Goal: Task Accomplishment & Management: Manage account settings

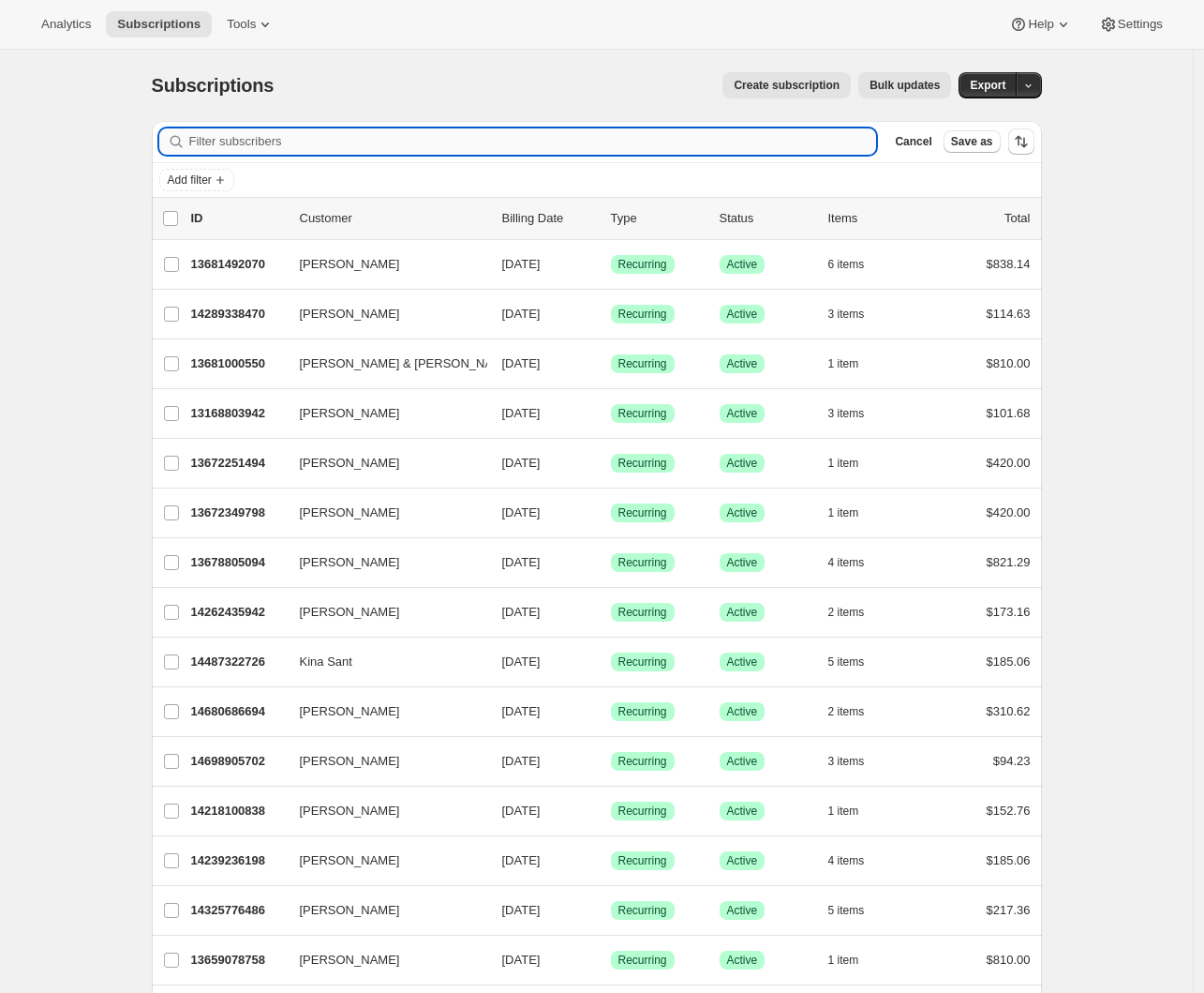
click at [223, 144] on input "Filter subscribers" at bounding box center [533, 142] width 688 height 26
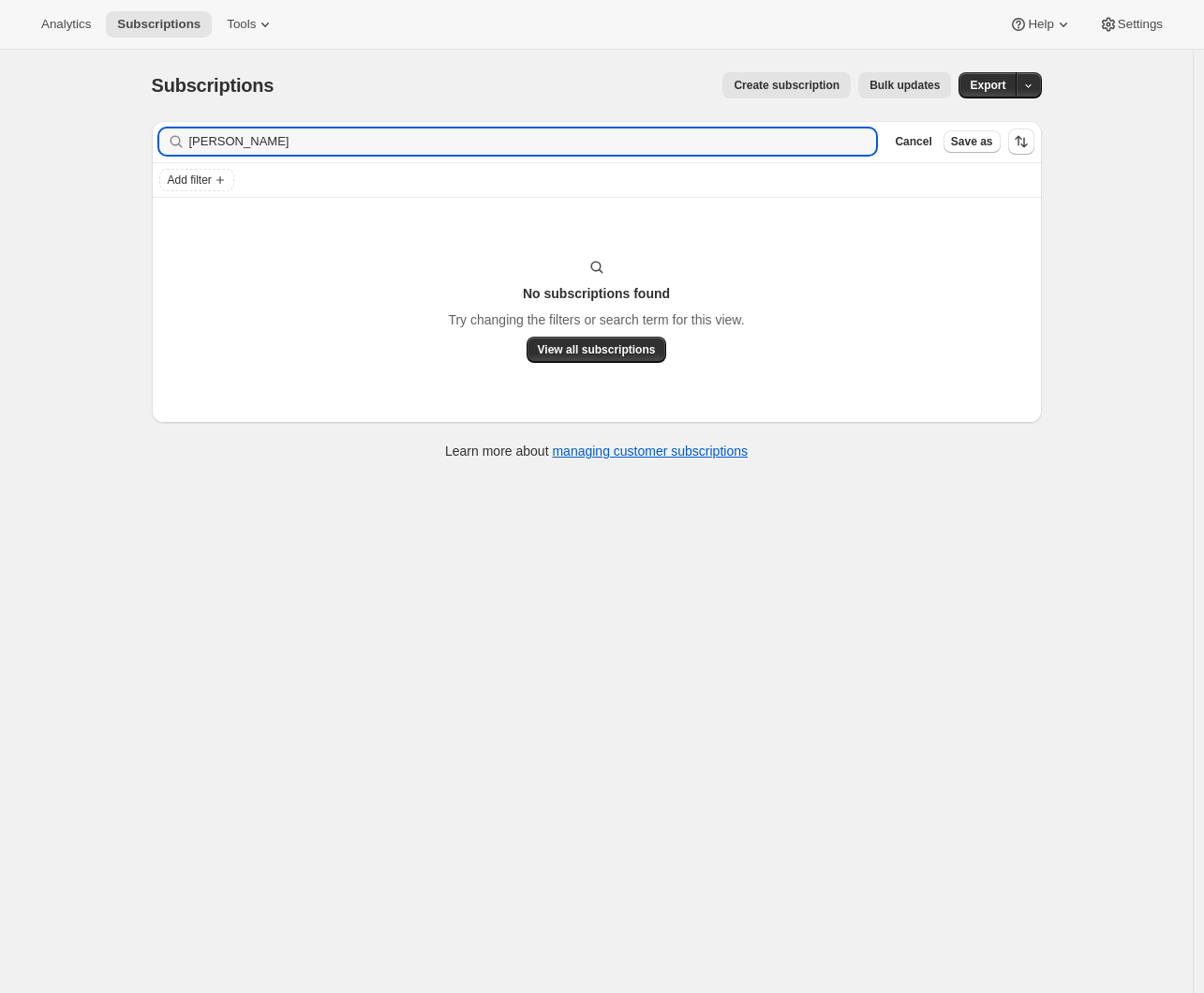
drag, startPoint x: 234, startPoint y: 140, endPoint x: 127, endPoint y: 135, distance: 107.1
click at [127, 135] on div "Subscriptions. This page is ready Subscriptions Create subscription Bulk update…" at bounding box center [596, 546] width 1193 height 993
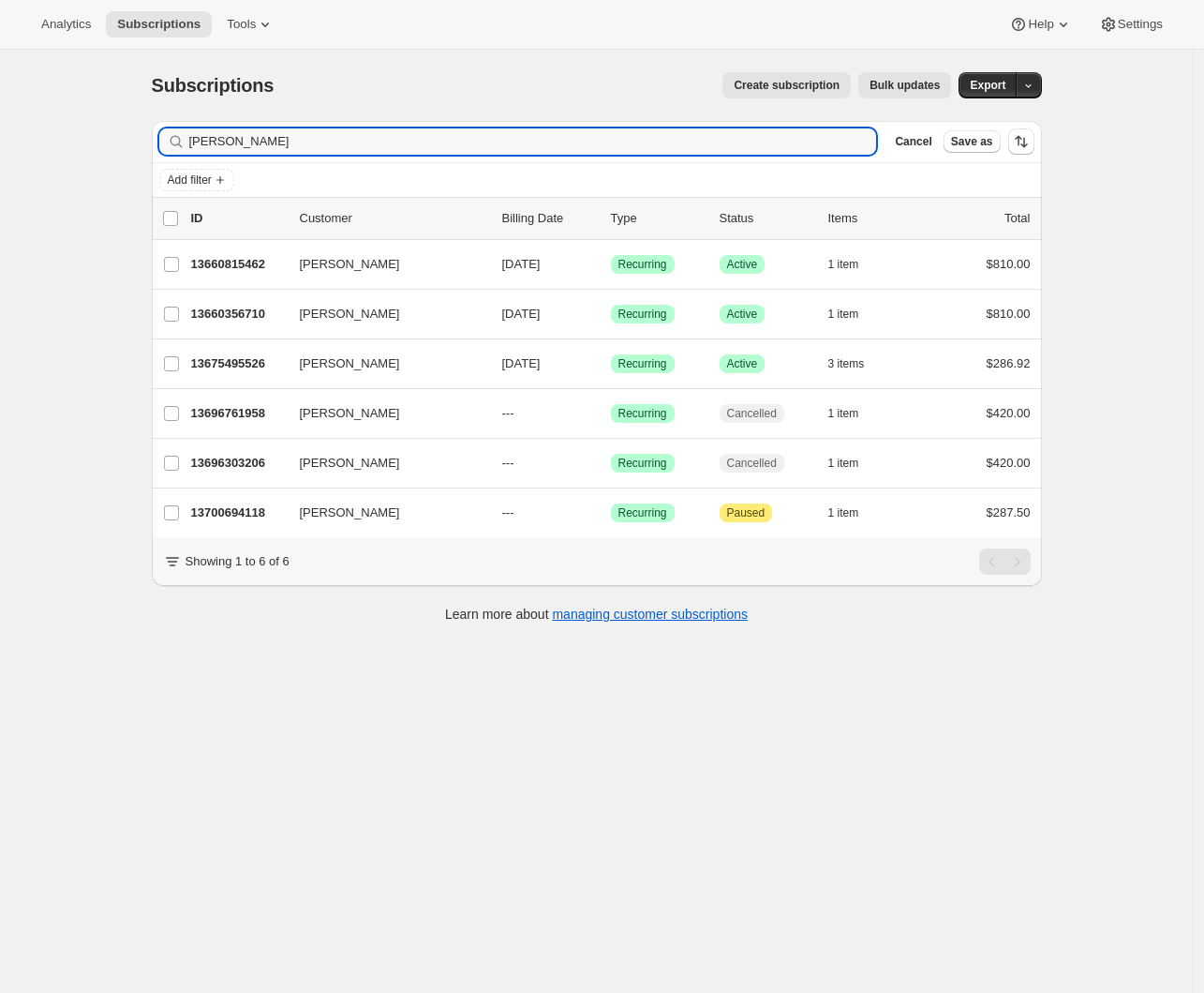
drag, startPoint x: 118, startPoint y: 155, endPoint x: 99, endPoint y: 157, distance: 19.1
click at [99, 157] on div "Subscriptions. This page is ready Subscriptions Create subscription Bulk update…" at bounding box center [596, 546] width 1193 height 993
drag, startPoint x: 280, startPoint y: 148, endPoint x: 76, endPoint y: 150, distance: 204.0
click at [76, 150] on div "Subscriptions. This page is ready Subscriptions Create subscription Bulk update…" at bounding box center [596, 546] width 1193 height 993
drag, startPoint x: 248, startPoint y: 149, endPoint x: 164, endPoint y: 143, distance: 84.2
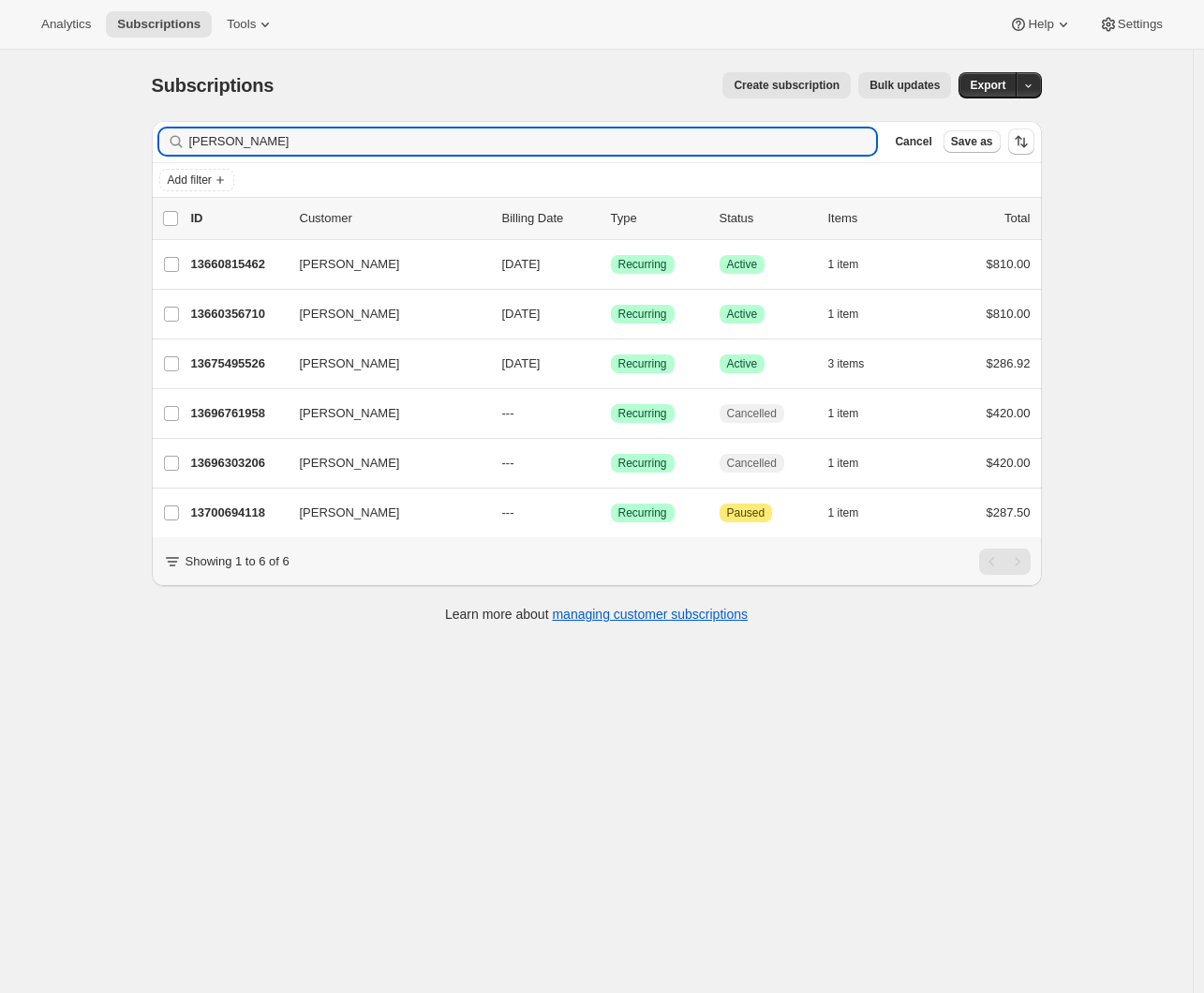
click at [164, 143] on div "clarke Clear" at bounding box center [518, 142] width 718 height 26
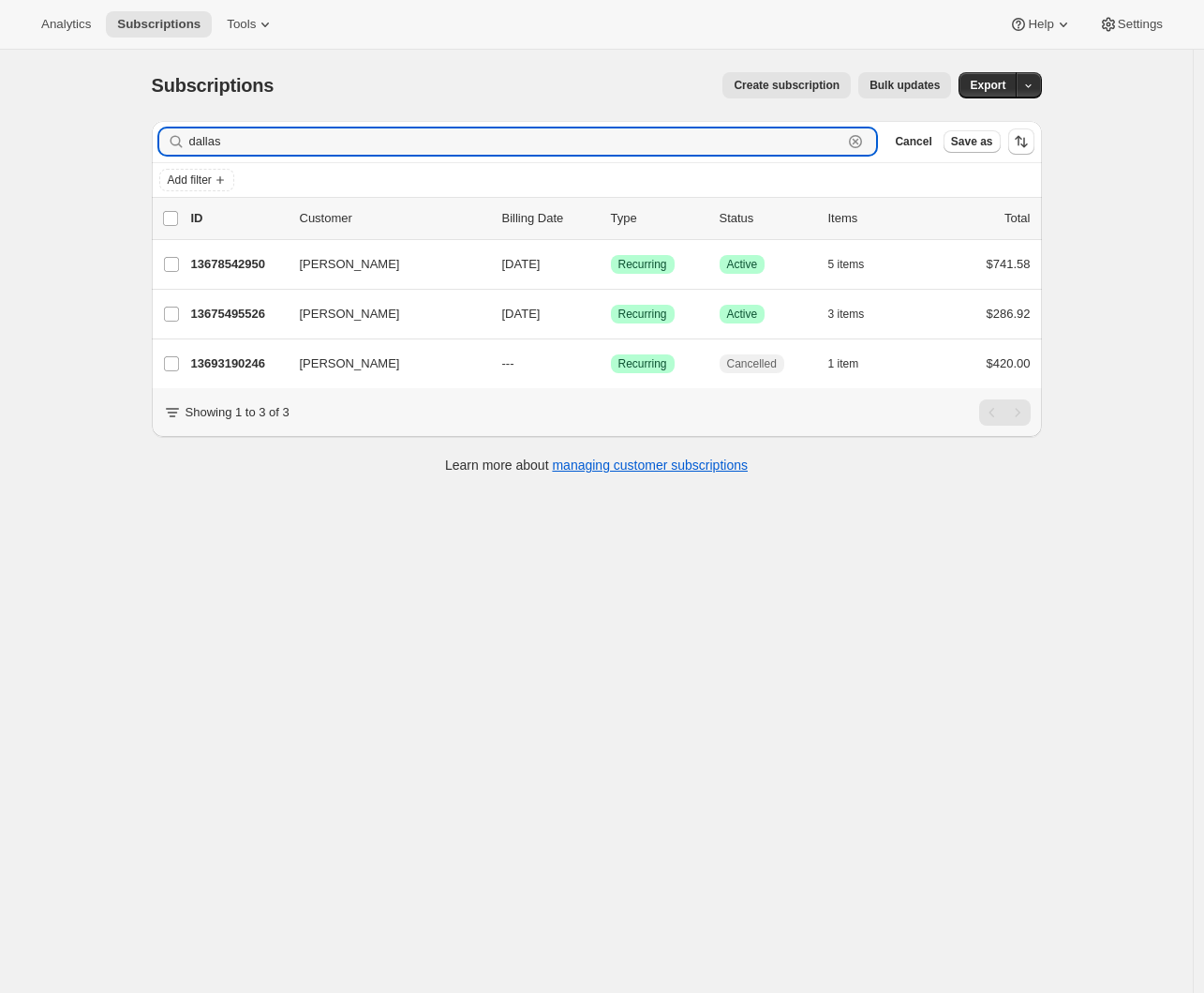
drag, startPoint x: 244, startPoint y: 136, endPoint x: 86, endPoint y: 135, distance: 158.0
click at [86, 135] on div "Subscriptions. This page is ready Subscriptions Create subscription Bulk update…" at bounding box center [596, 546] width 1193 height 993
paste input "Dallas Clarke <dallas.clarke109@gmail.com>"
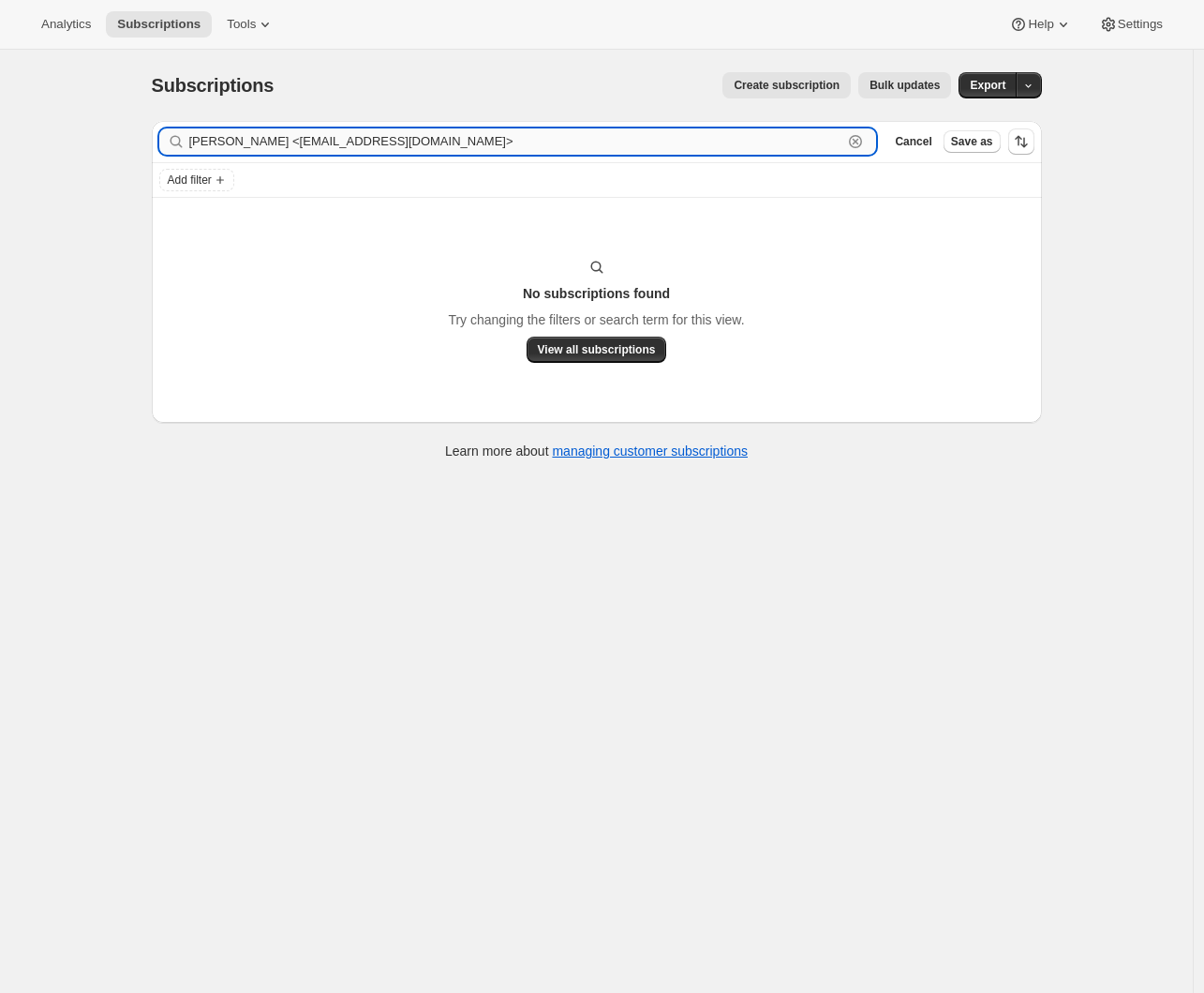
drag, startPoint x: 467, startPoint y: 140, endPoint x: 325, endPoint y: 148, distance: 142.2
click at [325, 148] on input "Dallas Clarke <dallas.clarke109@gmail.com>" at bounding box center [516, 142] width 654 height 26
click at [306, 144] on input "Dallas Clarke <dallas.clarke109@gmail.com>" at bounding box center [516, 142] width 654 height 26
drag, startPoint x: 279, startPoint y: 143, endPoint x: 143, endPoint y: 140, distance: 136.0
click at [143, 140] on div "Filter subscribers Dallas Clarke <dallas.clarke109@gmail.com> Clear Cancel Save…" at bounding box center [589, 292] width 905 height 373
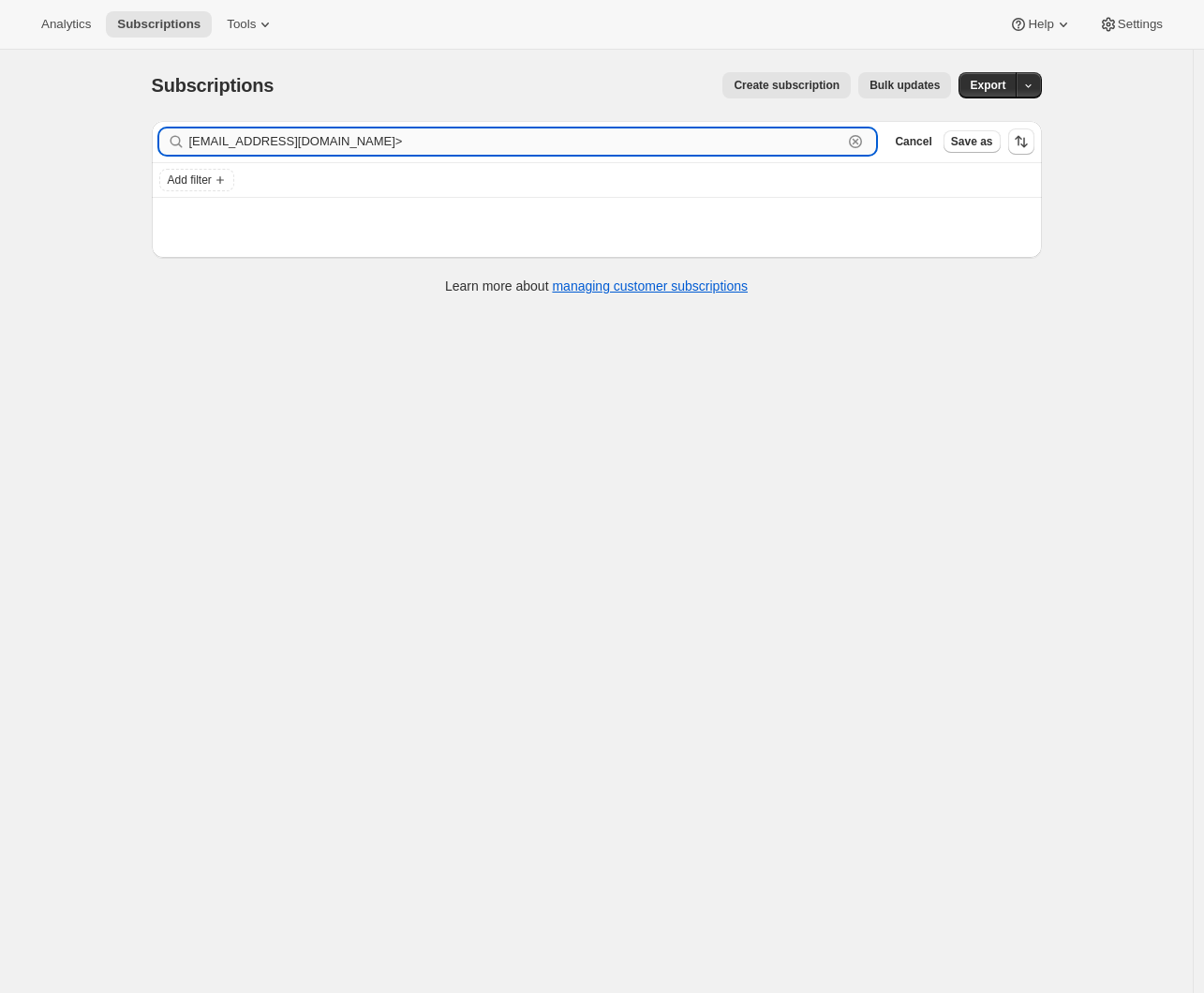
drag, startPoint x: 455, startPoint y: 143, endPoint x: 457, endPoint y: 152, distance: 9.2
click at [455, 143] on input "dallas.clarke109@gmail.com>" at bounding box center [516, 142] width 654 height 26
type input "dallas.clarke109@gmail.com"
click at [538, 414] on div "Subscriptions. This page is ready Subscriptions Create subscription Bulk update…" at bounding box center [596, 546] width 1193 height 993
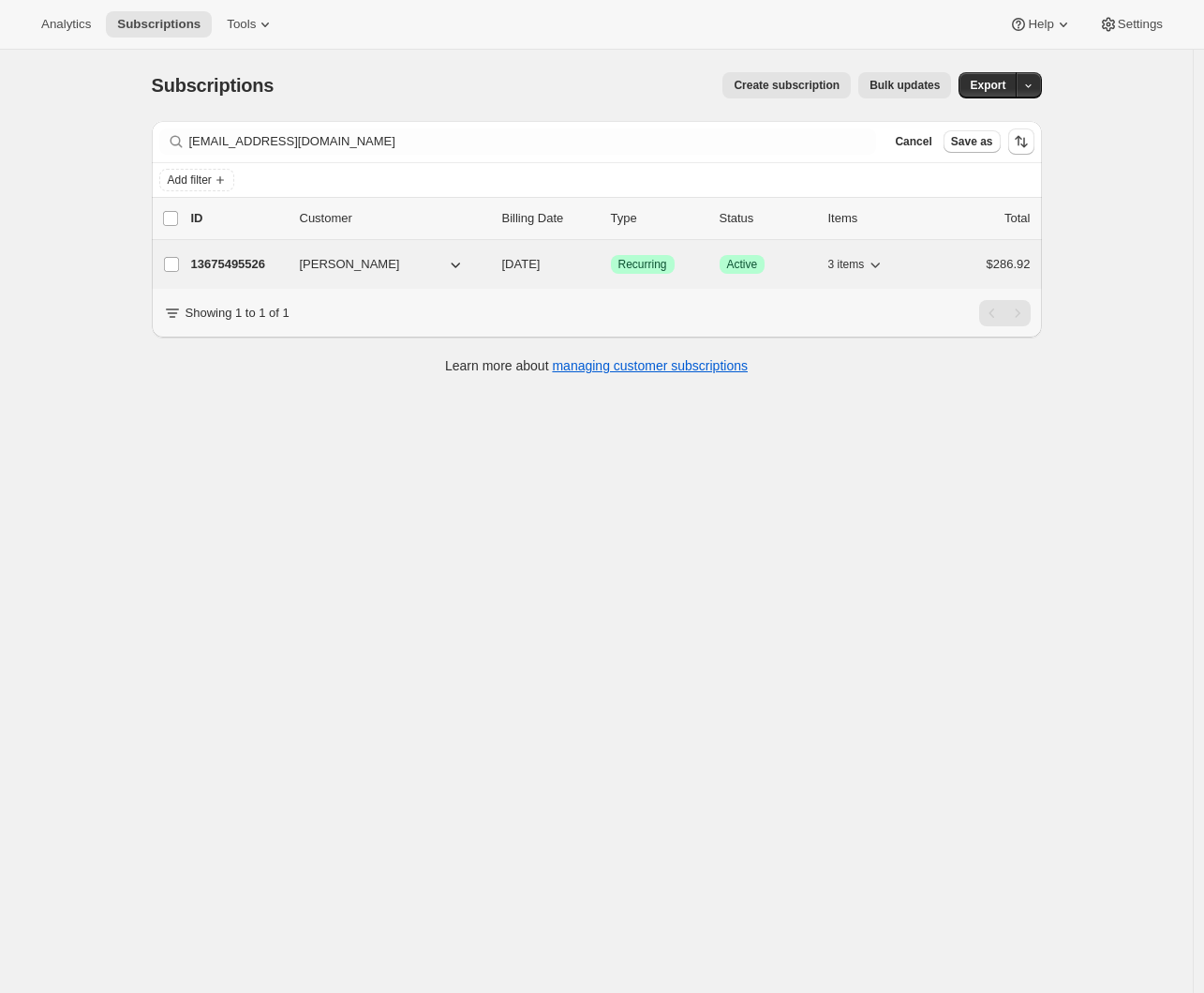
click at [242, 255] on p "13675495526" at bounding box center [238, 264] width 94 height 19
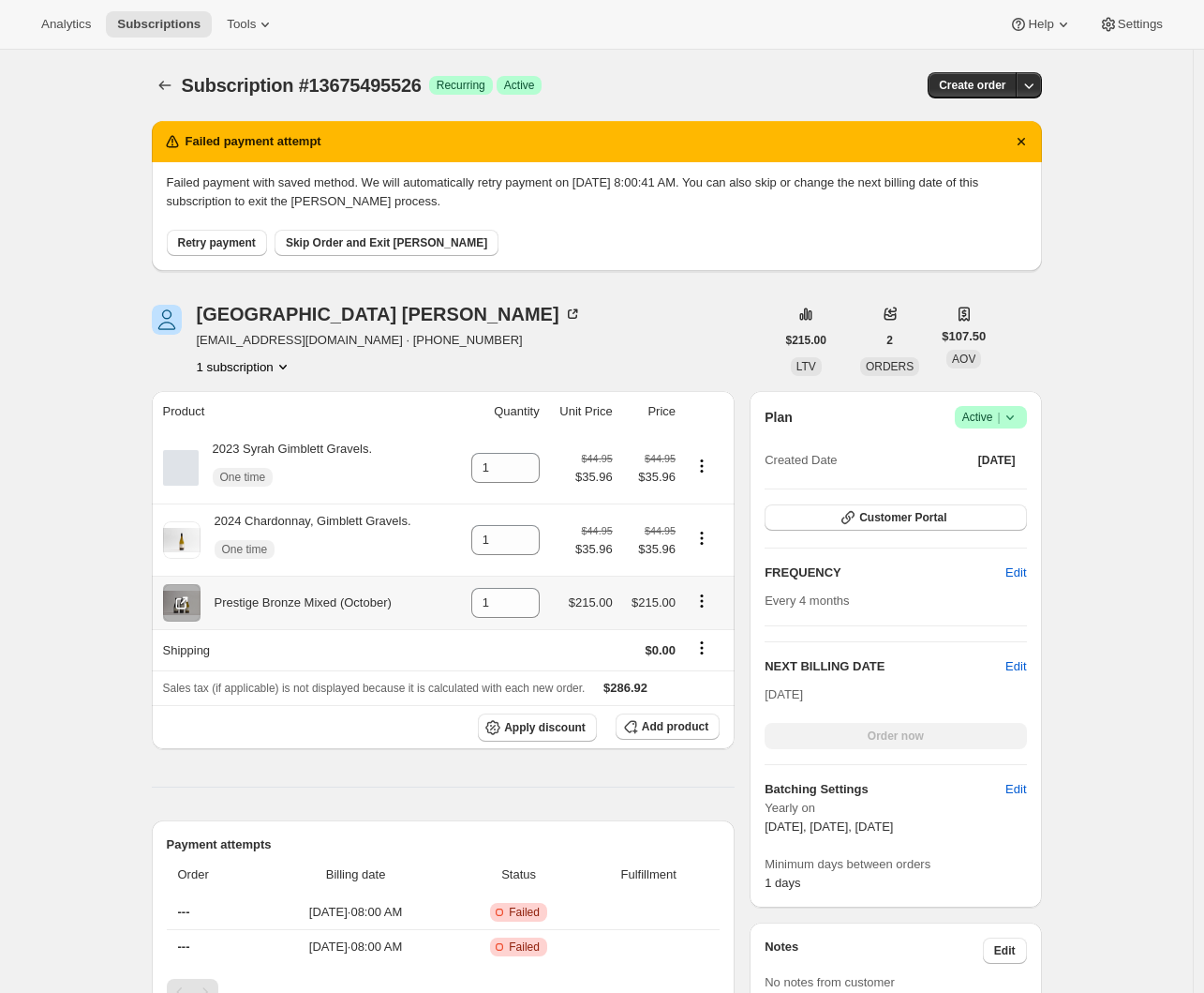
click at [700, 599] on icon "Product actions" at bounding box center [702, 601] width 19 height 19
click at [621, 320] on div "Dallas Barnes Dallas.clarke109@gmail.com · +64212935862 1 subscription" at bounding box center [463, 340] width 623 height 71
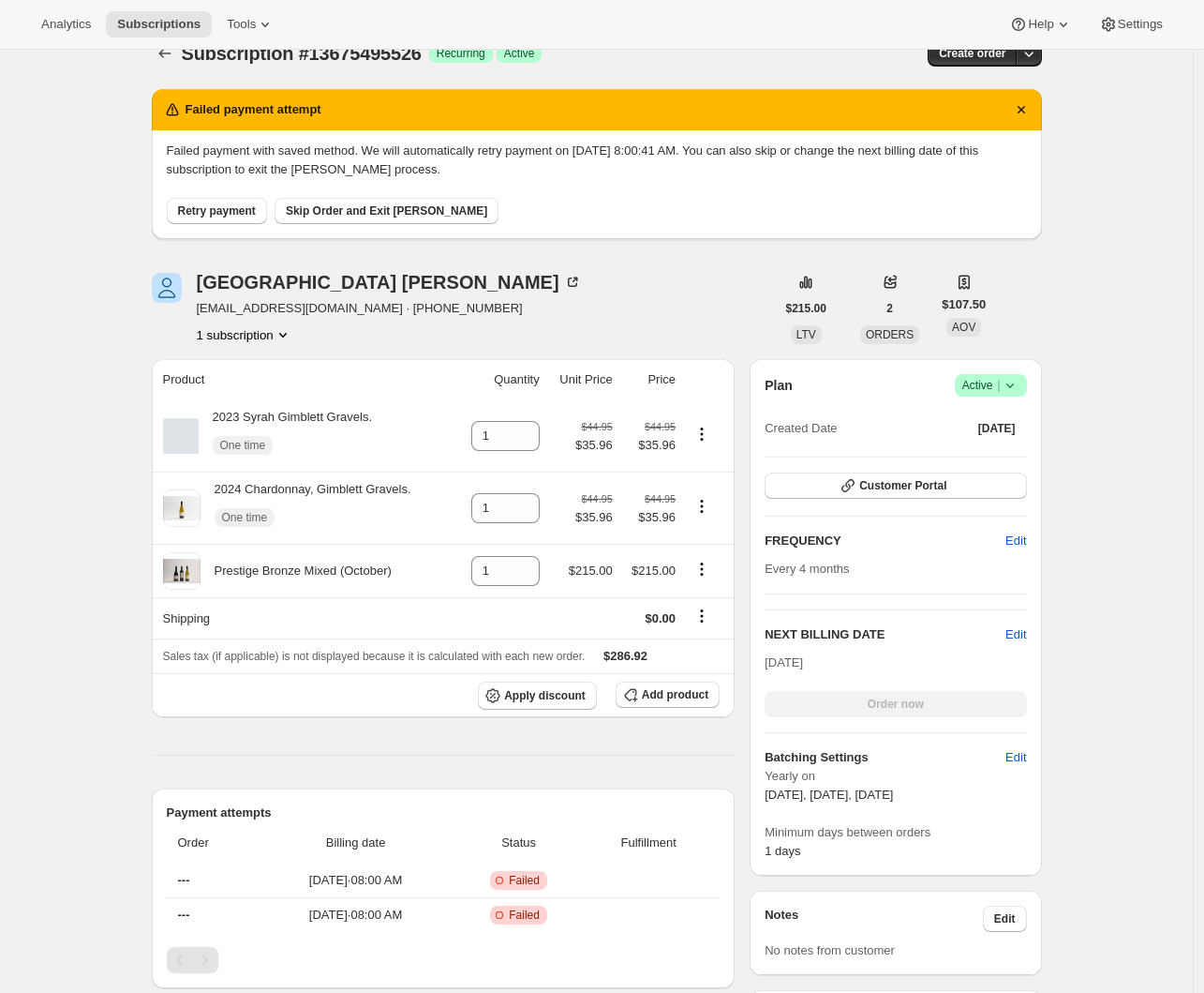
scroll to position [118, 0]
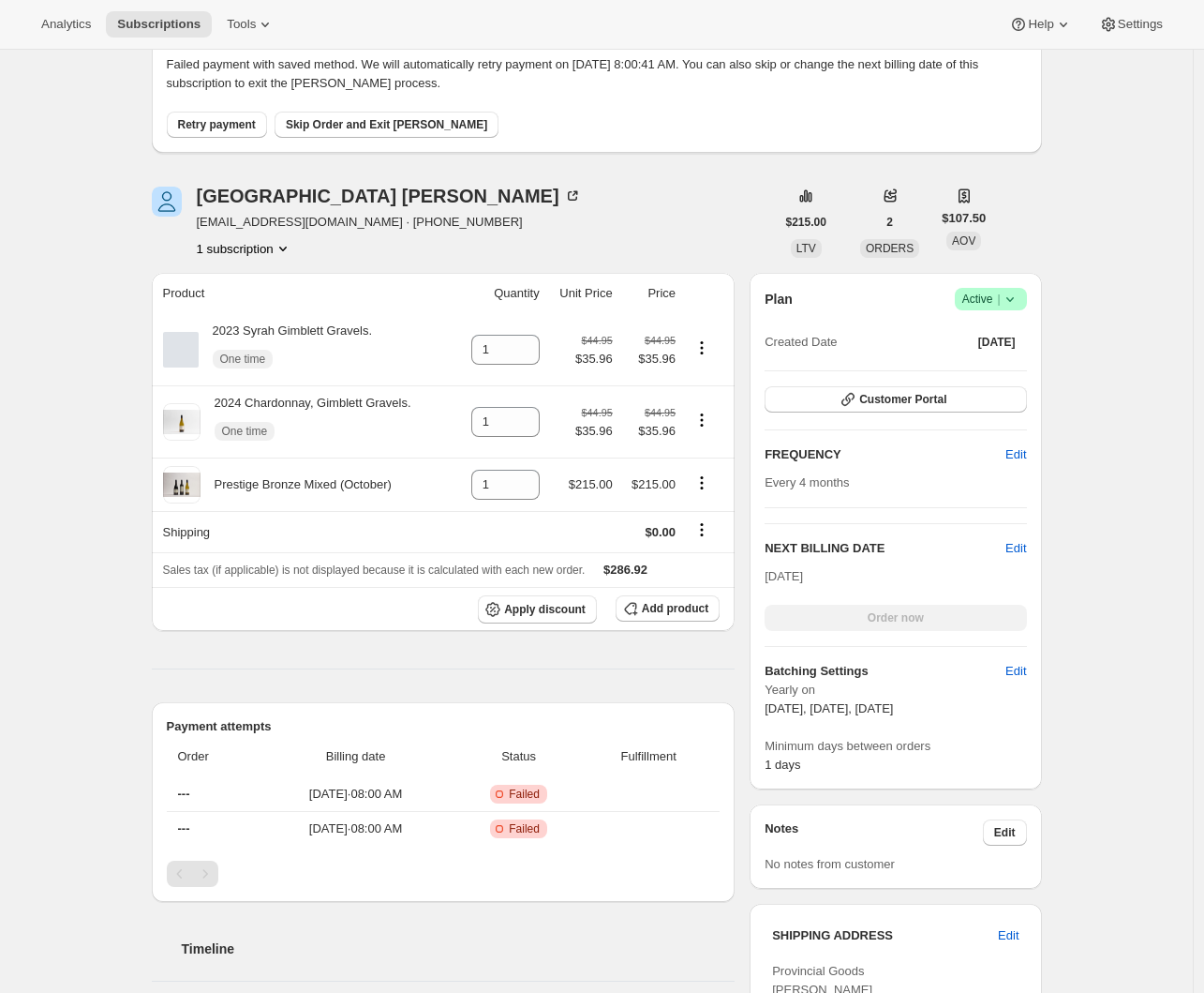
drag, startPoint x: 278, startPoint y: 686, endPoint x: 253, endPoint y: 612, distance: 78.1
drag, startPoint x: 143, startPoint y: 504, endPoint x: 133, endPoint y: 501, distance: 10.4
click at [138, 502] on div "Subscription #13675495526. This page is ready Subscription #13675495526 Success…" at bounding box center [597, 904] width 935 height 1945
click at [680, 607] on span "Add product" at bounding box center [675, 608] width 67 height 15
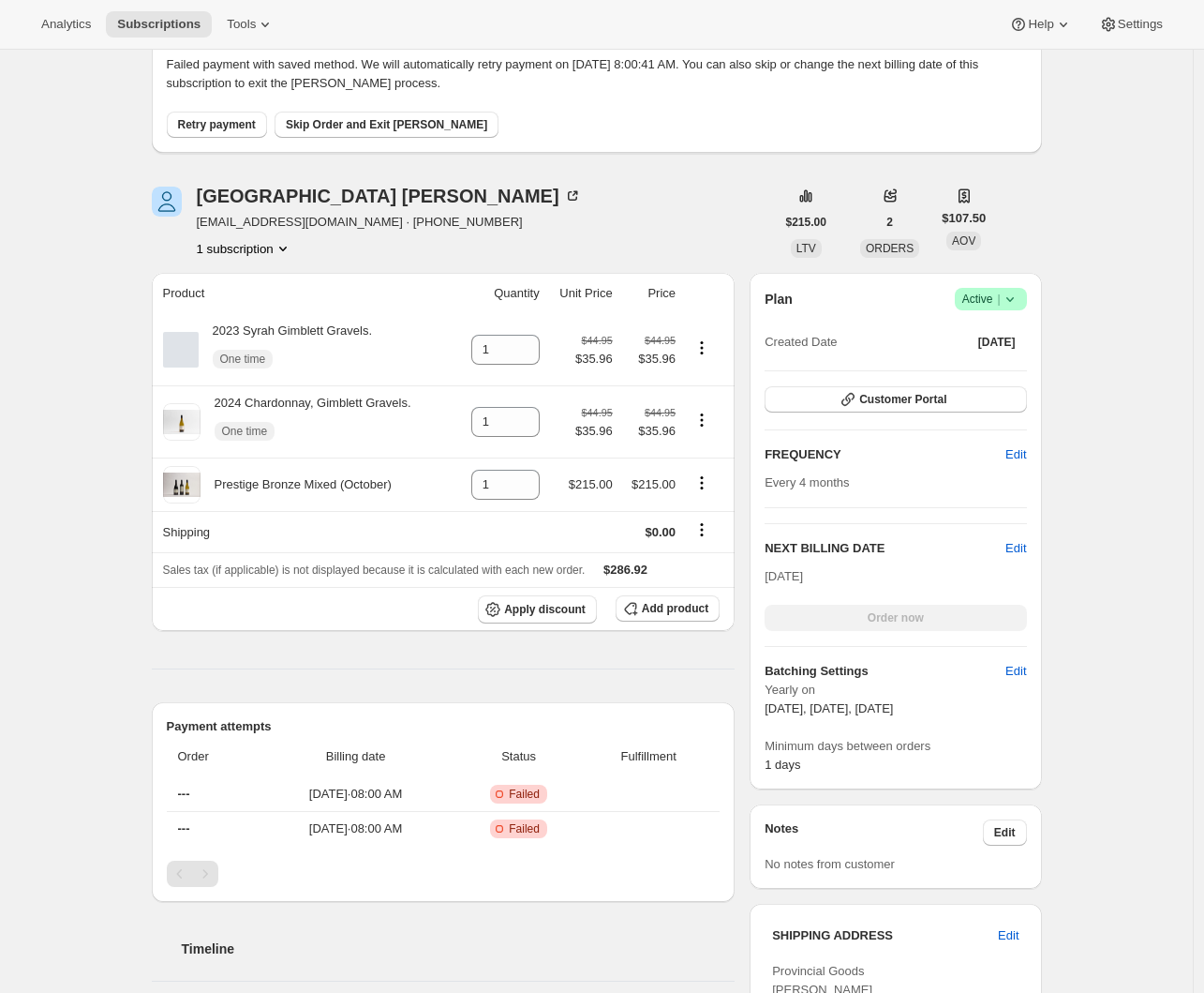
click at [102, 484] on div "Subscription #13675495526. This page is ready Subscription #13675495526 Success…" at bounding box center [596, 904] width 1193 height 1945
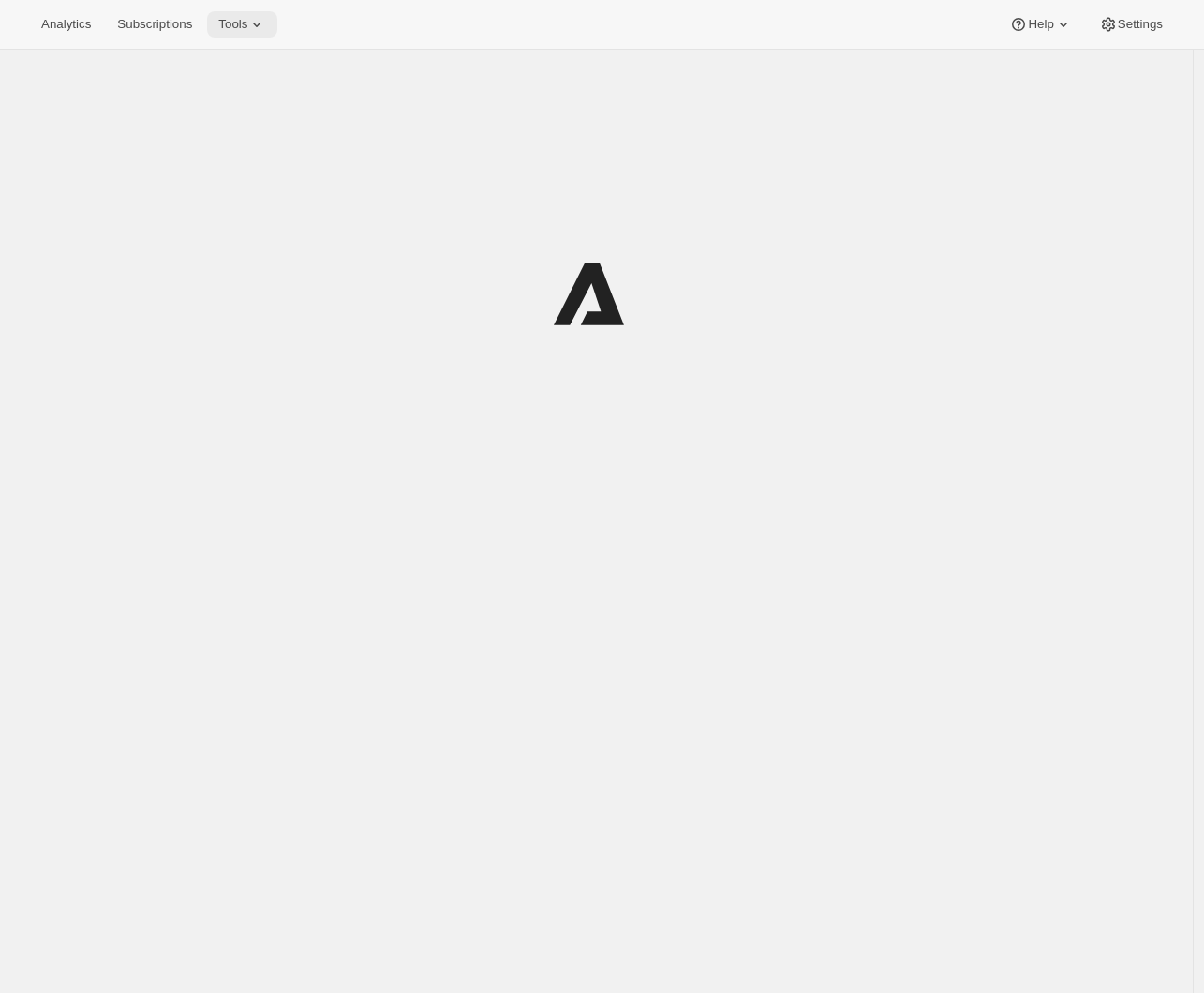
click at [227, 20] on span "Tools" at bounding box center [232, 24] width 29 height 15
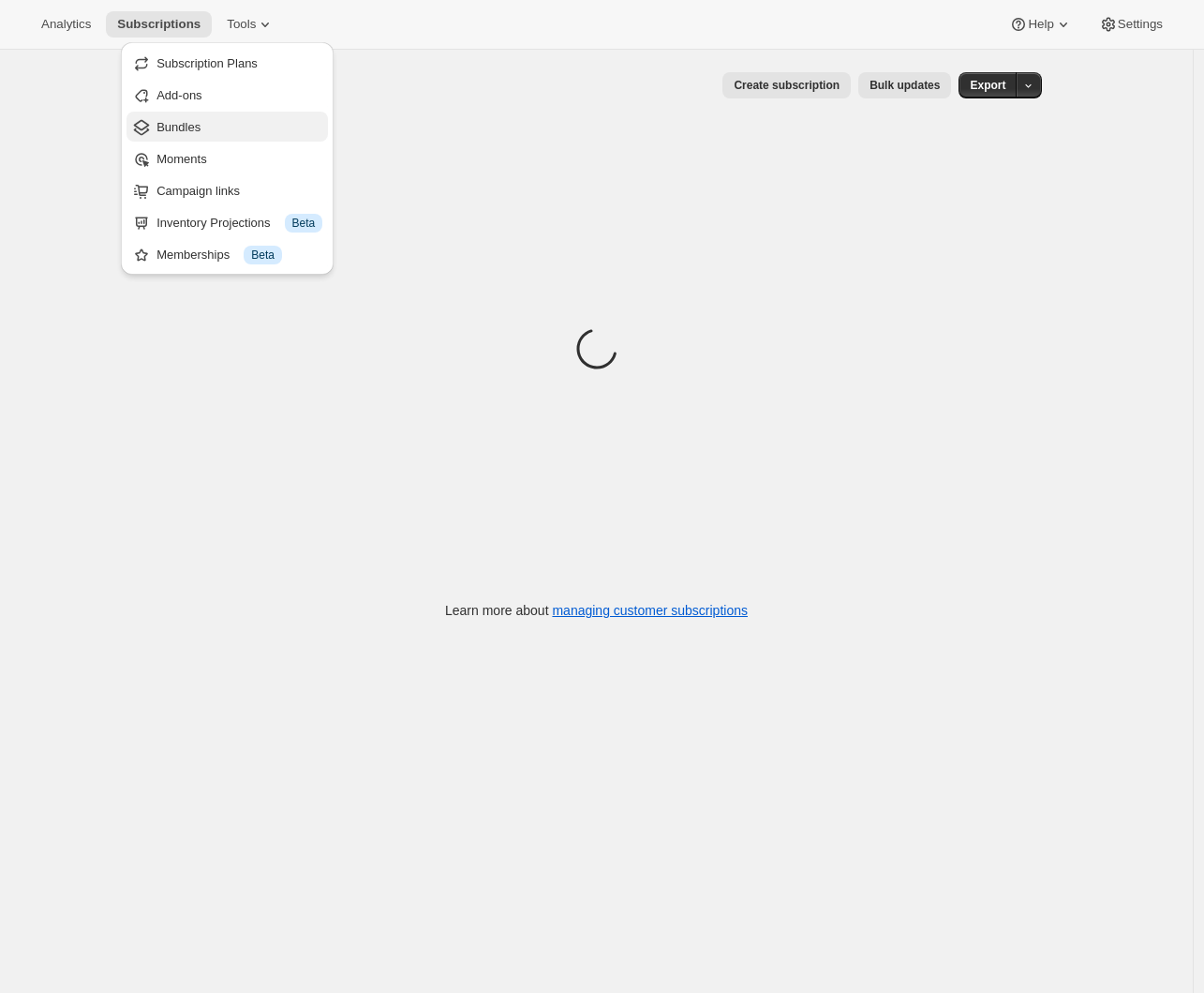
click at [182, 135] on span "Bundles" at bounding box center [239, 128] width 165 height 19
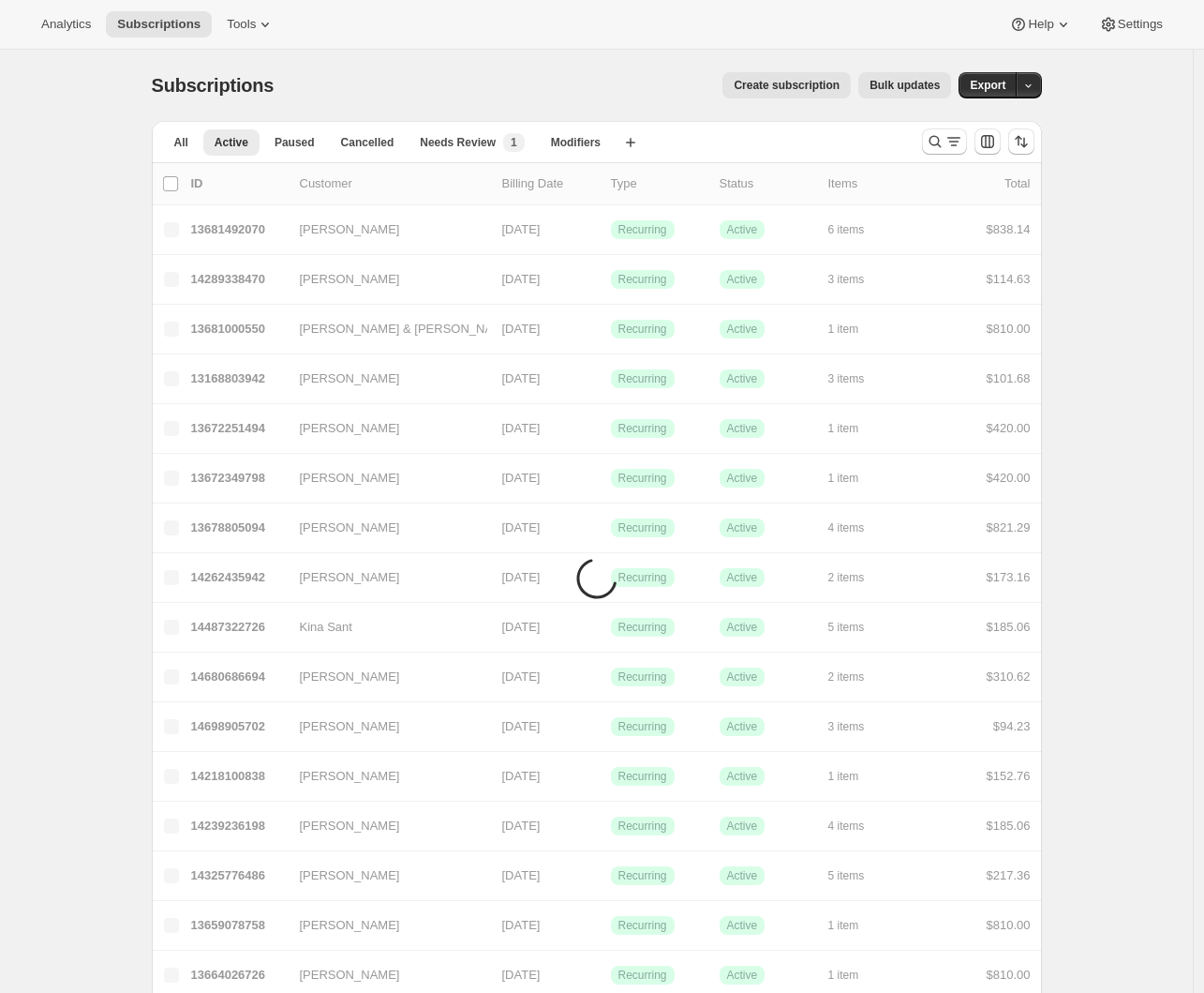
click at [227, 132] on button "Active" at bounding box center [231, 143] width 56 height 26
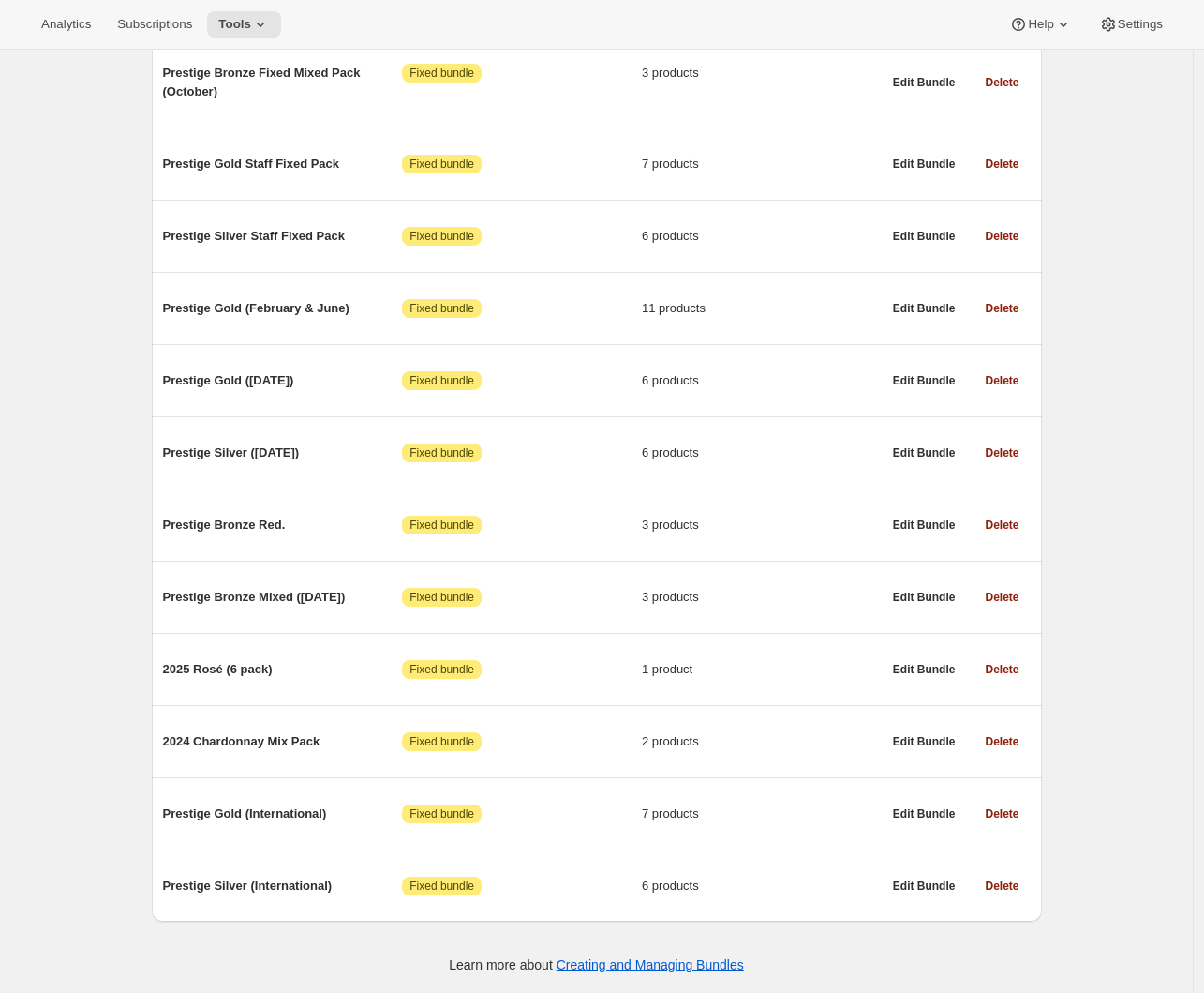
scroll to position [357, 0]
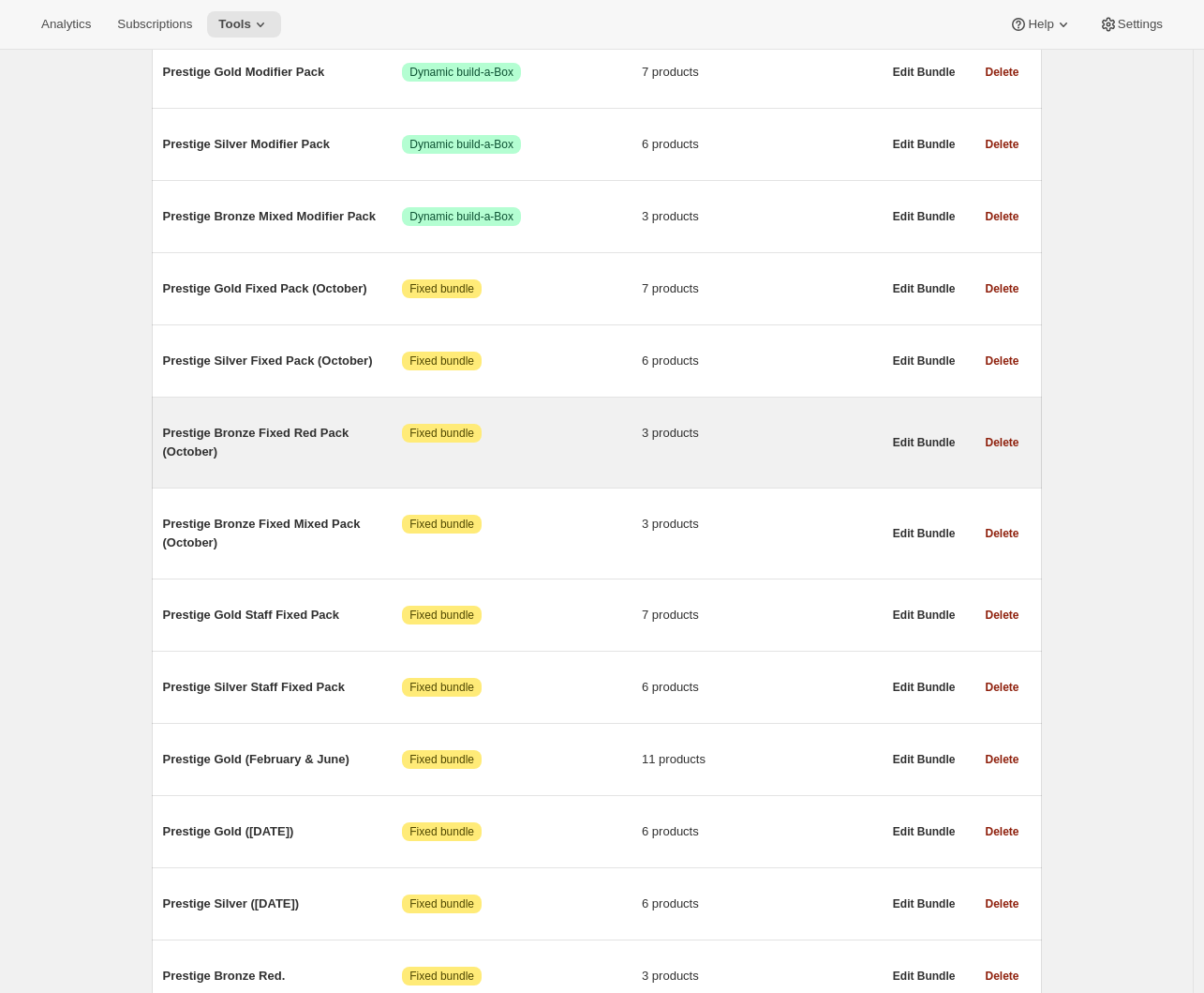
click at [335, 452] on span "Prestige Bronze Fixed Red Pack (October)" at bounding box center [282, 443] width 240 height 38
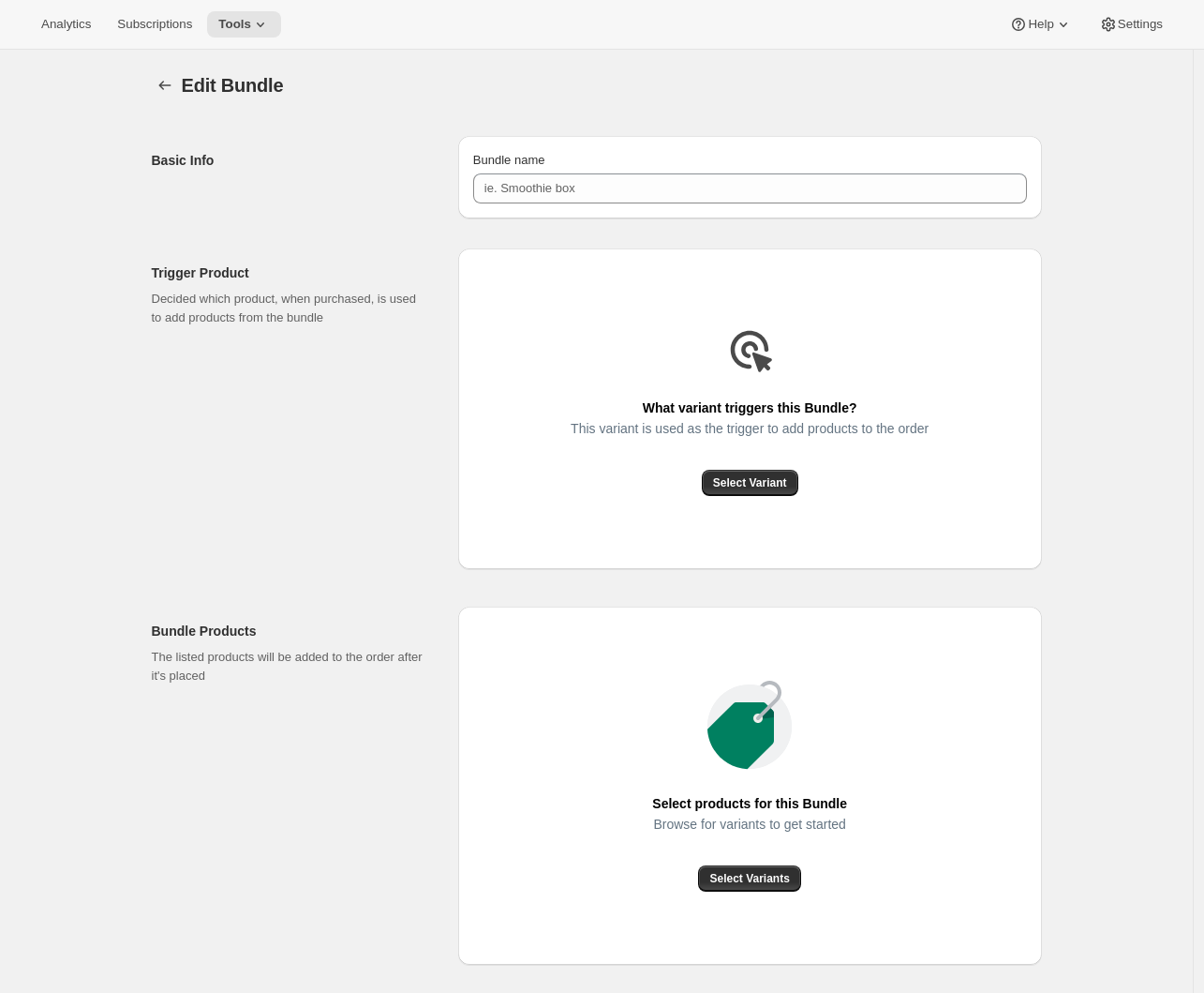
type input "Prestige Bronze Fixed Red Pack (October)"
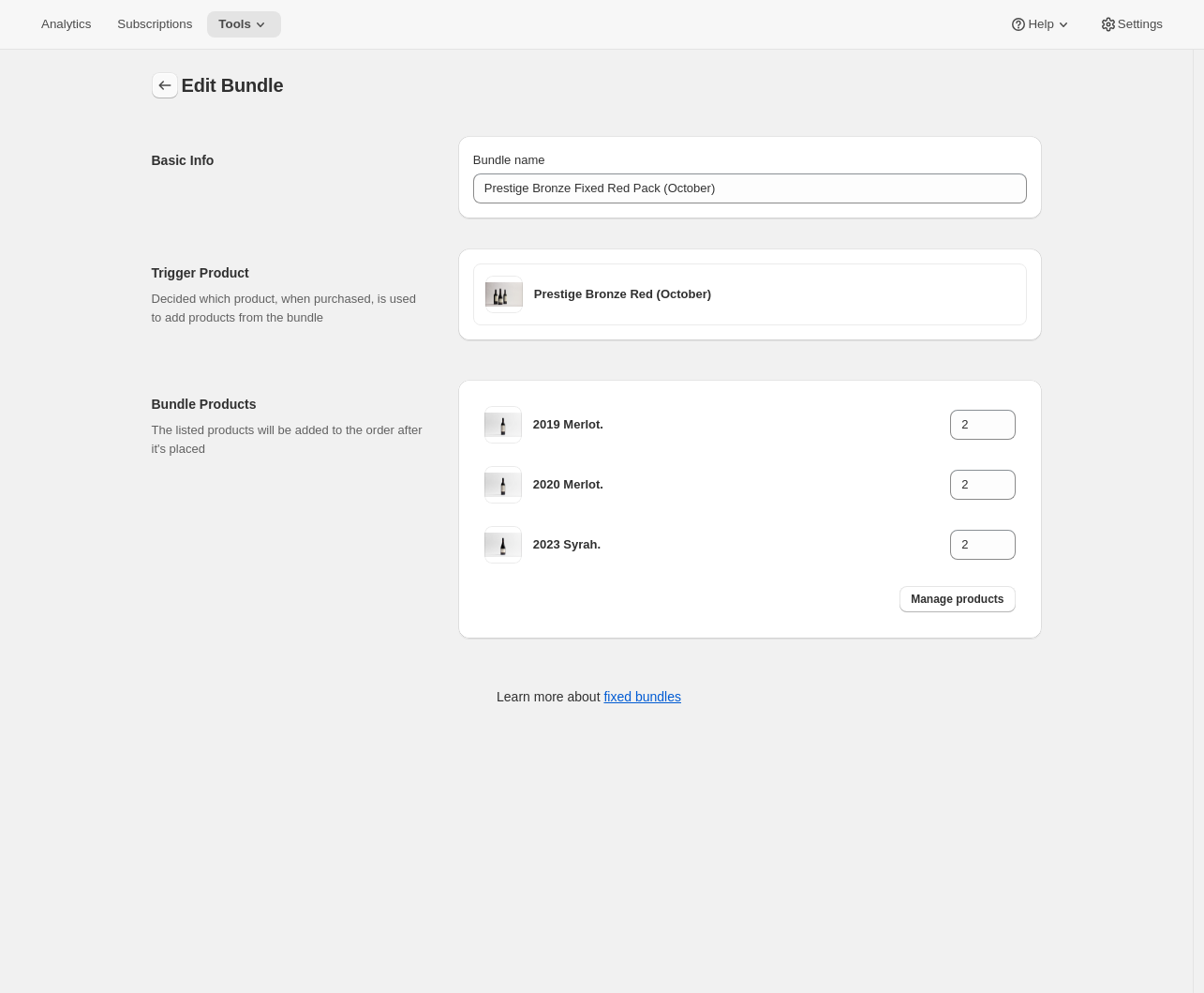
click at [174, 88] on icon "Bundles" at bounding box center [164, 86] width 19 height 19
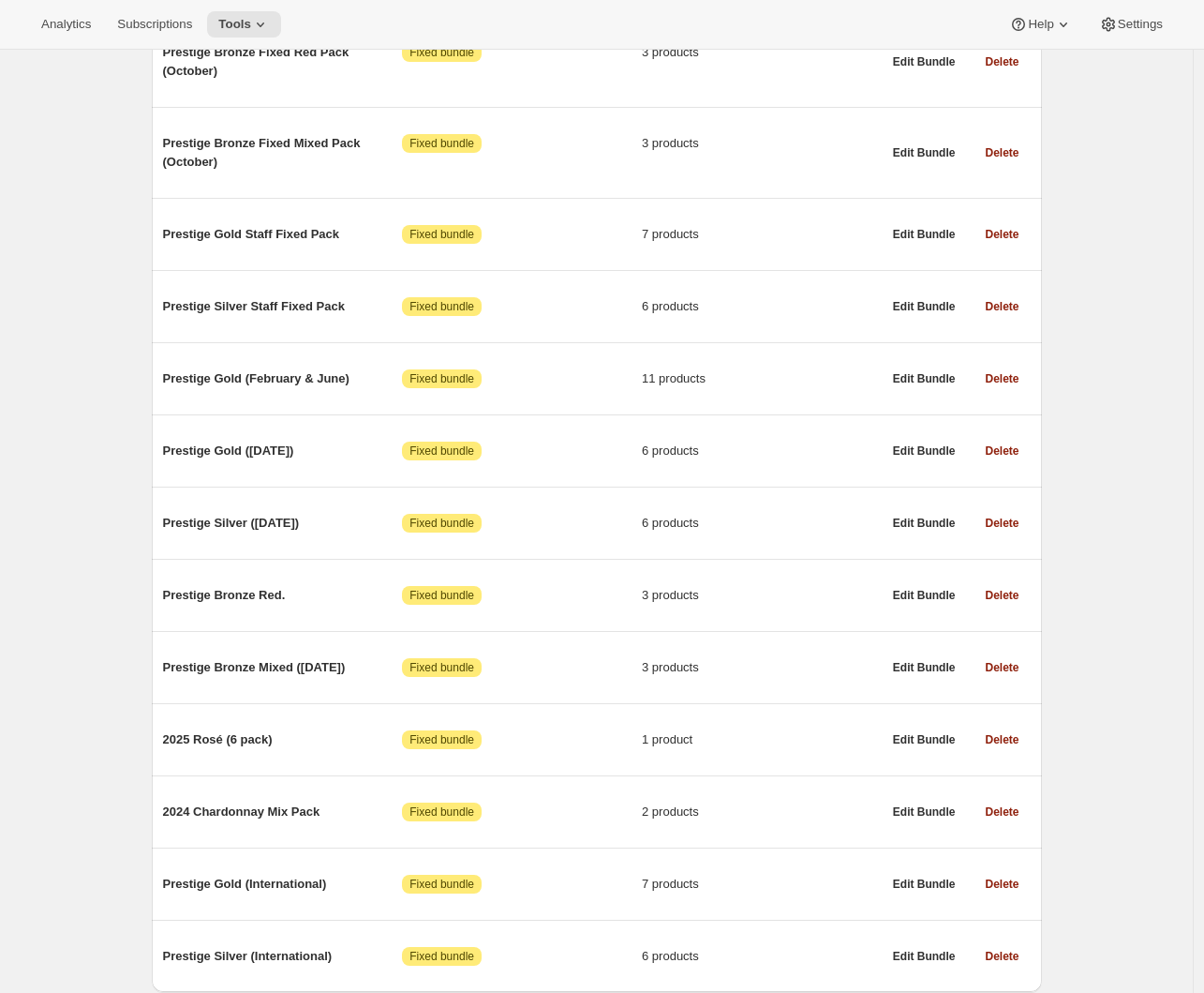
scroll to position [654, 0]
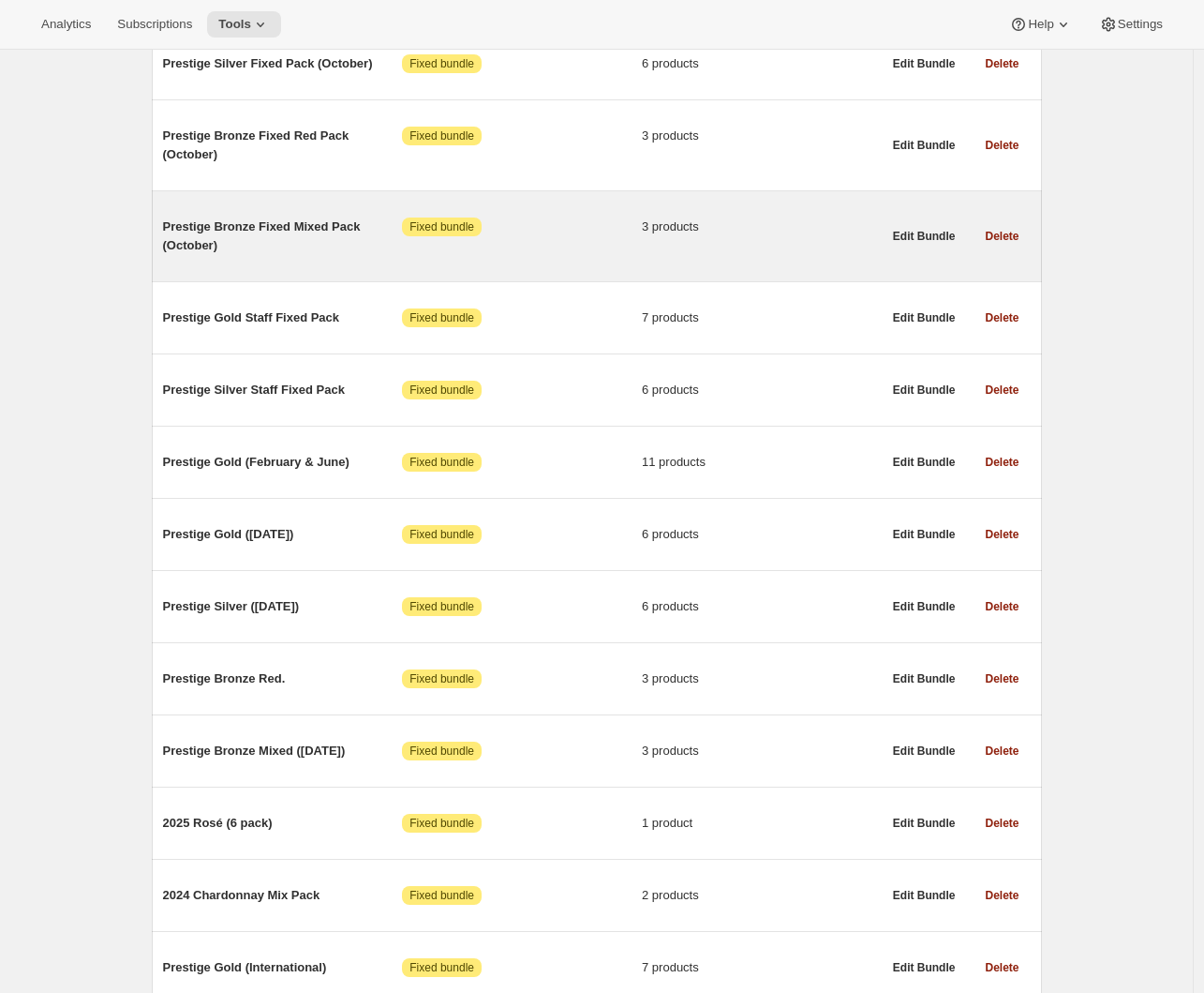
click at [289, 231] on span "Prestige Bronze Fixed Mixed Pack (October)" at bounding box center [282, 236] width 240 height 38
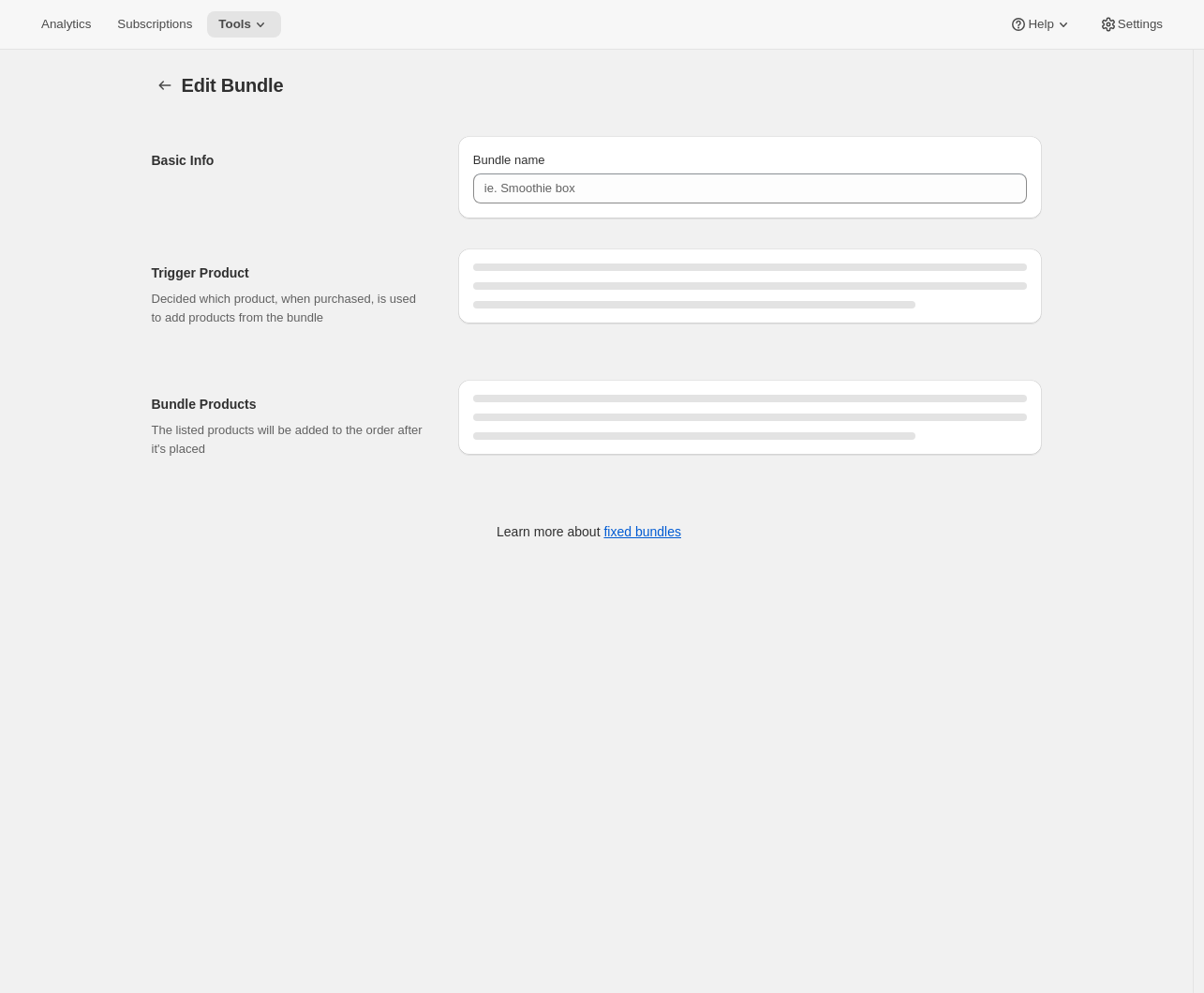
type input "Prestige Bronze Fixed Mixed Pack (October)"
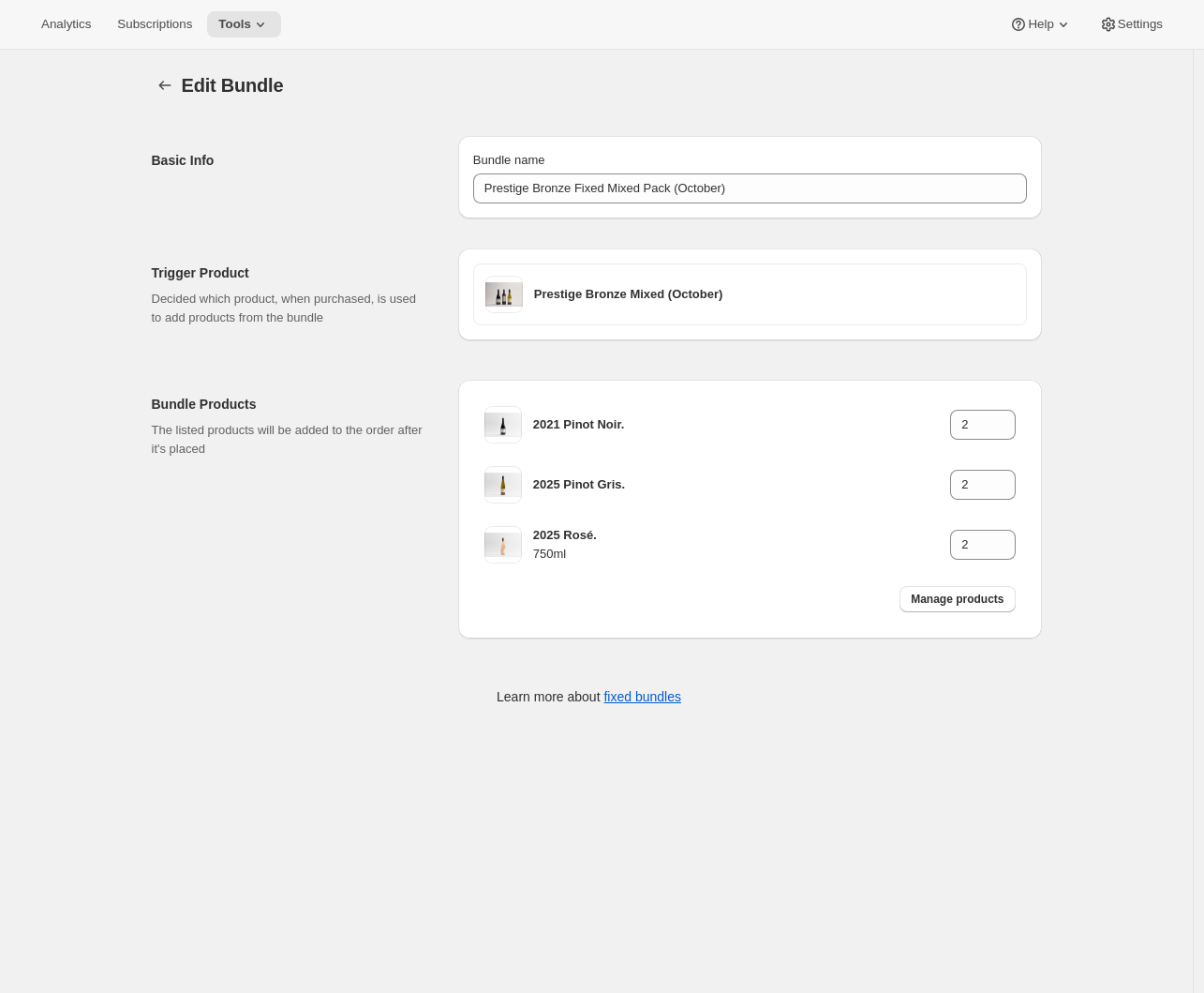
click at [359, 544] on div "Bundle Products The listed products will be added to the order after it's placed" at bounding box center [298, 509] width 291 height 259
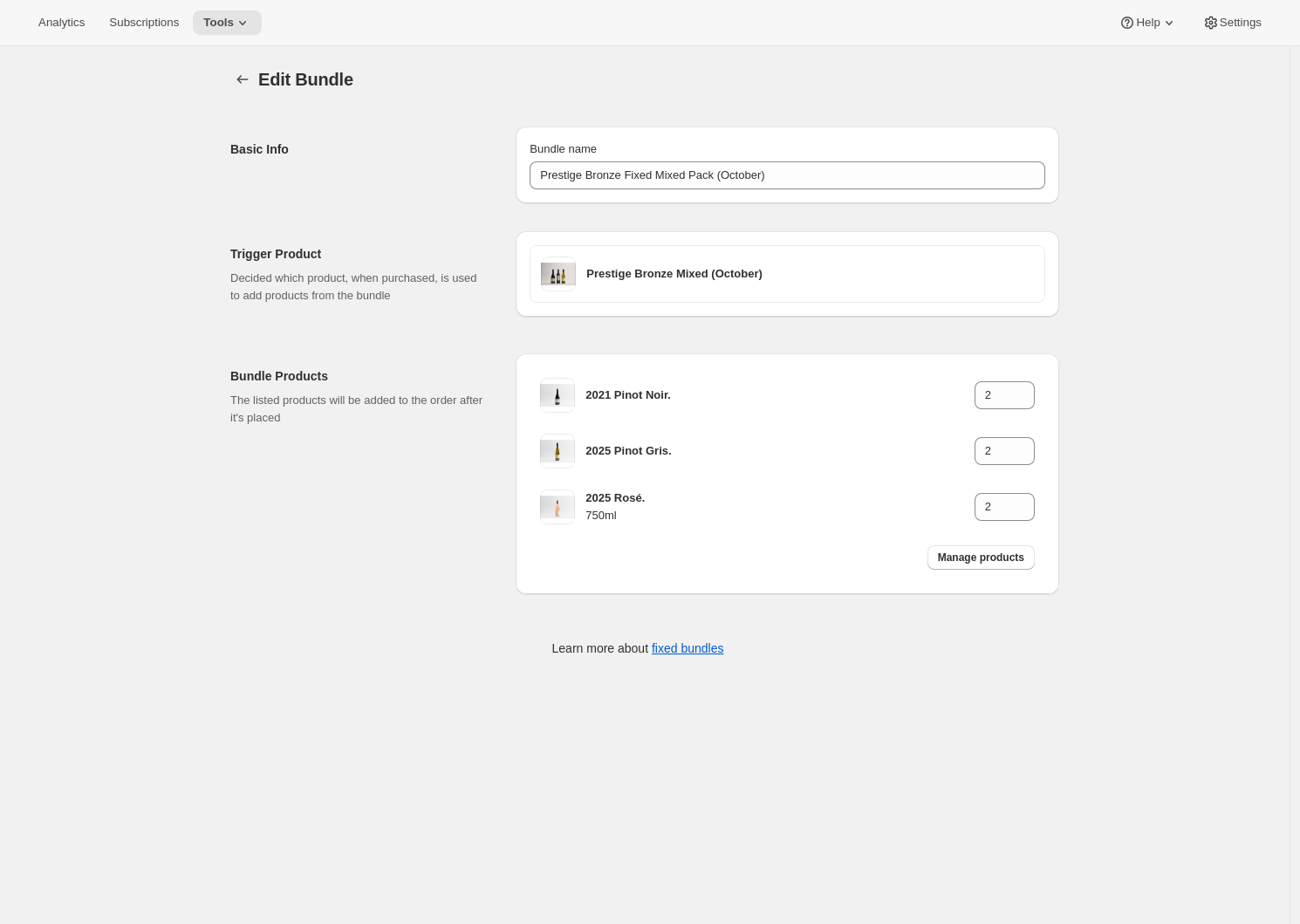
click at [404, 263] on div "Trigger Product Decided which product, when purchased, is used to add products …" at bounding box center [359, 275] width 257 height 60
click at [1102, 180] on div "Edit Bundle. This page is ready Edit Bundle Basic Info Bundle name Prestige Bro…" at bounding box center [644, 374] width 1289 height 654
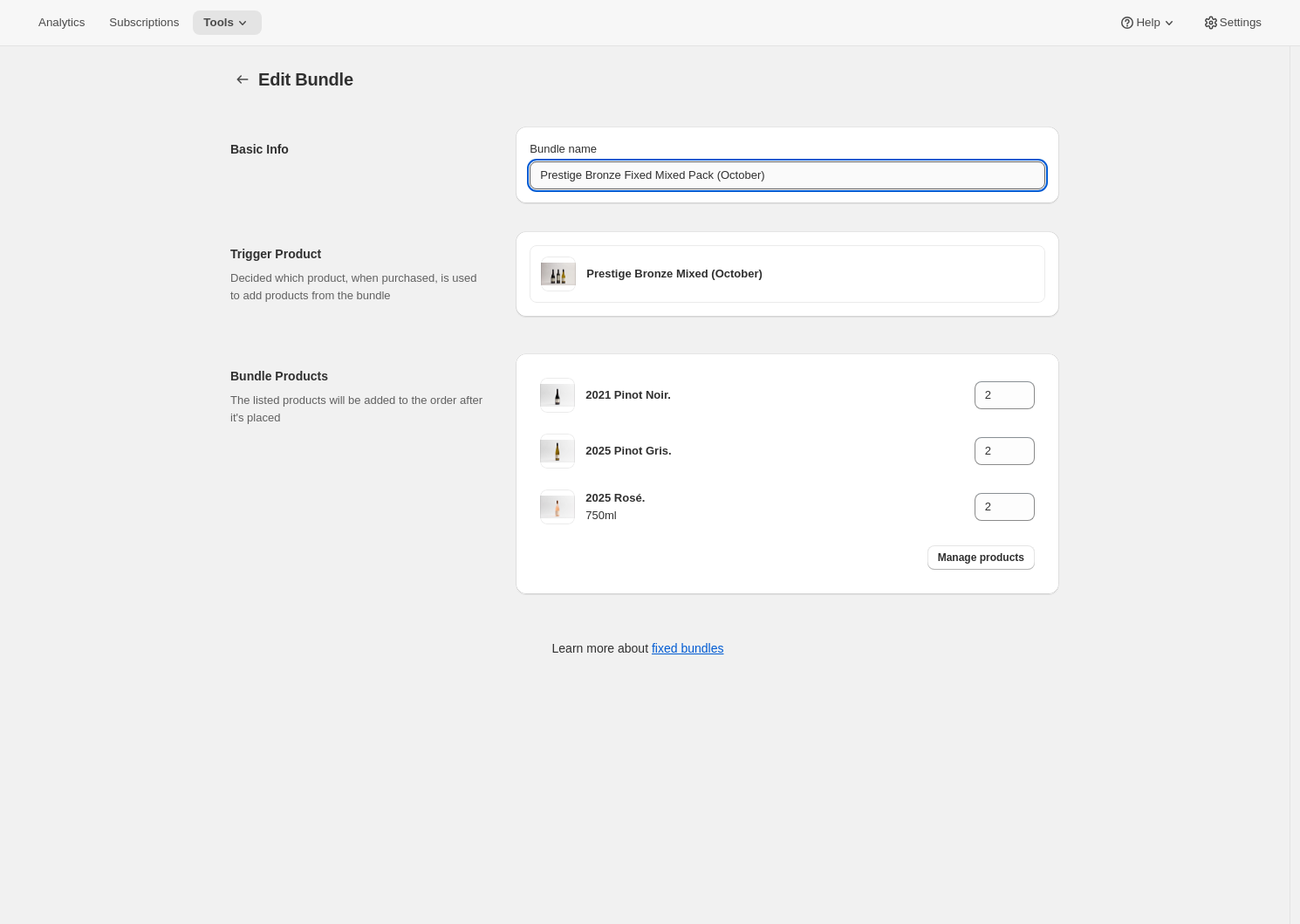
click at [986, 163] on input "Prestige Bronze Fixed Mixed Pack (October)" at bounding box center [787, 175] width 516 height 28
click at [792, 176] on input "Prestige Bronze Fixed Mixed Pack (October)" at bounding box center [787, 175] width 516 height 28
click at [546, 178] on input "Prestige Bronze Fixed Mixed Pack (October)" at bounding box center [787, 175] width 516 height 28
drag, startPoint x: 814, startPoint y: 177, endPoint x: 448, endPoint y: 177, distance: 366.0
click at [448, 177] on div "Basic Info Bundle name Prestige Bronze Fixed Mixed Pack (October)" at bounding box center [644, 158] width 829 height 91
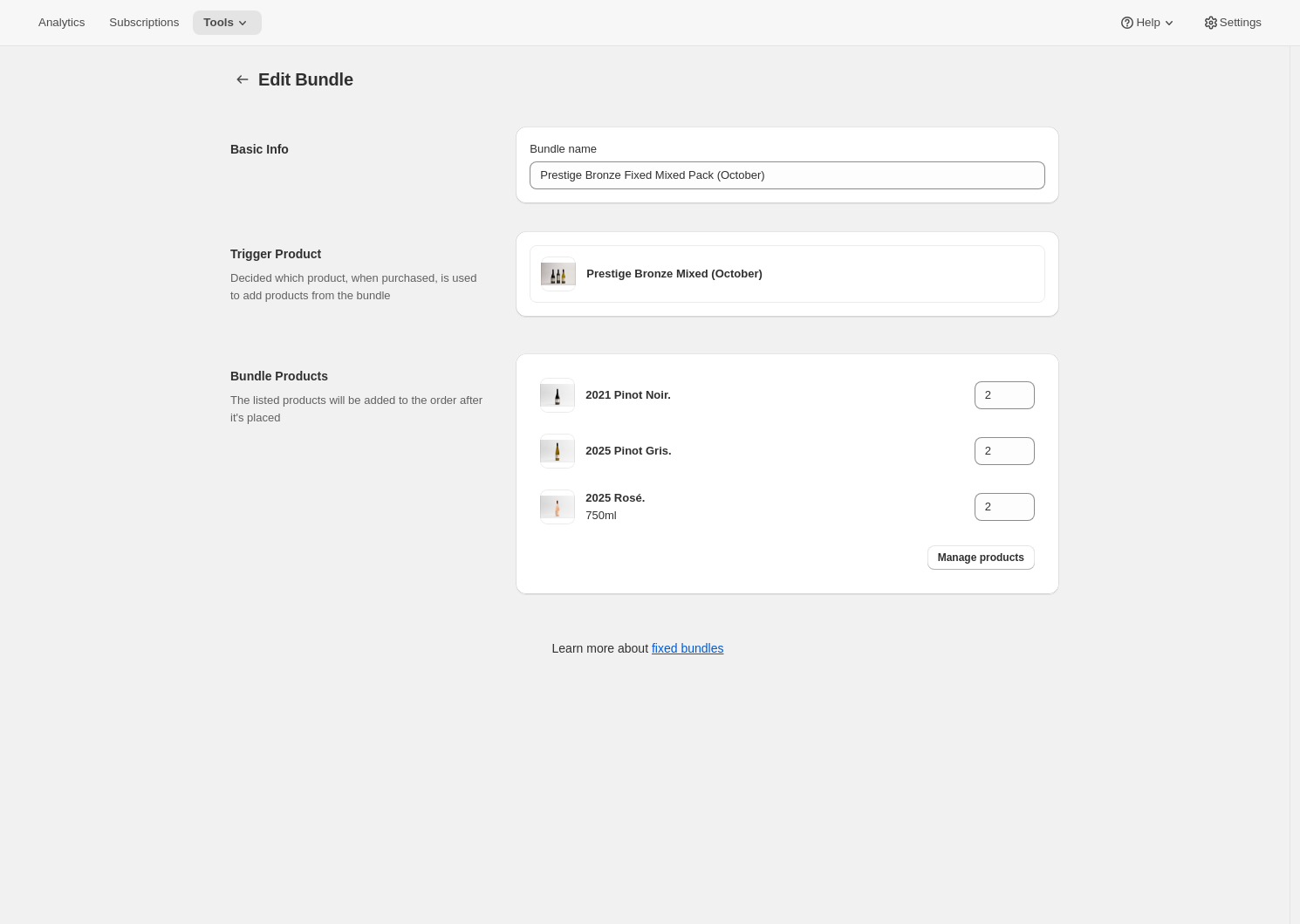
click at [449, 178] on div "Basic Info" at bounding box center [366, 165] width 271 height 77
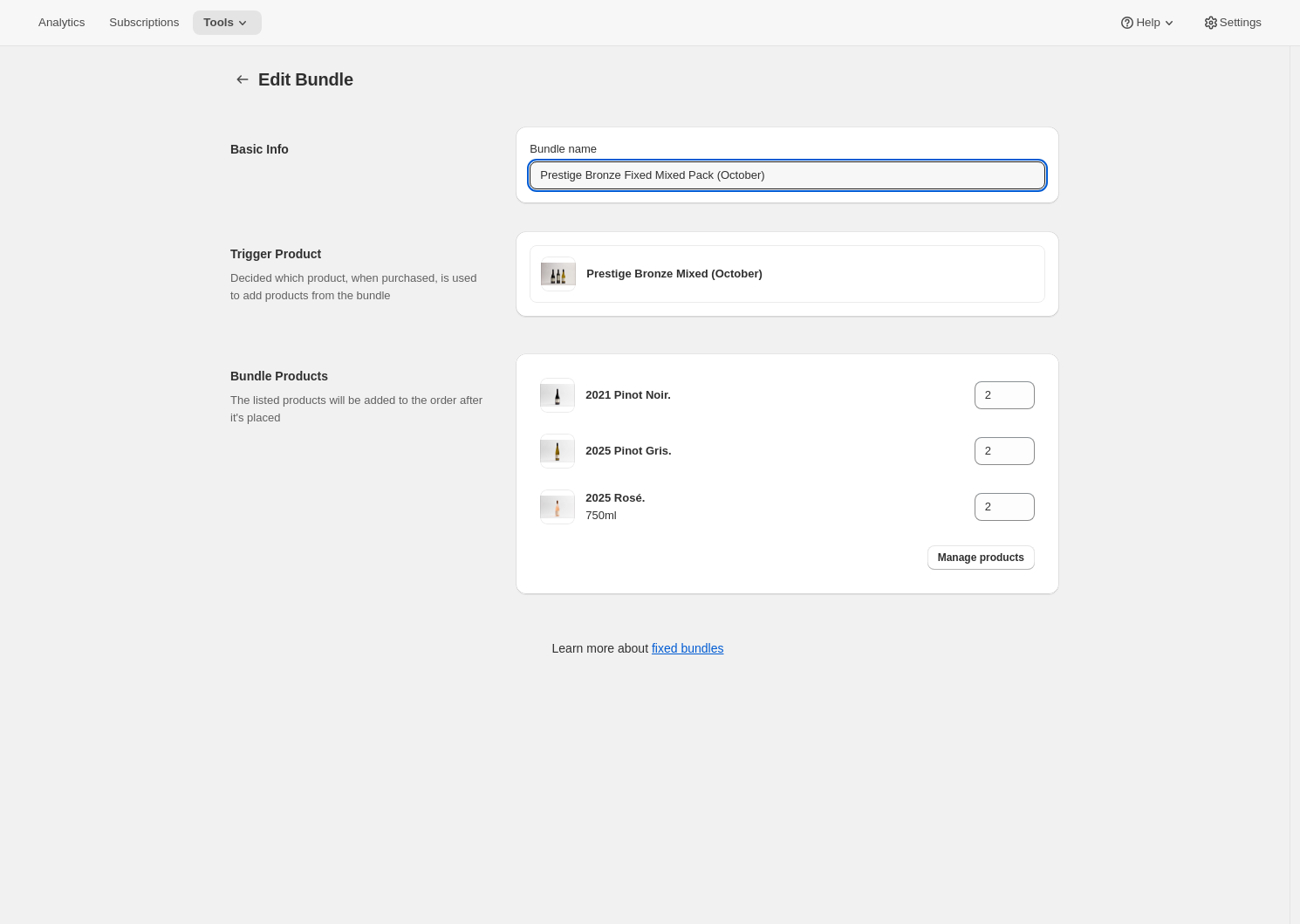
drag, startPoint x: 738, startPoint y: 176, endPoint x: 453, endPoint y: 175, distance: 285.0
click at [453, 175] on div "Basic Info Bundle name Prestige Bronze Fixed Mixed Pack (October)" at bounding box center [644, 158] width 829 height 91
click at [869, 186] on input "Prestige Bronze Fixed Mixed Pack (October)" at bounding box center [787, 175] width 516 height 28
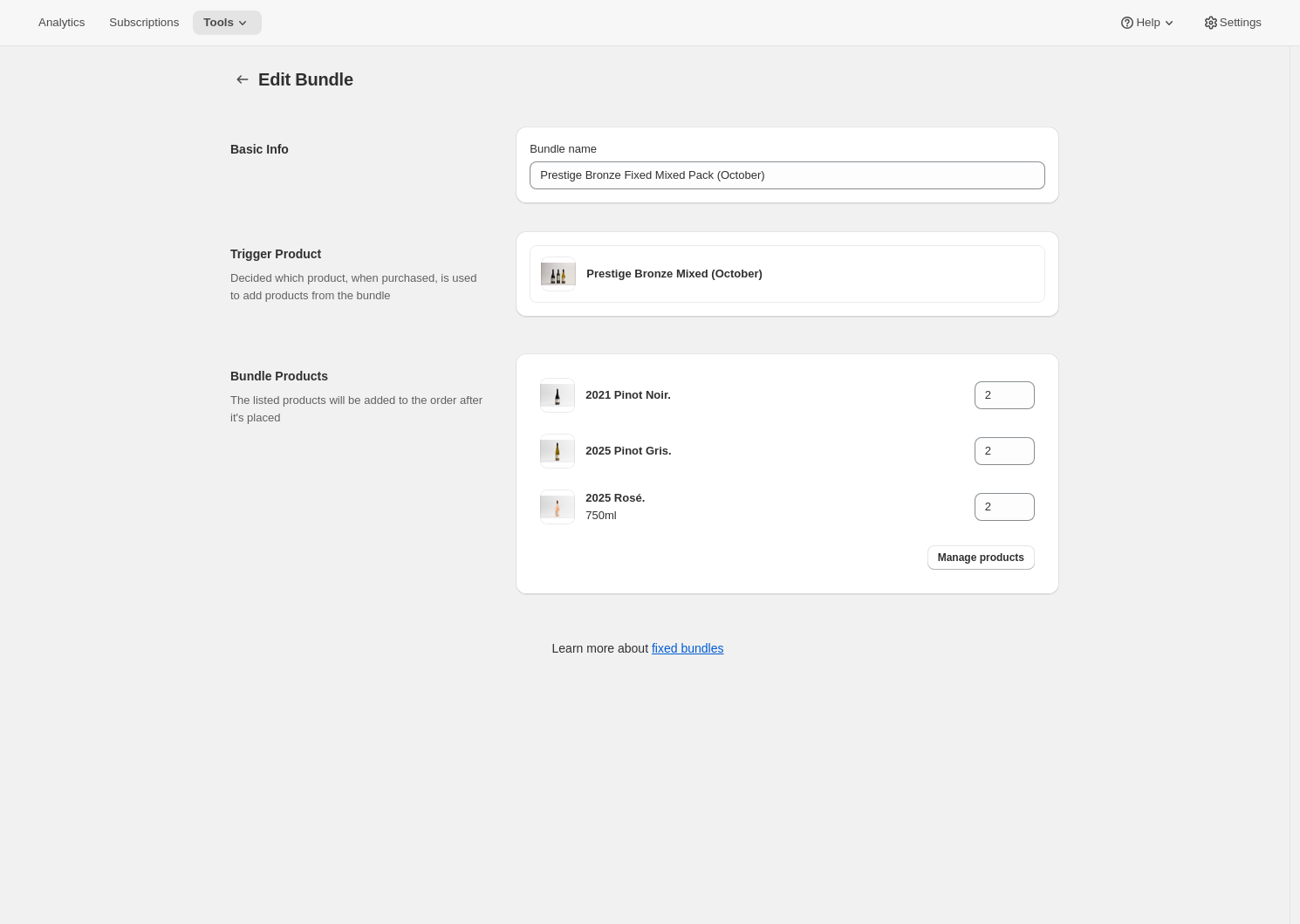
click at [1130, 182] on div "Edit Bundle. This page is ready Edit Bundle Basic Info Bundle name Prestige Bro…" at bounding box center [644, 374] width 1289 height 654
click at [1104, 496] on div "Edit Bundle. This page is ready Edit Bundle Basic Info Bundle name Prestige Bro…" at bounding box center [644, 374] width 1289 height 654
click at [1130, 624] on div "Edit Bundle. This page is ready Edit Bundle Basic Info Bundle name Prestige Bro…" at bounding box center [644, 374] width 1289 height 654
click at [1130, 155] on div "Edit Bundle. This page is ready Edit Bundle Basic Info Bundle name Prestige Bro…" at bounding box center [644, 374] width 1289 height 654
click at [980, 560] on span "Manage products" at bounding box center [981, 557] width 87 height 14
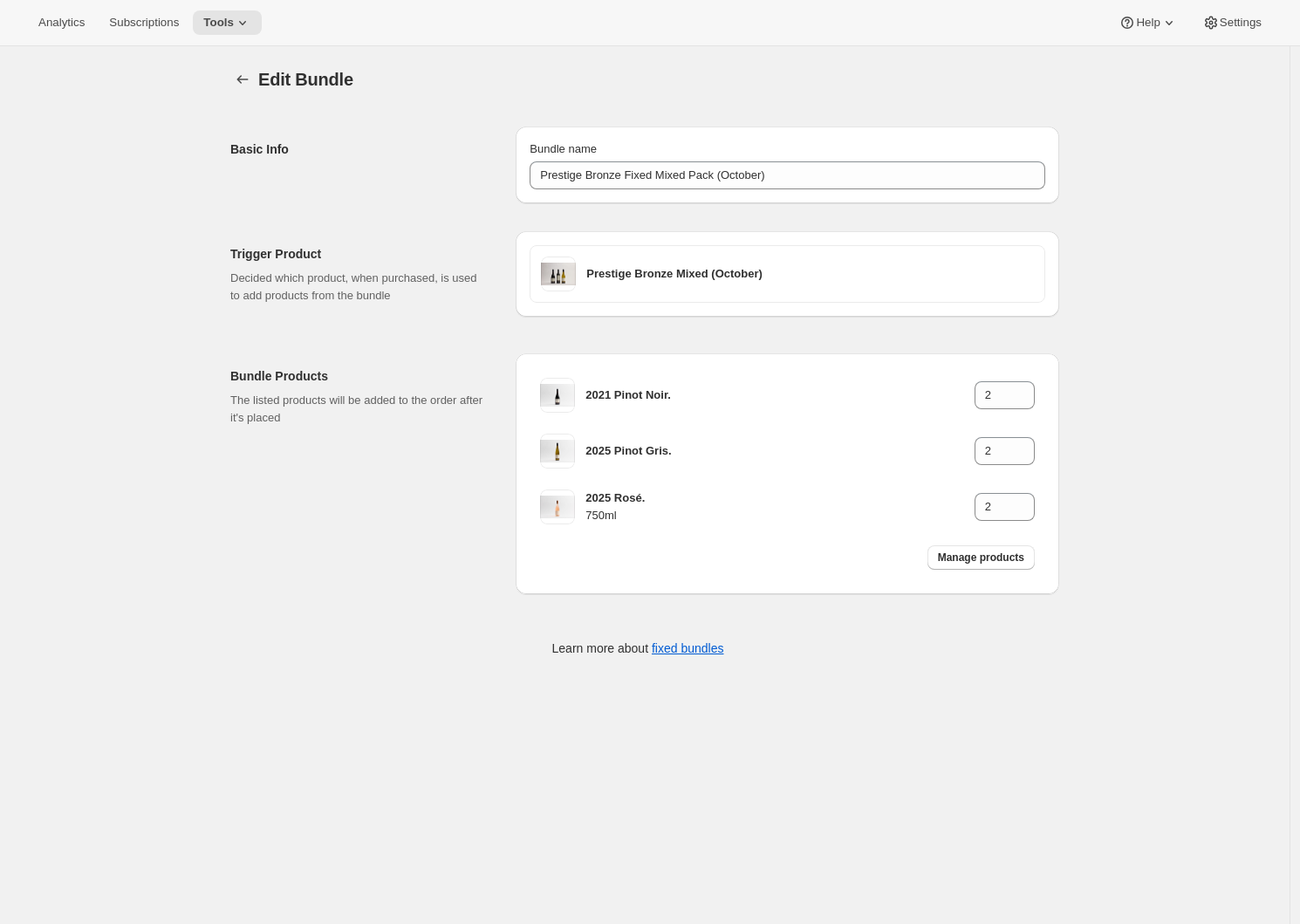
type input "1"
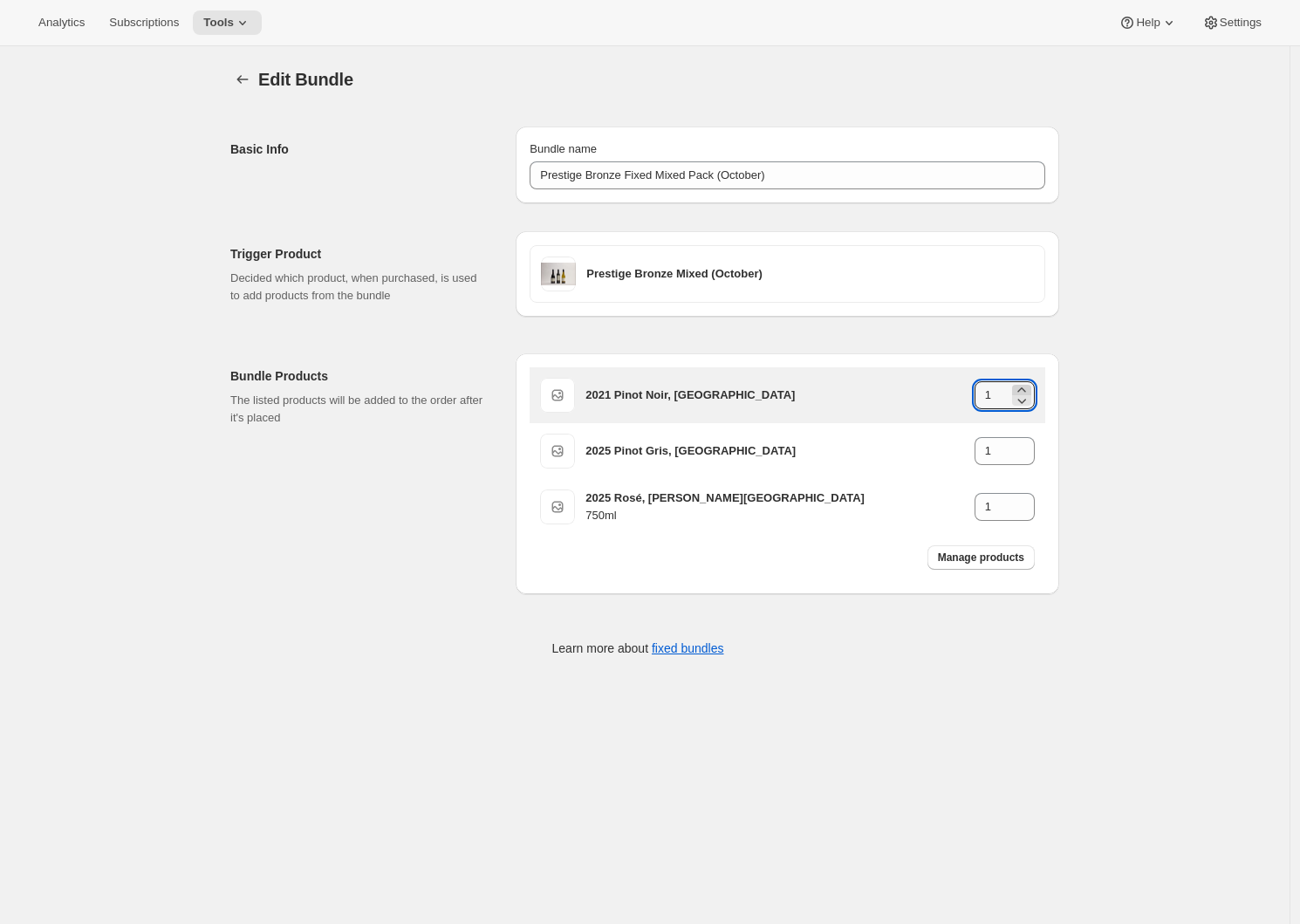
click at [1027, 386] on icon at bounding box center [1022, 390] width 18 height 18
type input "2"
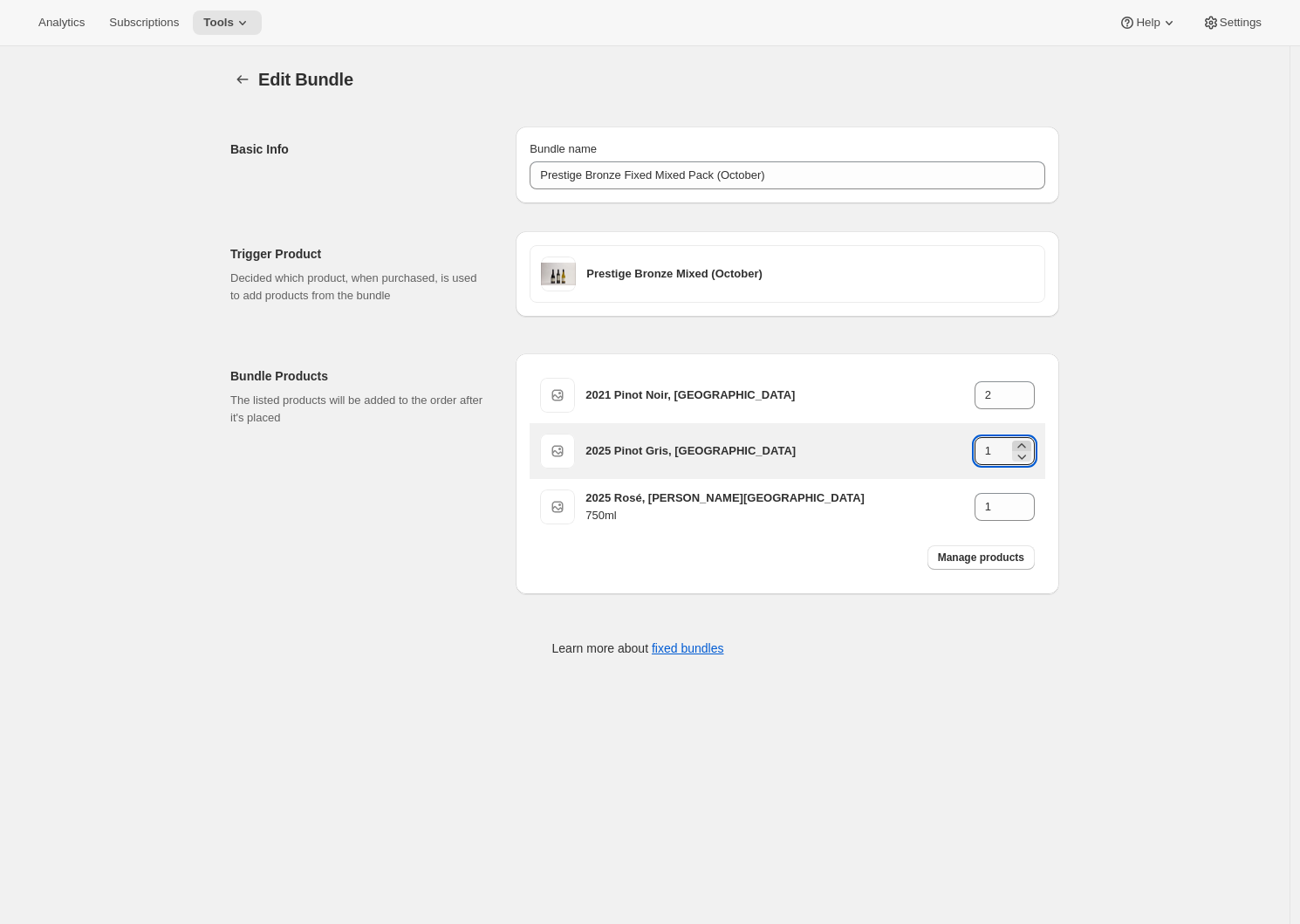
click at [1030, 441] on icon at bounding box center [1022, 445] width 18 height 18
type input "2"
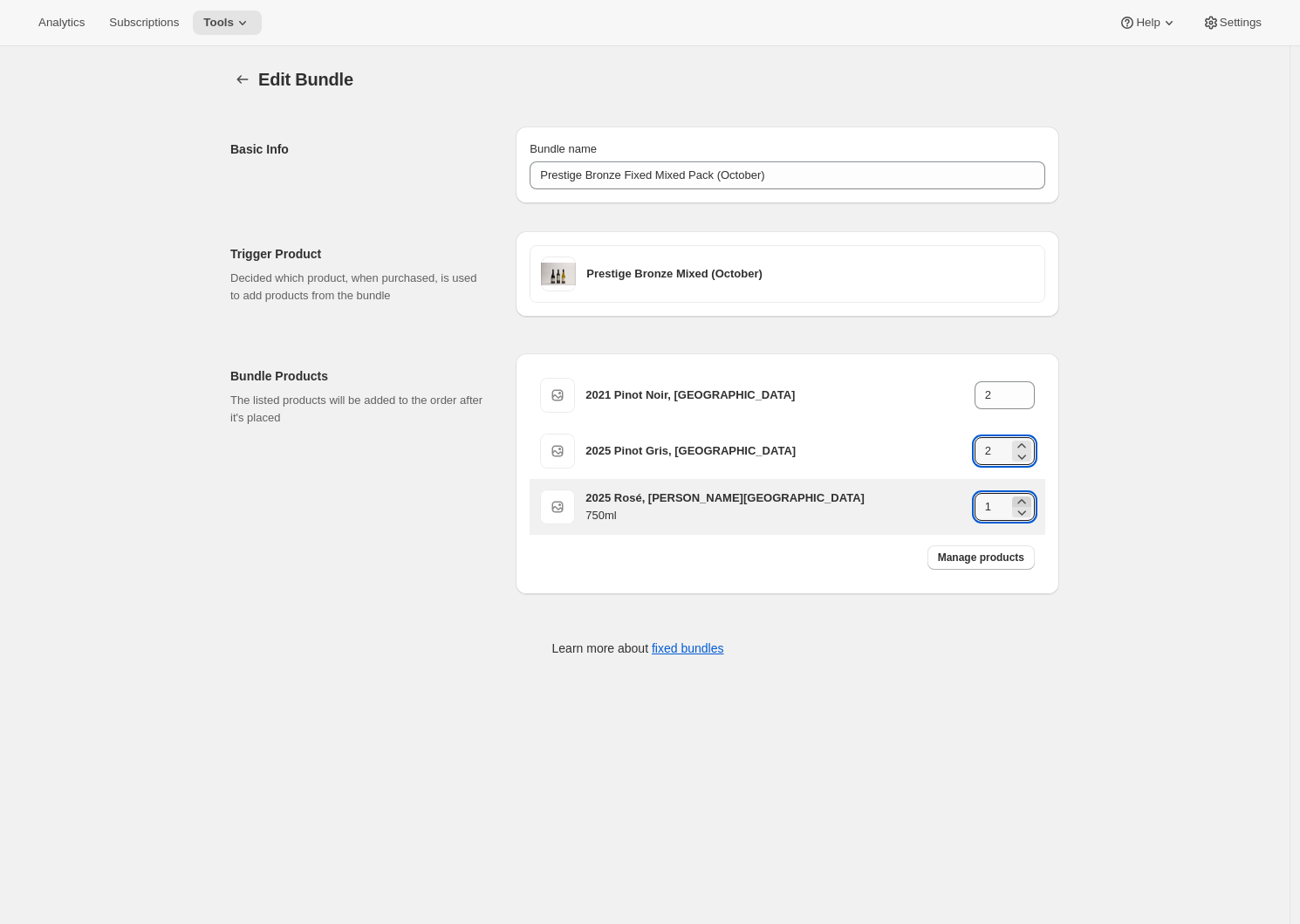
click at [1027, 496] on icon at bounding box center [1022, 501] width 18 height 18
type input "2"
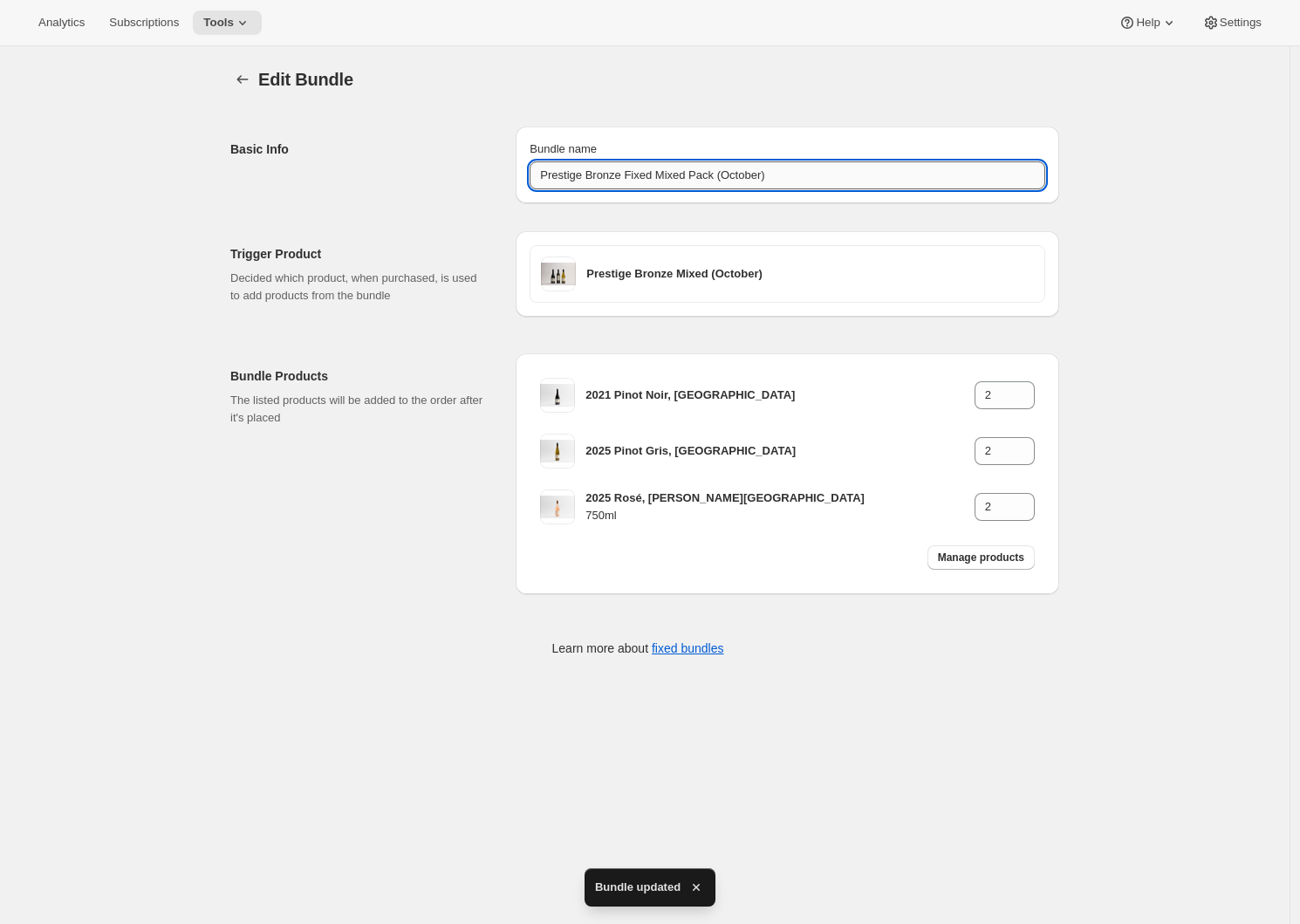
click at [628, 168] on input "Prestige Bronze Fixed Mixed Pack (October)" at bounding box center [787, 175] width 516 height 28
click at [420, 152] on h2 "Basic Info" at bounding box center [359, 150] width 257 height 18
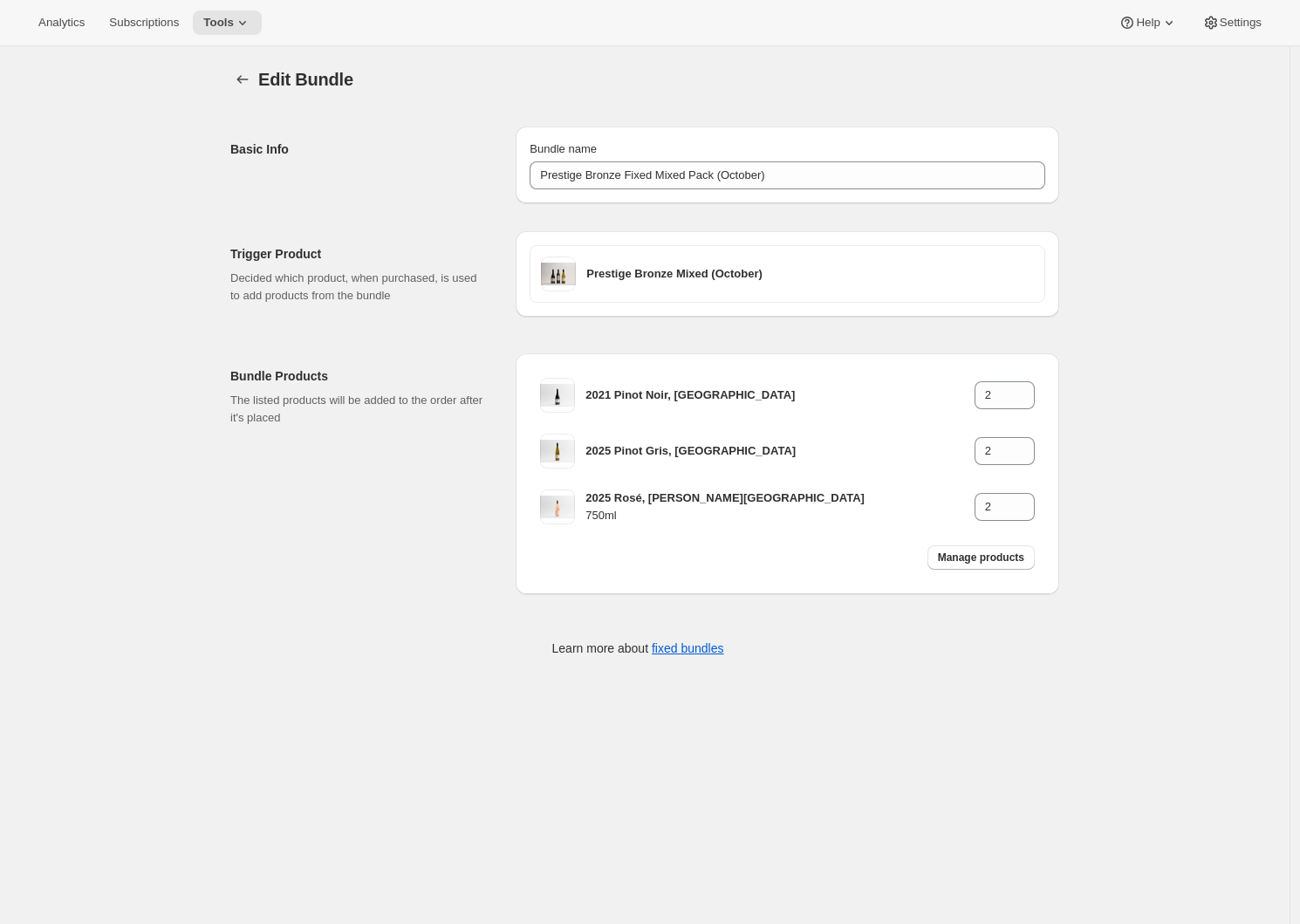
click at [363, 163] on div "Basic Info" at bounding box center [366, 165] width 271 height 77
click at [249, 78] on icon "Bundles" at bounding box center [242, 80] width 18 height 18
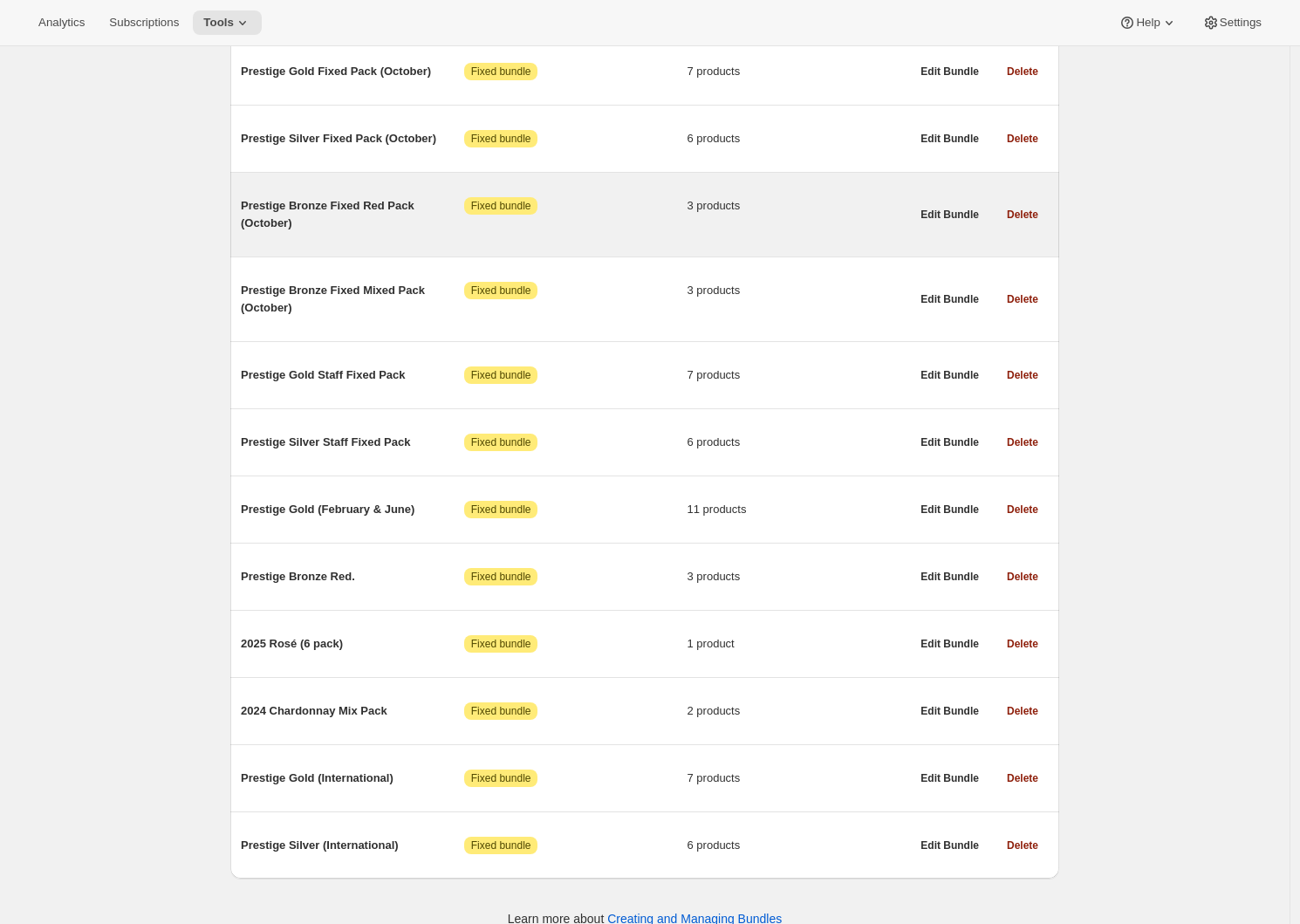
scroll to position [563, 0]
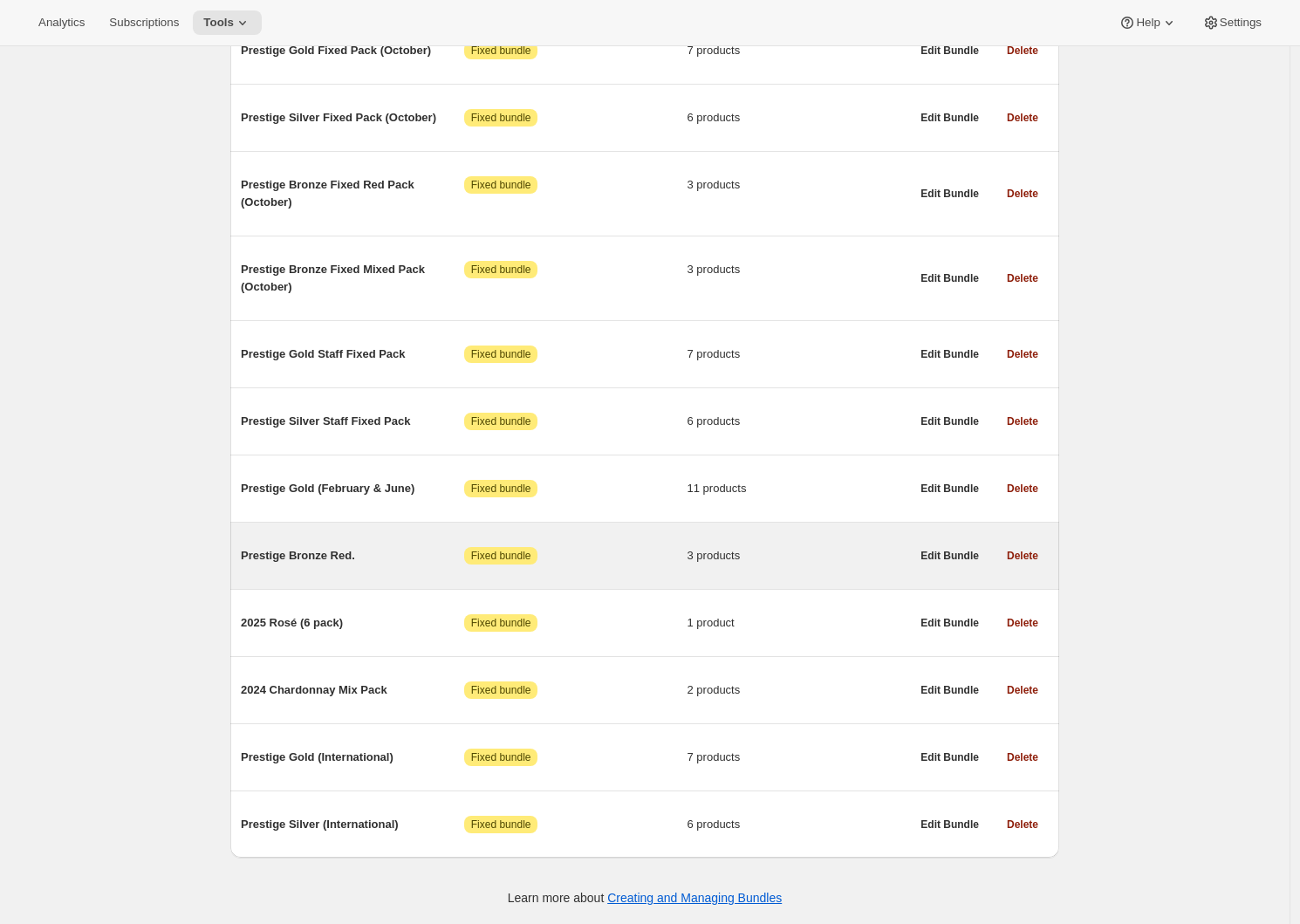
click at [321, 547] on span "Prestige Bronze Red." at bounding box center [352, 556] width 223 height 18
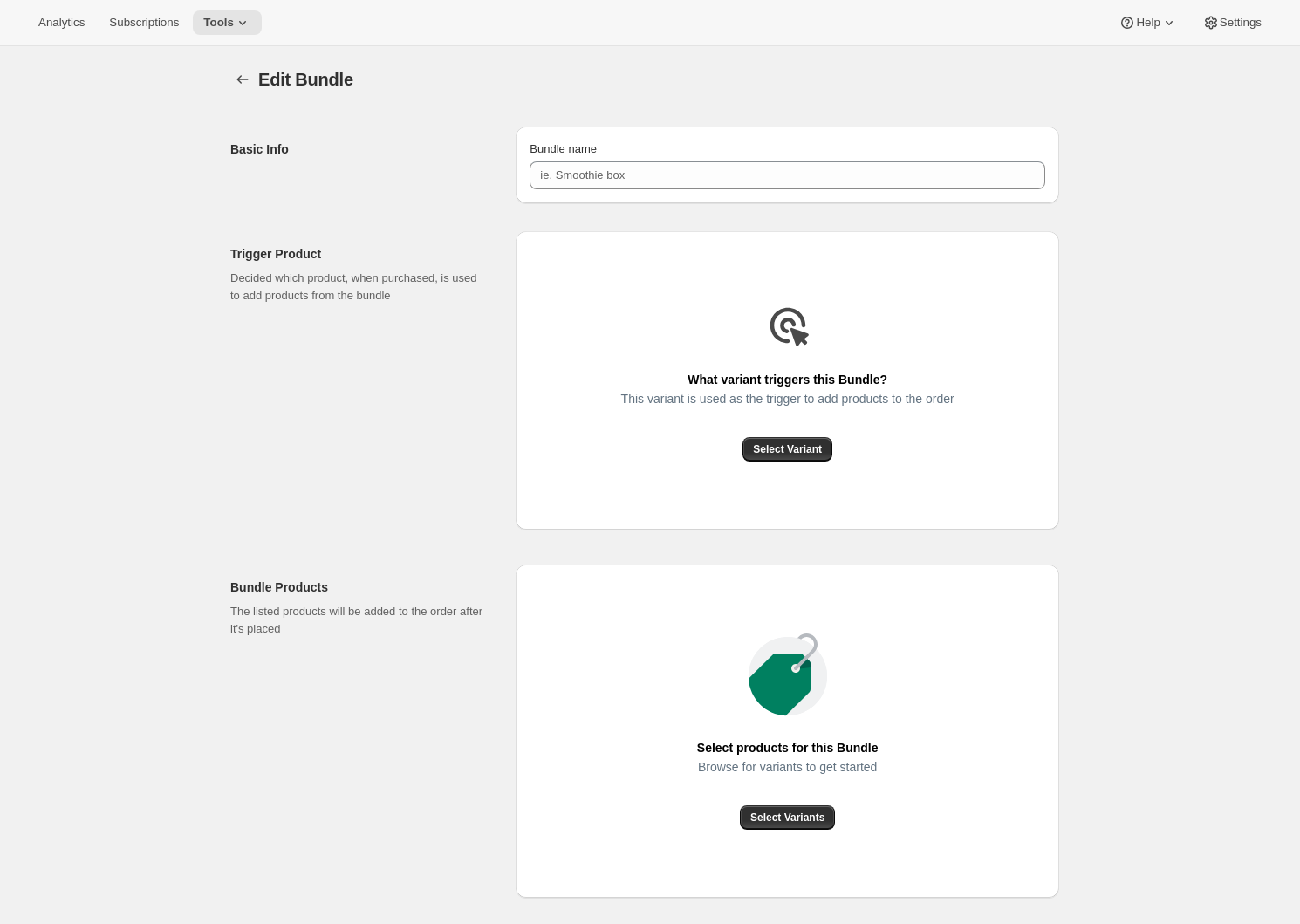
type input "Prestige Bronze Red."
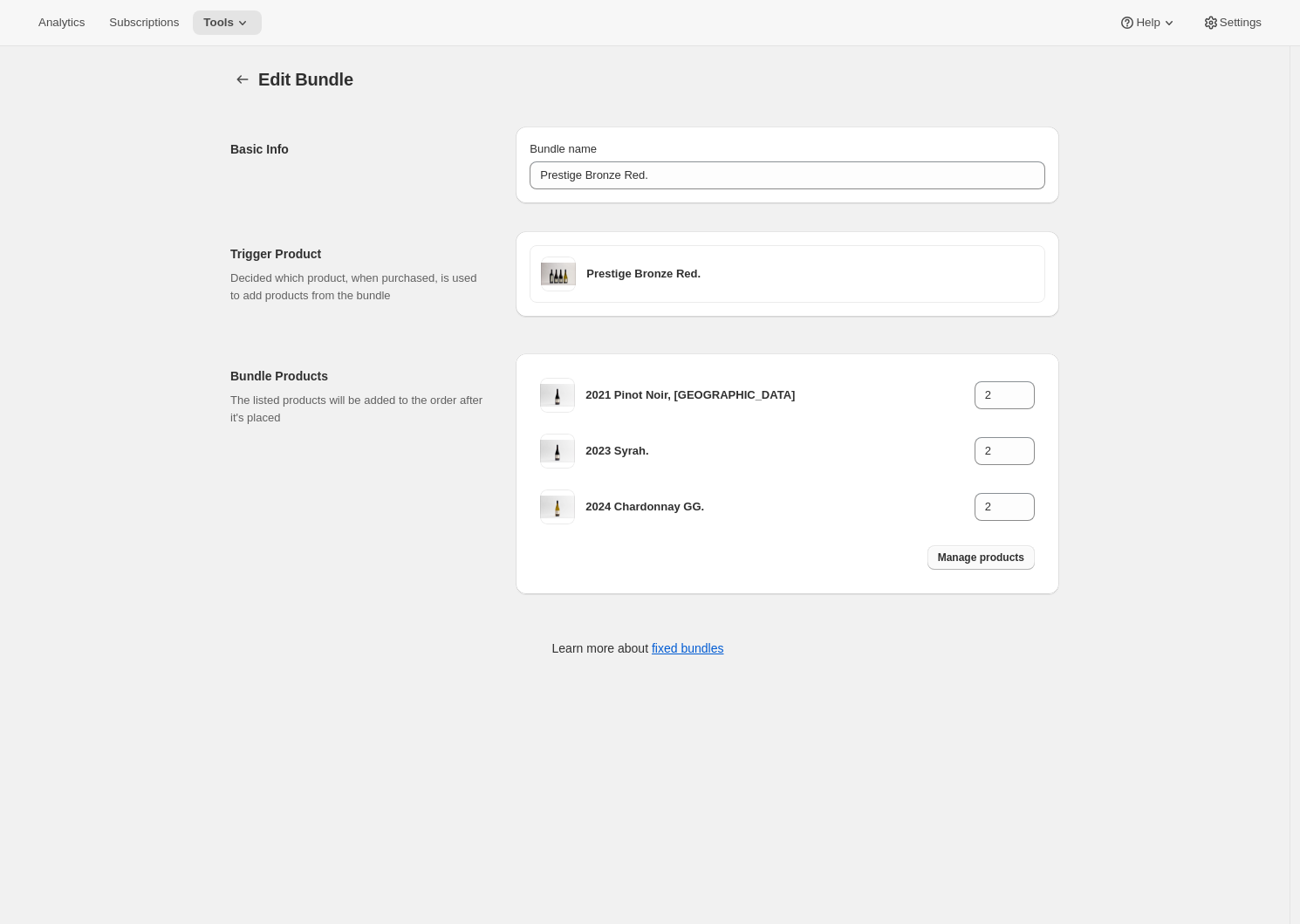
click at [986, 563] on span "Manage products" at bounding box center [981, 557] width 87 height 14
type input "1"
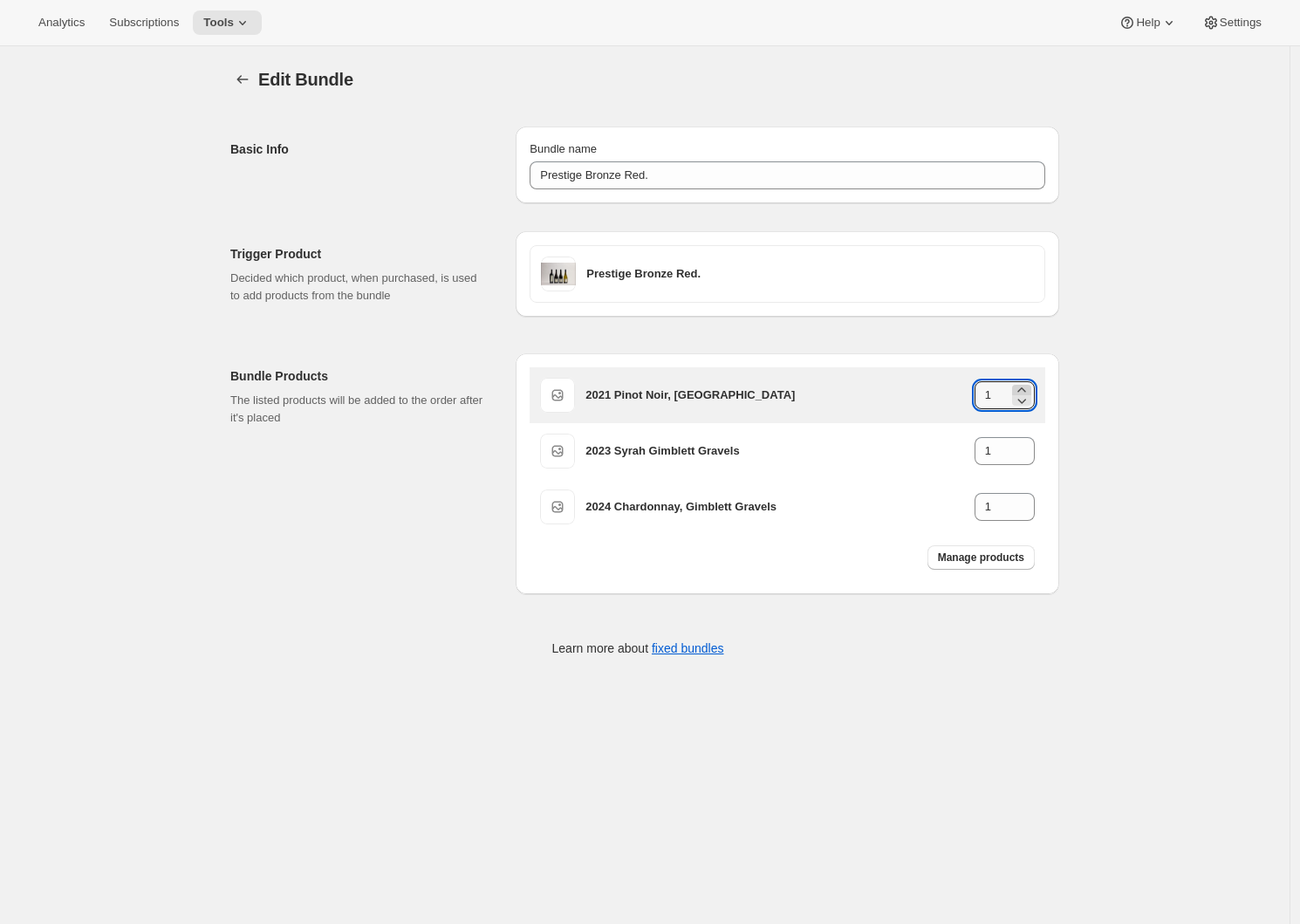
click at [1030, 382] on icon at bounding box center [1022, 390] width 18 height 18
type input "2"
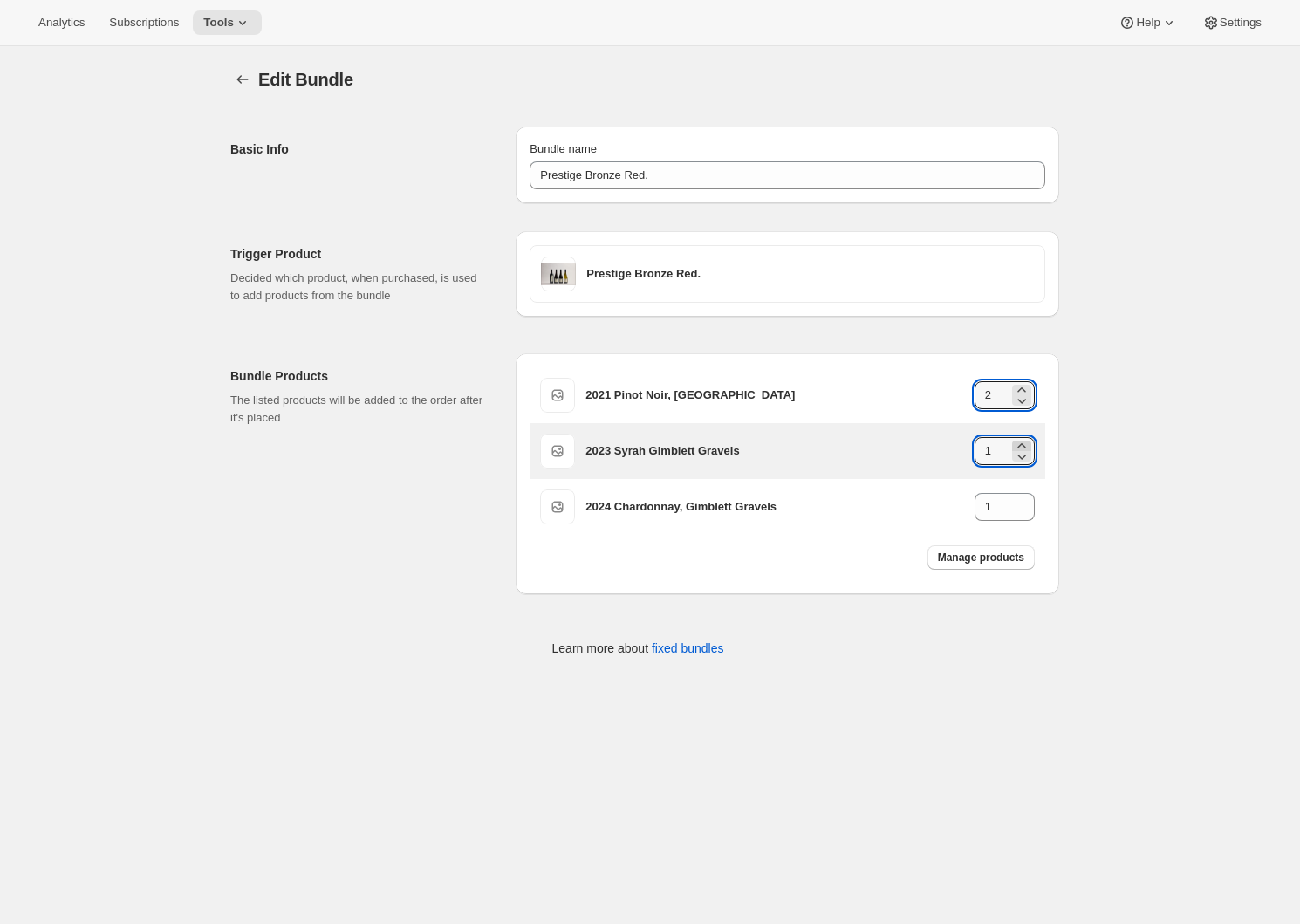
click at [1025, 441] on icon at bounding box center [1022, 445] width 18 height 18
type input "2"
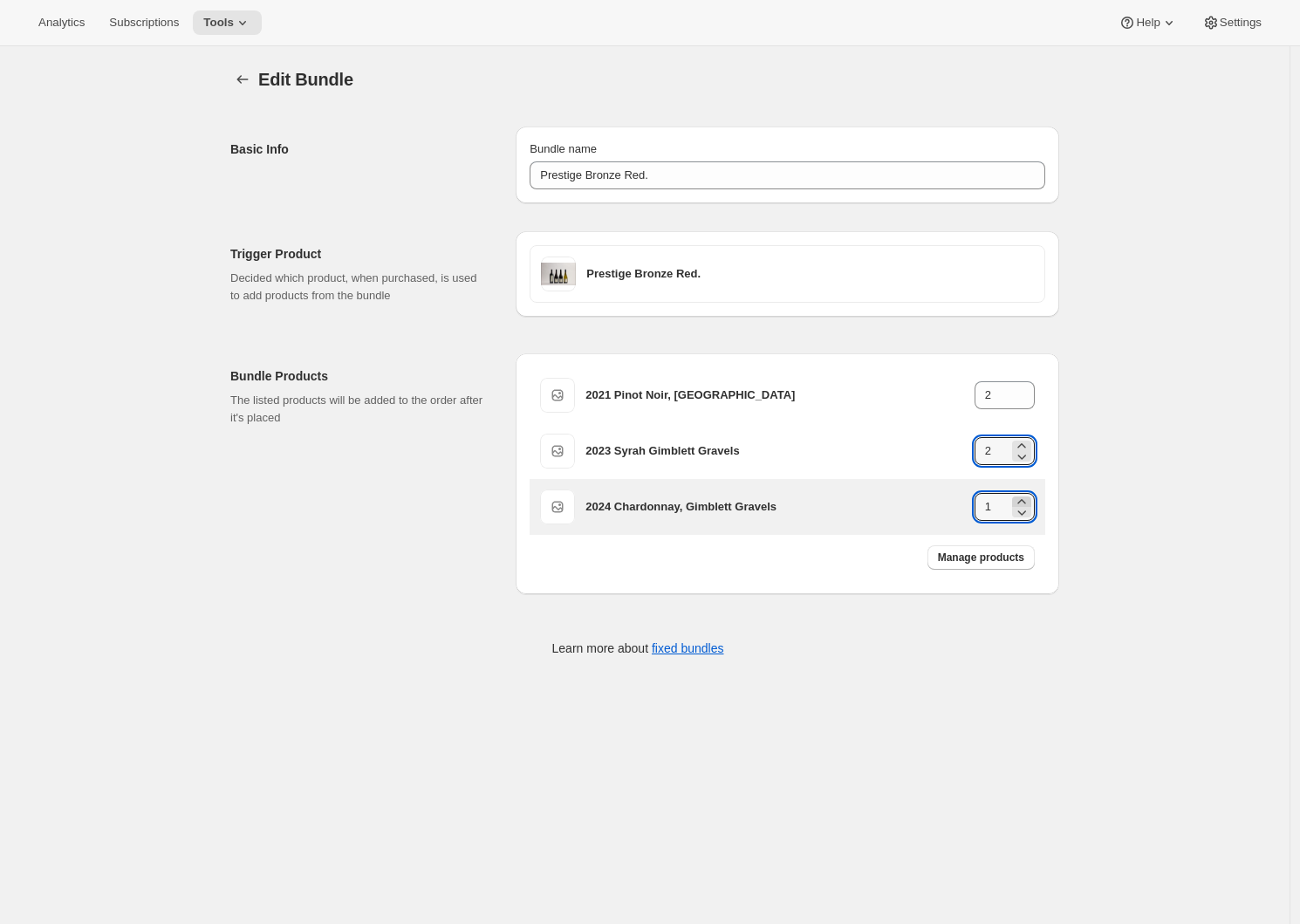
click at [1022, 498] on icon at bounding box center [1022, 501] width 18 height 18
type input "2"
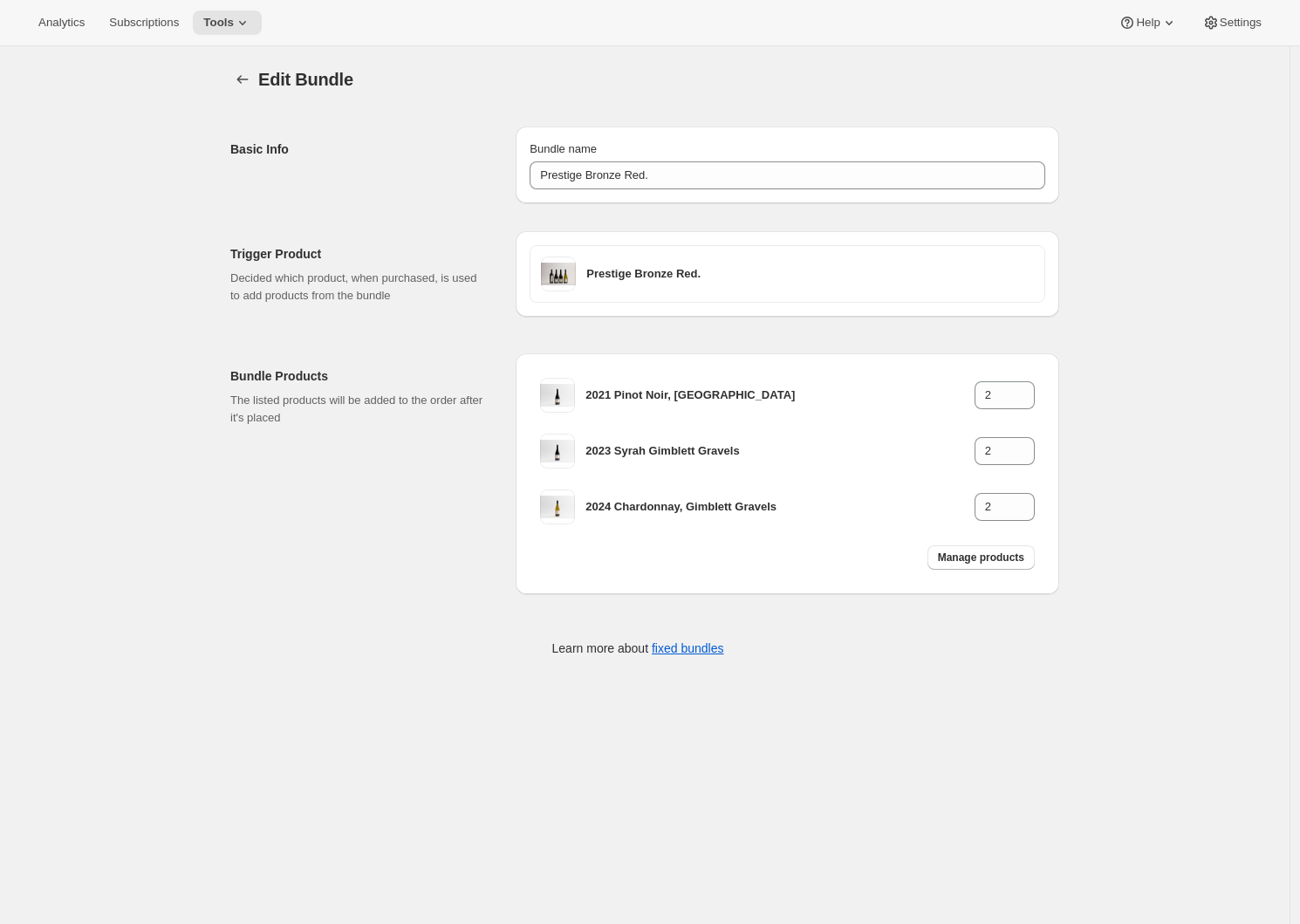
click at [369, 173] on div "Basic Info" at bounding box center [366, 165] width 271 height 77
click at [244, 80] on icon "Bundles" at bounding box center [242, 80] width 18 height 18
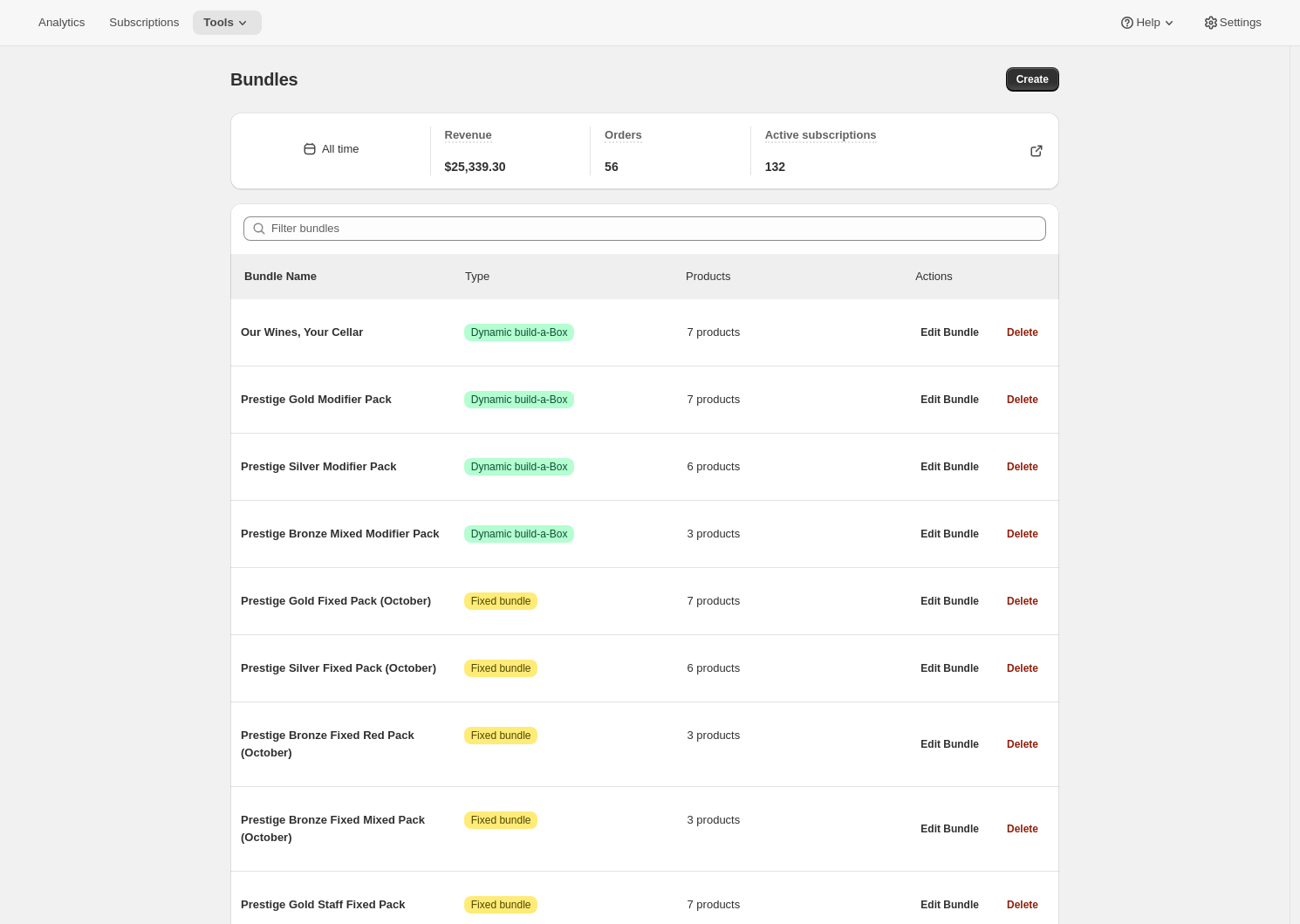
click at [1130, 383] on div "Bundles. This page is ready Bundles Create All time Revenue $25,339.30 Orders 5…" at bounding box center [644, 760] width 1289 height 1428
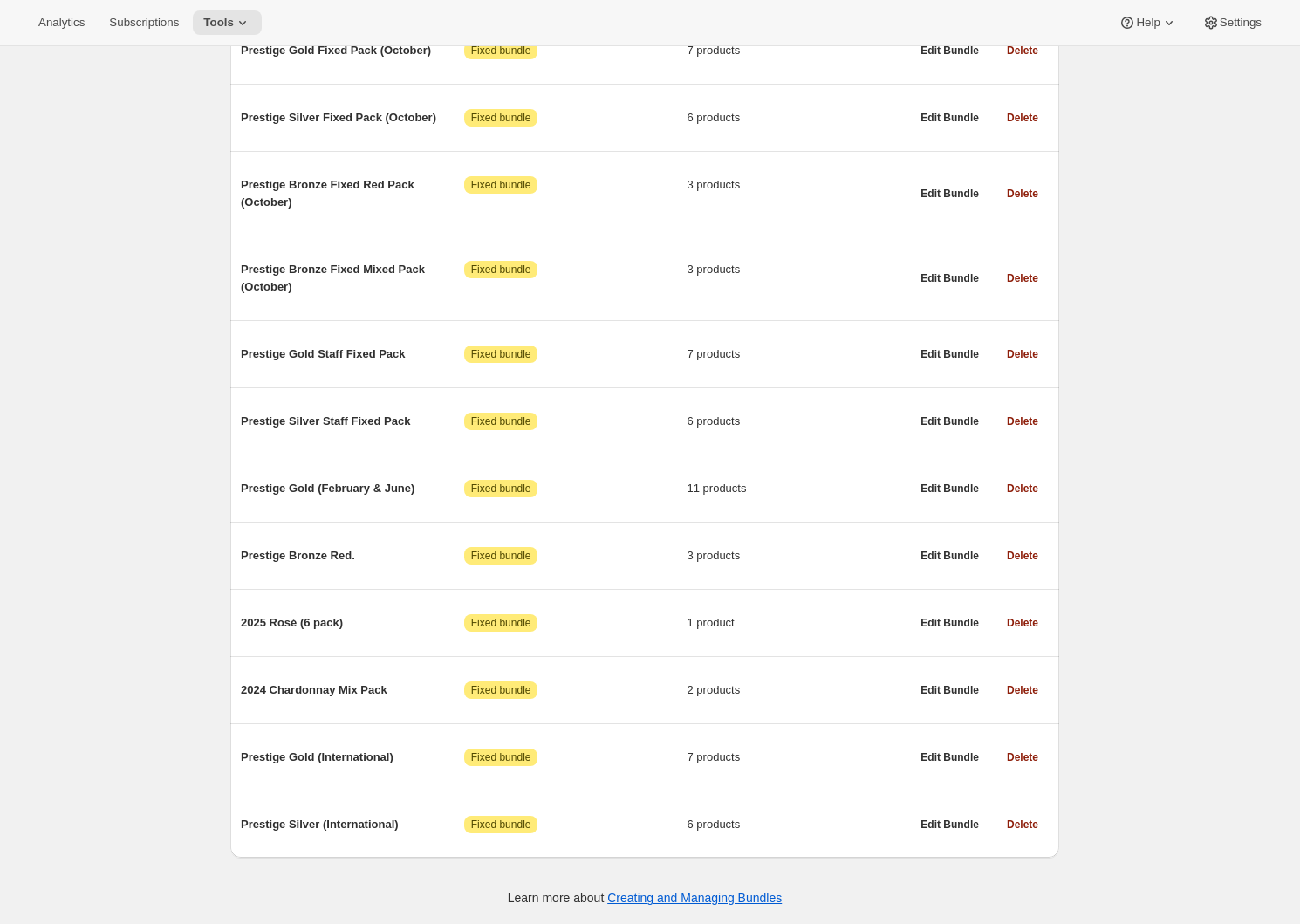
click at [1103, 458] on div "Bundles. This page is ready Bundles Create All time Revenue $25,339.30 Orders 5…" at bounding box center [644, 210] width 1289 height 1428
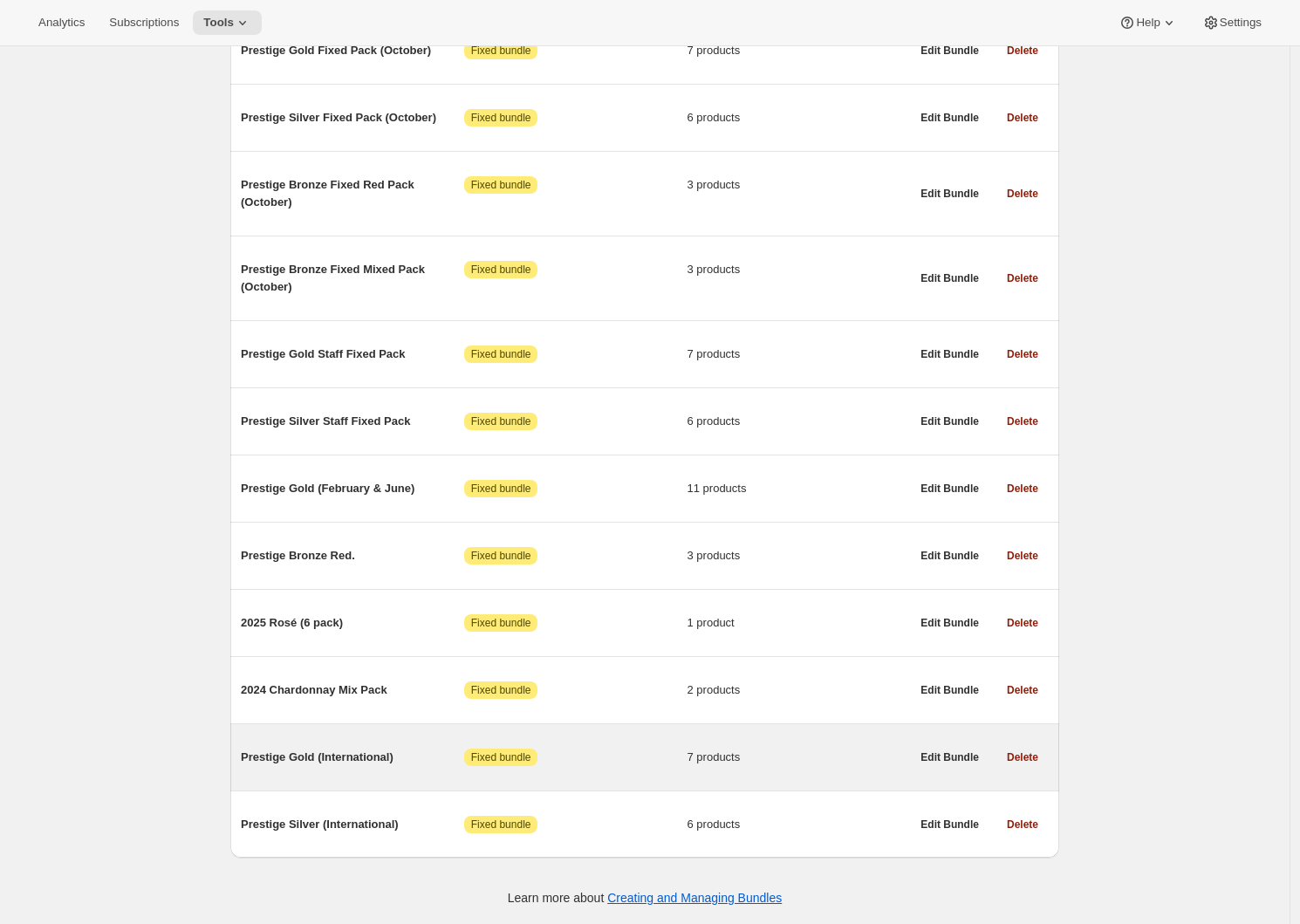
click at [311, 773] on div "Prestige Gold (International) Attention Fixed bundle 7 products" at bounding box center [575, 757] width 670 height 46
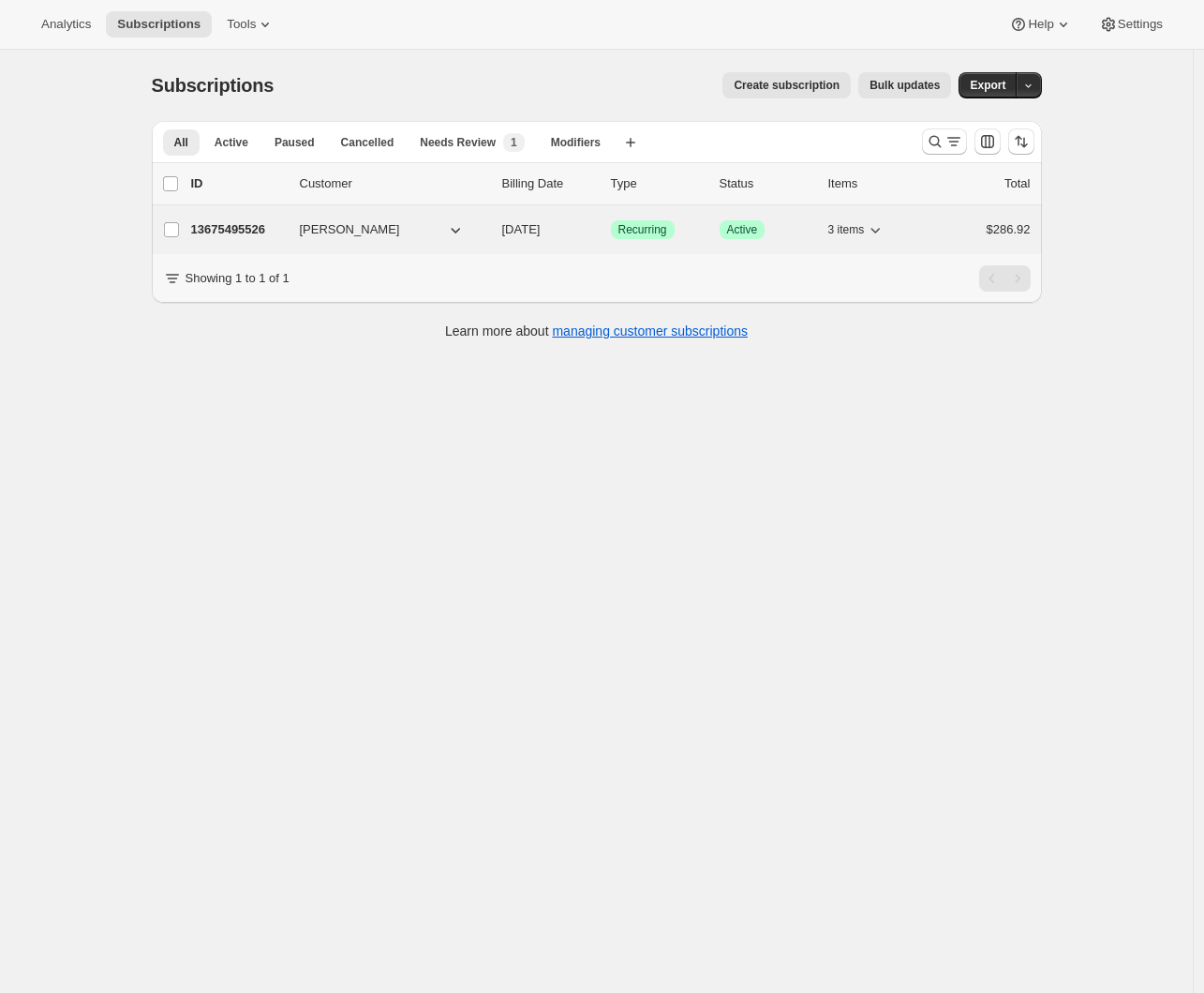
click at [231, 227] on p "13675495526" at bounding box center [238, 229] width 94 height 19
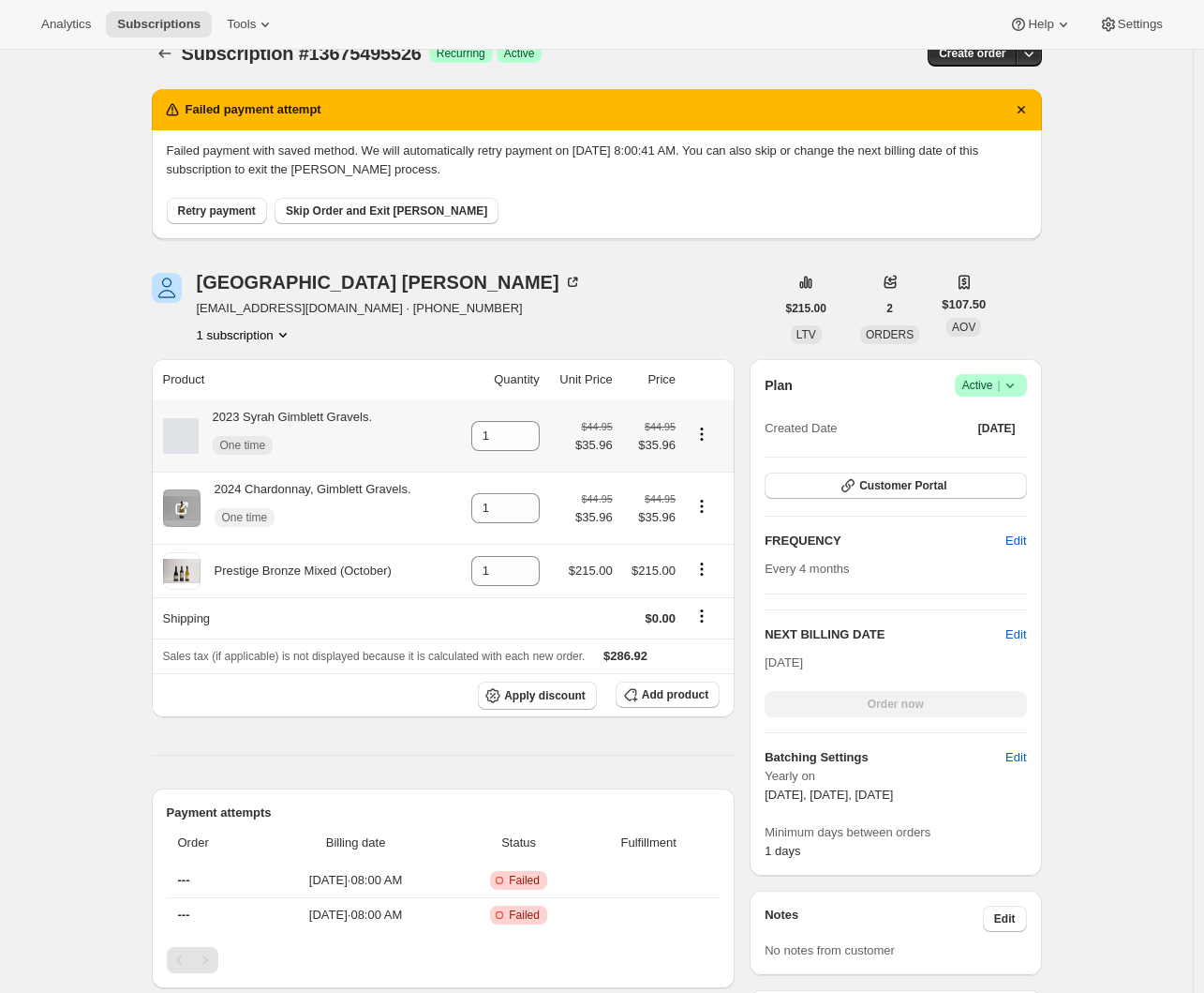
scroll to position [118, 0]
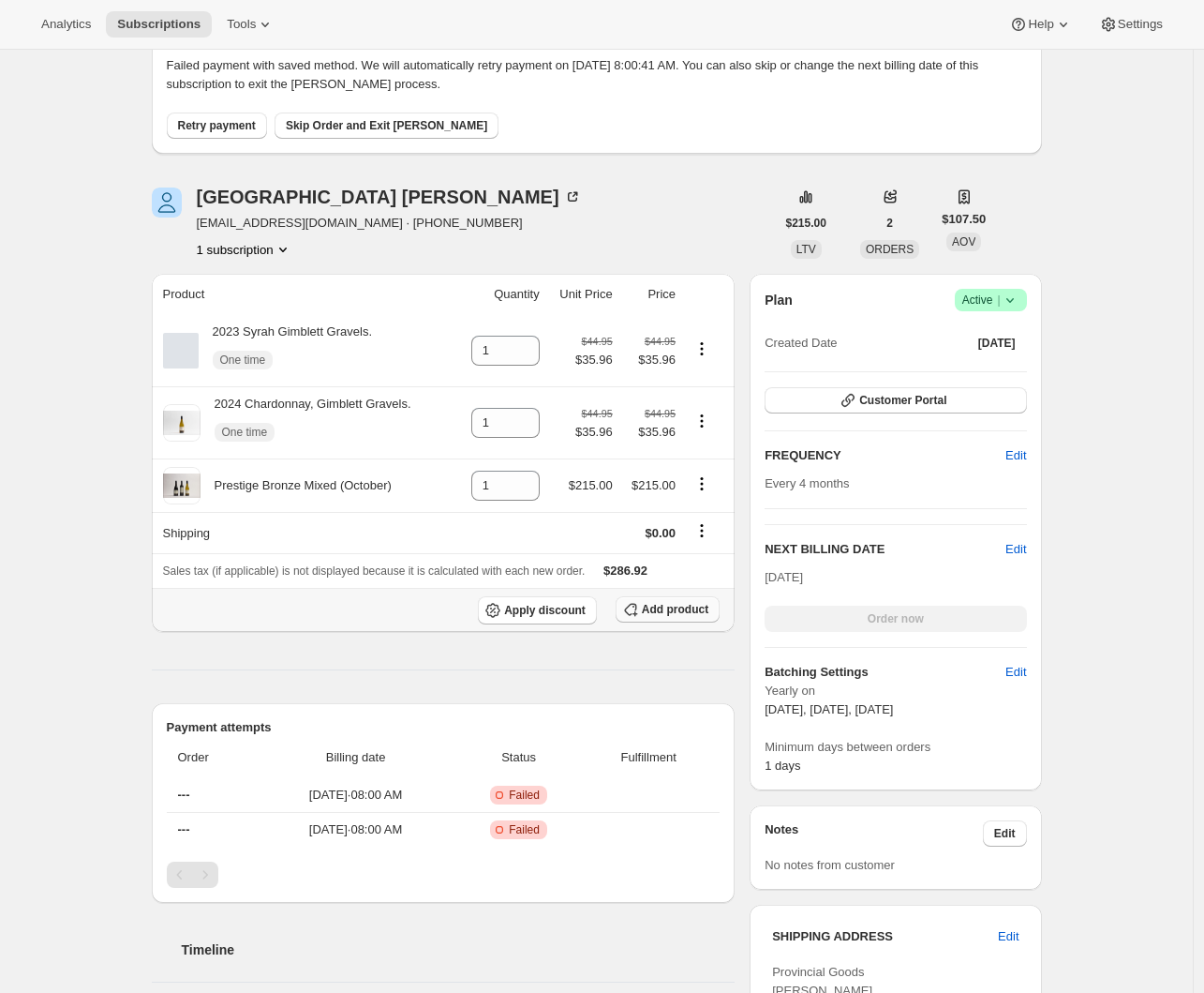
click at [675, 611] on span "Add product" at bounding box center [675, 609] width 67 height 15
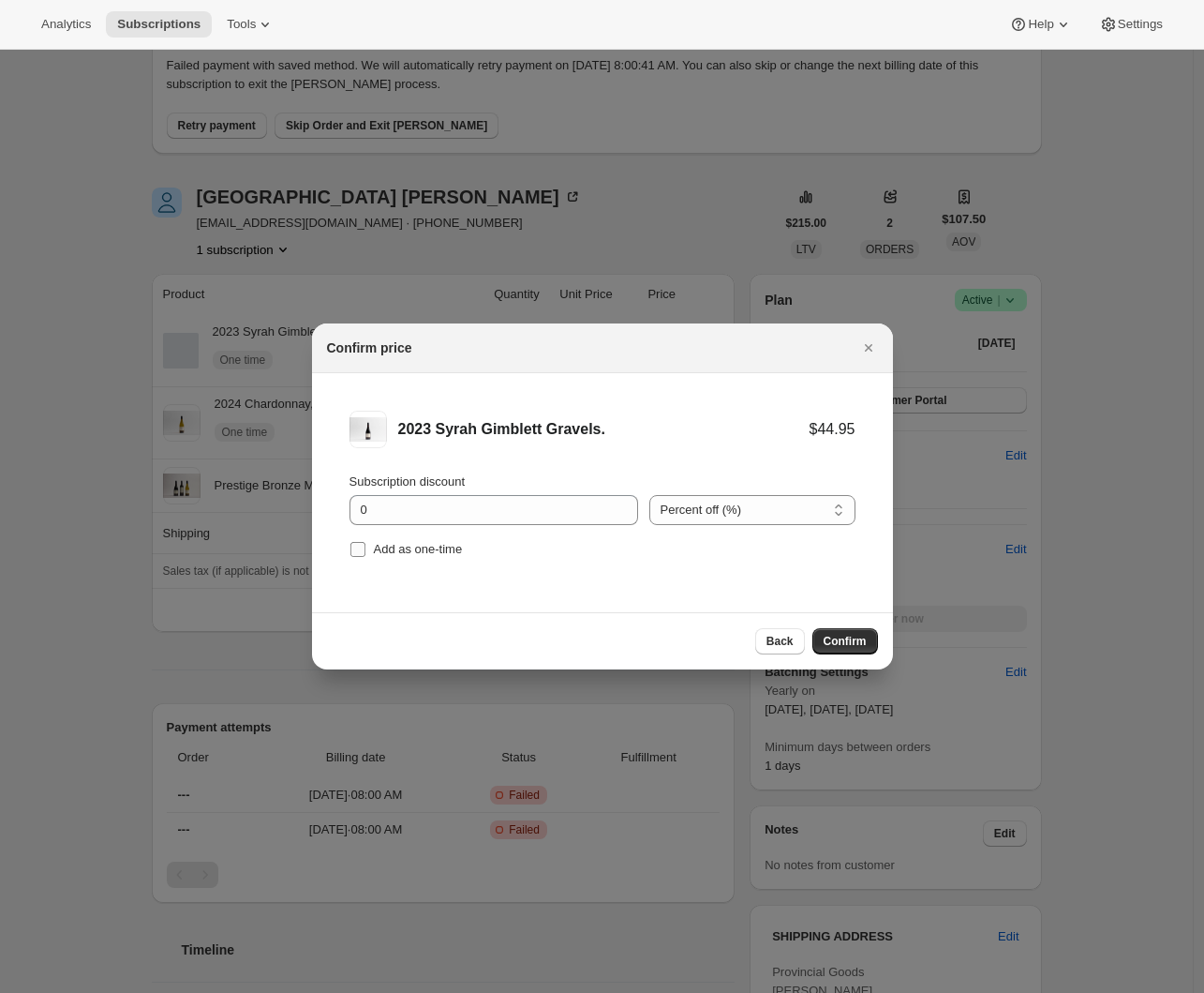
click at [352, 551] on input "Add as one-time" at bounding box center [358, 549] width 15 height 15
checkbox input "true"
click at [848, 637] on span "Confirm" at bounding box center [845, 641] width 43 height 15
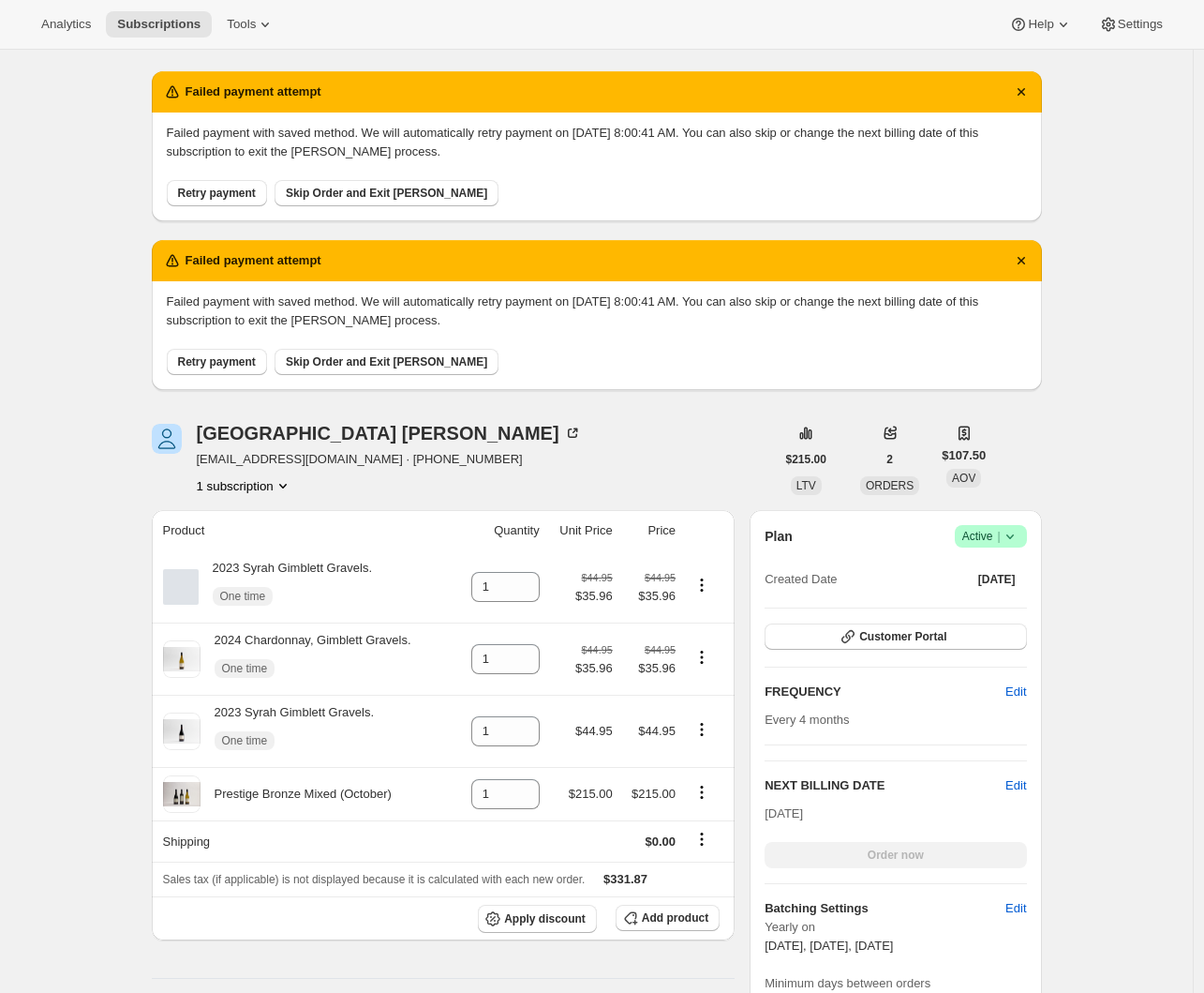
scroll to position [109, 0]
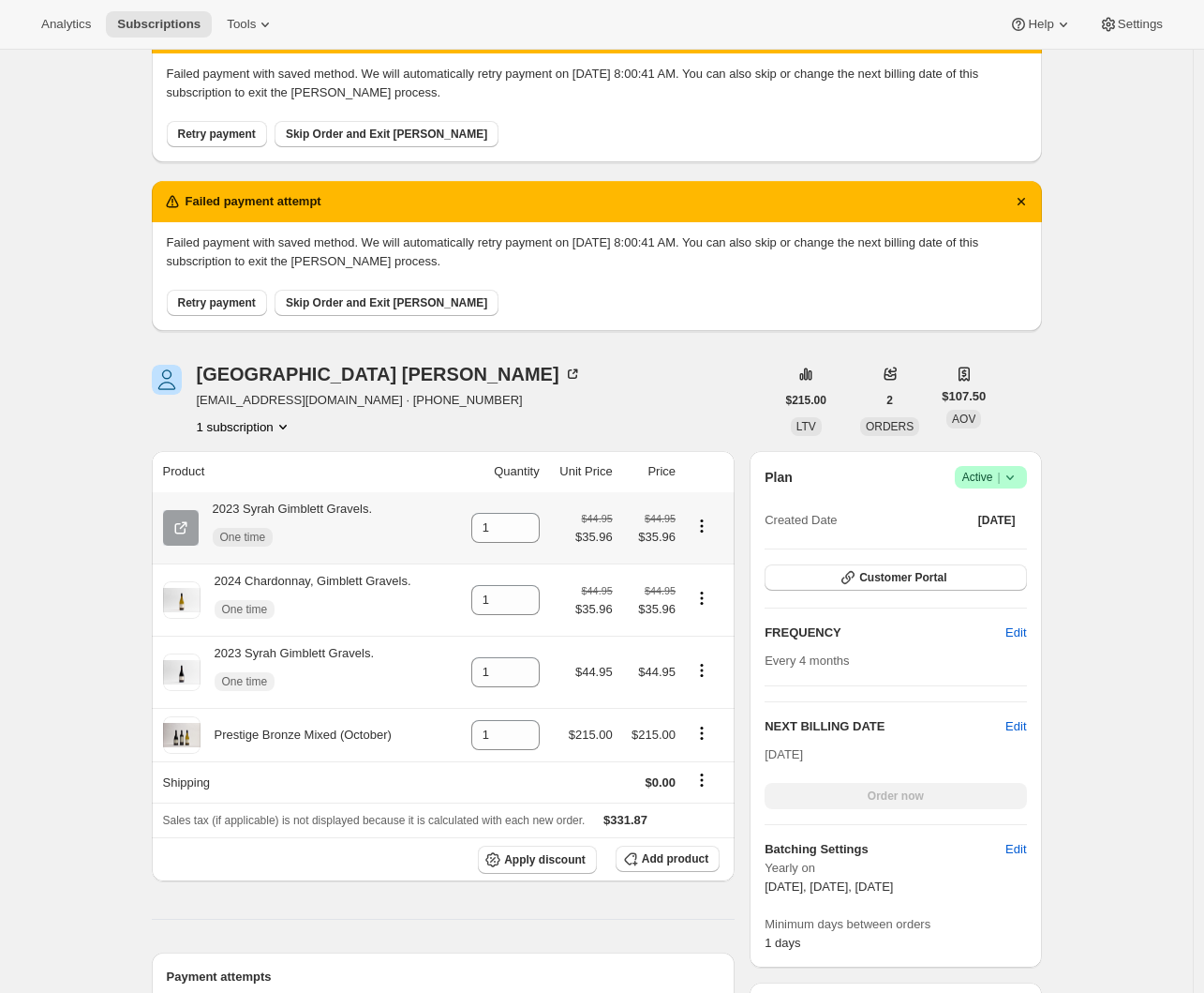
click at [708, 526] on icon "Product actions" at bounding box center [702, 526] width 19 height 19
click at [715, 563] on span "Remove" at bounding box center [695, 564] width 45 height 14
type input "0"
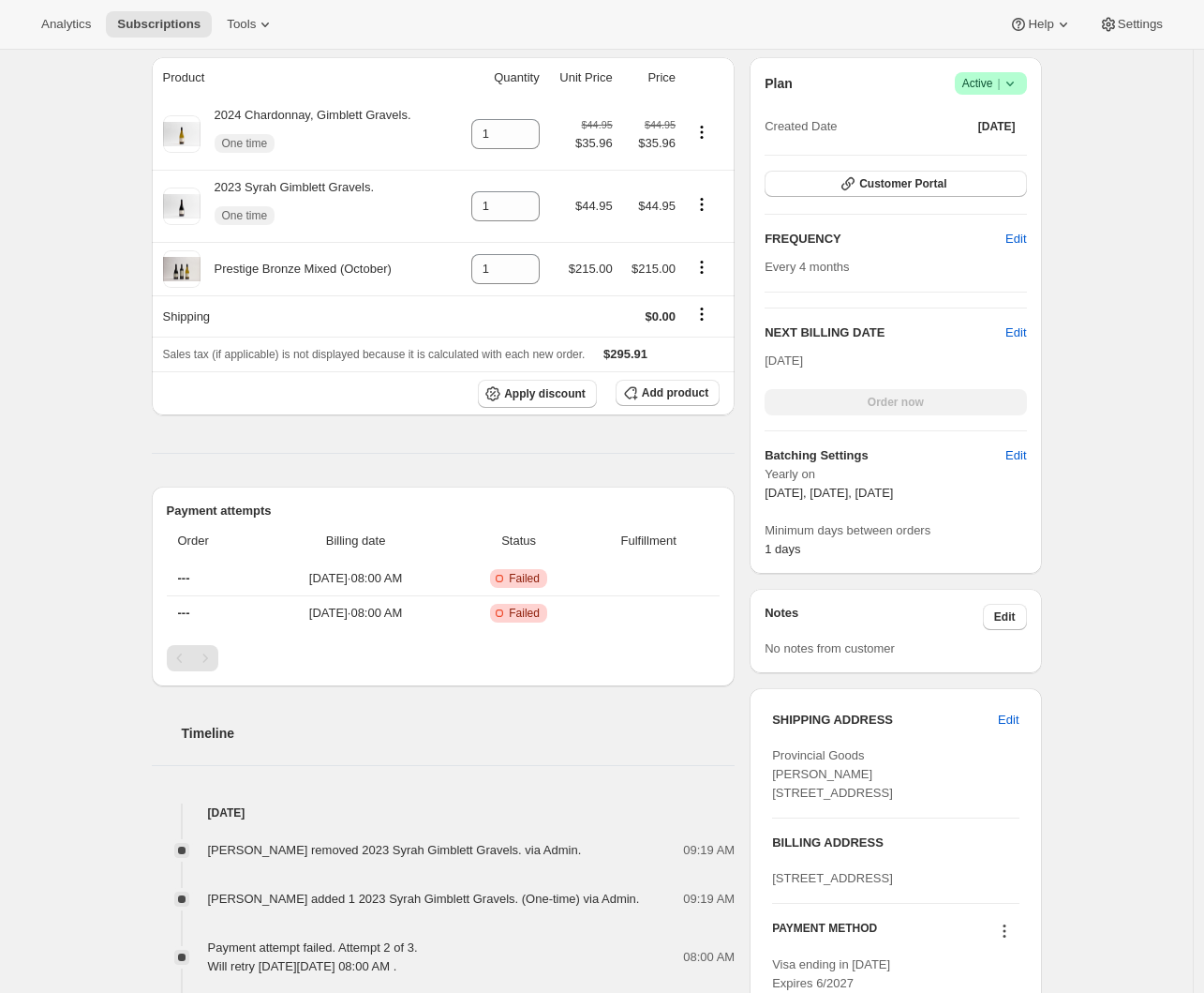
scroll to position [0, 0]
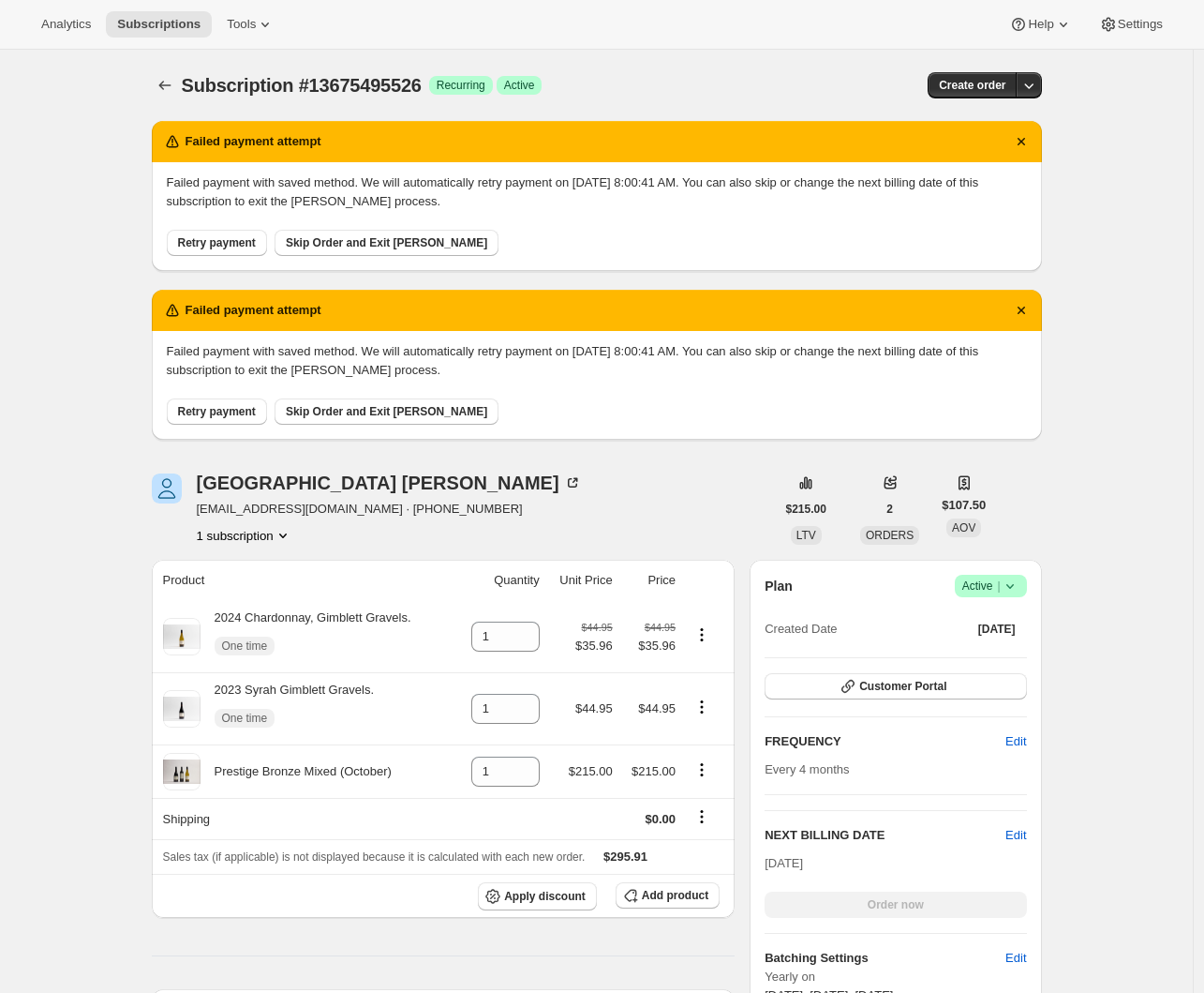
click at [227, 244] on span "Retry payment" at bounding box center [216, 243] width 78 height 15
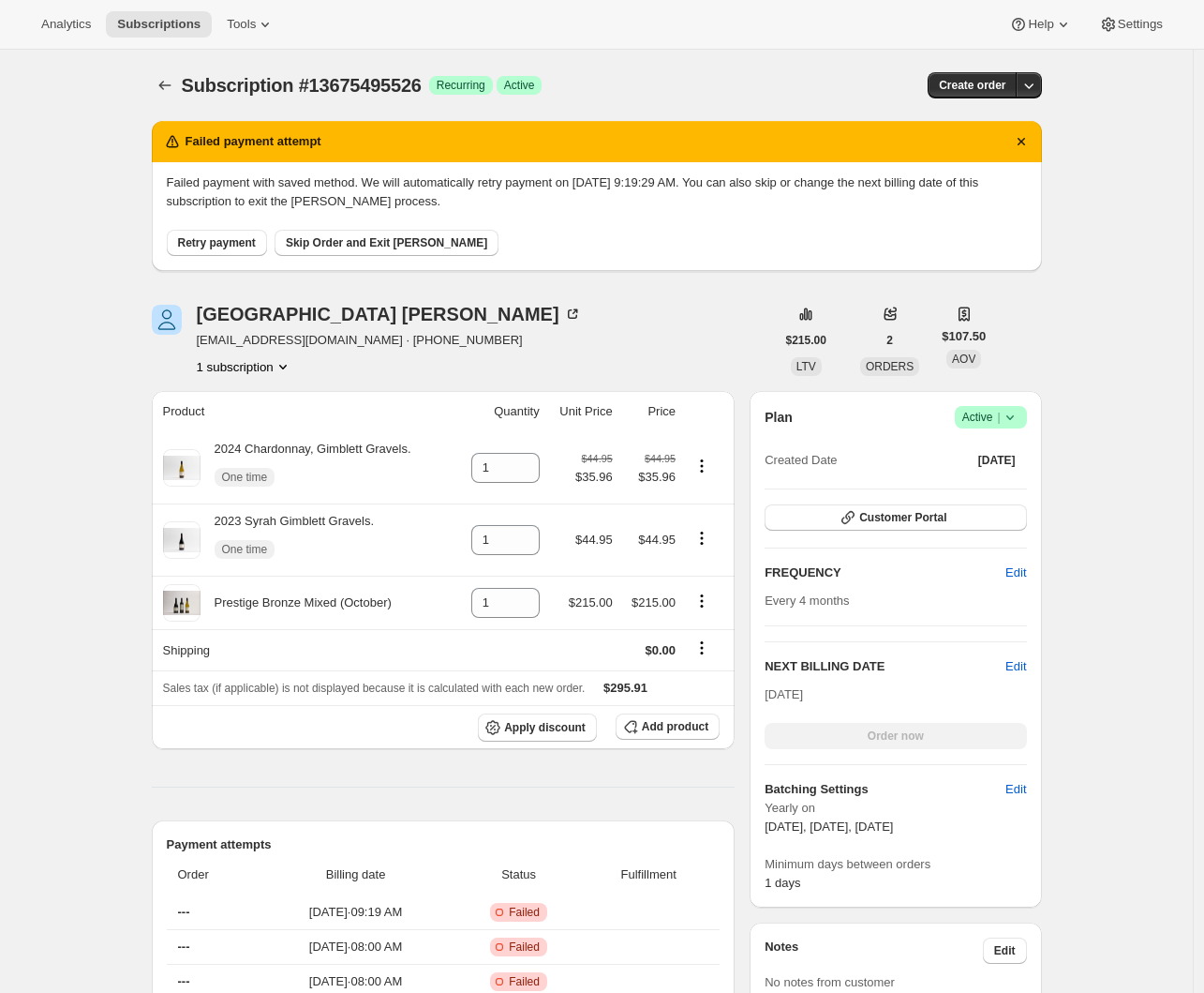
scroll to position [1128, 0]
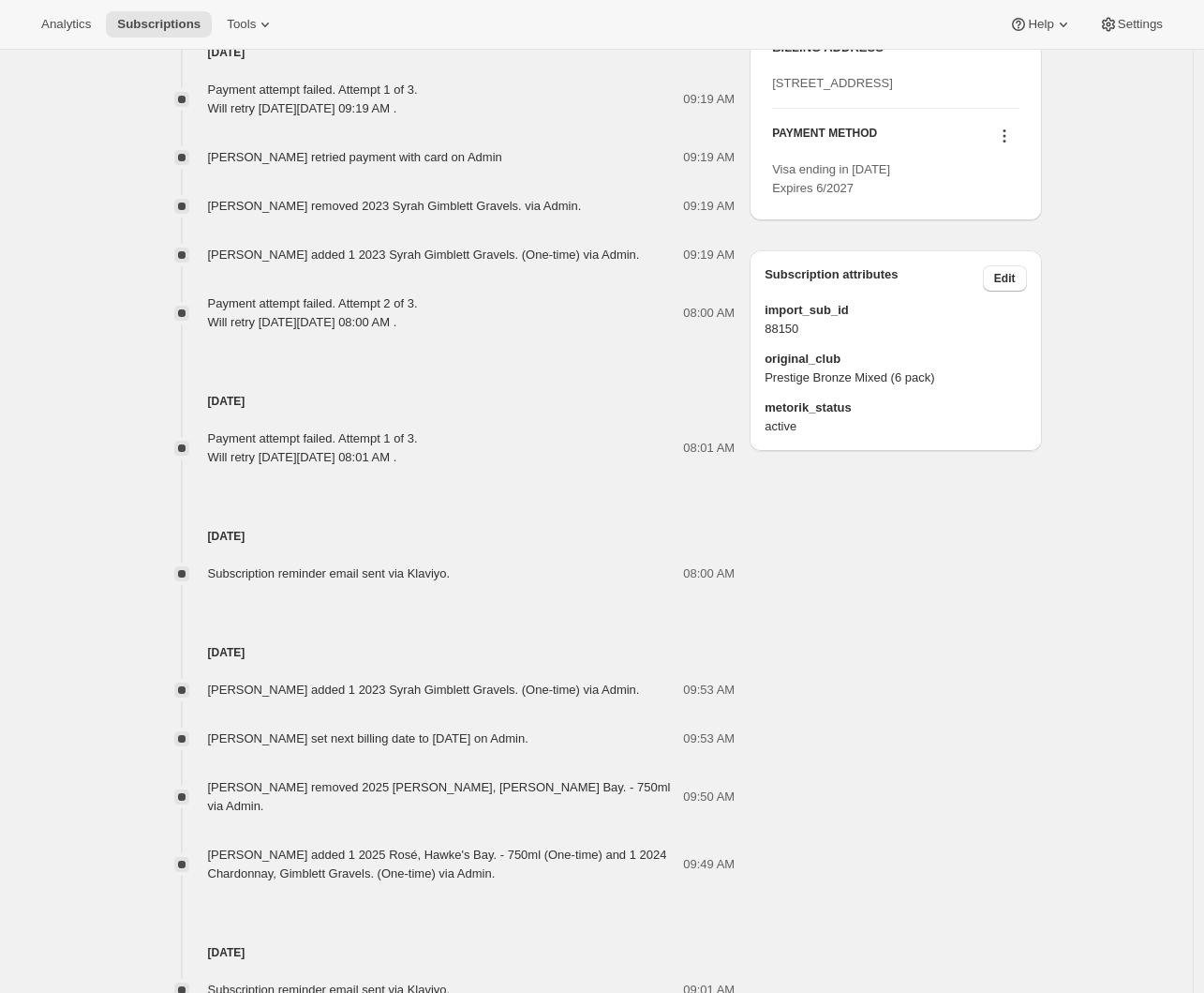
click at [1008, 146] on icon at bounding box center [1005, 136] width 19 height 19
click at [984, 294] on span "Select payment method" at bounding box center [1003, 299] width 129 height 14
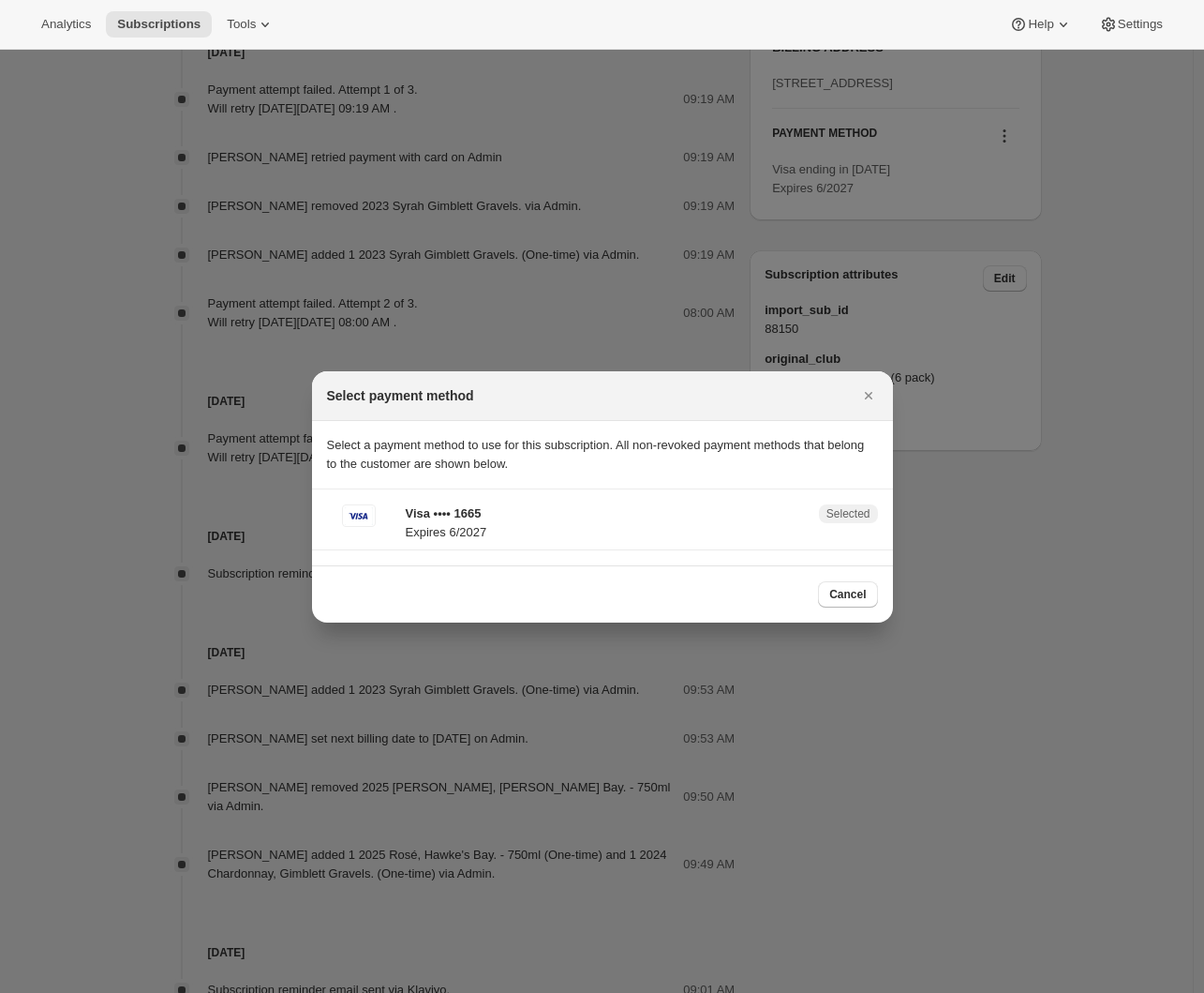
click at [546, 533] on p "Expires 6/2027" at bounding box center [607, 532] width 402 height 19
click at [856, 594] on span "Cancel" at bounding box center [847, 594] width 37 height 15
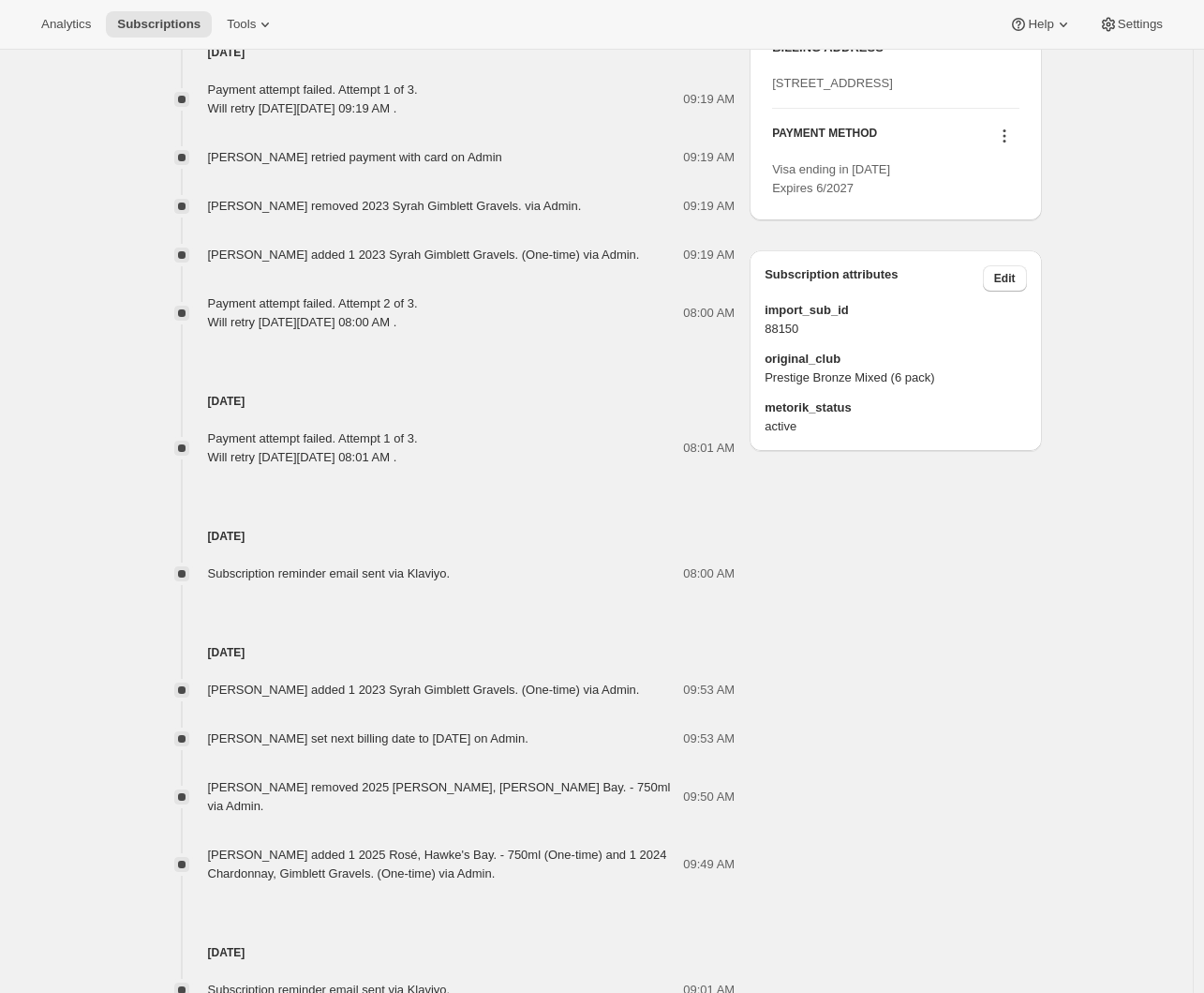
scroll to position [108, 0]
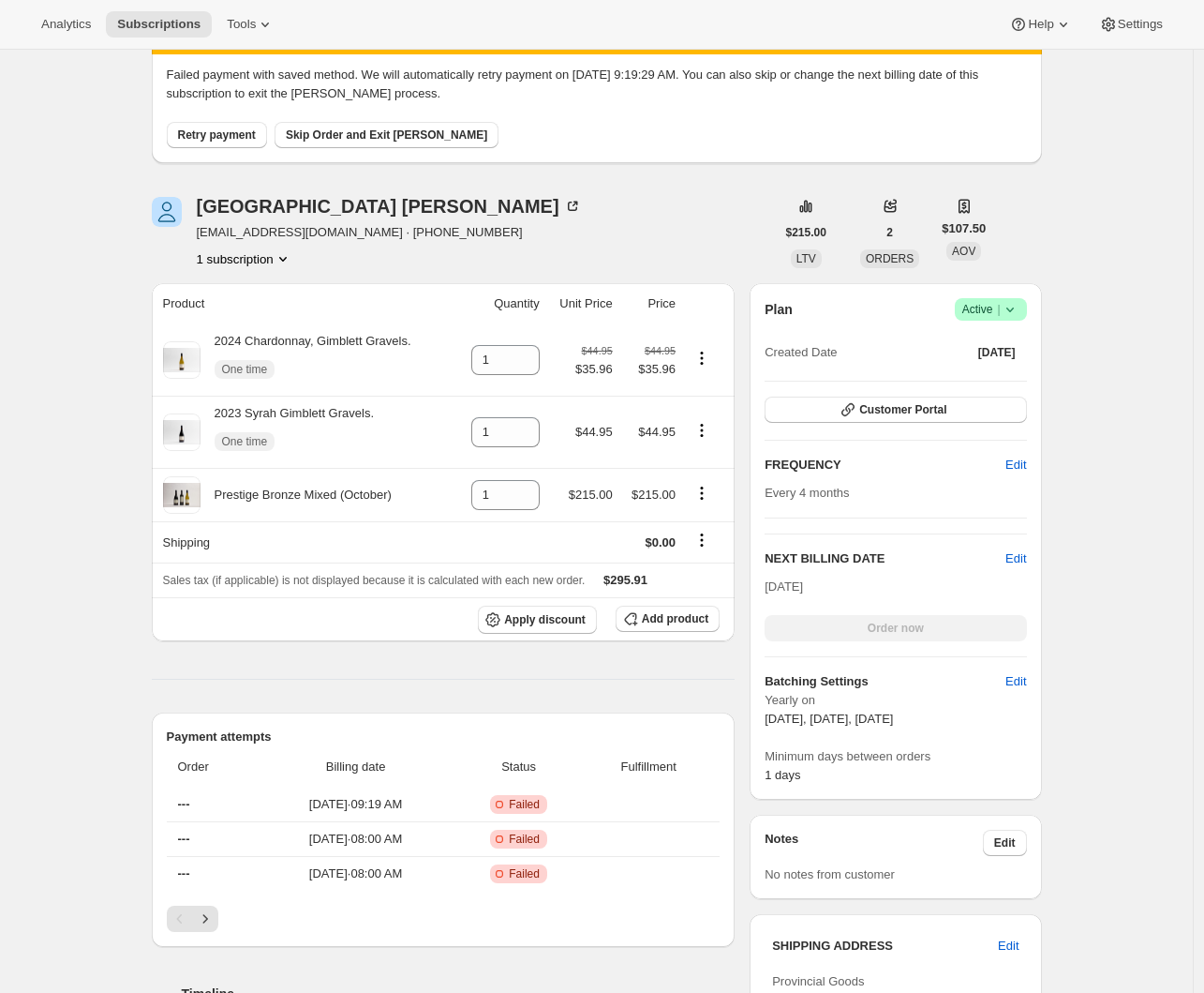
drag, startPoint x: 1085, startPoint y: 530, endPoint x: 1071, endPoint y: 506, distance: 27.8
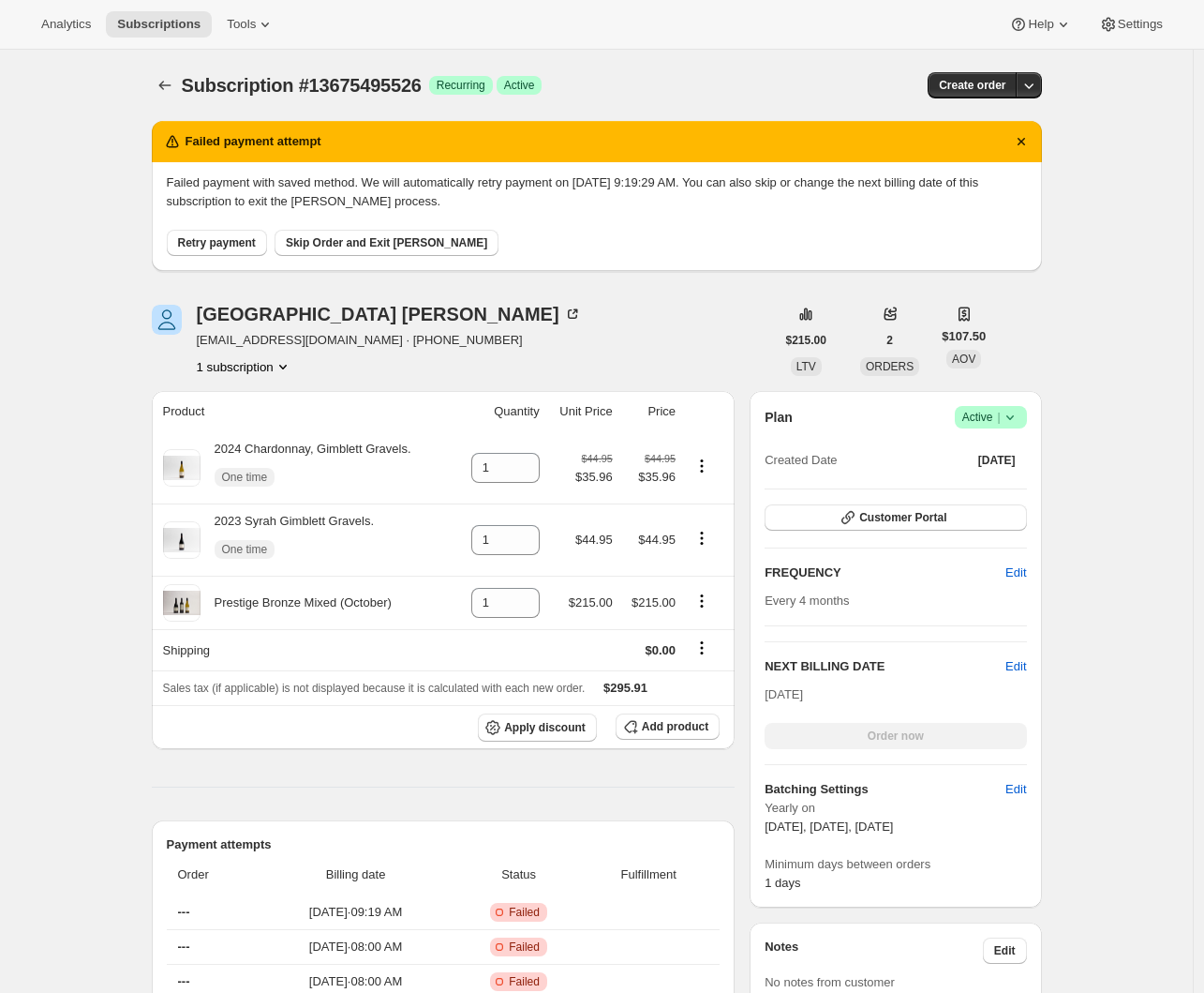
click at [211, 244] on span "Retry payment" at bounding box center [216, 243] width 78 height 15
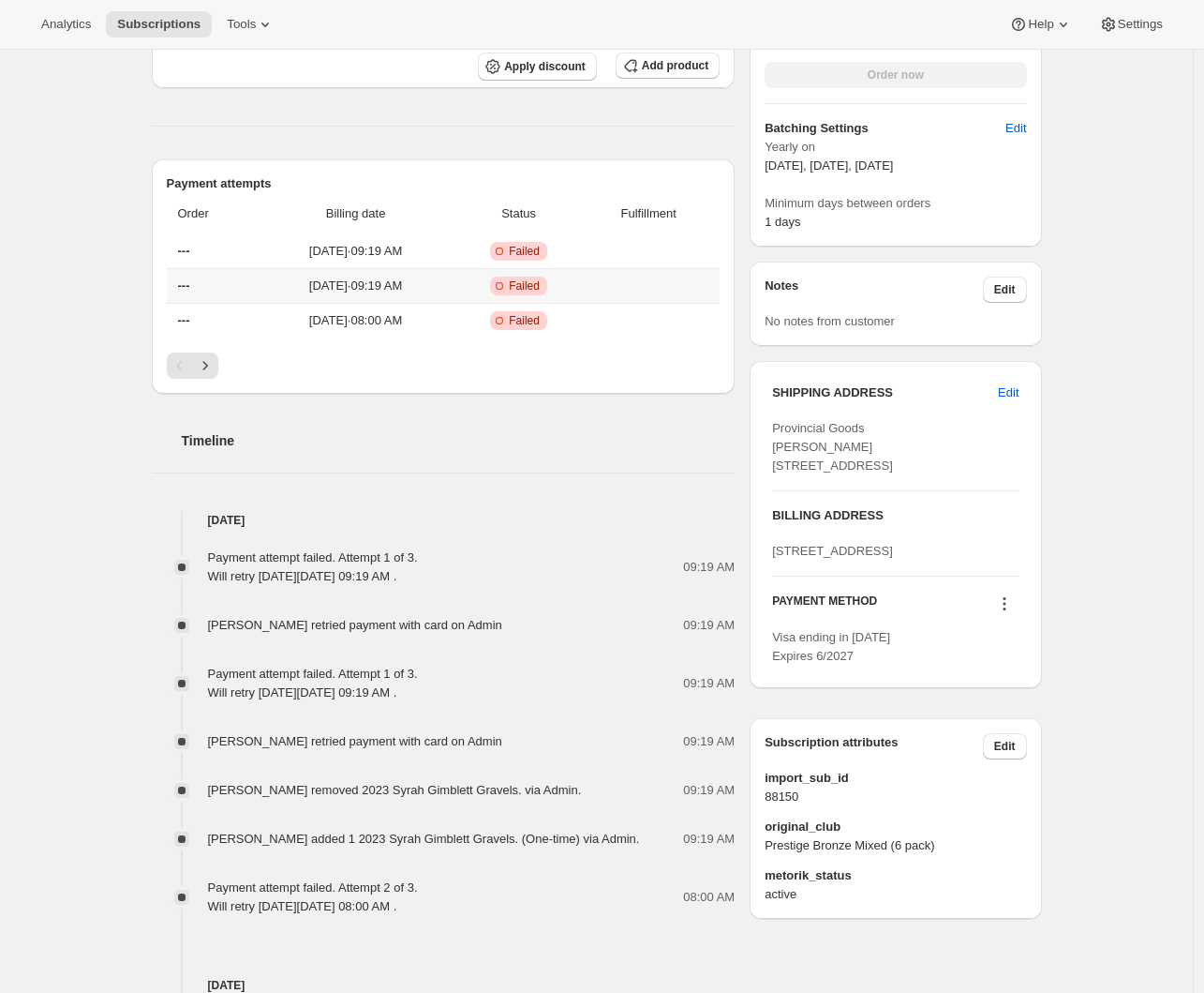
scroll to position [29, 0]
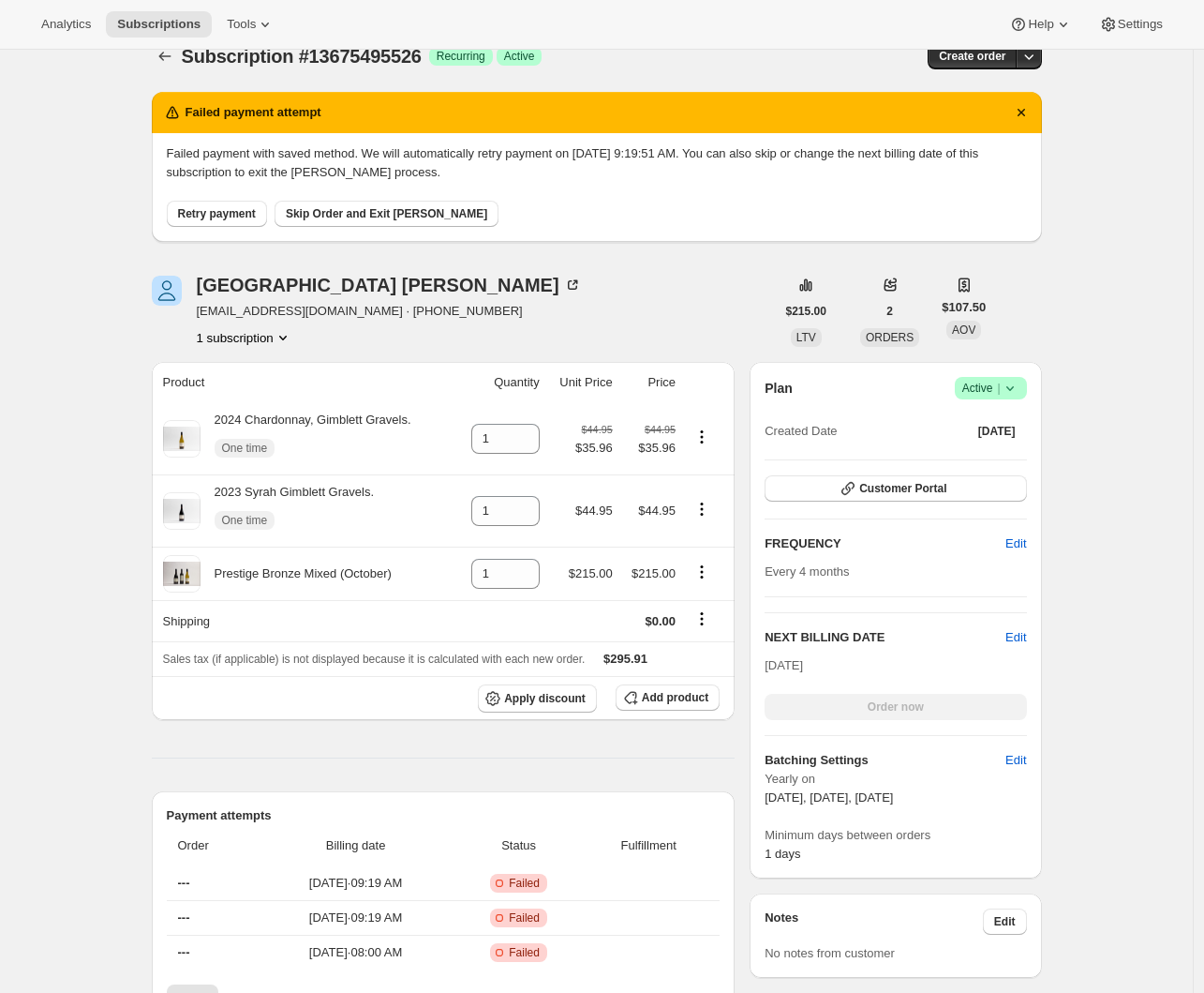
click at [227, 213] on span "Retry payment" at bounding box center [216, 213] width 78 height 15
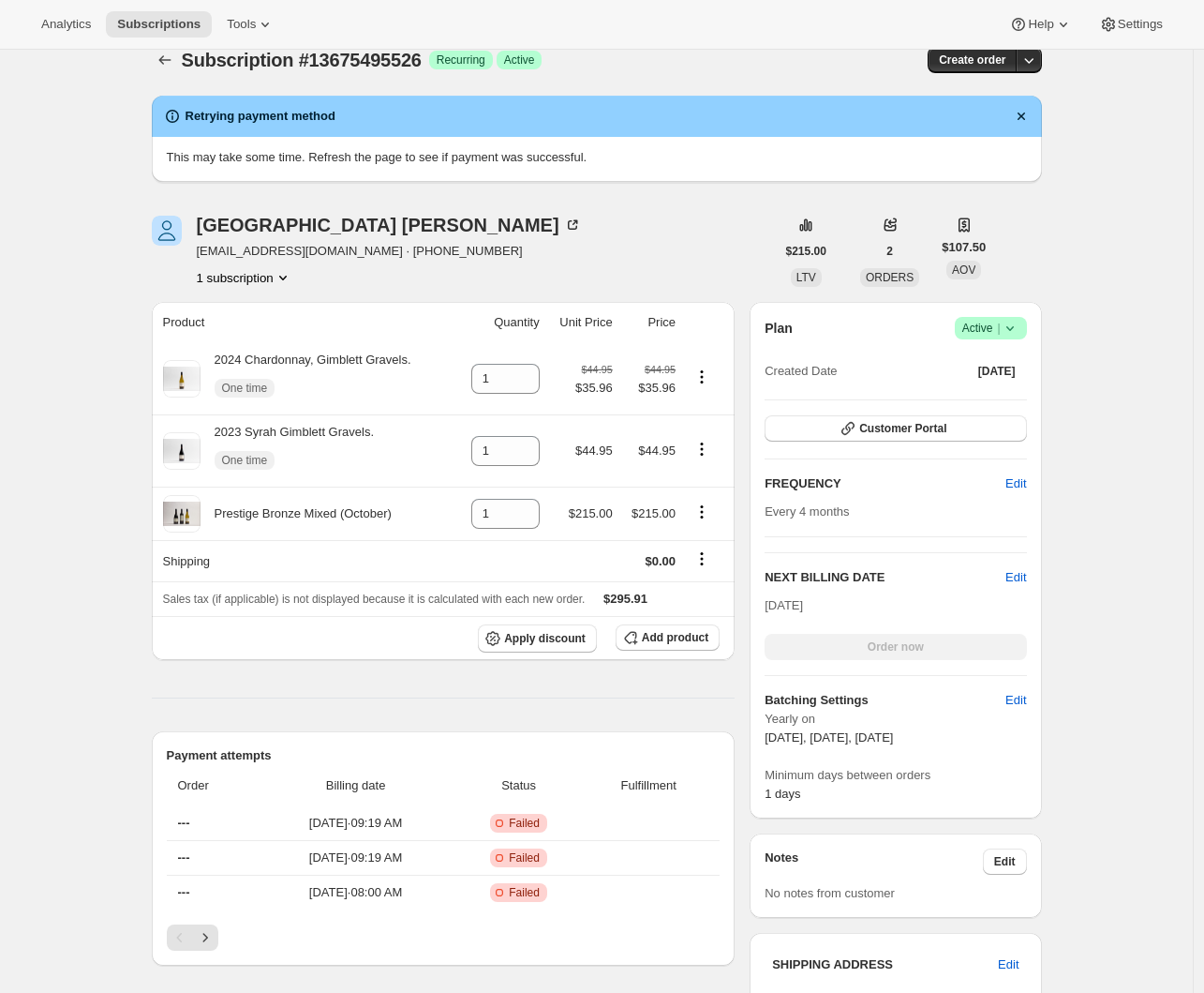
scroll to position [0, 0]
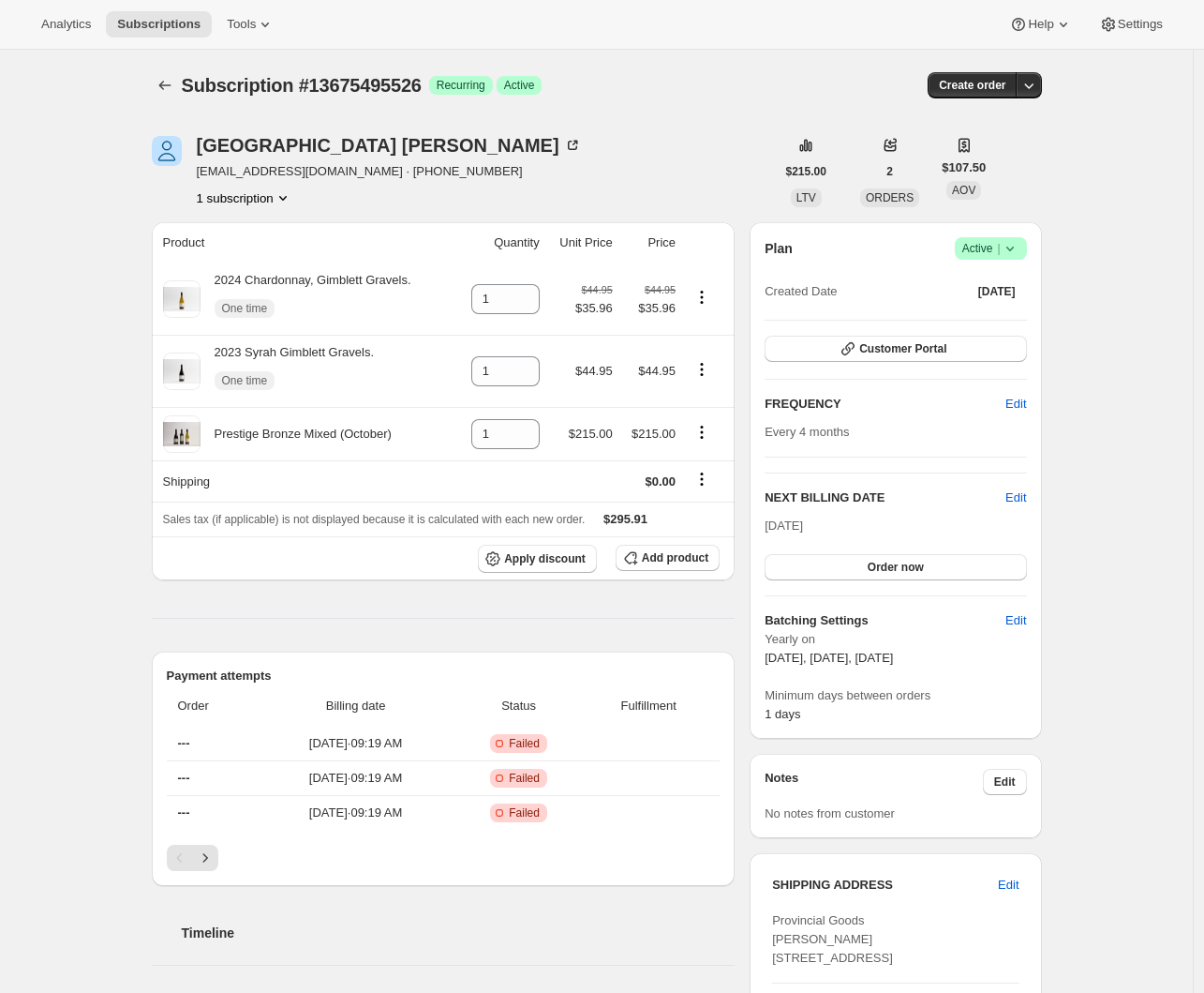
click at [169, 78] on icon "Subscriptions" at bounding box center [164, 86] width 19 height 19
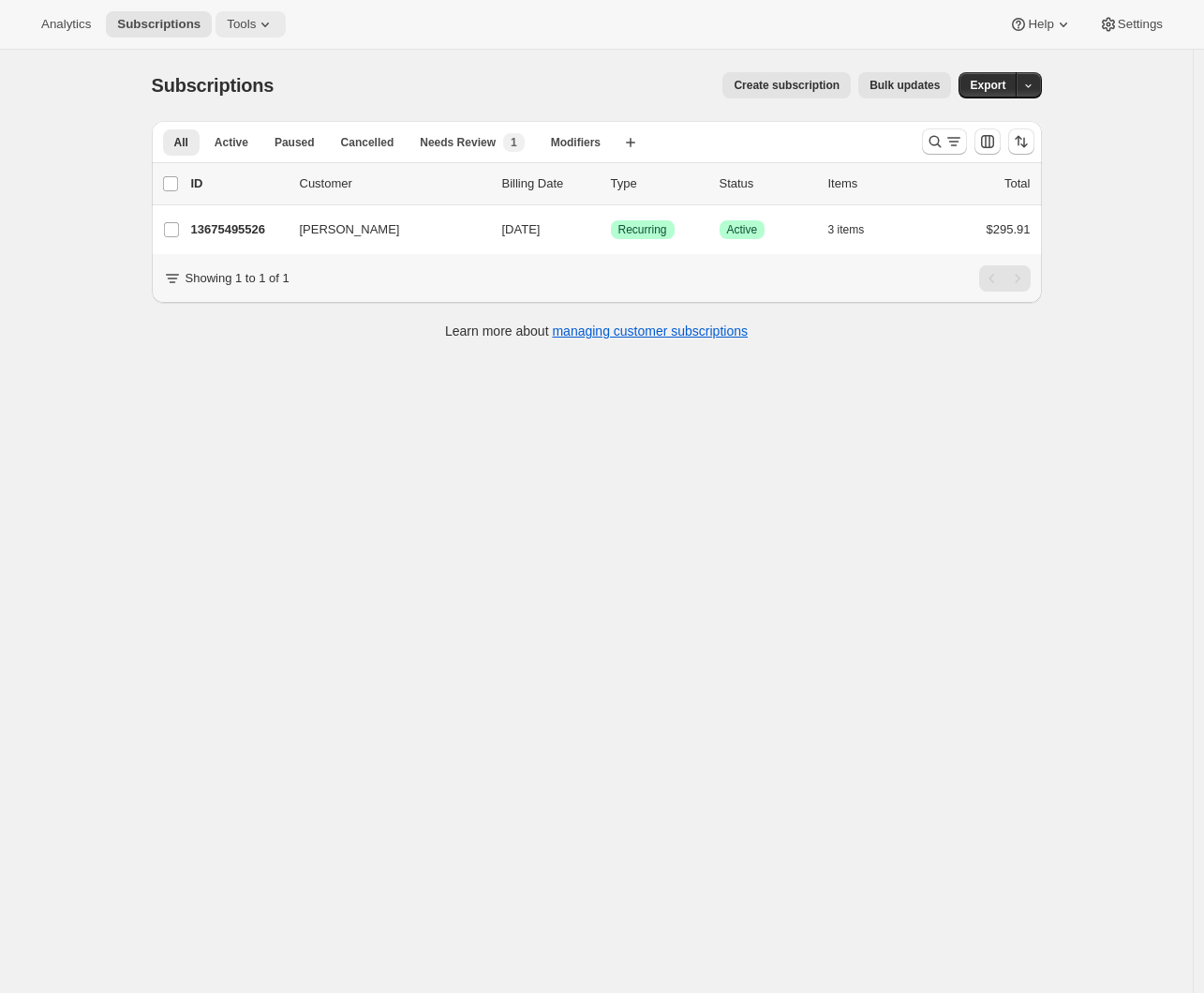
click at [256, 22] on icon at bounding box center [265, 24] width 19 height 19
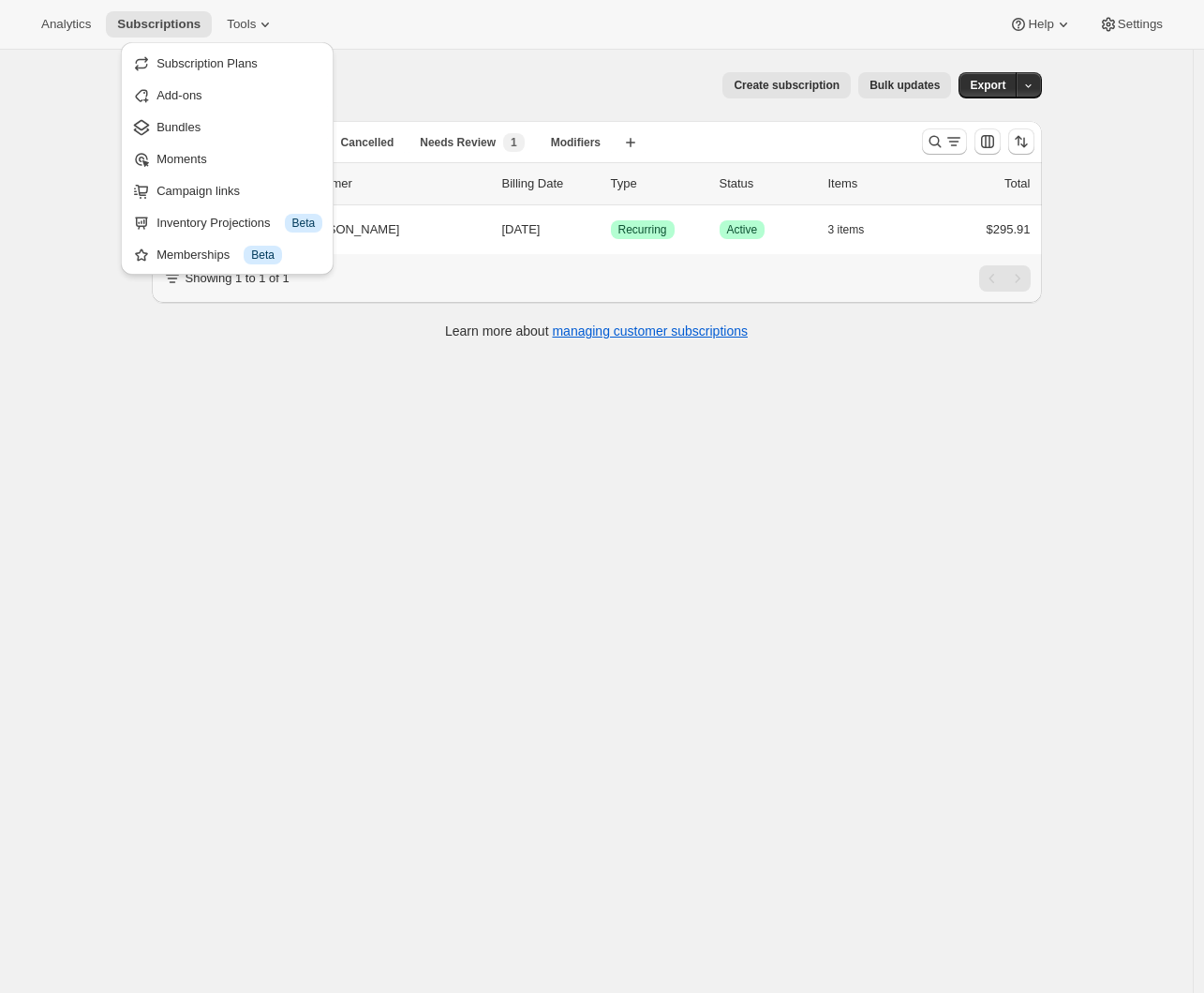
click at [77, 134] on div "Subscriptions. This page is ready Subscriptions Create subscription Bulk update…" at bounding box center [596, 546] width 1193 height 993
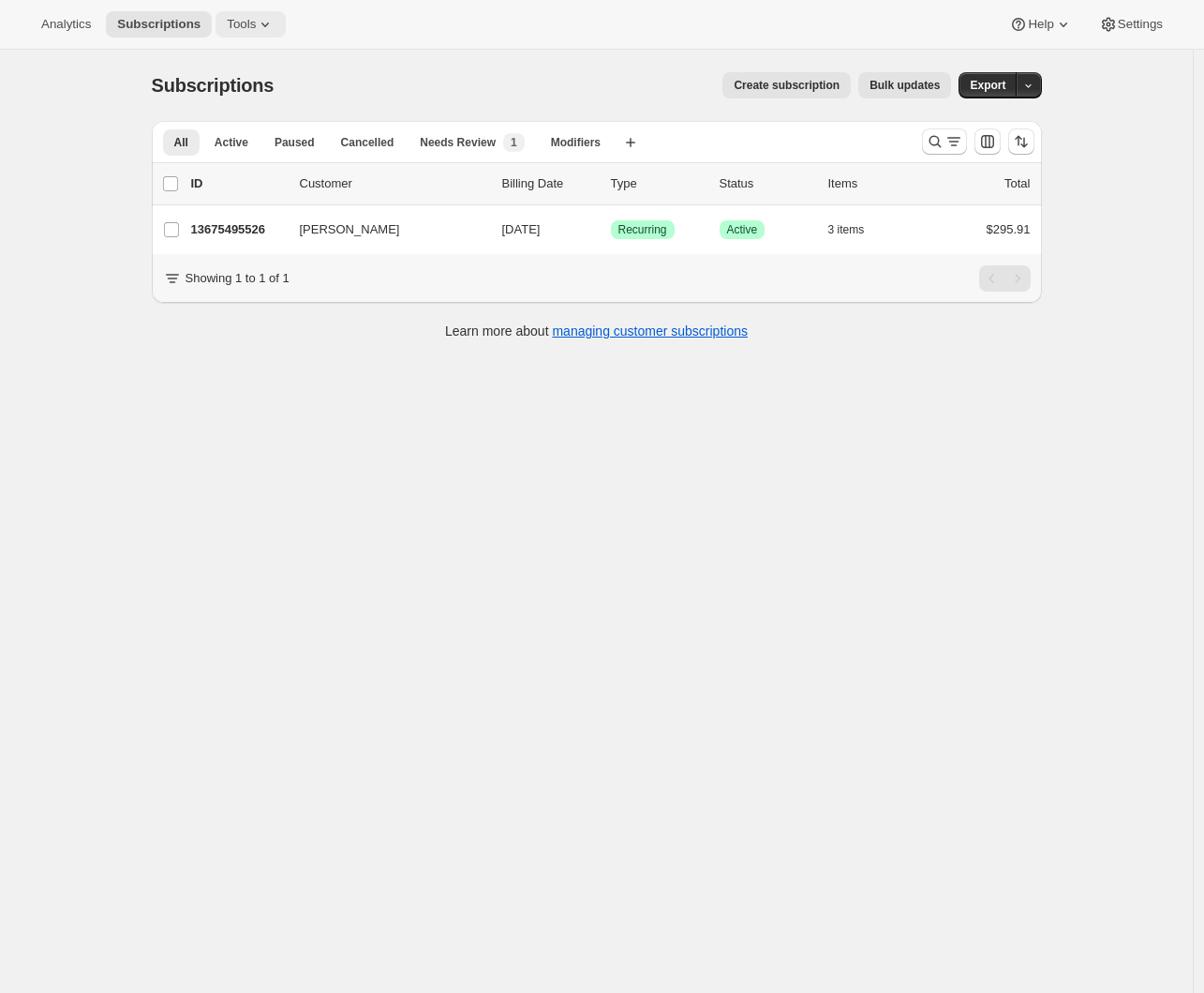
click at [256, 18] on icon at bounding box center [265, 24] width 19 height 19
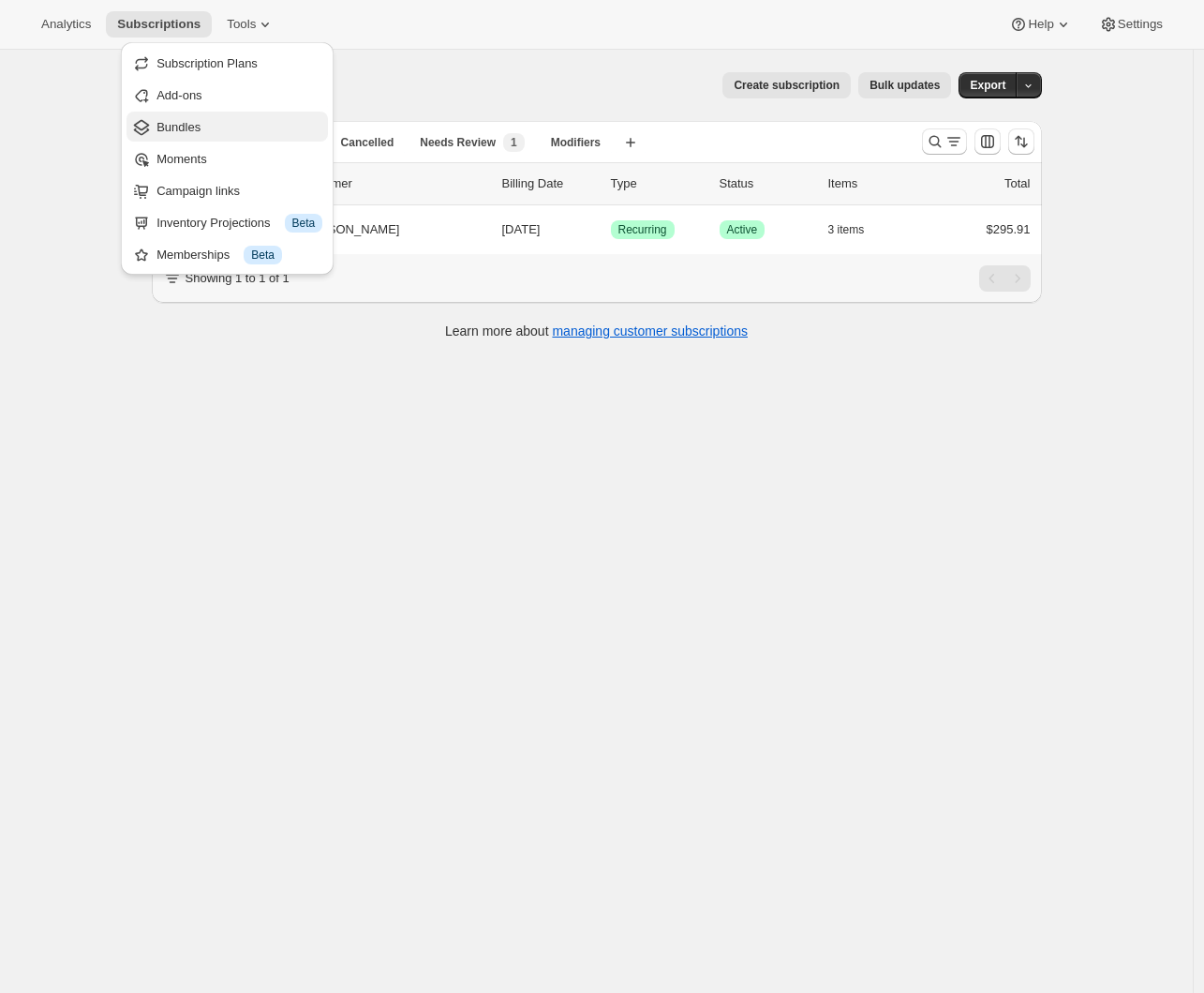
click at [190, 123] on span "Bundles" at bounding box center [178, 127] width 44 height 14
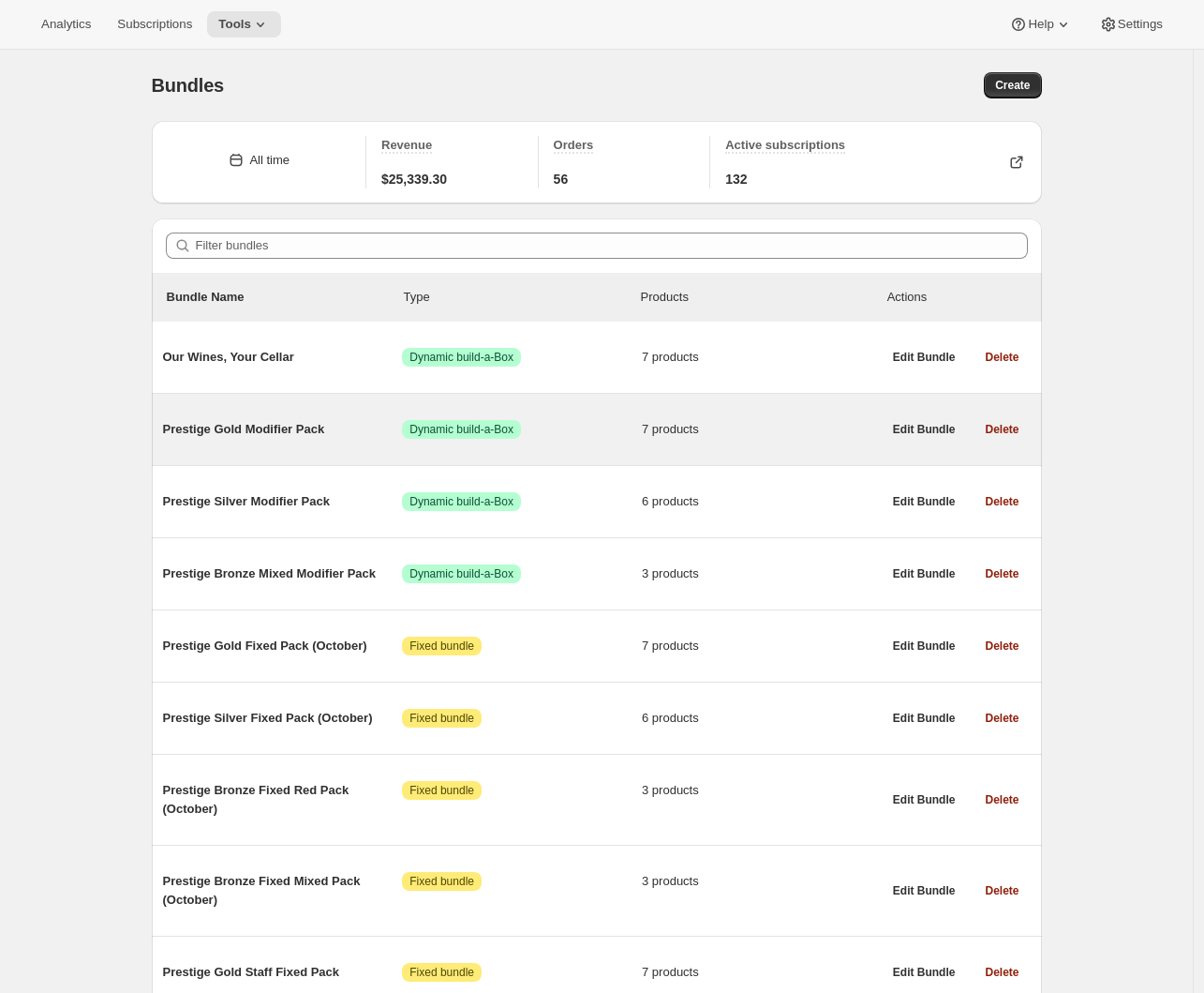
scroll to position [81, 0]
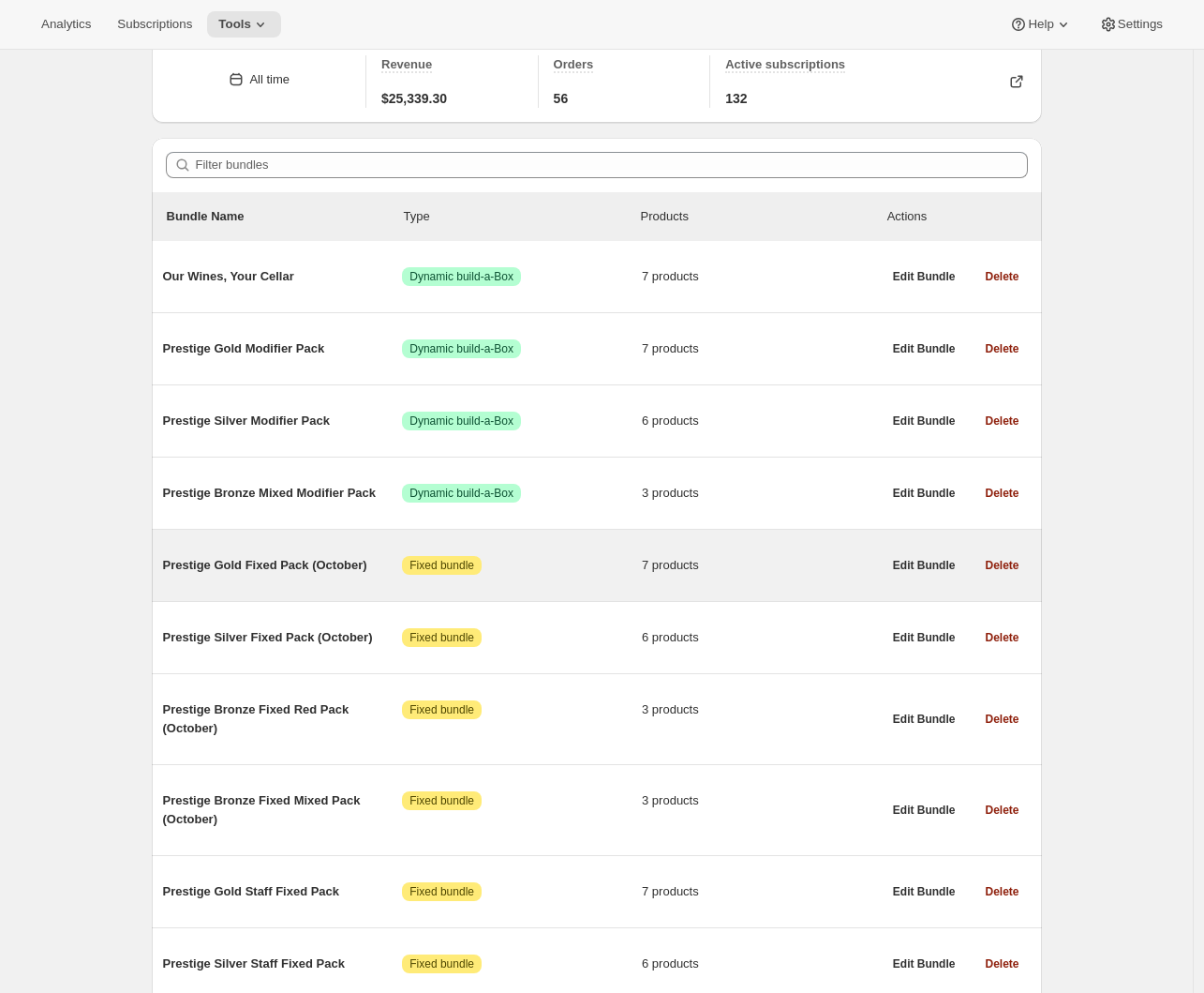
click at [298, 563] on span "Prestige Gold Fixed Pack (October)" at bounding box center [282, 565] width 240 height 19
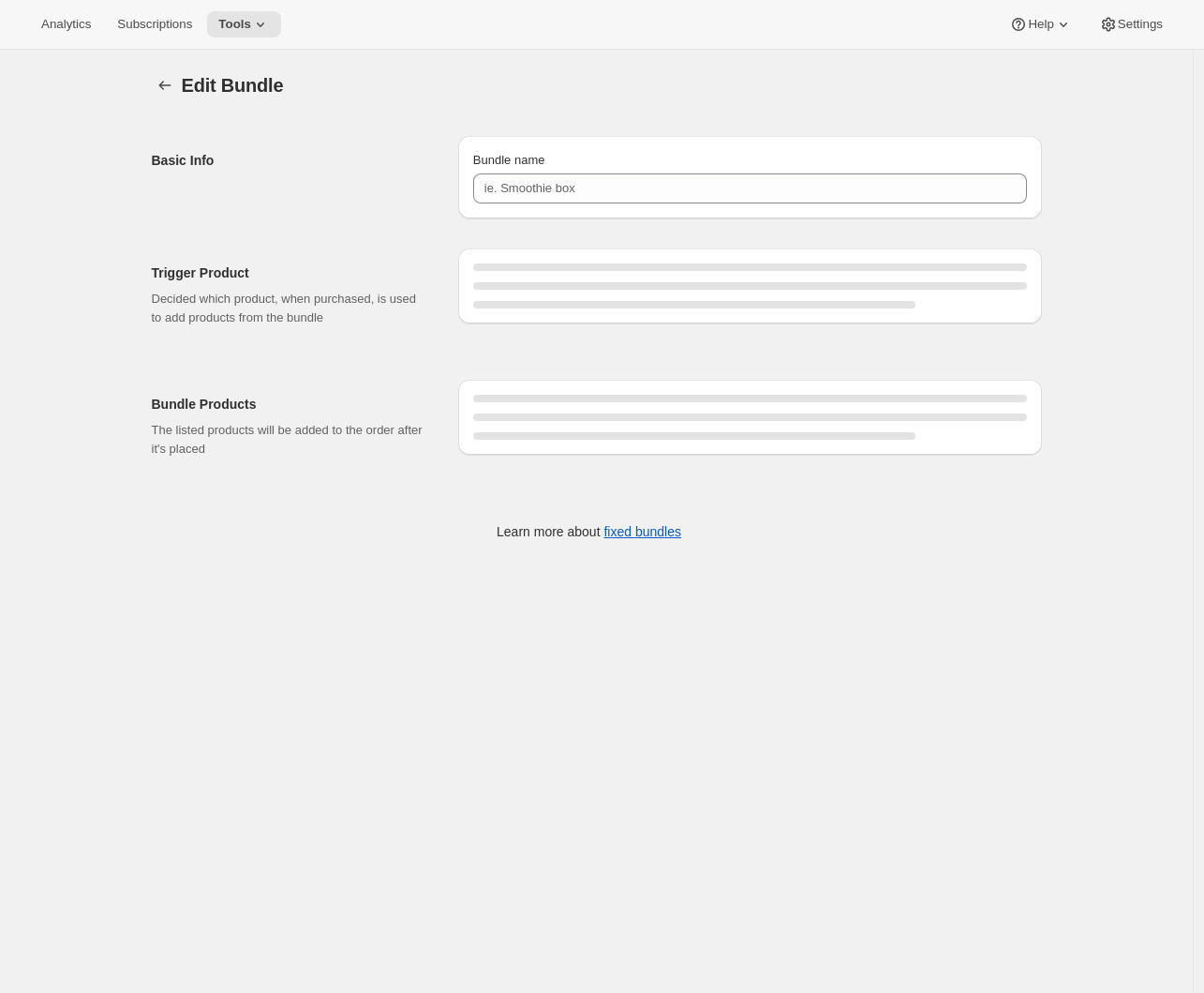
type input "Prestige Gold Fixed Pack (October)"
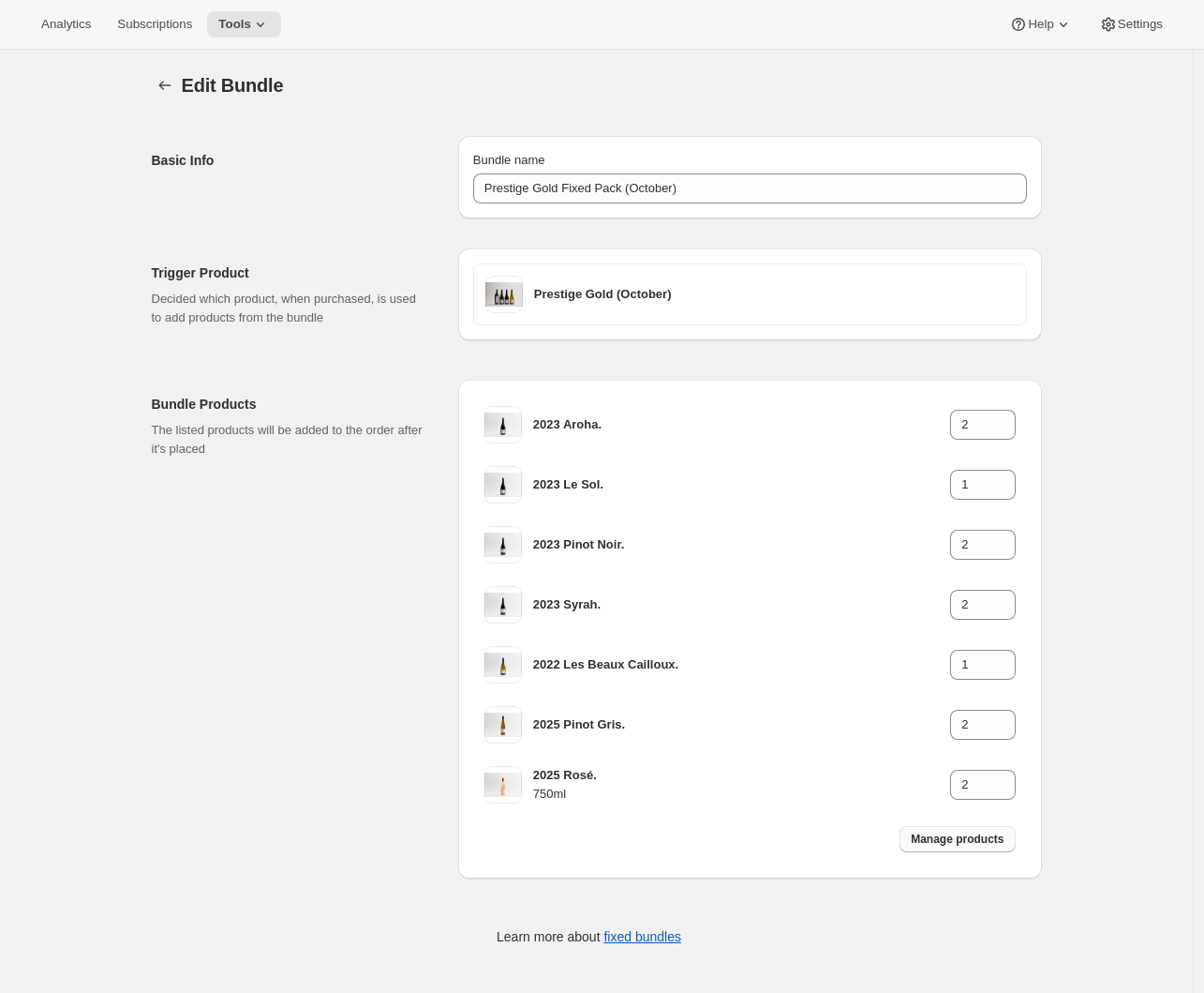
click at [967, 835] on span "Manage products" at bounding box center [957, 839] width 93 height 15
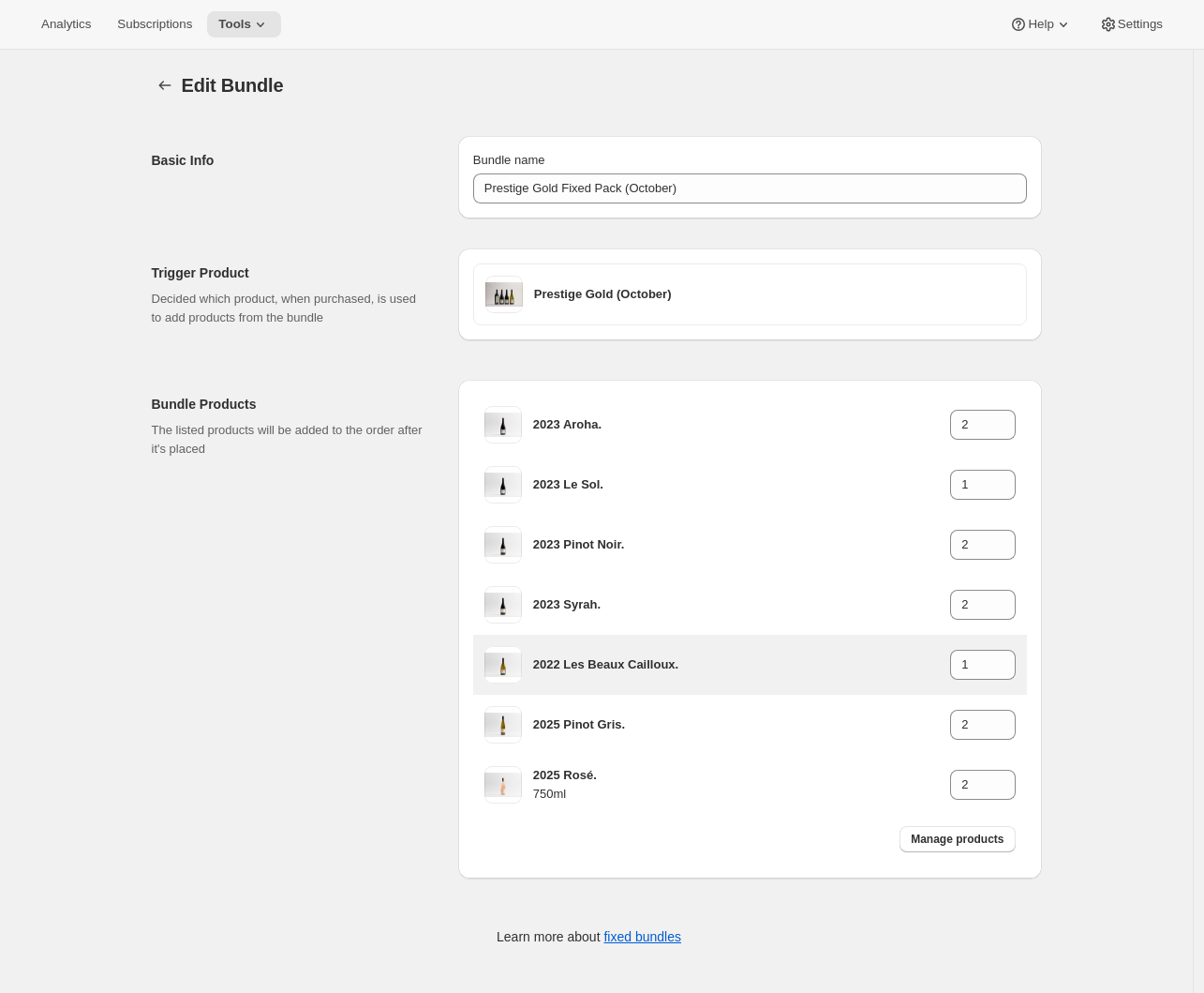
type input "1"
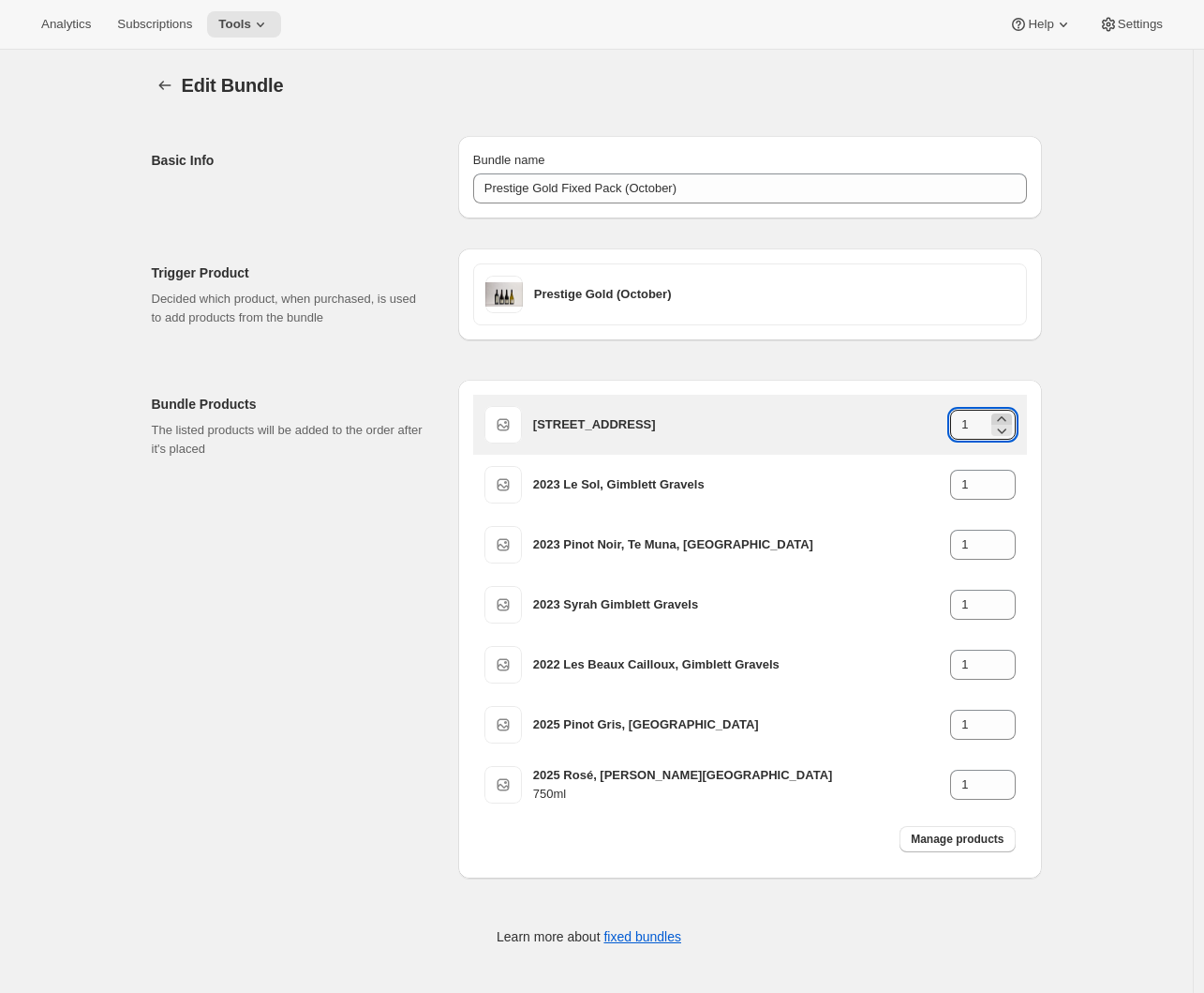
click at [1010, 417] on icon at bounding box center [1002, 419] width 19 height 19
type input "2"
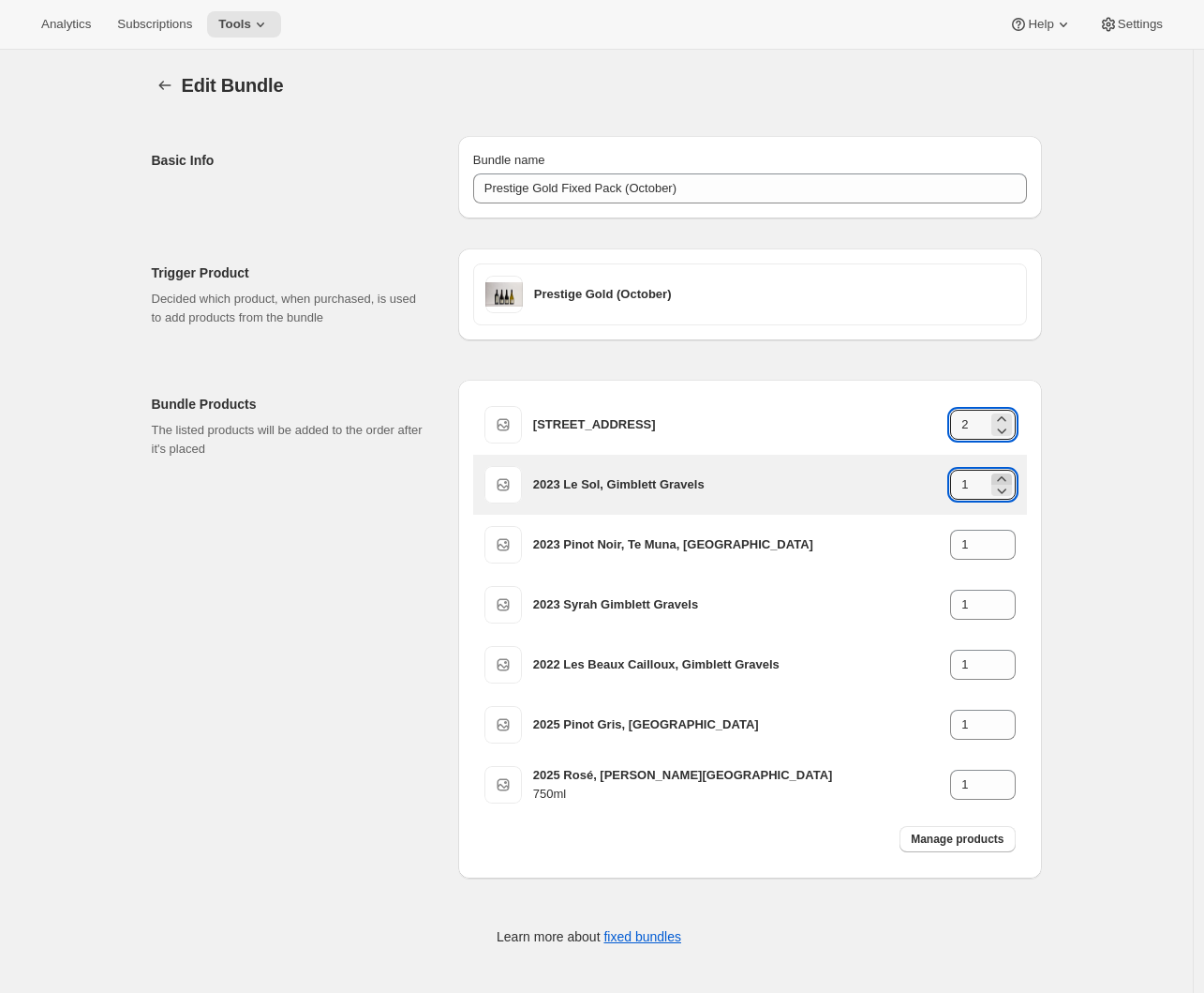
click at [1000, 478] on icon at bounding box center [1002, 479] width 19 height 19
type input "2"
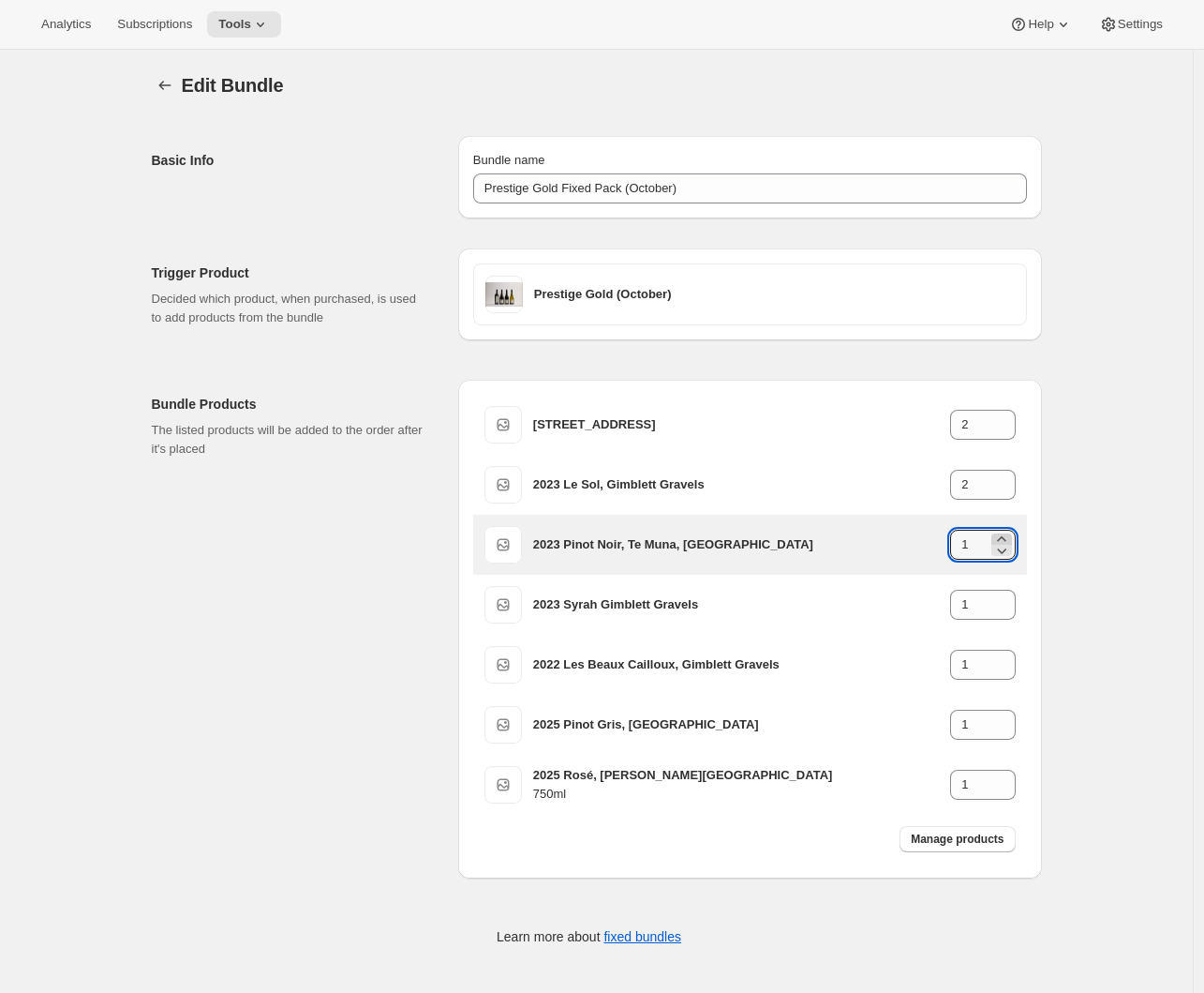
click at [1001, 533] on icon at bounding box center [1002, 539] width 19 height 19
type input "2"
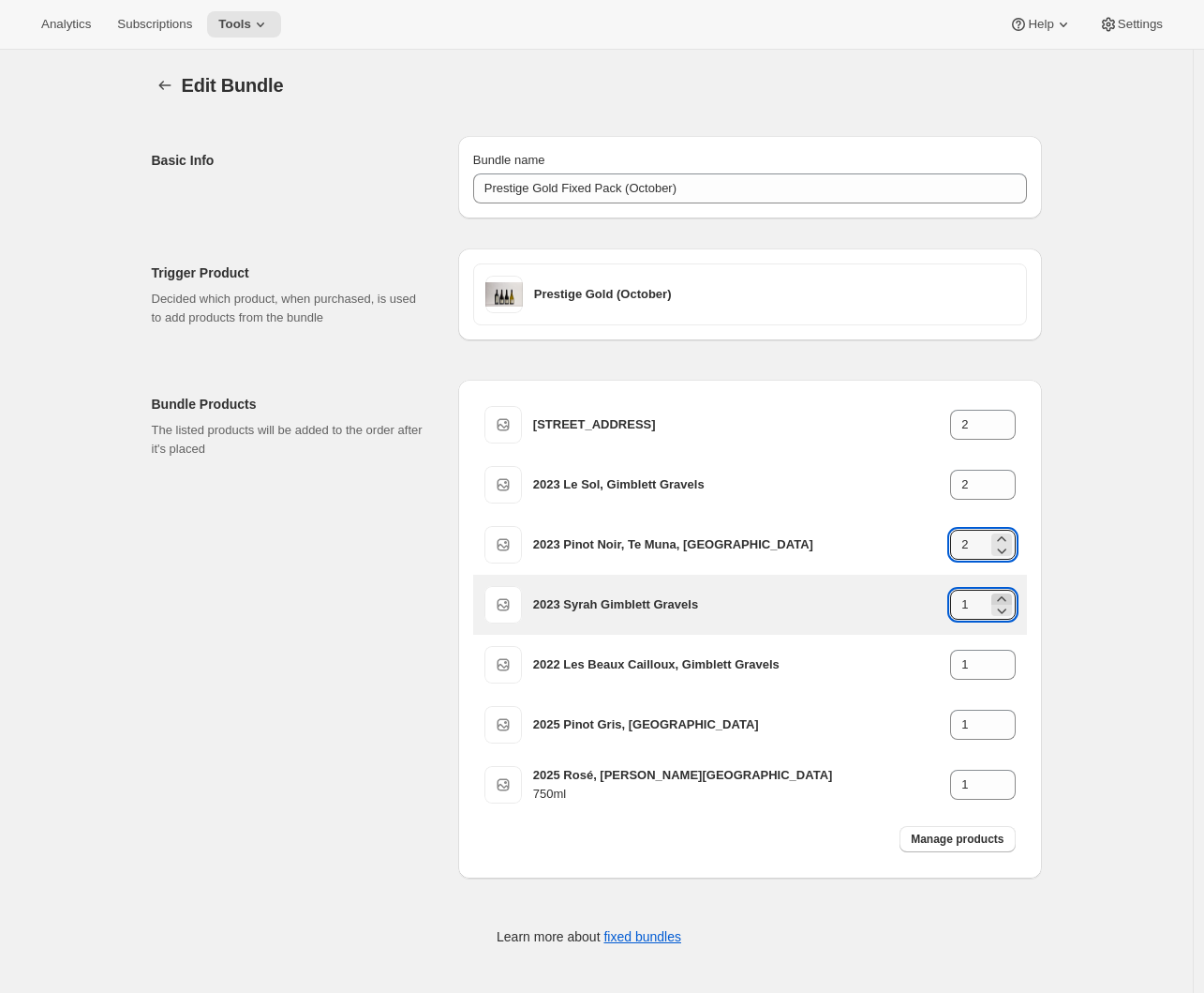
click at [1010, 597] on icon at bounding box center [1002, 599] width 19 height 19
type input "2"
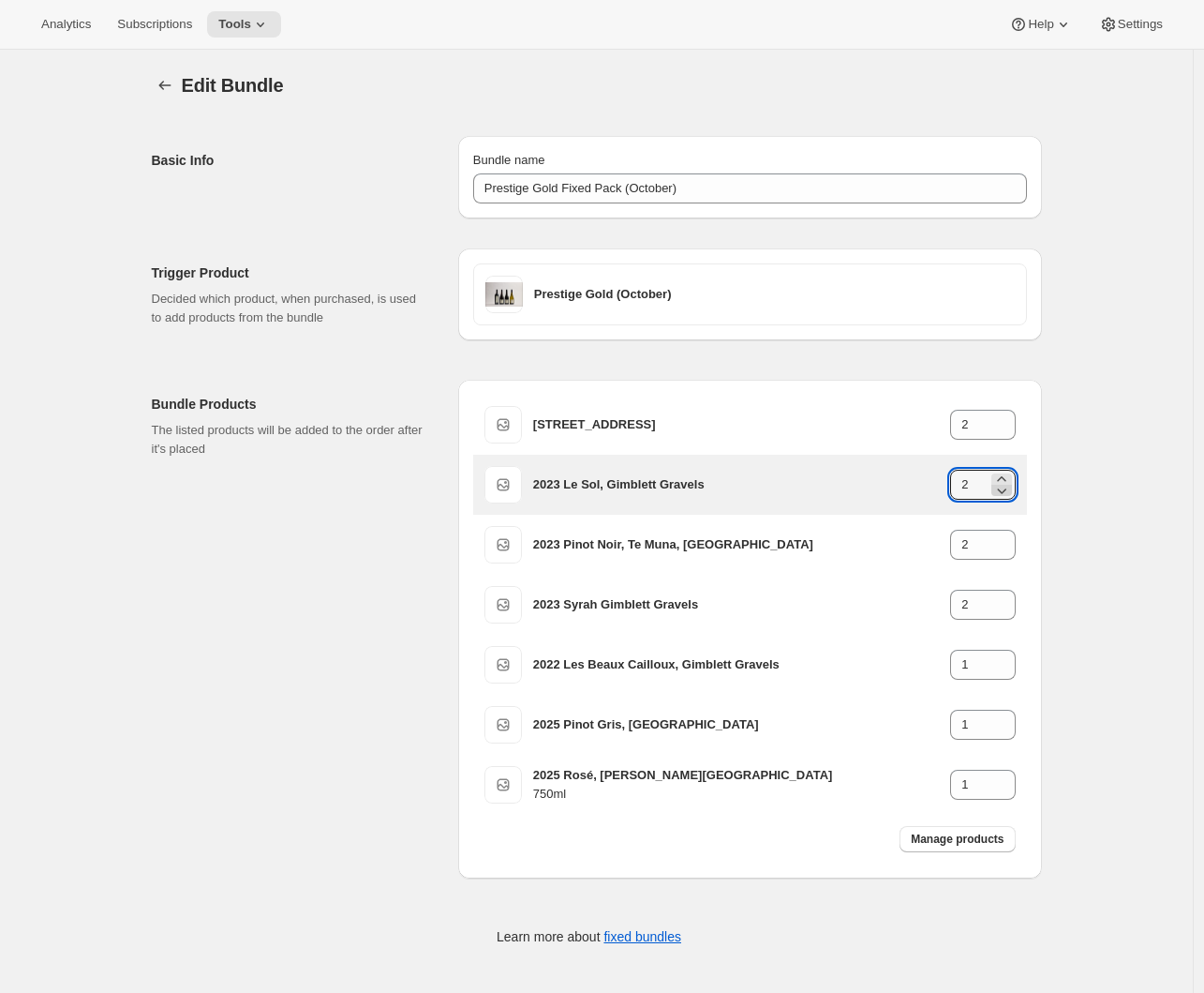
click at [1011, 490] on icon at bounding box center [1002, 490] width 19 height 19
type input "1"
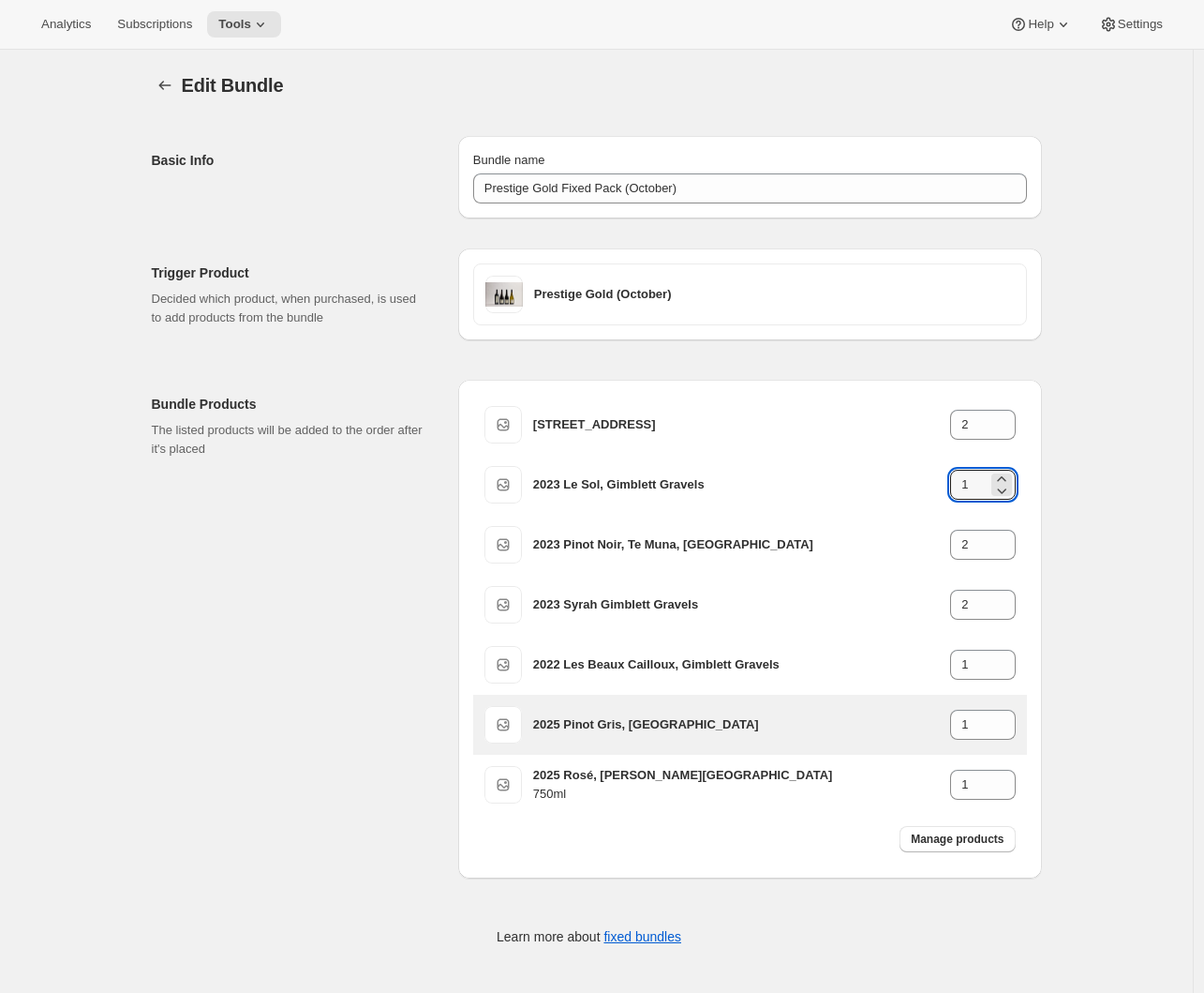
click at [1009, 709] on div "2025 Pinot Gris, Te Muna Road 1" at bounding box center [774, 725] width 482 height 38
click at [1005, 717] on icon at bounding box center [1002, 719] width 19 height 19
type input "2"
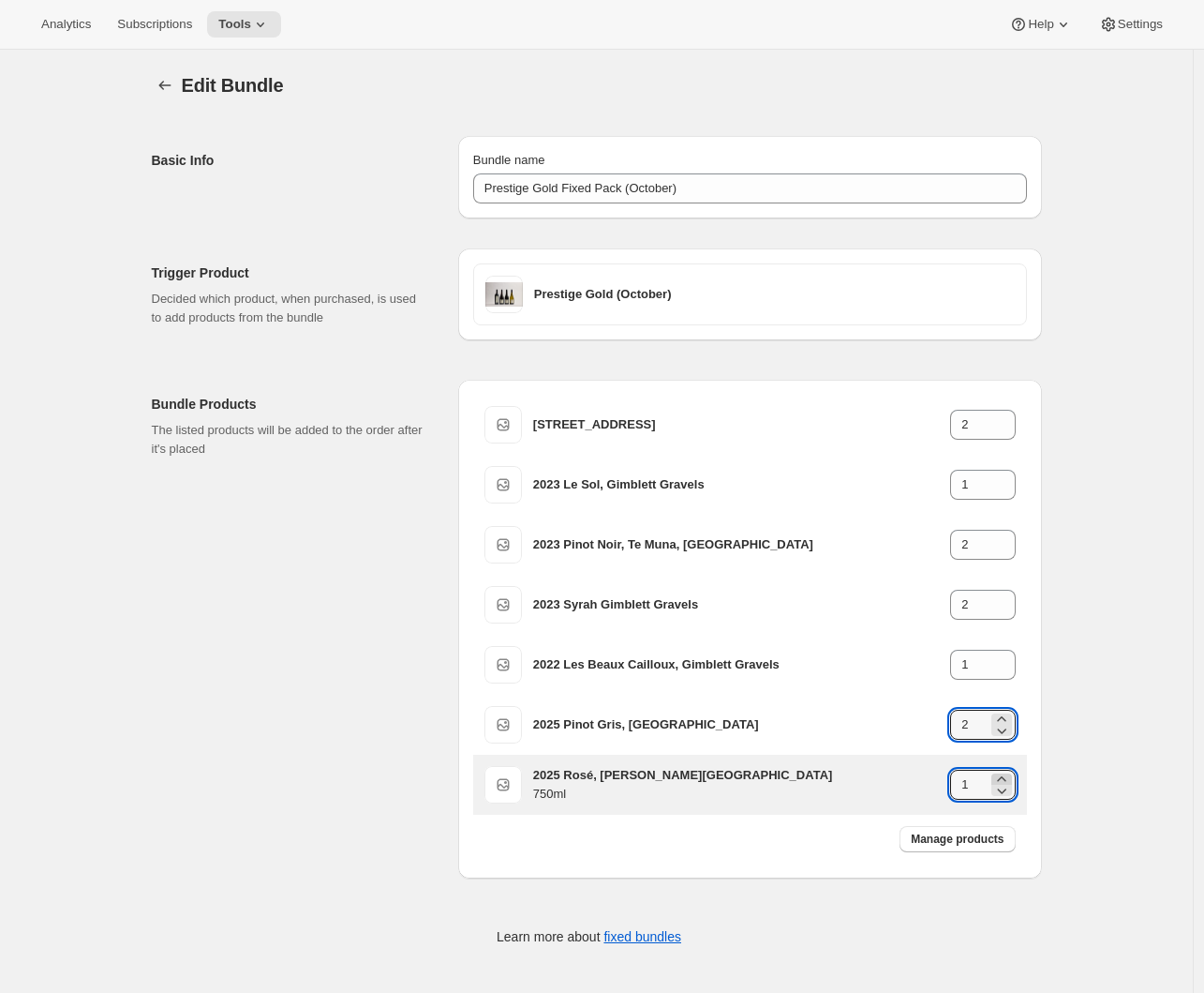
click at [1006, 777] on icon at bounding box center [1001, 778] width 8 height 5
type input "2"
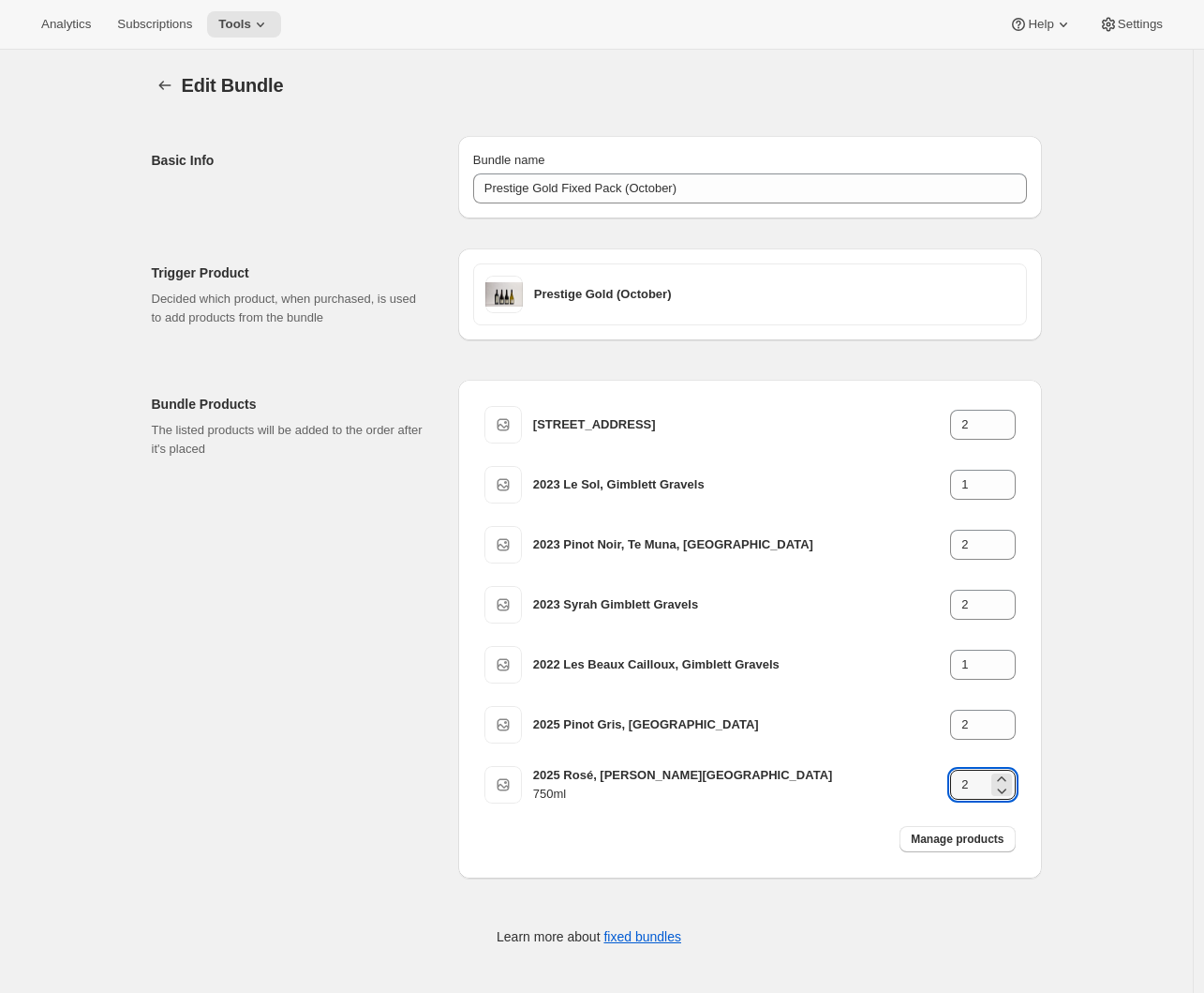
click at [1102, 766] on div "Edit Bundle. This page is ready Edit Bundle Basic Info Bundle name Prestige Gol…" at bounding box center [596, 521] width 1193 height 943
click at [308, 553] on div "Bundle Products The listed products will be added to the order after it's placed" at bounding box center [298, 629] width 291 height 498
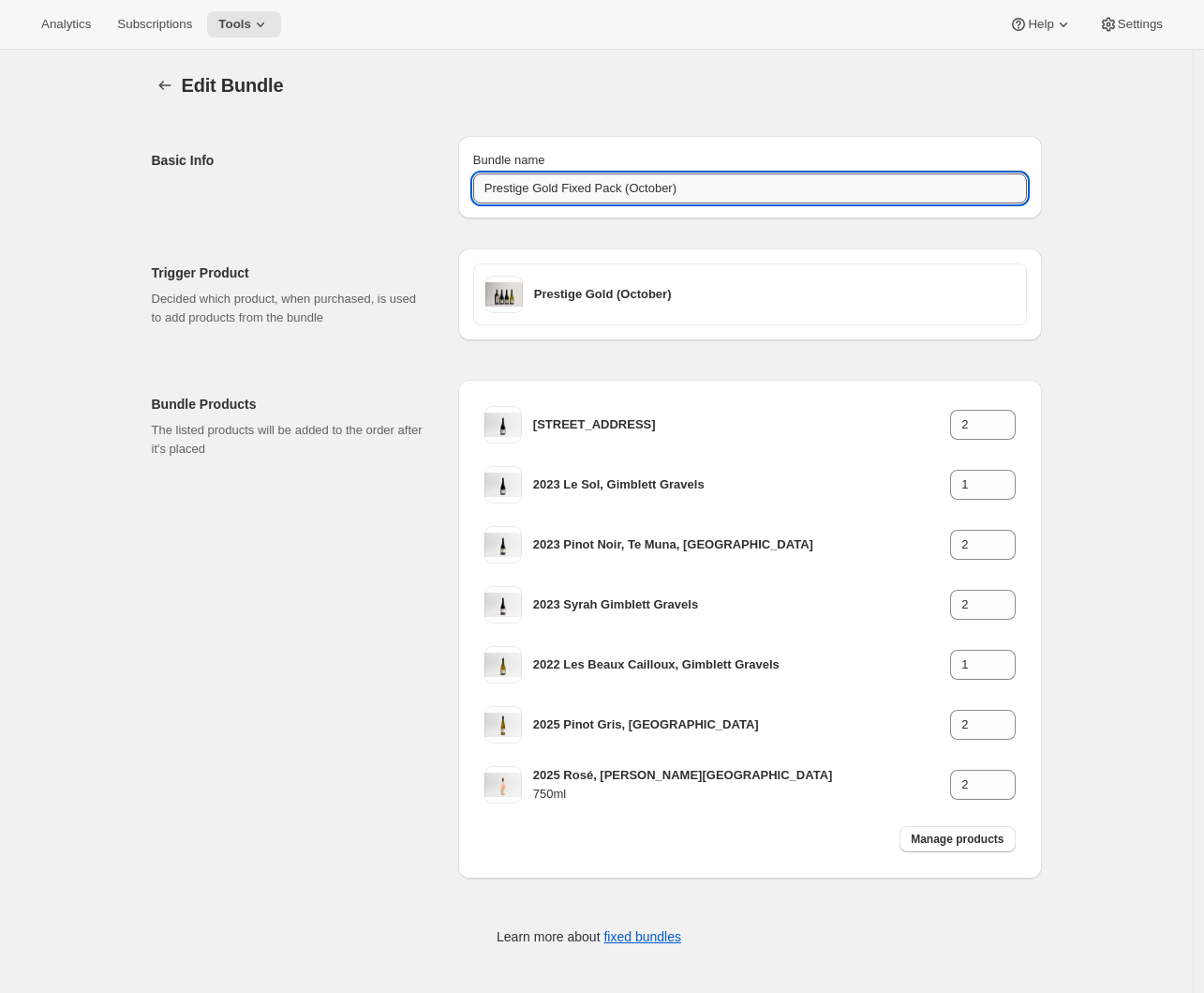
click at [634, 190] on input "Prestige Gold Fixed Pack (October)" at bounding box center [749, 188] width 554 height 30
drag, startPoint x: 633, startPoint y: 190, endPoint x: 622, endPoint y: 190, distance: 11.0
click at [622, 190] on input "Prestige Gold Fixed Pack (October)" at bounding box center [749, 188] width 554 height 30
click at [410, 182] on div "Basic Info" at bounding box center [298, 178] width 291 height 83
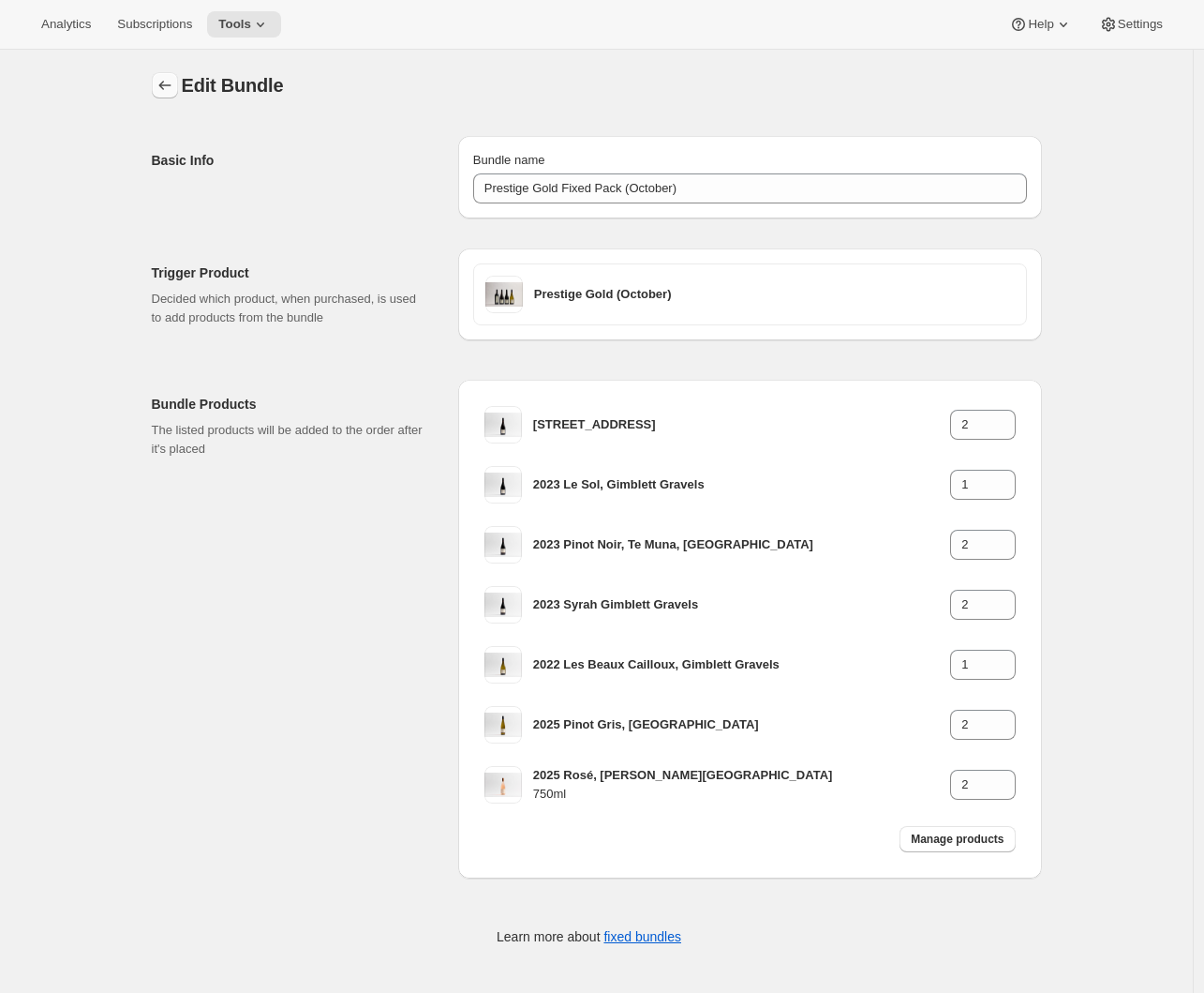
click at [173, 82] on icon "Bundles" at bounding box center [164, 86] width 19 height 19
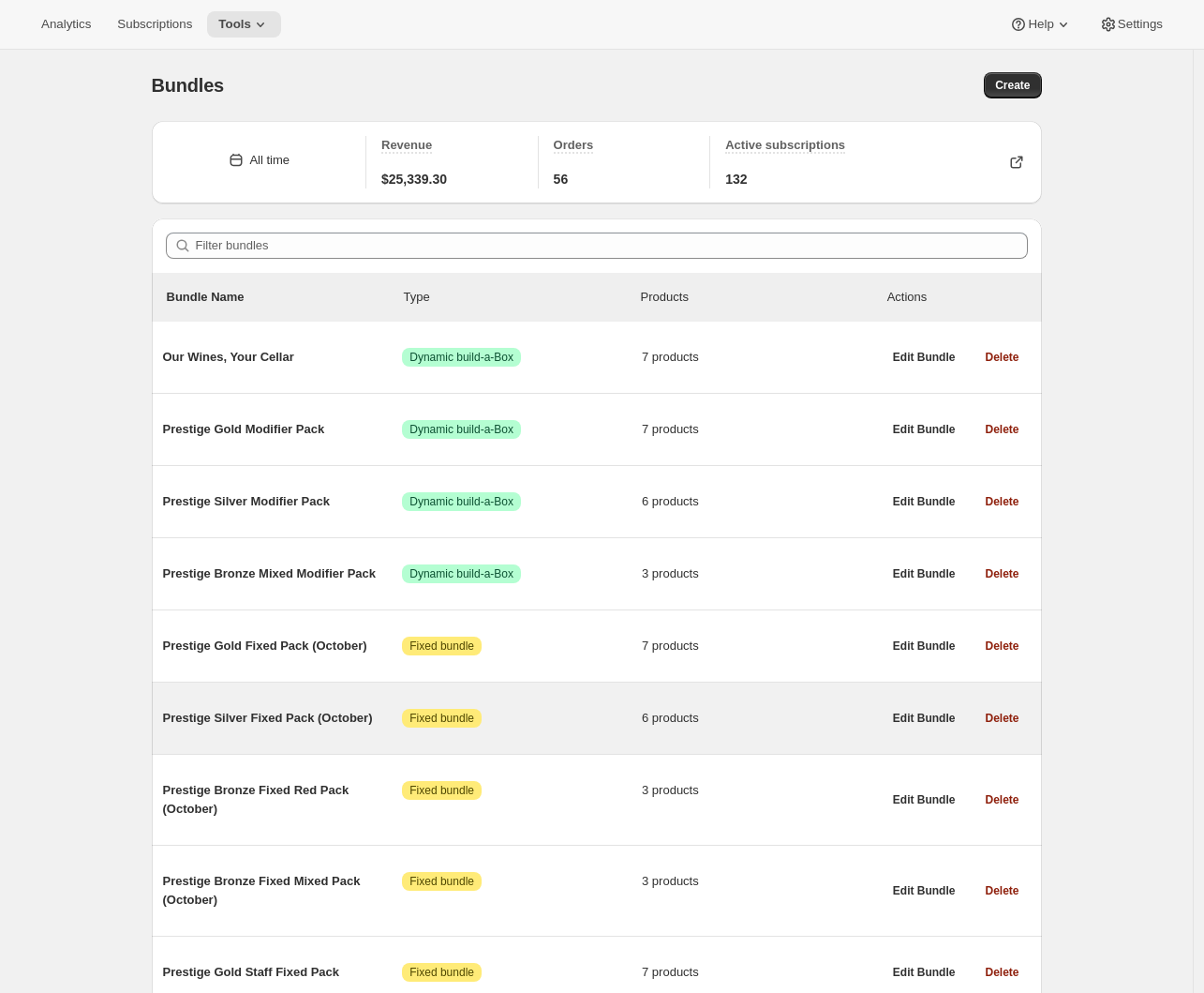
click at [323, 712] on div "Prestige Silver Fixed Pack (October) Attention Fixed bundle 6 products" at bounding box center [522, 718] width 719 height 49
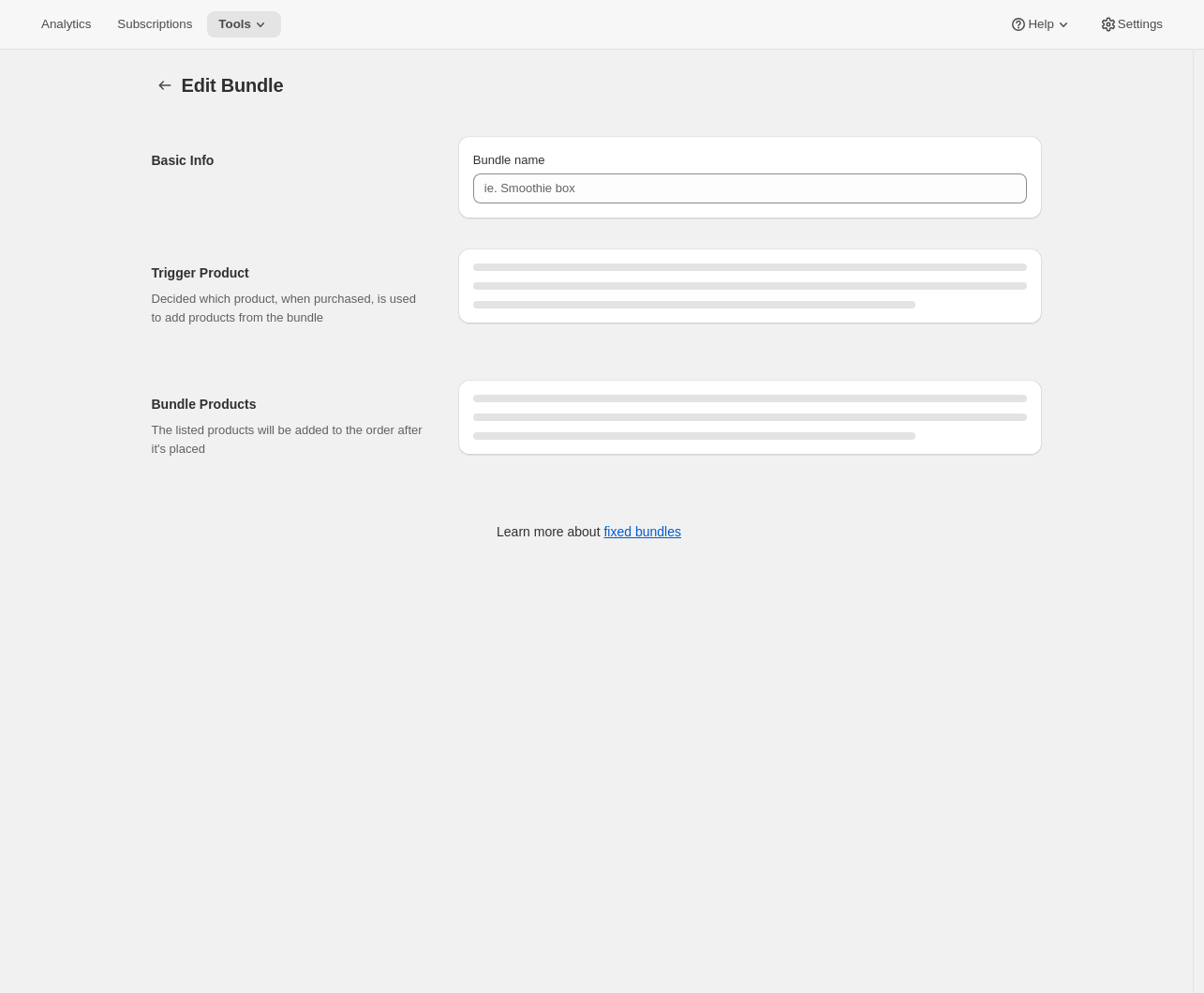
type input "Prestige Silver Fixed Pack (October)"
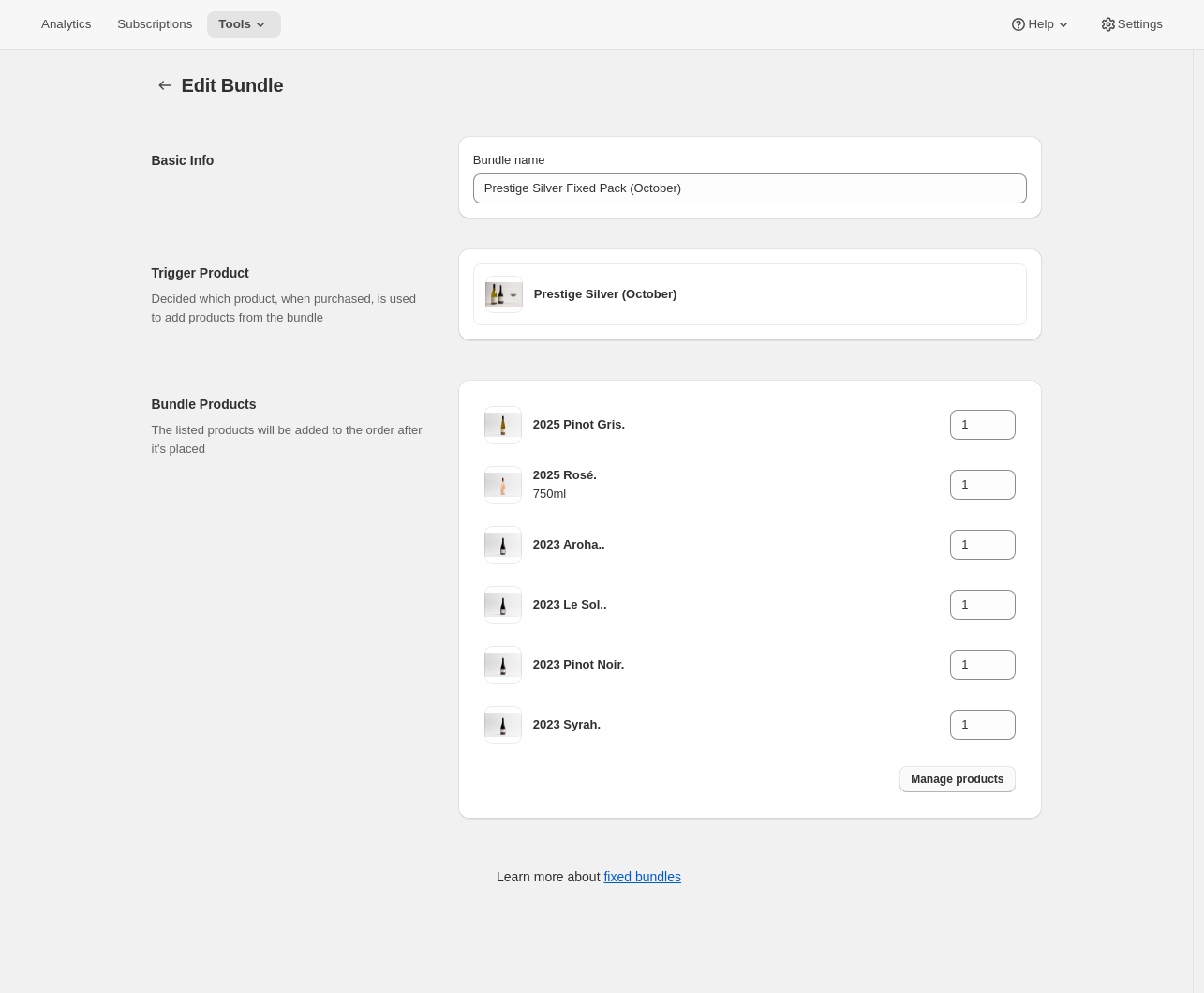
click at [962, 787] on button "Manage products" at bounding box center [957, 779] width 116 height 26
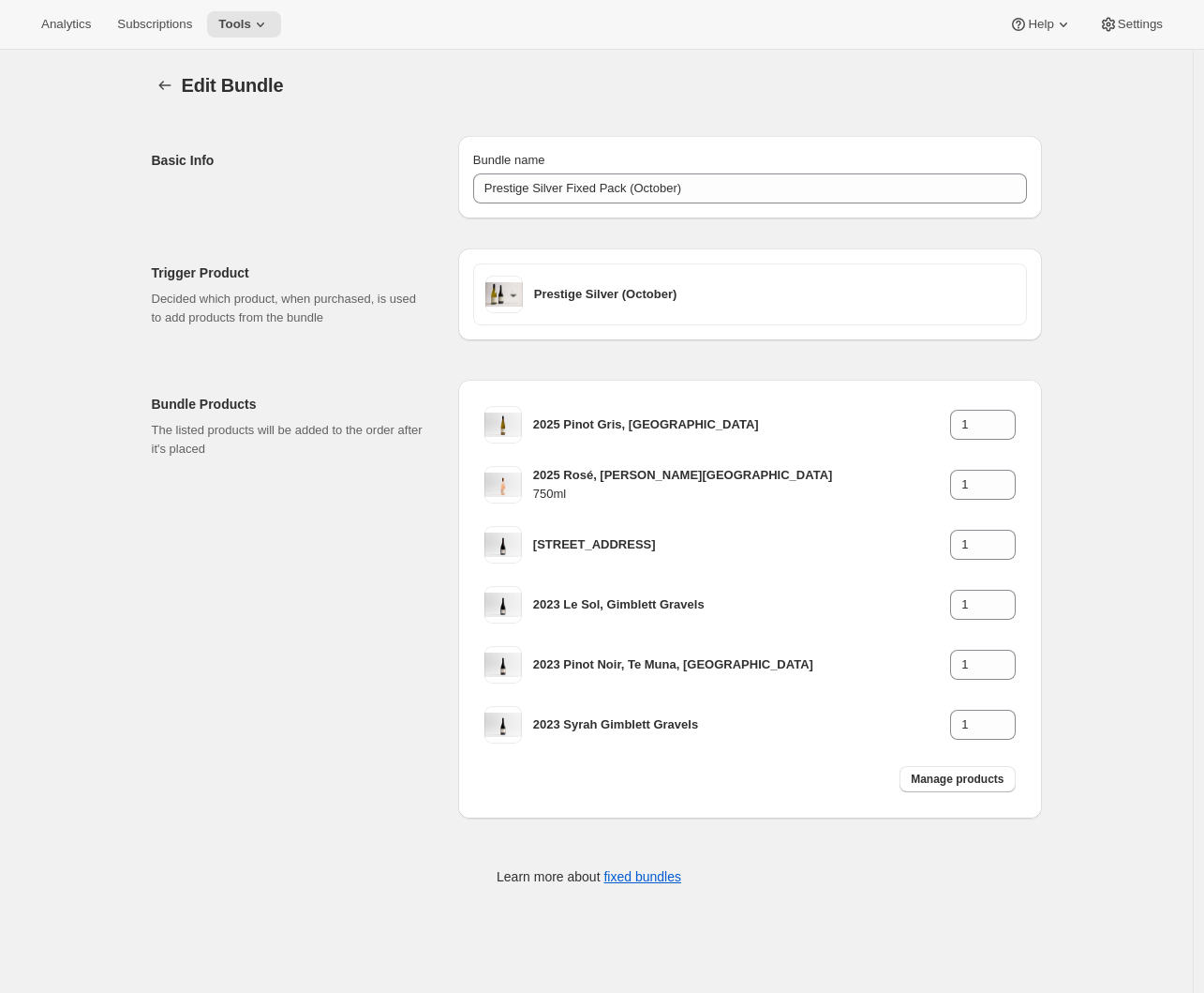
click at [312, 457] on p "The listed products will be added to the order after it's placed" at bounding box center [290, 440] width 276 height 38
click at [174, 86] on icon "Bundles" at bounding box center [164, 86] width 19 height 19
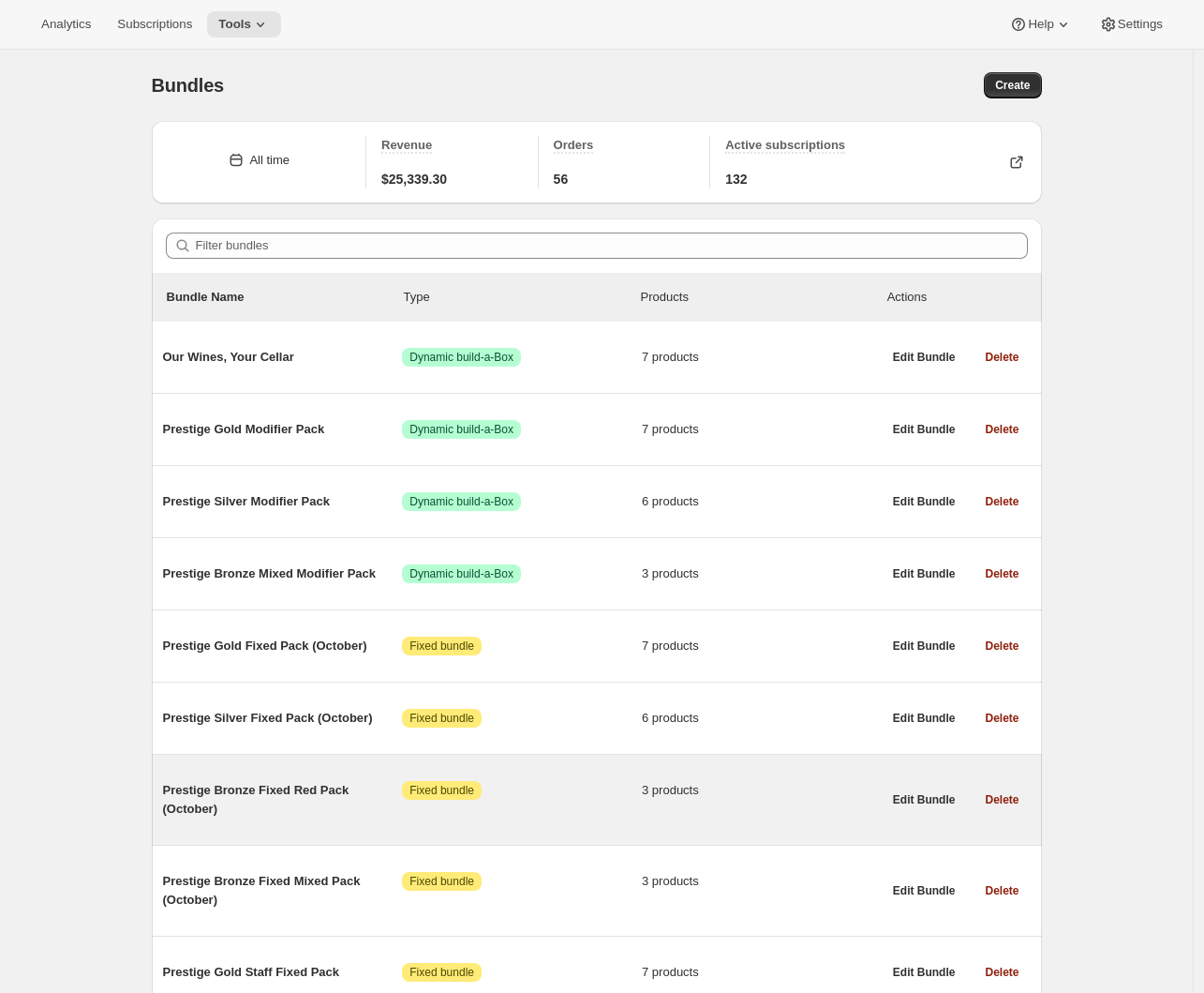
click at [285, 794] on span "Prestige Bronze Fixed Red Pack (October)" at bounding box center [282, 799] width 240 height 38
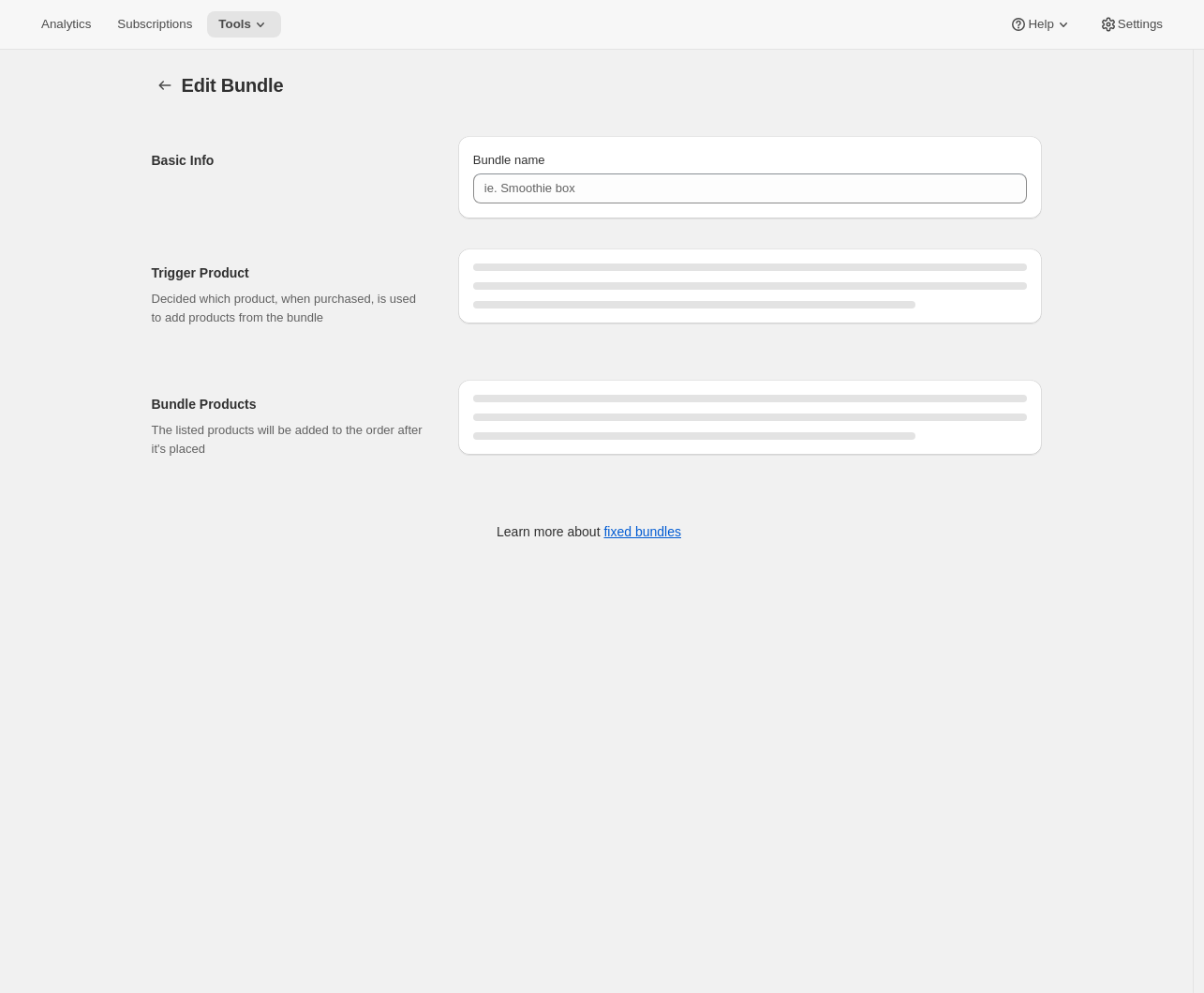
type input "Prestige Bronze Fixed Red Pack (October)"
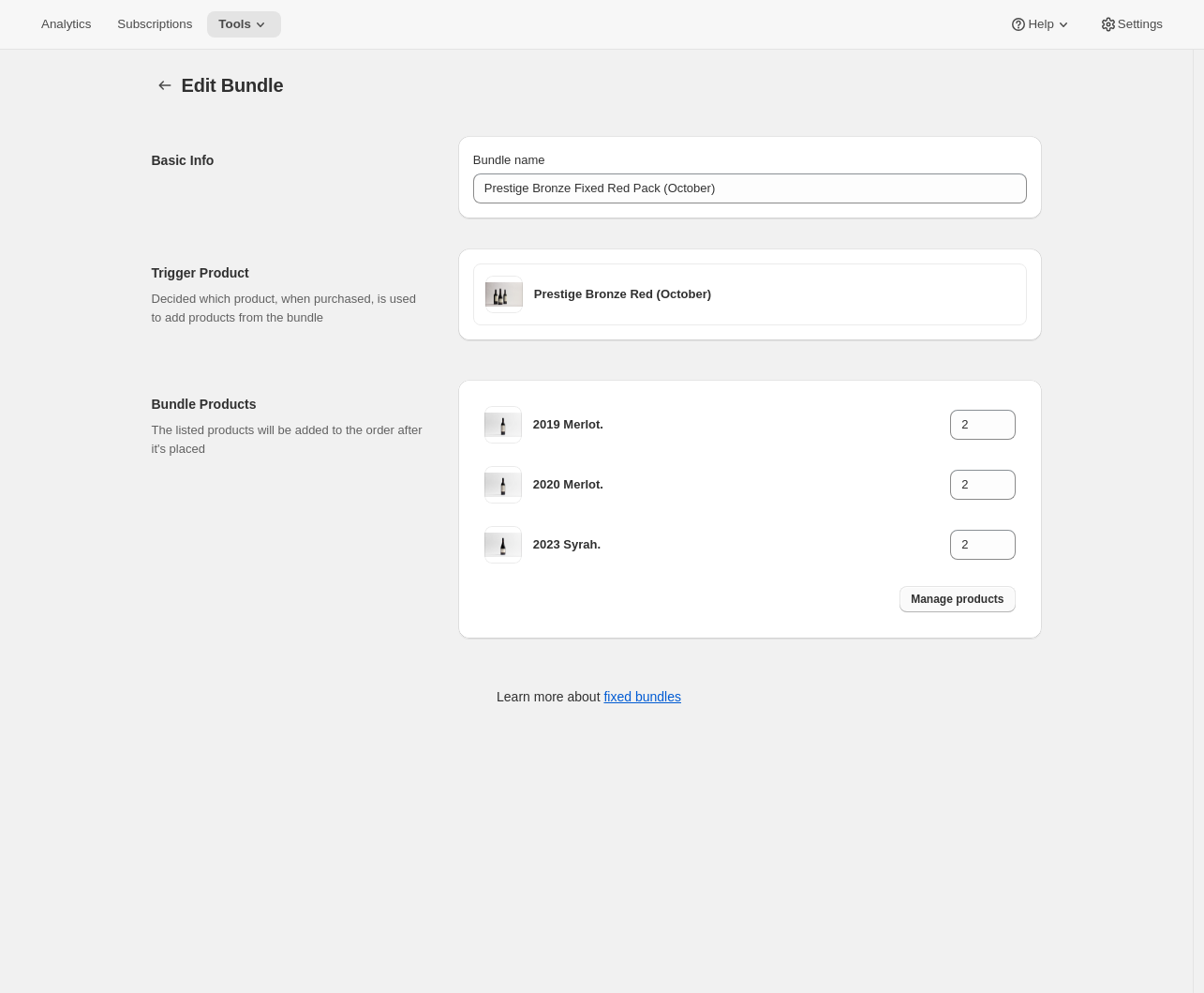
click at [962, 602] on span "Manage products" at bounding box center [957, 599] width 93 height 15
type input "1"
click at [167, 85] on icon "Bundles" at bounding box center [164, 86] width 19 height 19
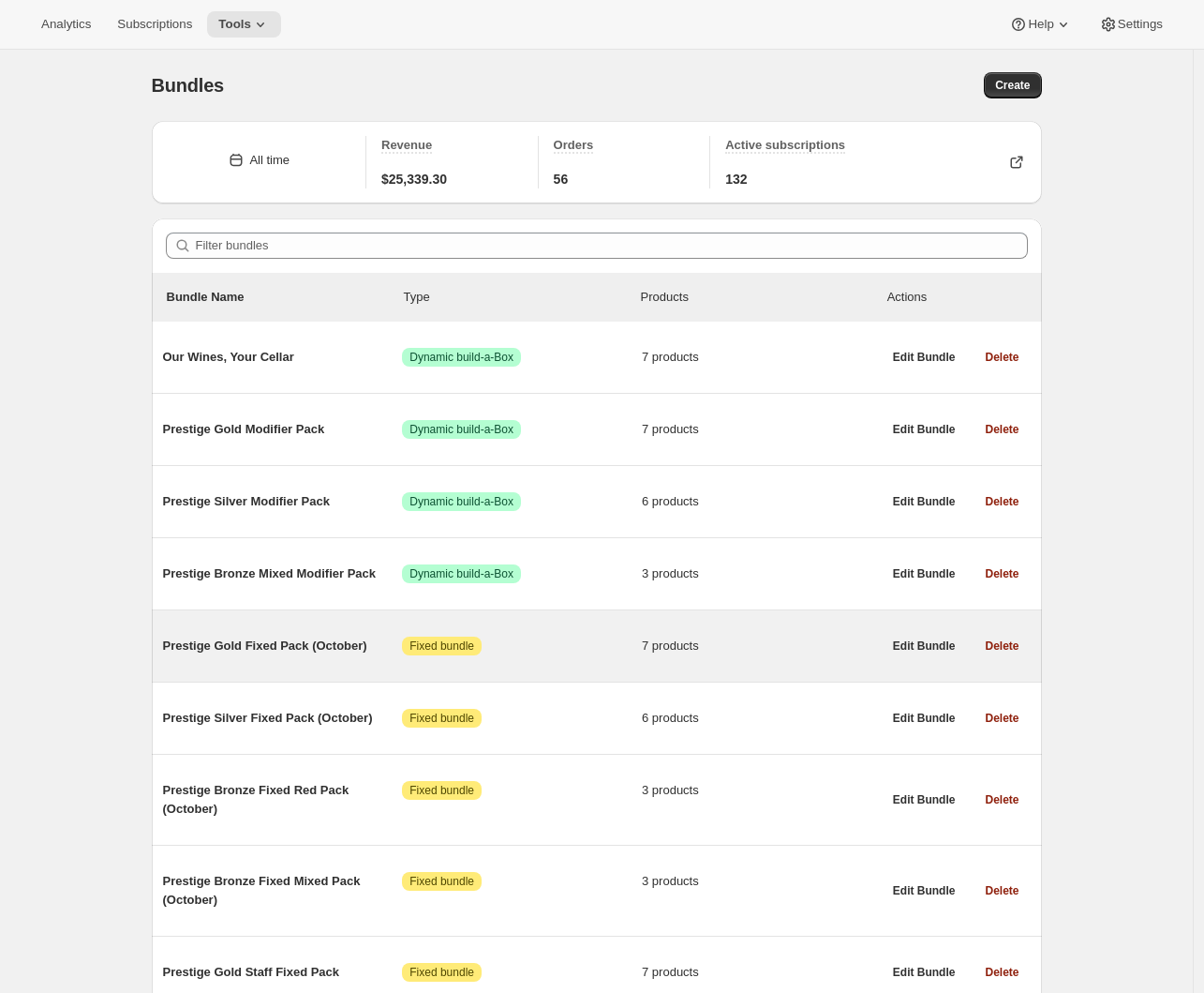
scroll to position [153, 0]
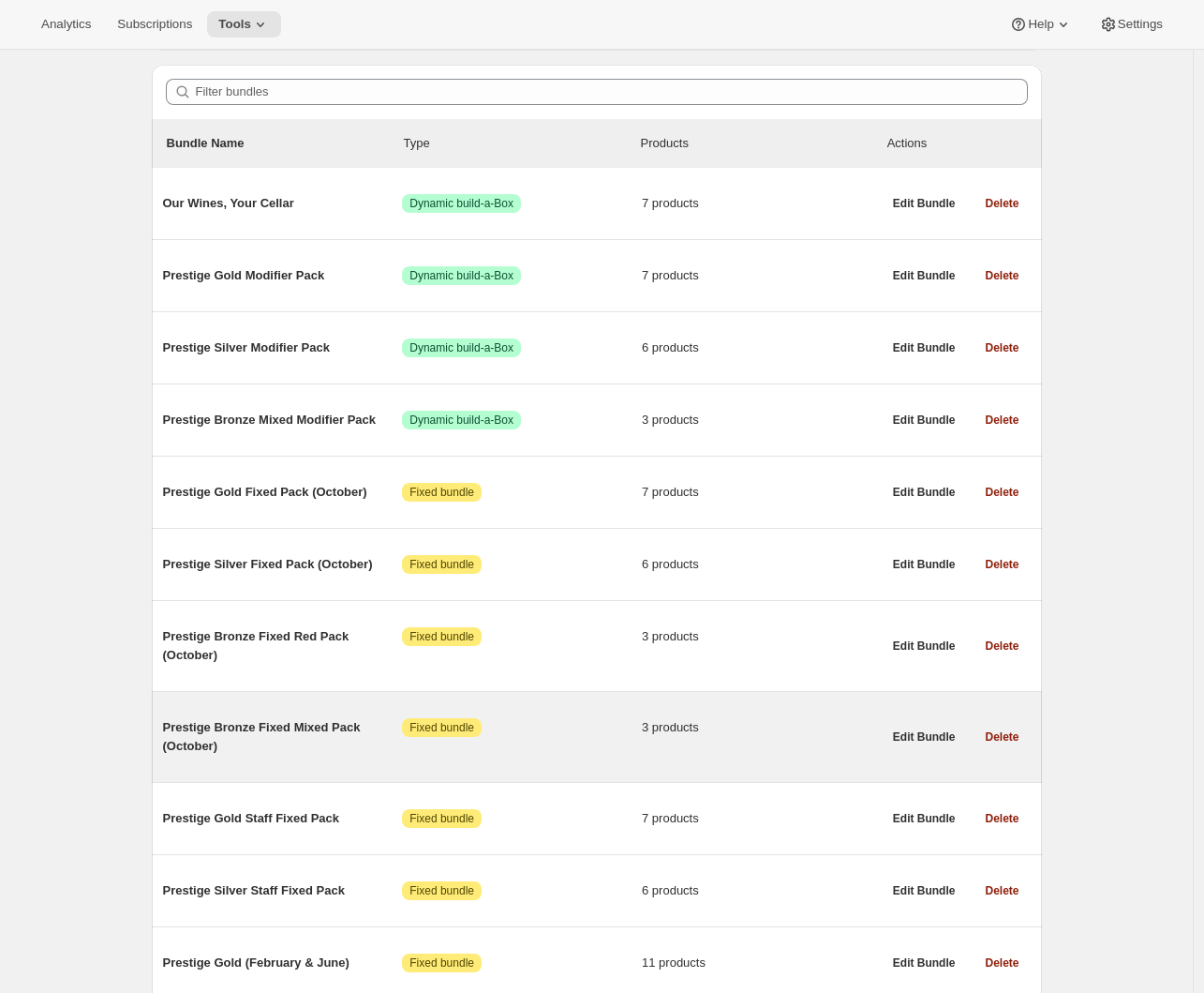
click at [332, 729] on span "Prestige Bronze Fixed Mixed Pack (October)" at bounding box center [282, 737] width 240 height 38
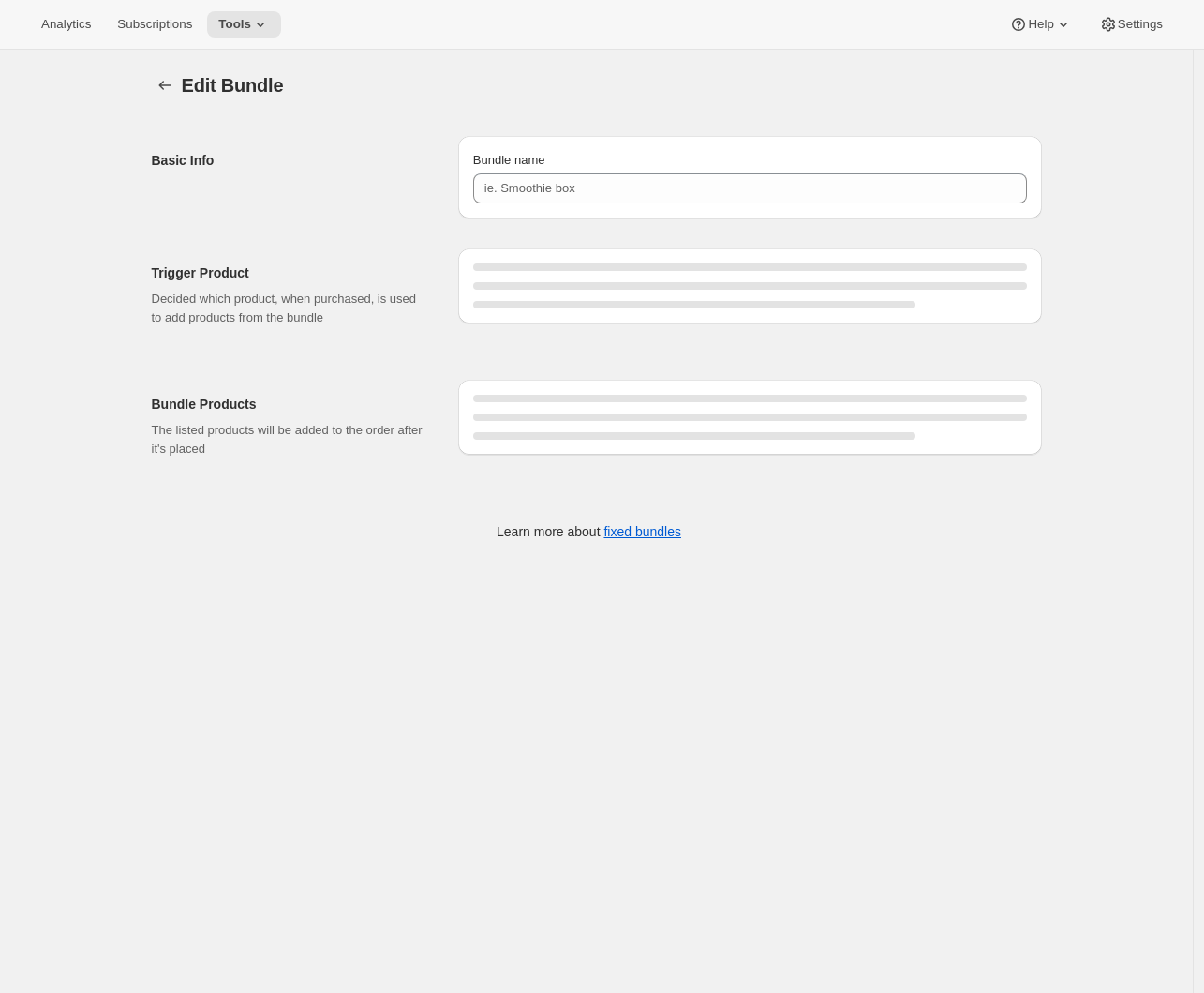
type input "Prestige Bronze Fixed Mixed Pack (October)"
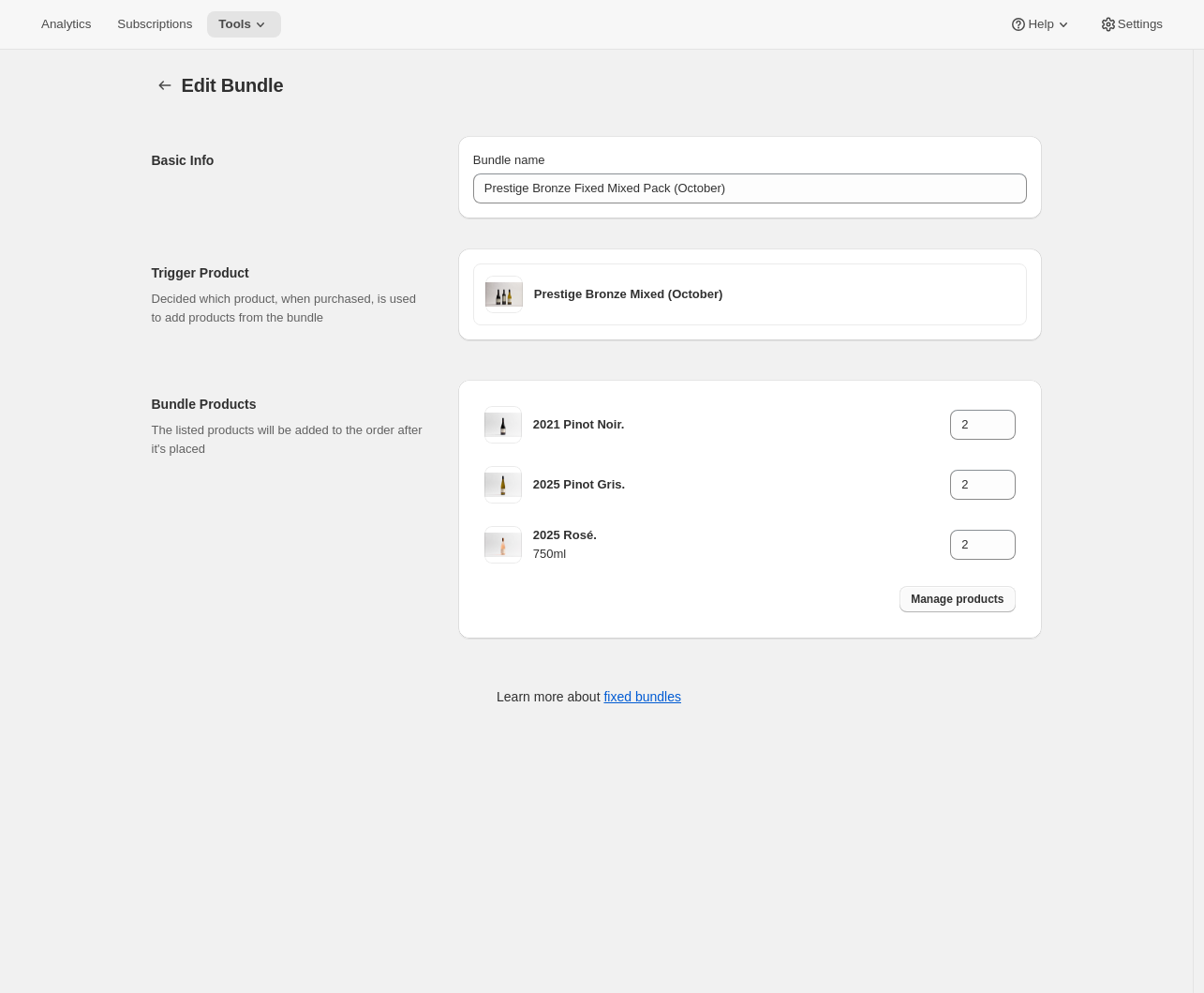
click at [997, 599] on span "Manage products" at bounding box center [957, 599] width 93 height 15
type input "1"
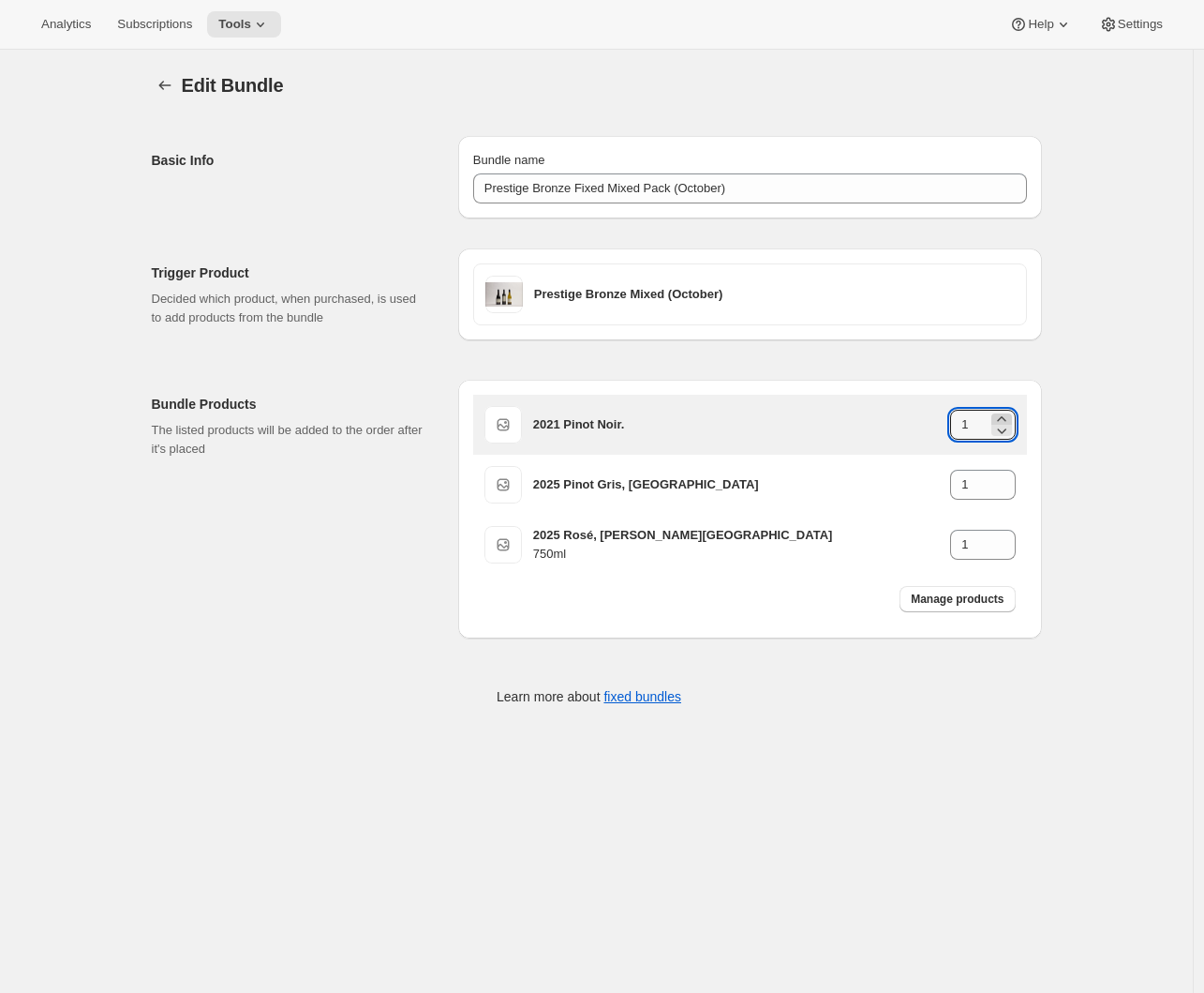
click at [1011, 414] on icon at bounding box center [1002, 419] width 19 height 19
type input "2"
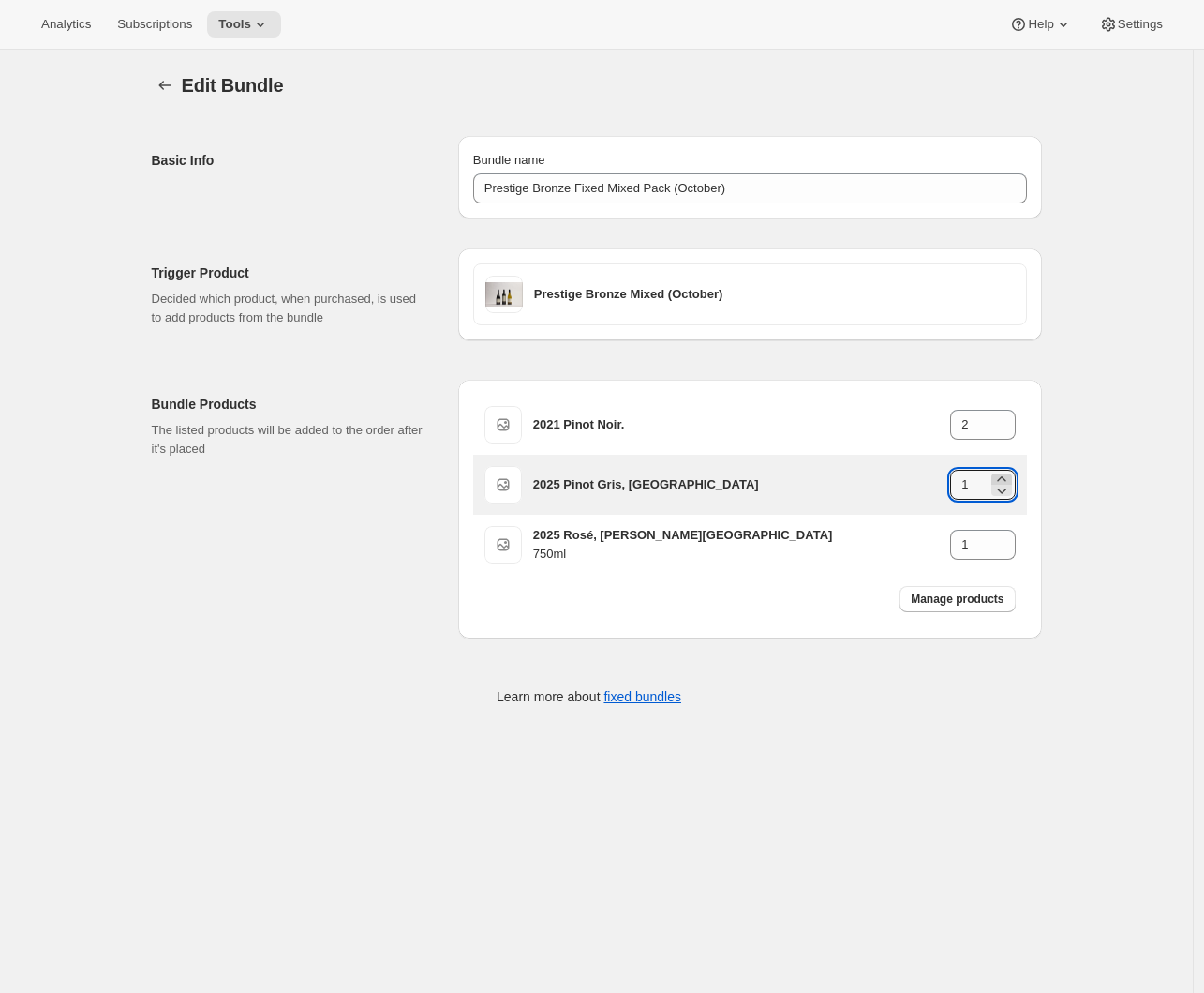
click at [1004, 475] on icon at bounding box center [1002, 479] width 19 height 19
type input "2"
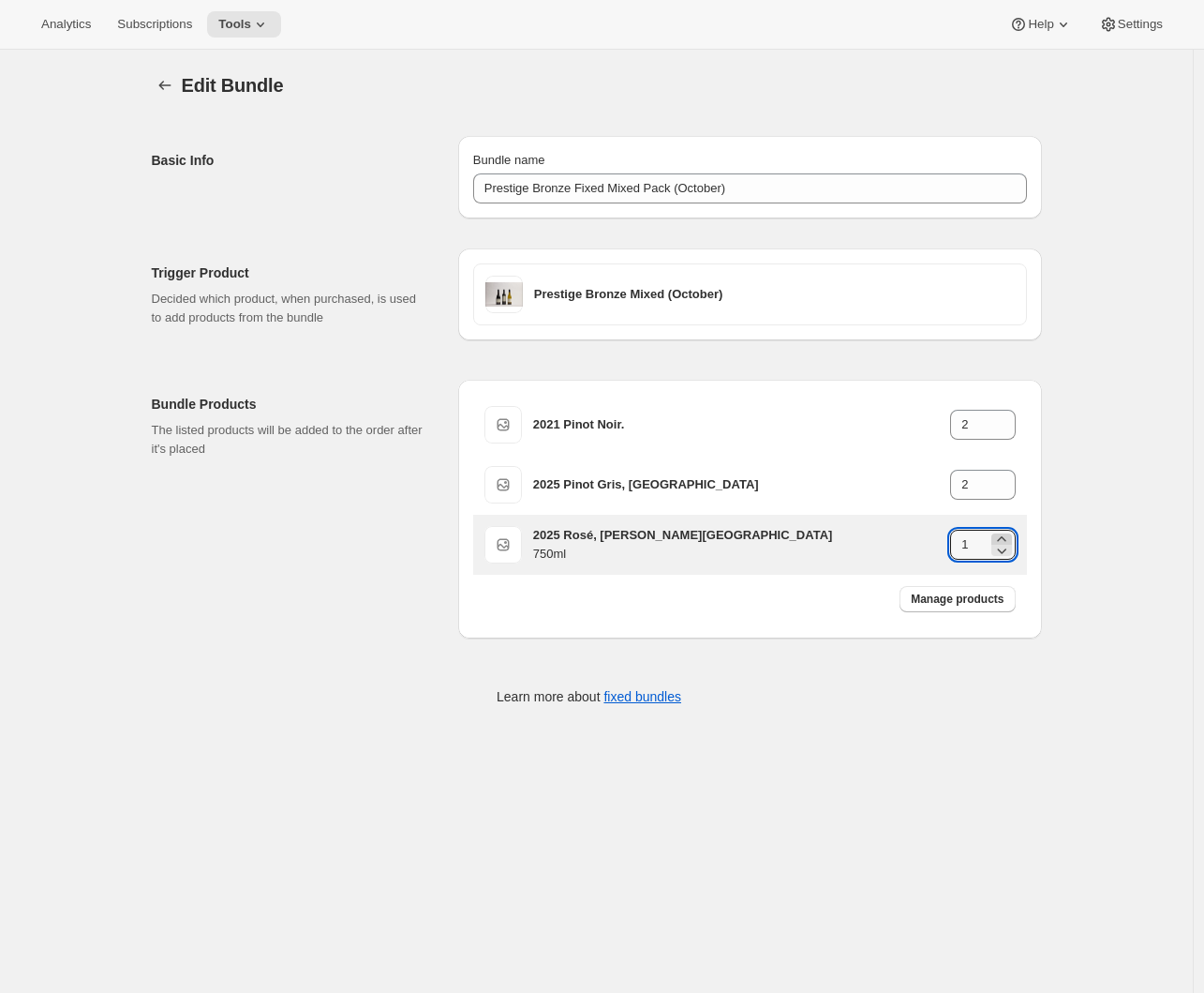
click at [1009, 536] on icon at bounding box center [1002, 539] width 19 height 19
type input "2"
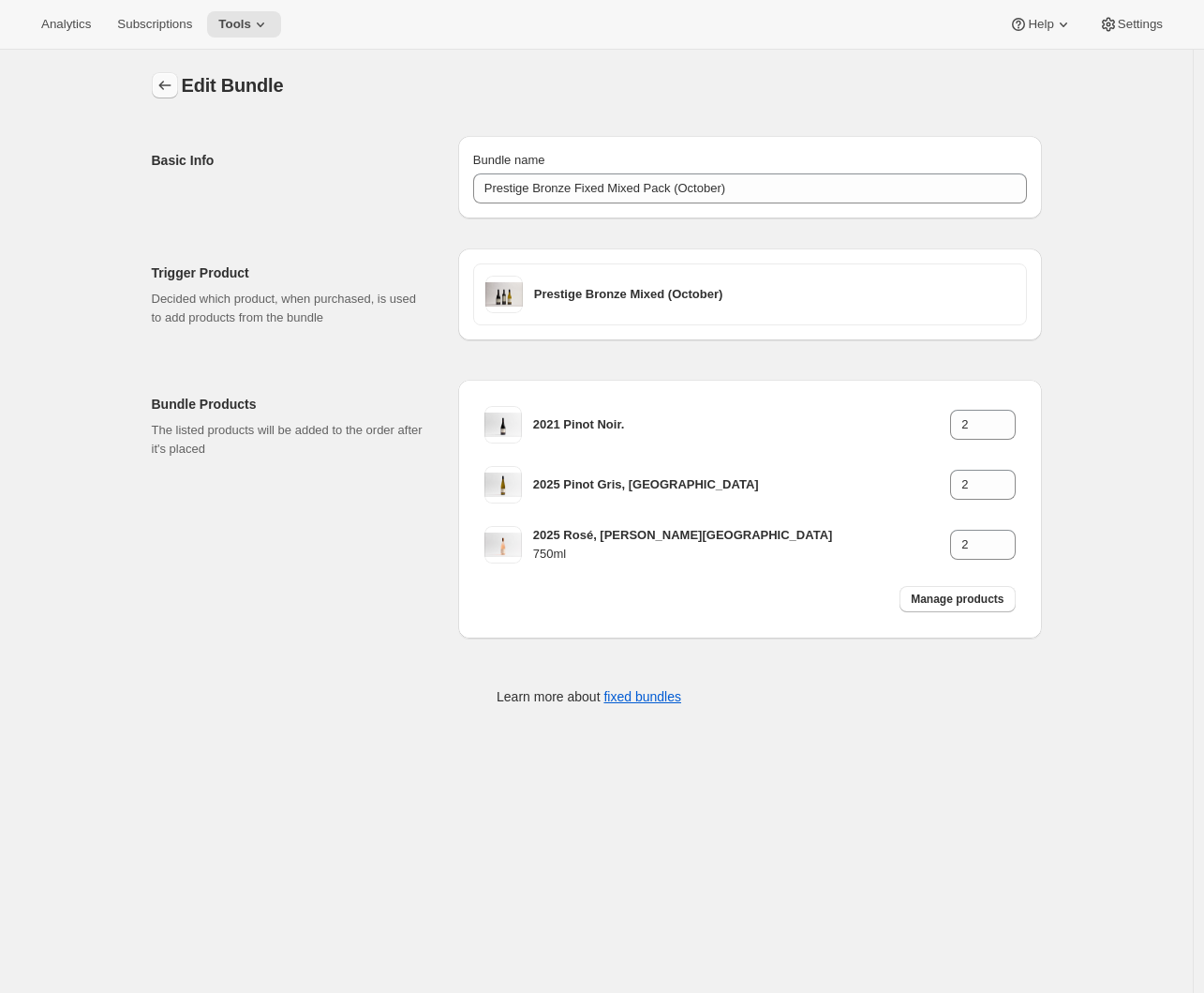
click at [178, 82] on button "Bundles" at bounding box center [165, 86] width 26 height 26
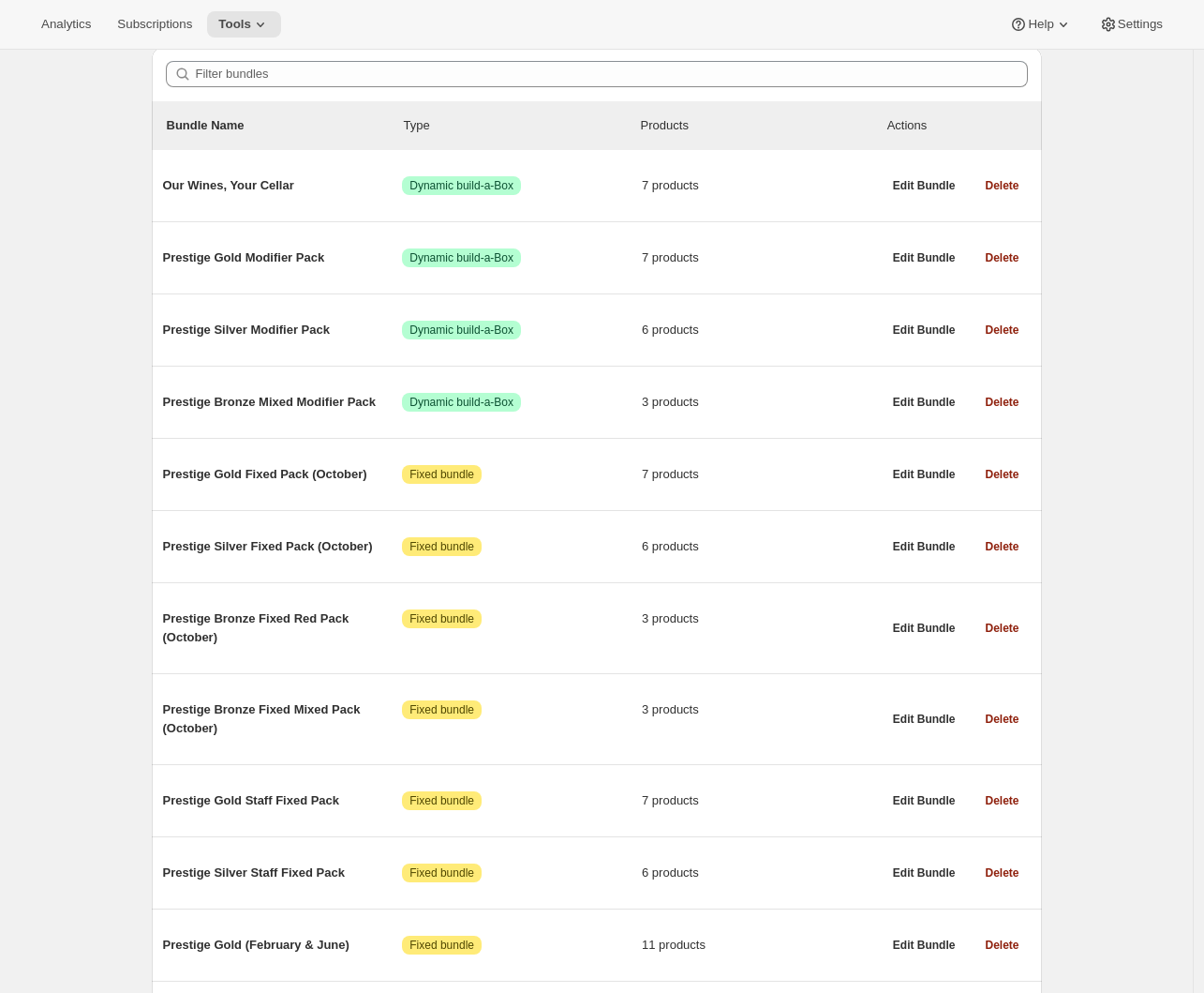
scroll to position [319, 0]
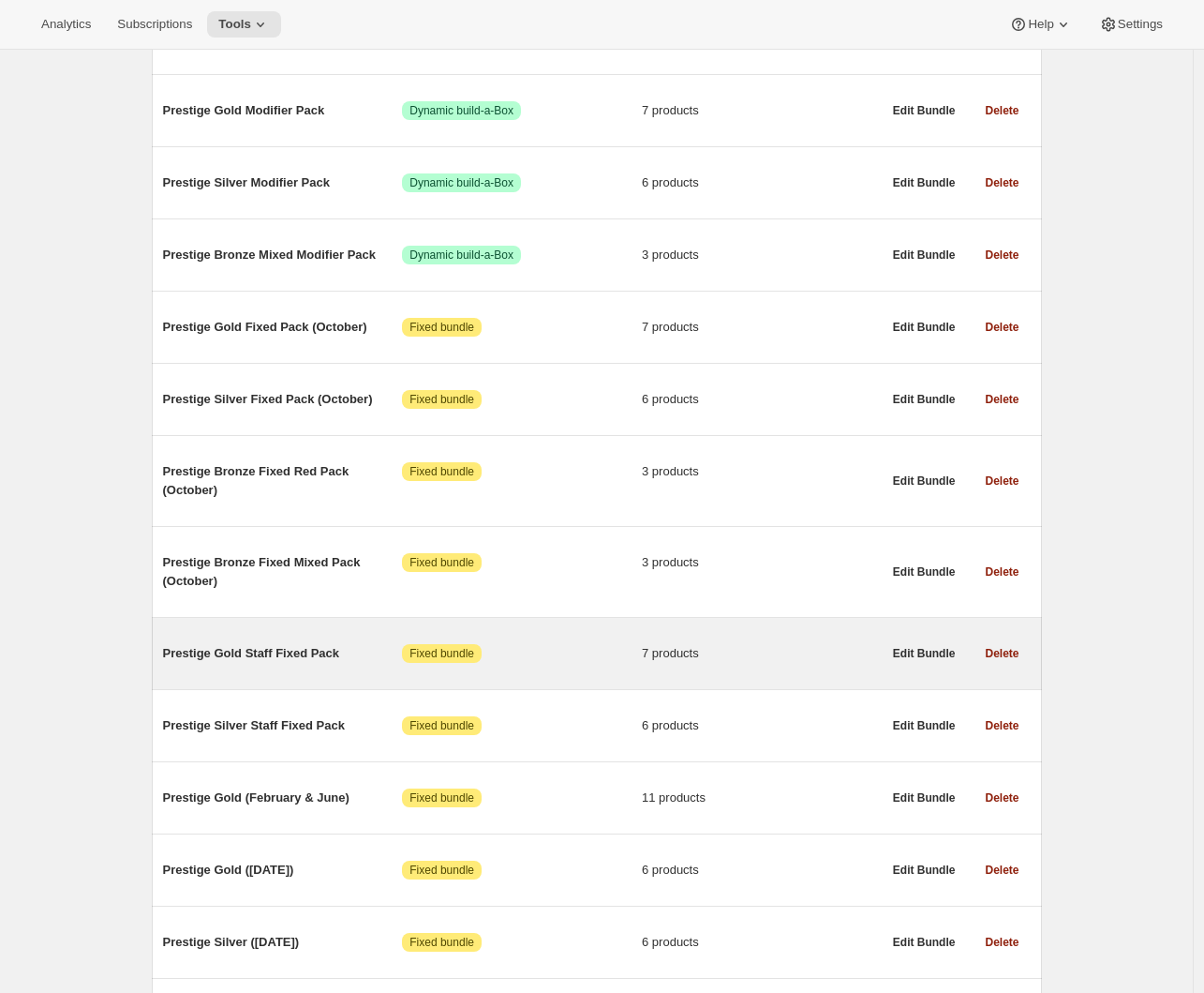
click at [290, 678] on div "Prestige Gold Staff Fixed Pack Attention Fixed bundle 7 products" at bounding box center [522, 654] width 719 height 49
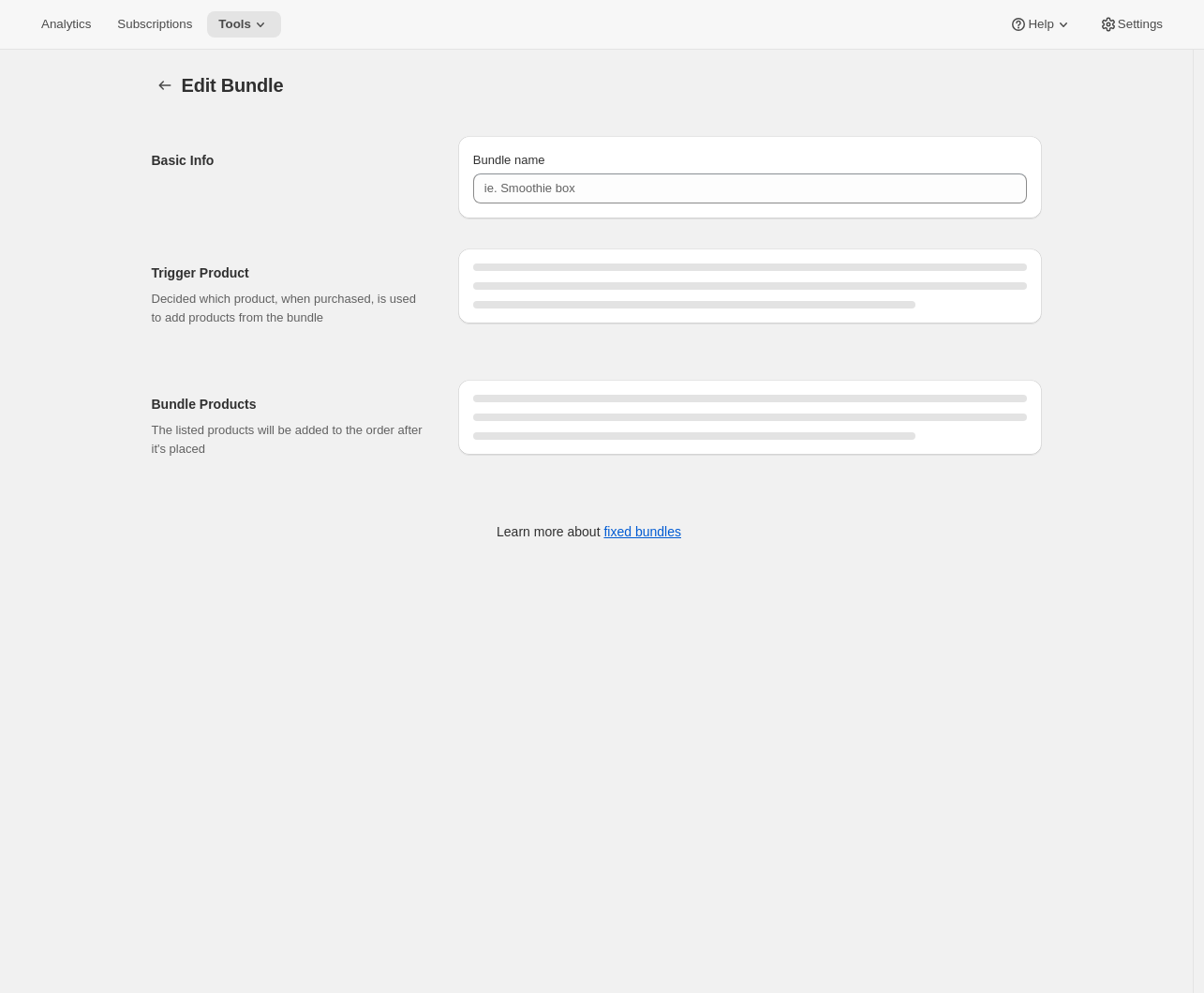
type input "Prestige Gold Staff Fixed Pack"
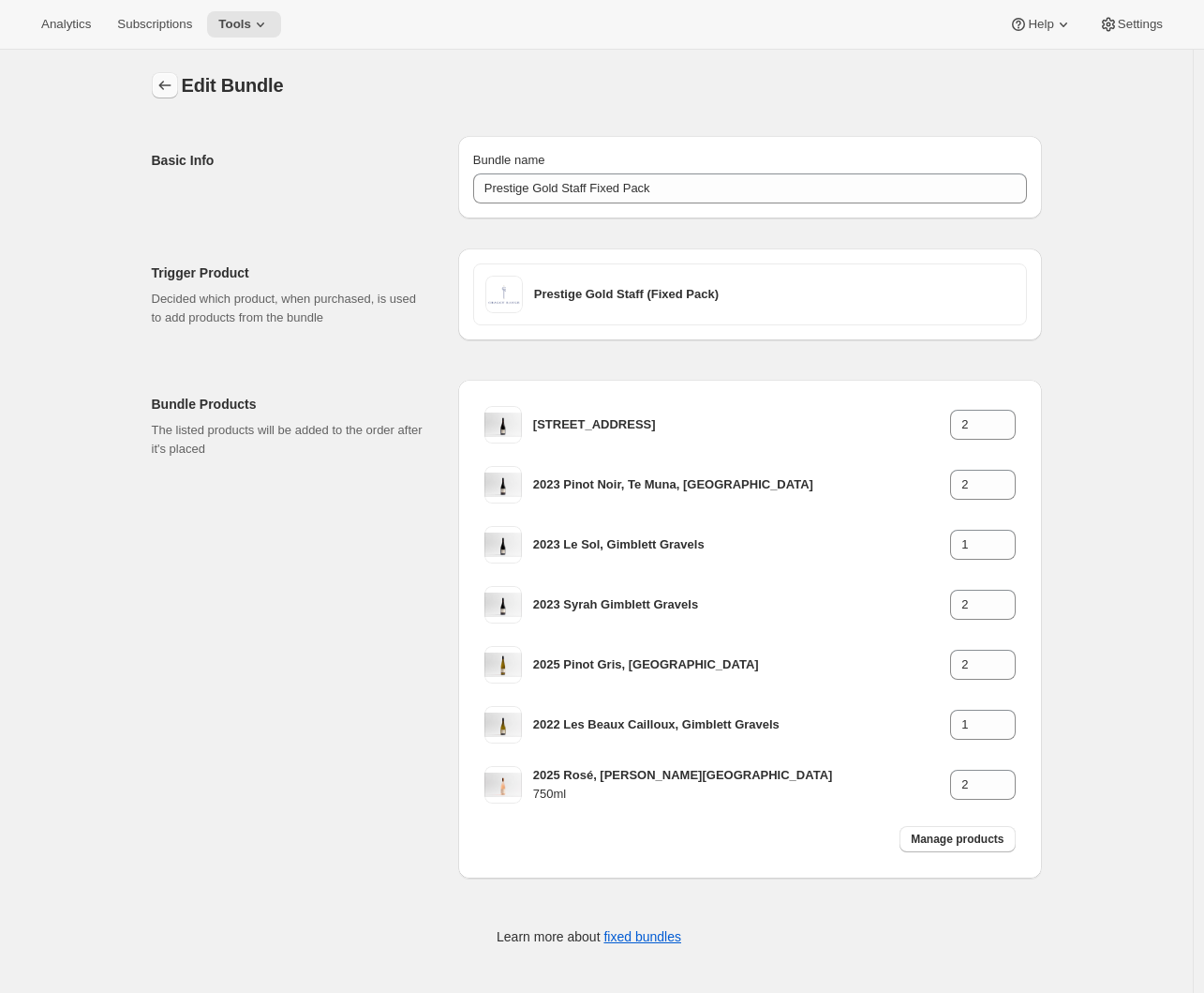
click at [166, 87] on icon "Bundles" at bounding box center [164, 86] width 19 height 19
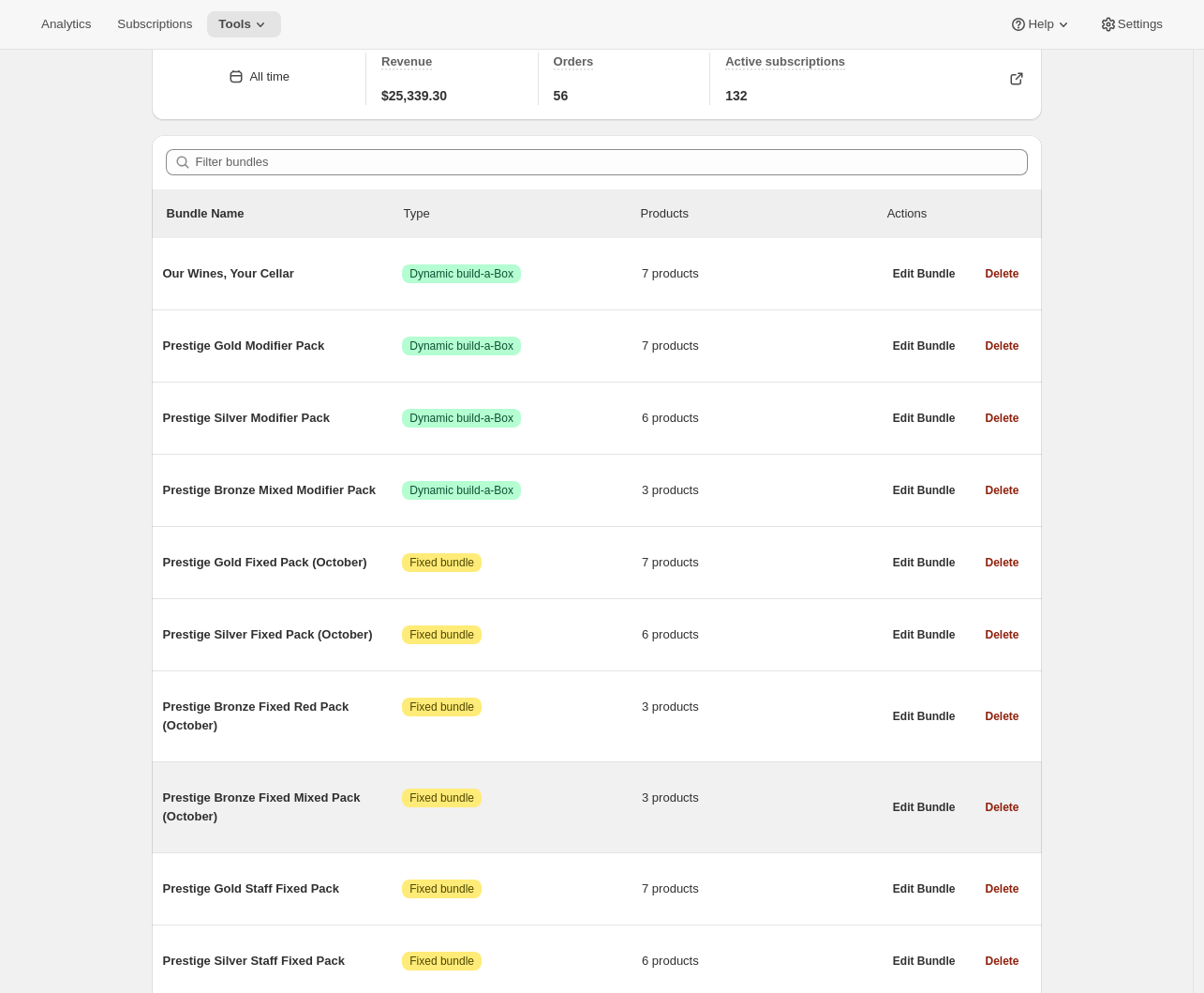
scroll to position [168, 0]
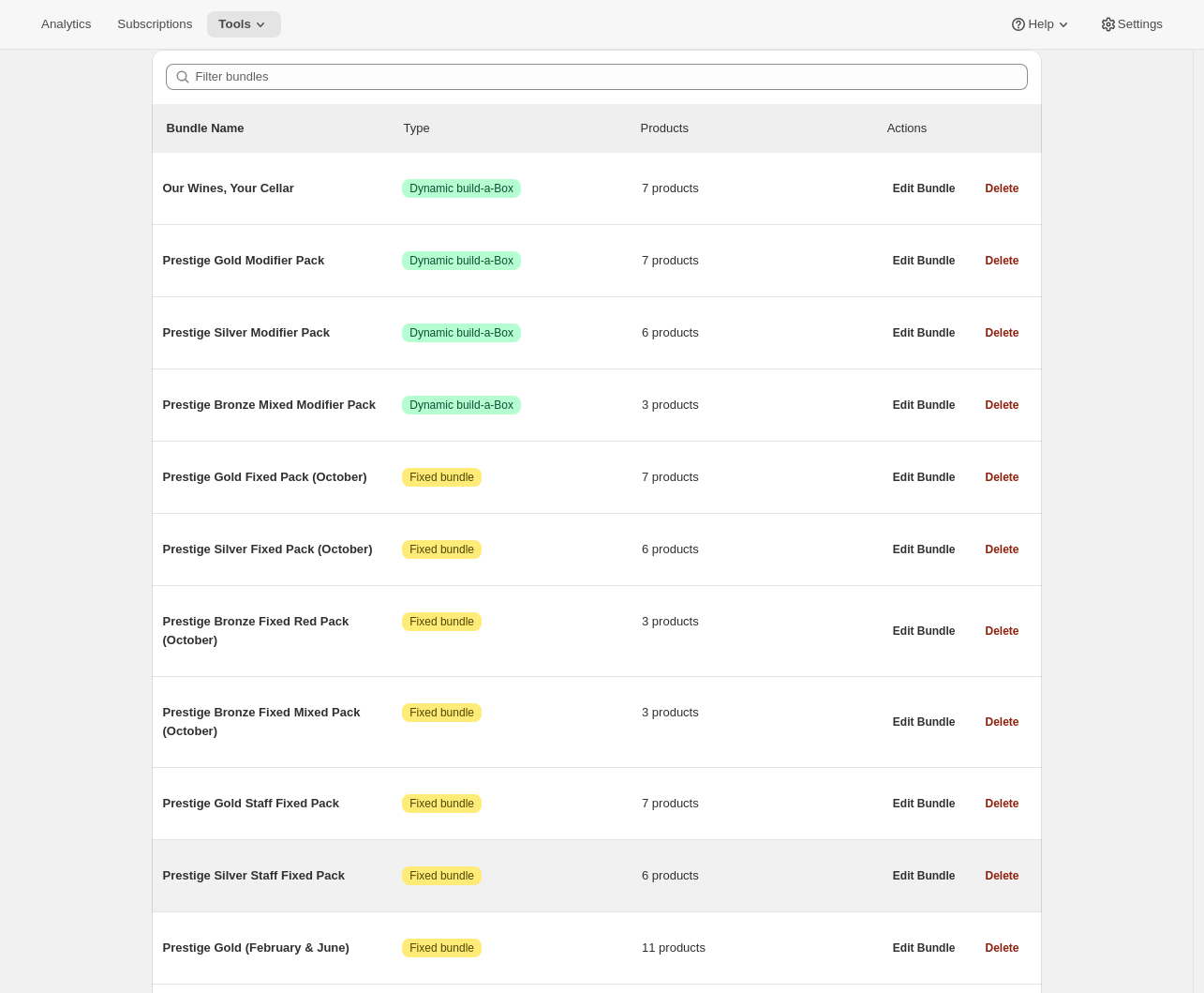
click at [312, 885] on span "Prestige Silver Staff Fixed Pack" at bounding box center [282, 875] width 240 height 19
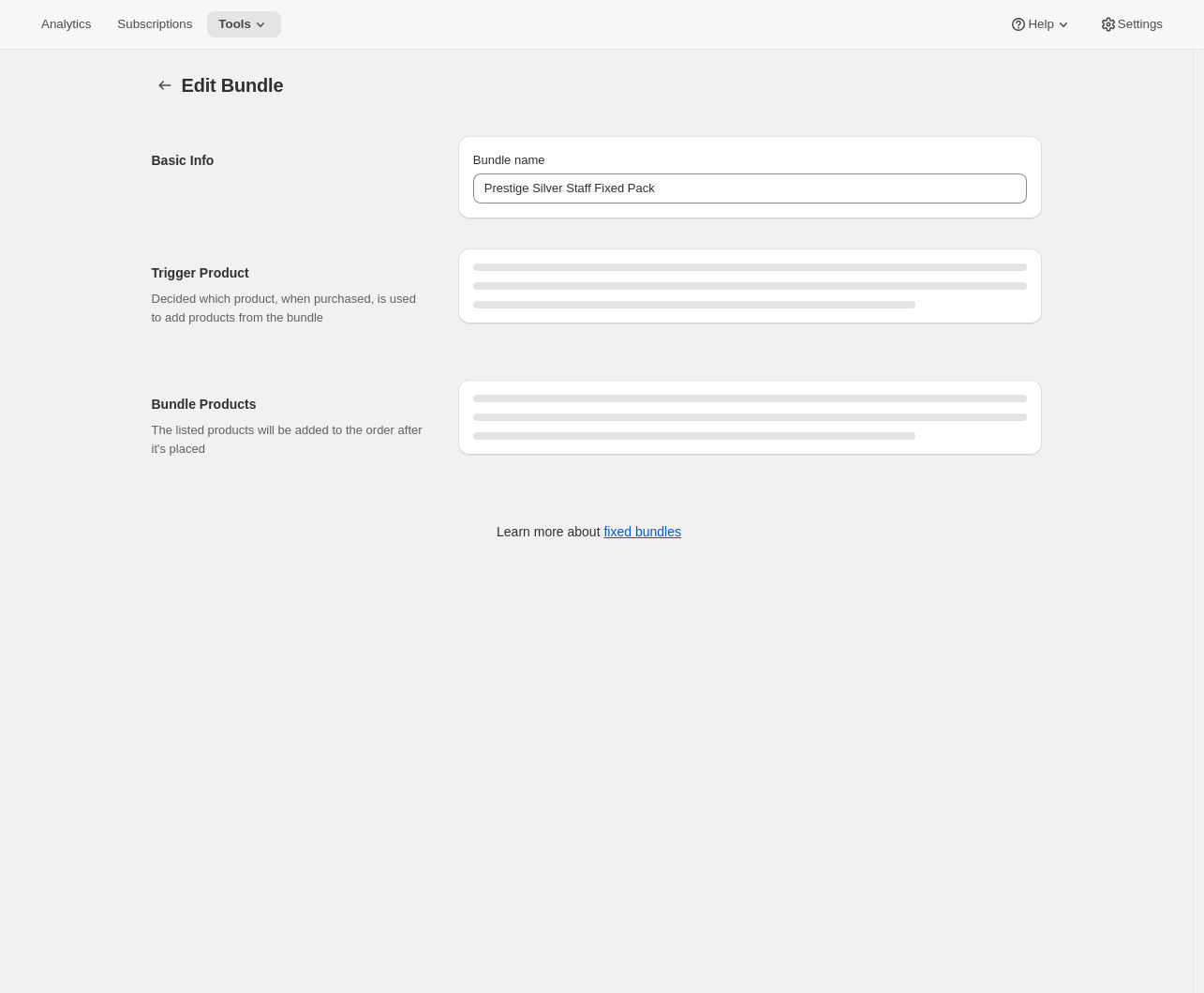
type input "Prestige Silver Staff Fixed Pack"
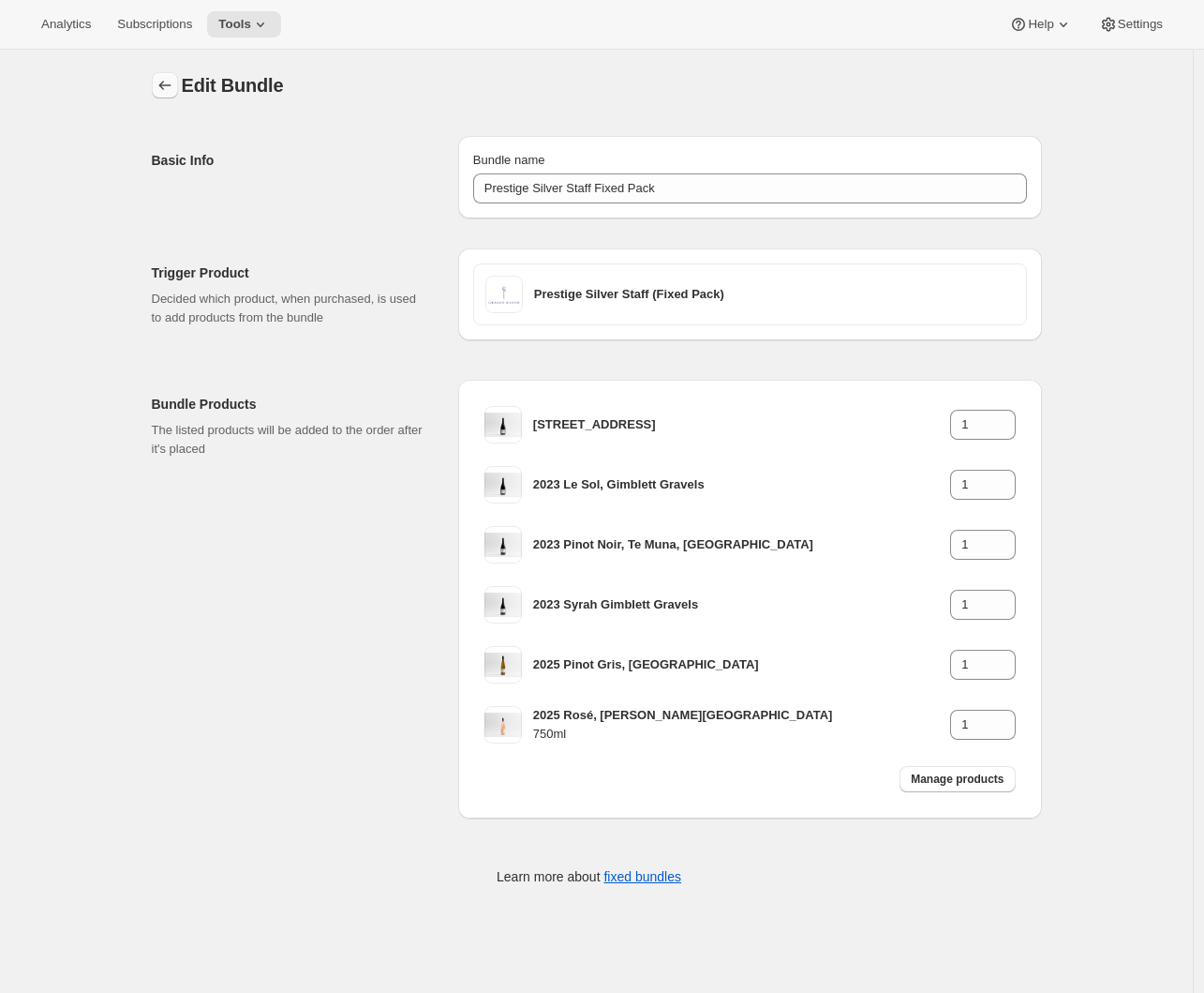
click at [172, 80] on icon "Bundles" at bounding box center [164, 86] width 19 height 19
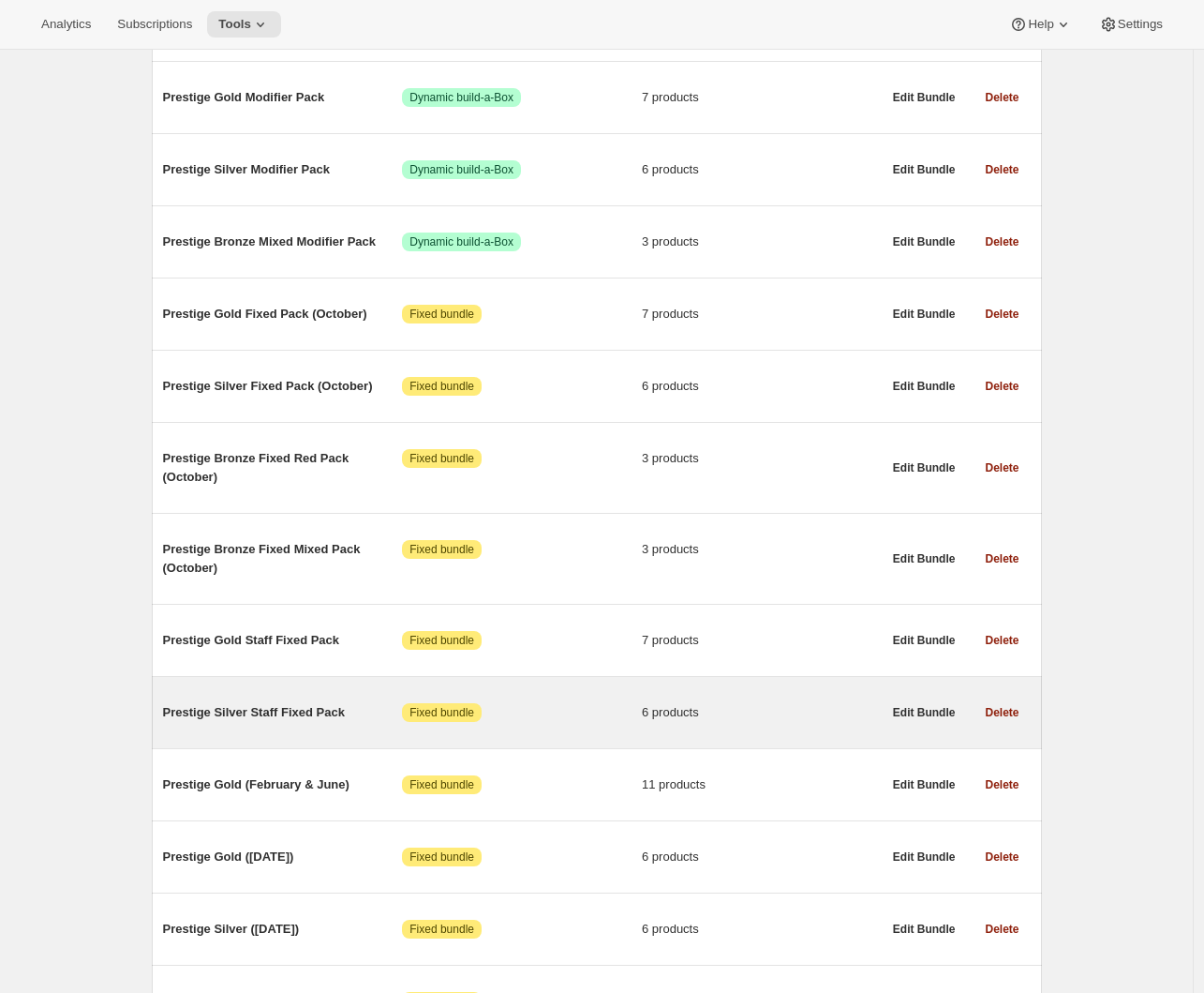
scroll to position [346, 0]
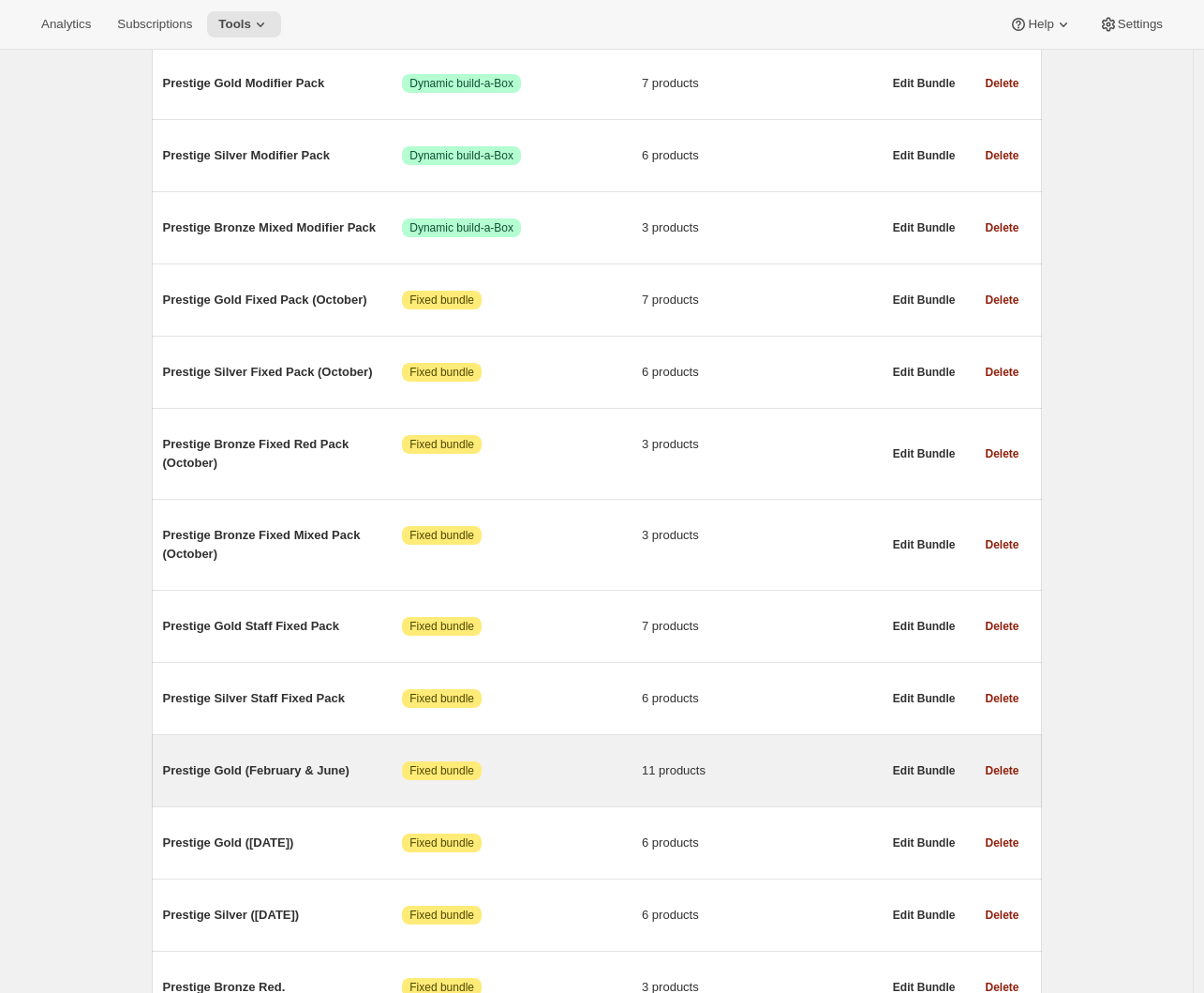
click at [242, 775] on span "Prestige Gold (February & June)" at bounding box center [282, 771] width 240 height 19
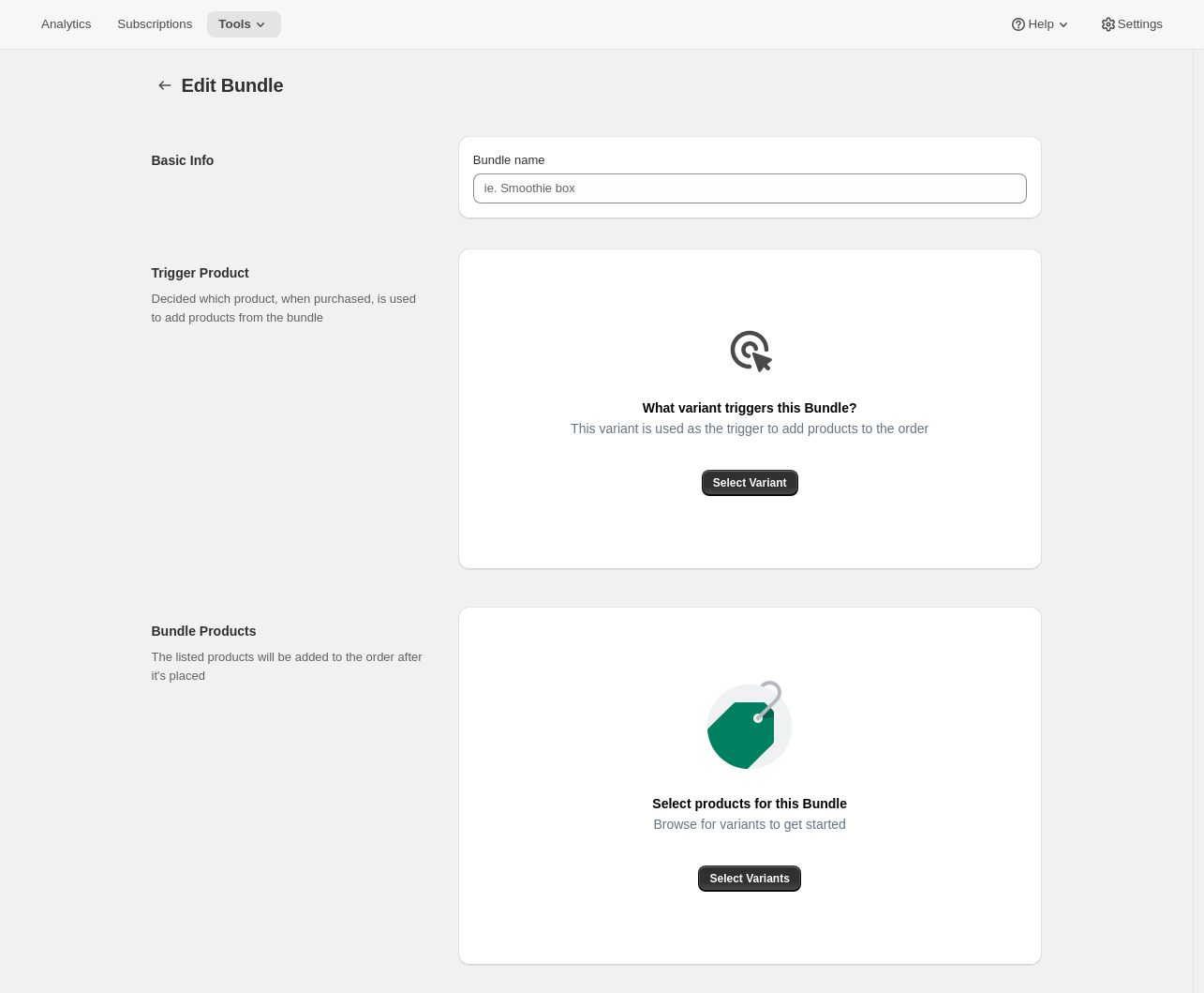
type input "Prestige Gold (February & June)"
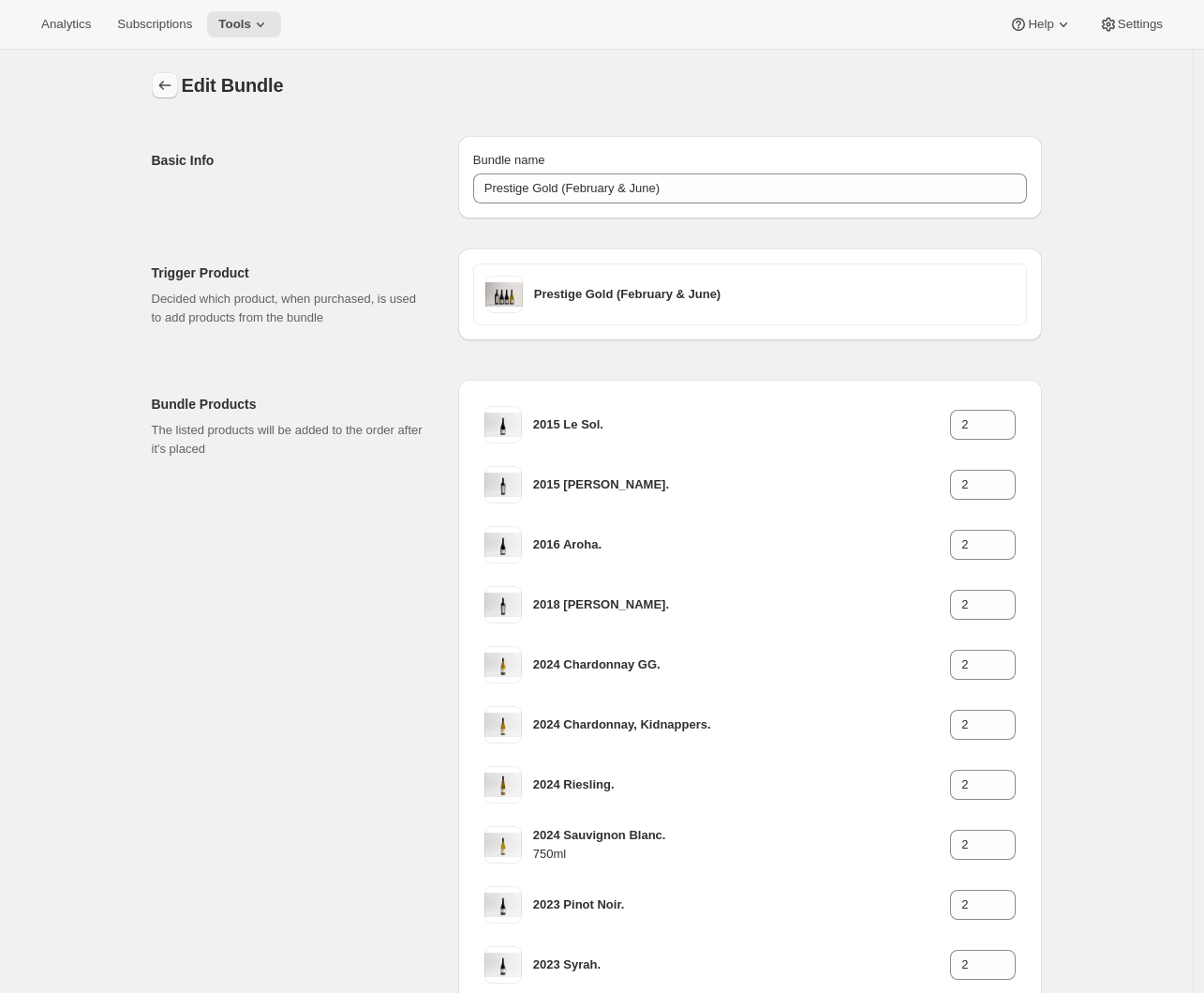
click at [171, 80] on icon "Bundles" at bounding box center [164, 86] width 19 height 19
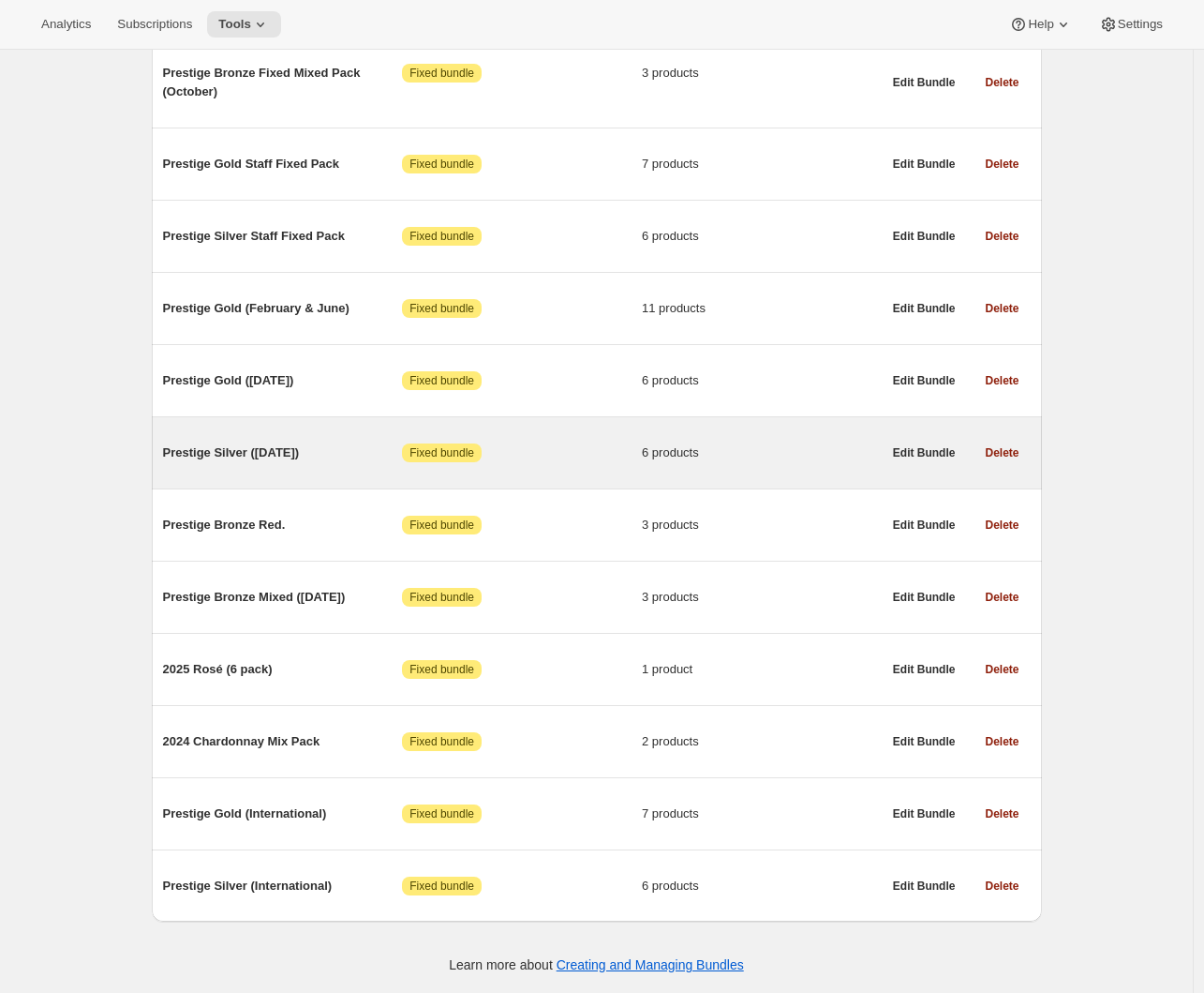
scroll to position [824, 0]
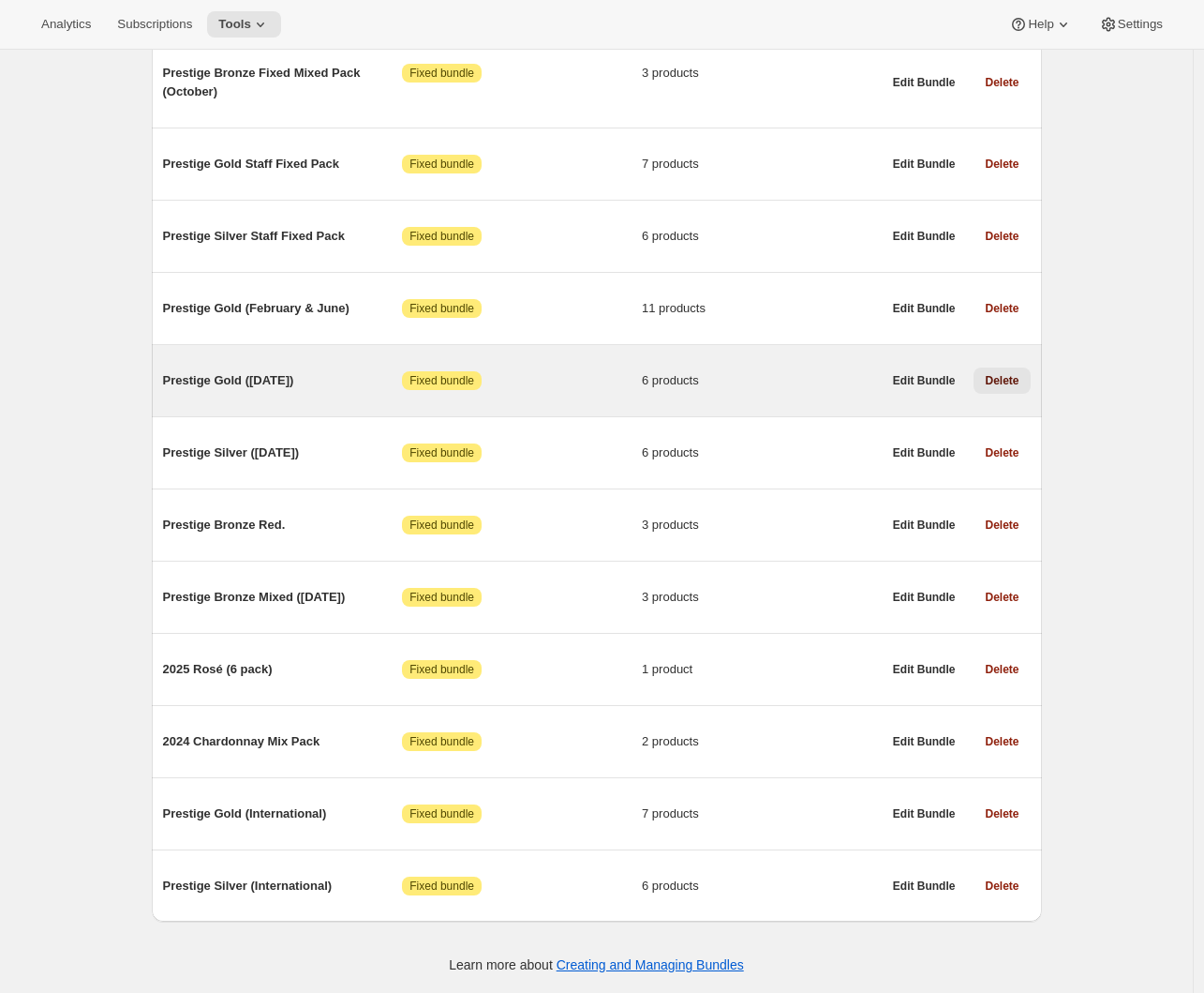
click at [1001, 377] on span "Delete" at bounding box center [1002, 381] width 34 height 15
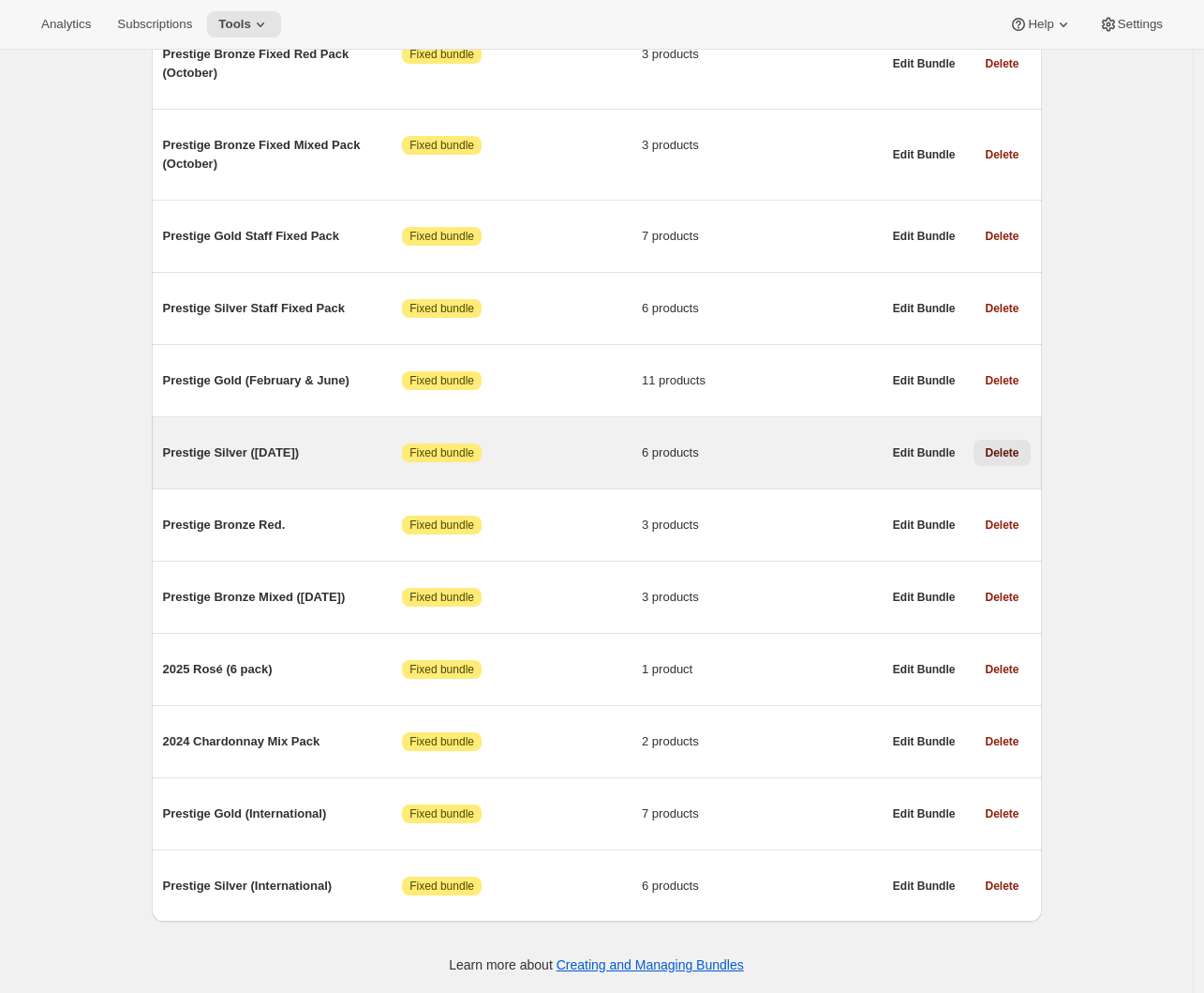
scroll to position [751, 0]
click at [273, 456] on div "Prestige Silver (June 2025) Attention Fixed bundle 6 products" at bounding box center [522, 453] width 719 height 19
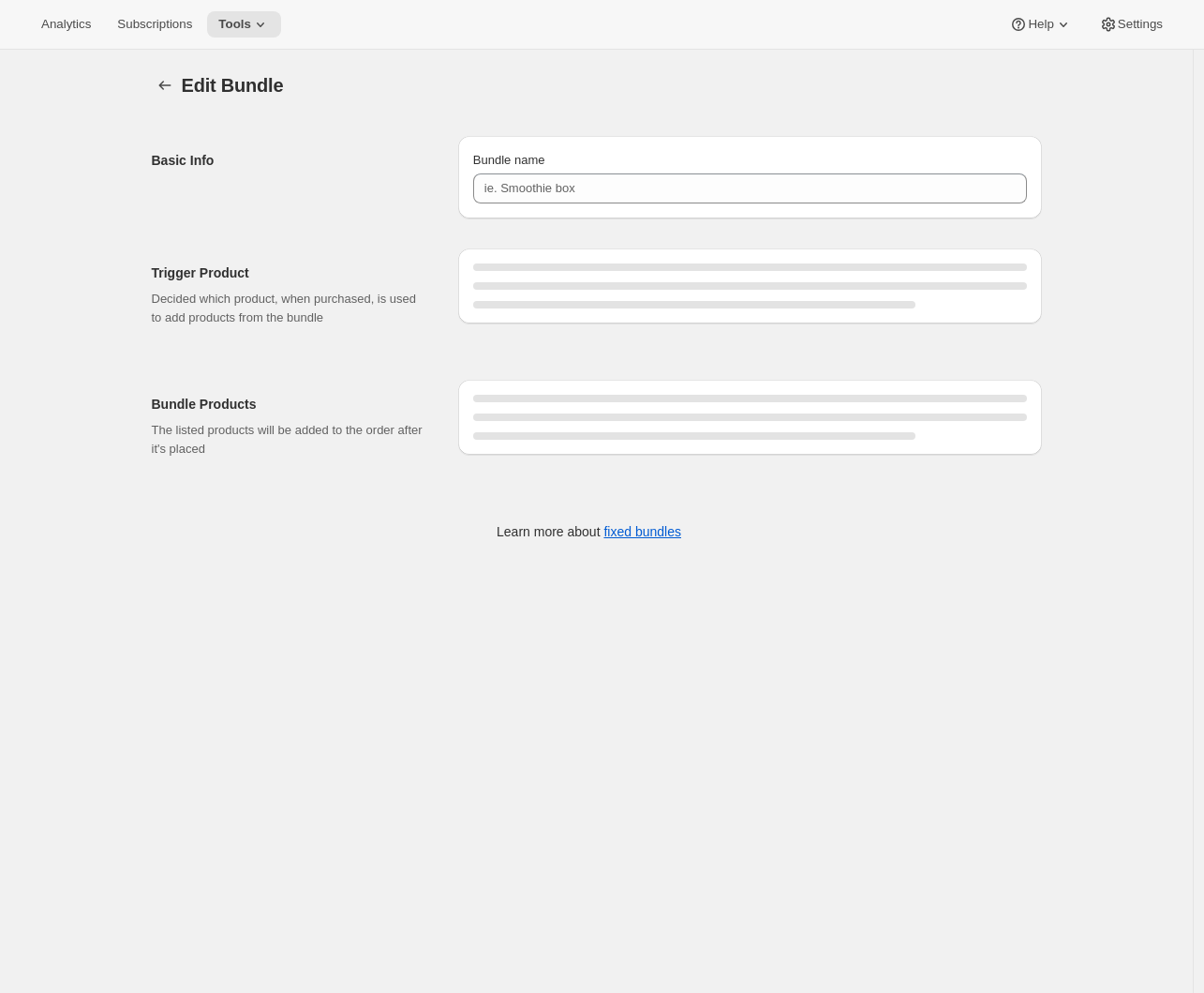
type input "Prestige Silver (June 2025)"
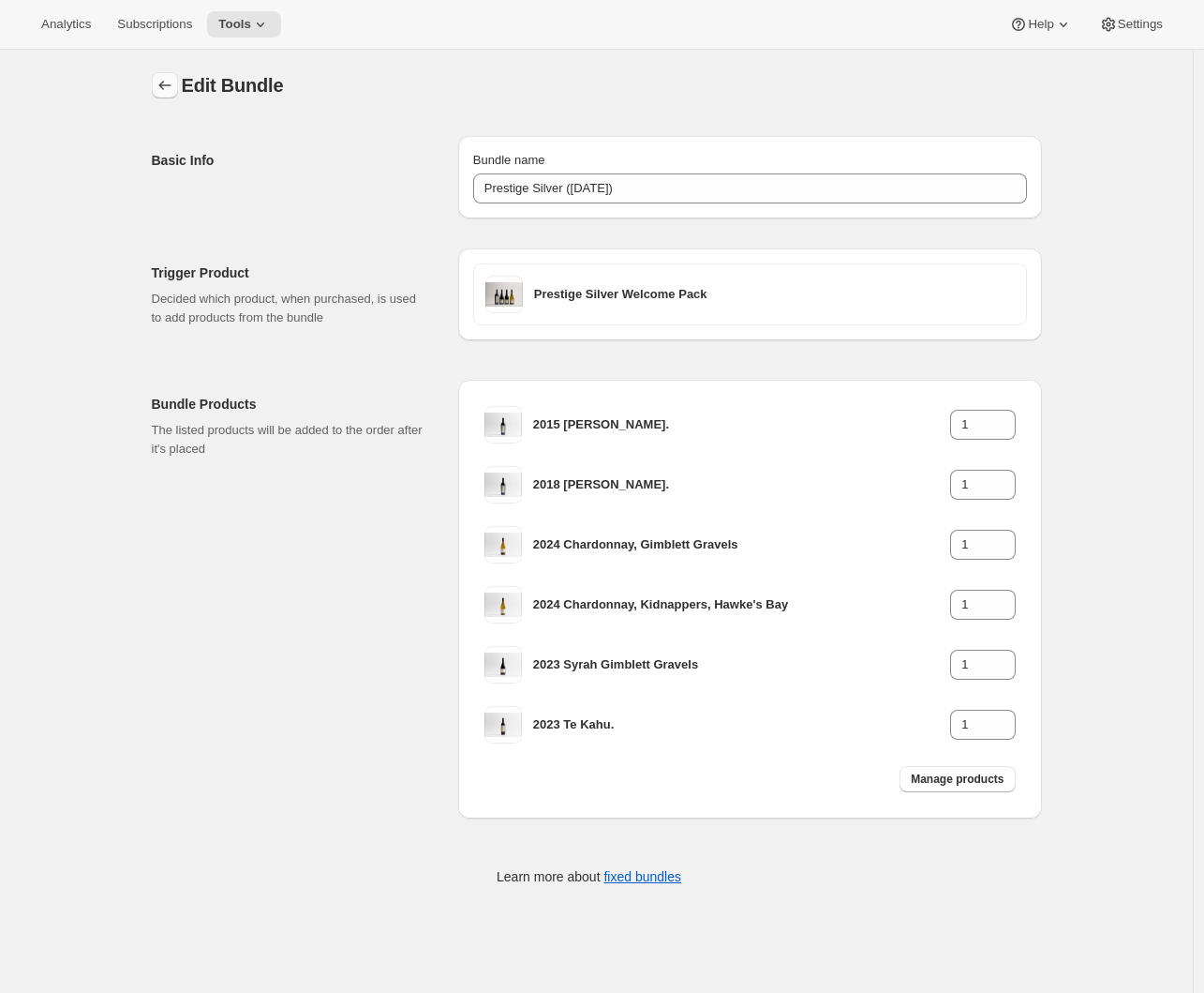
click at [167, 87] on icon "Bundles" at bounding box center [164, 86] width 19 height 19
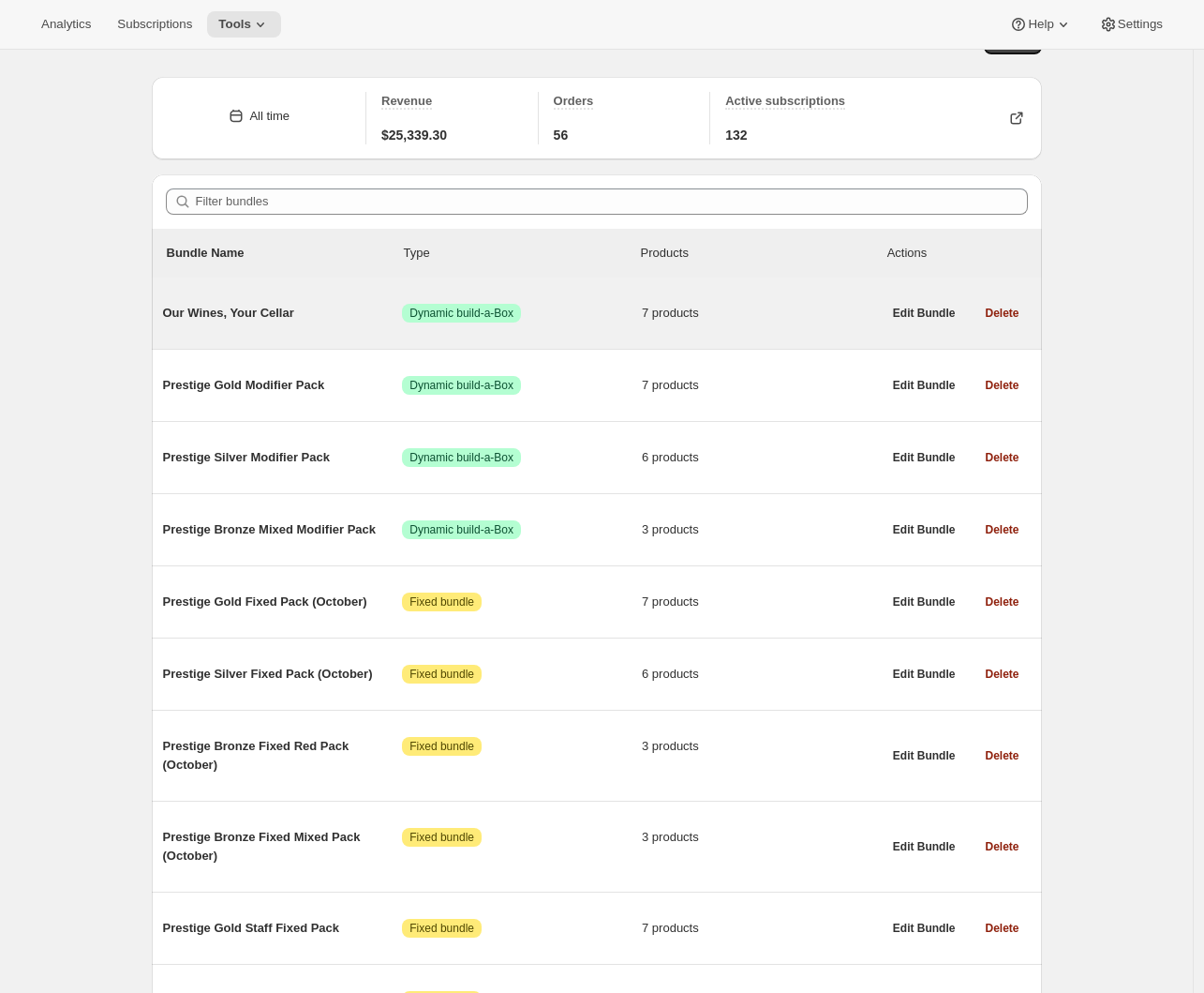
scroll to position [751, 0]
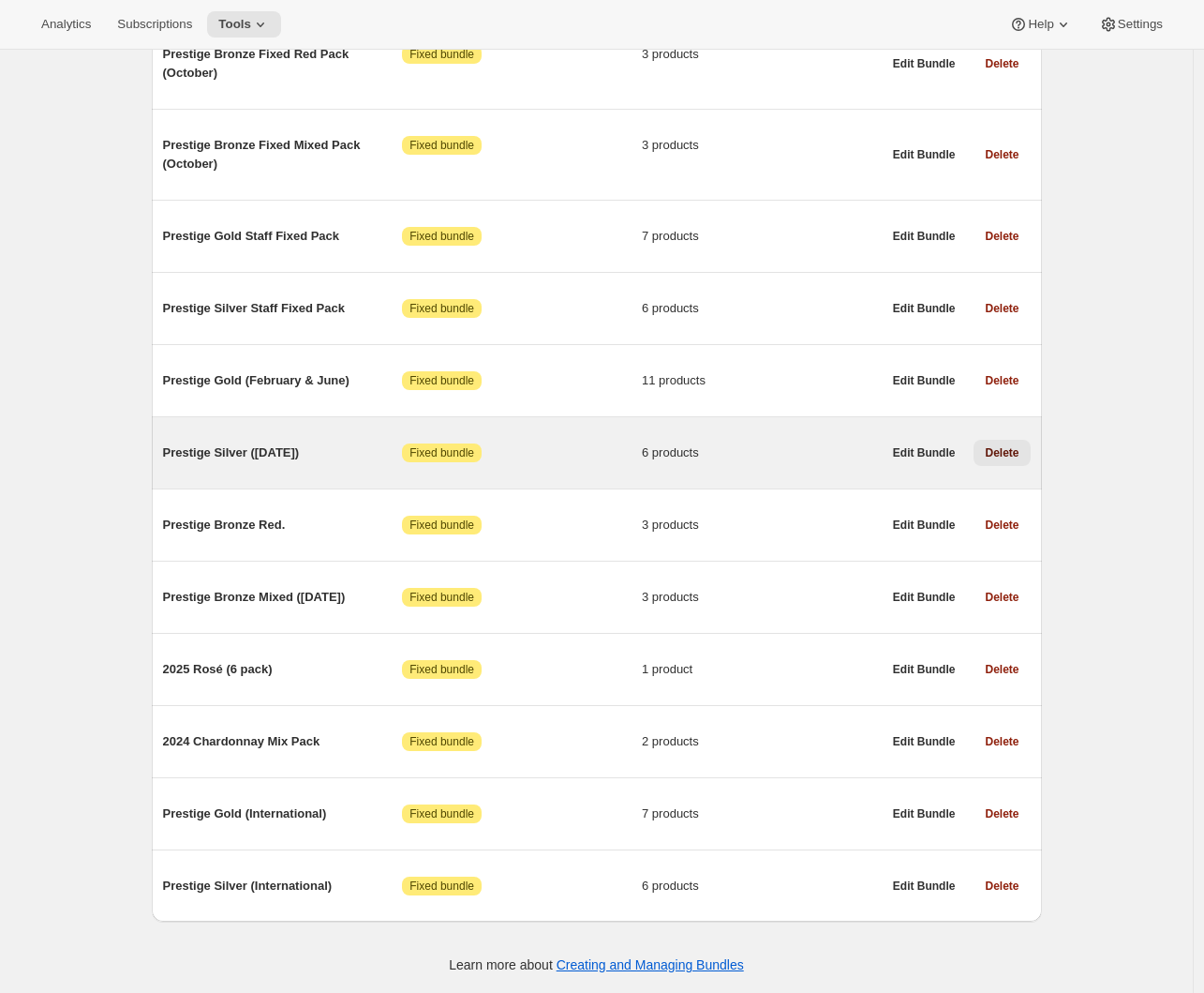
click at [1014, 446] on span "Delete" at bounding box center [1002, 453] width 34 height 15
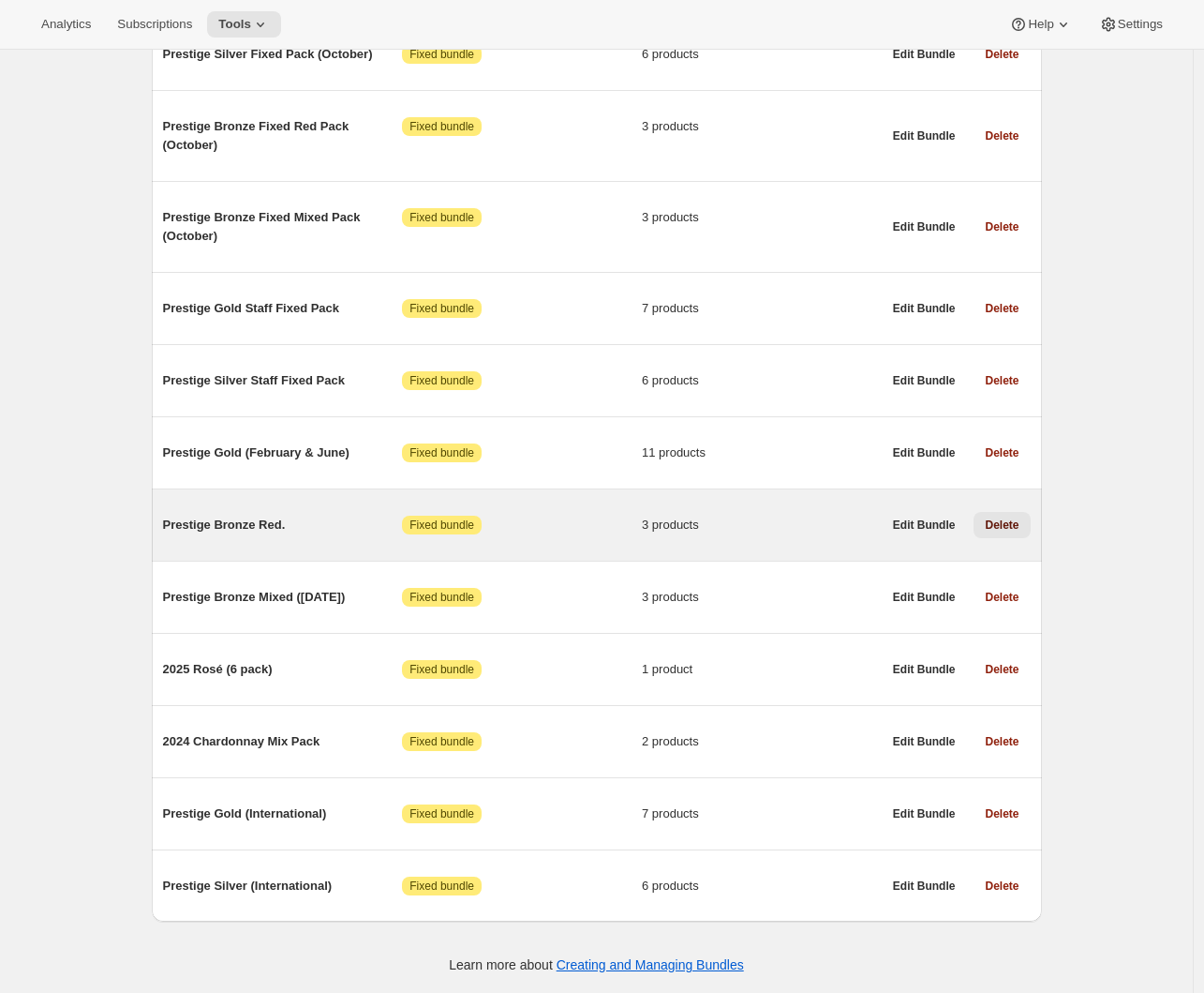
scroll to position [678, 0]
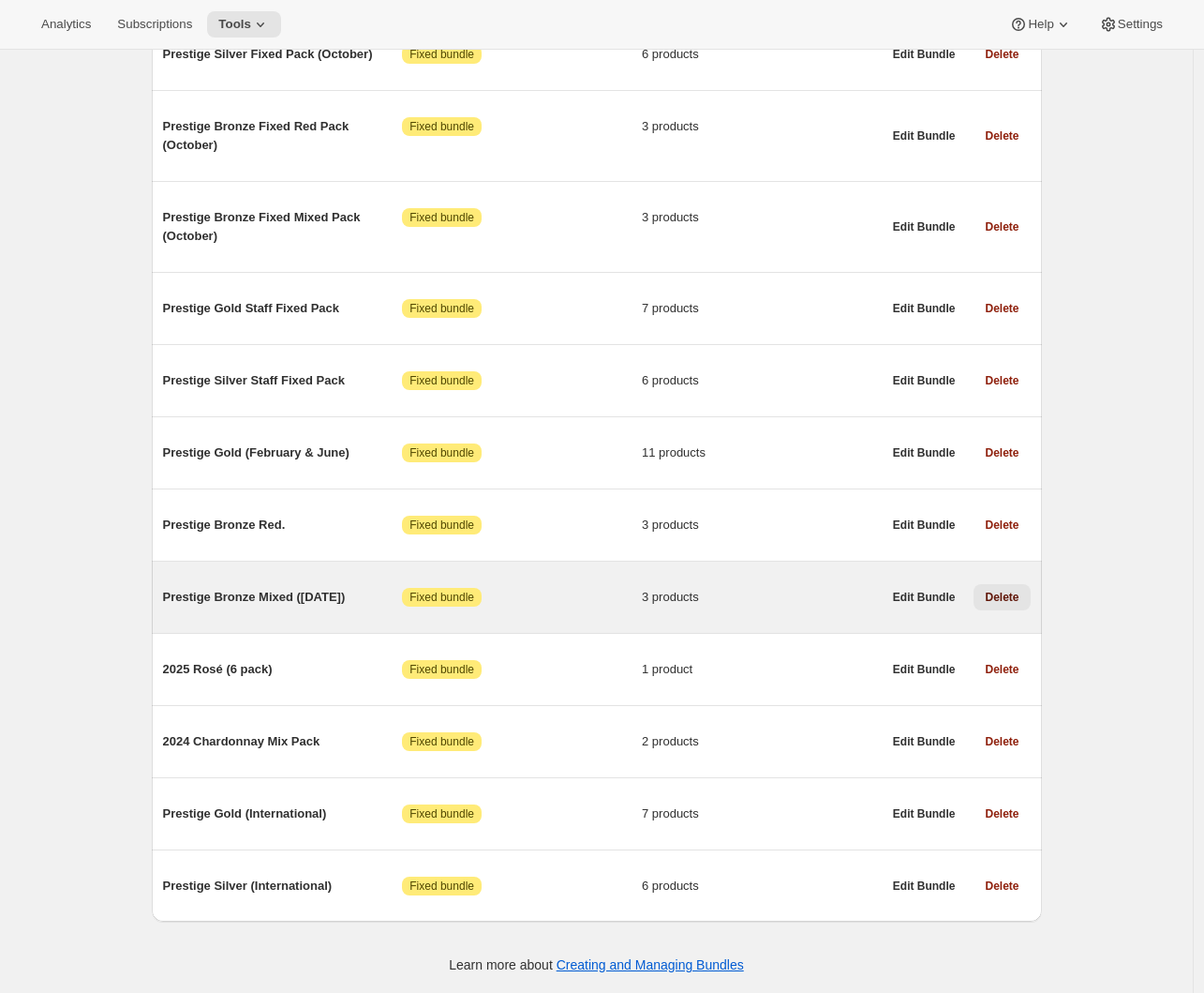
click at [1004, 594] on span "Delete" at bounding box center [1002, 597] width 34 height 15
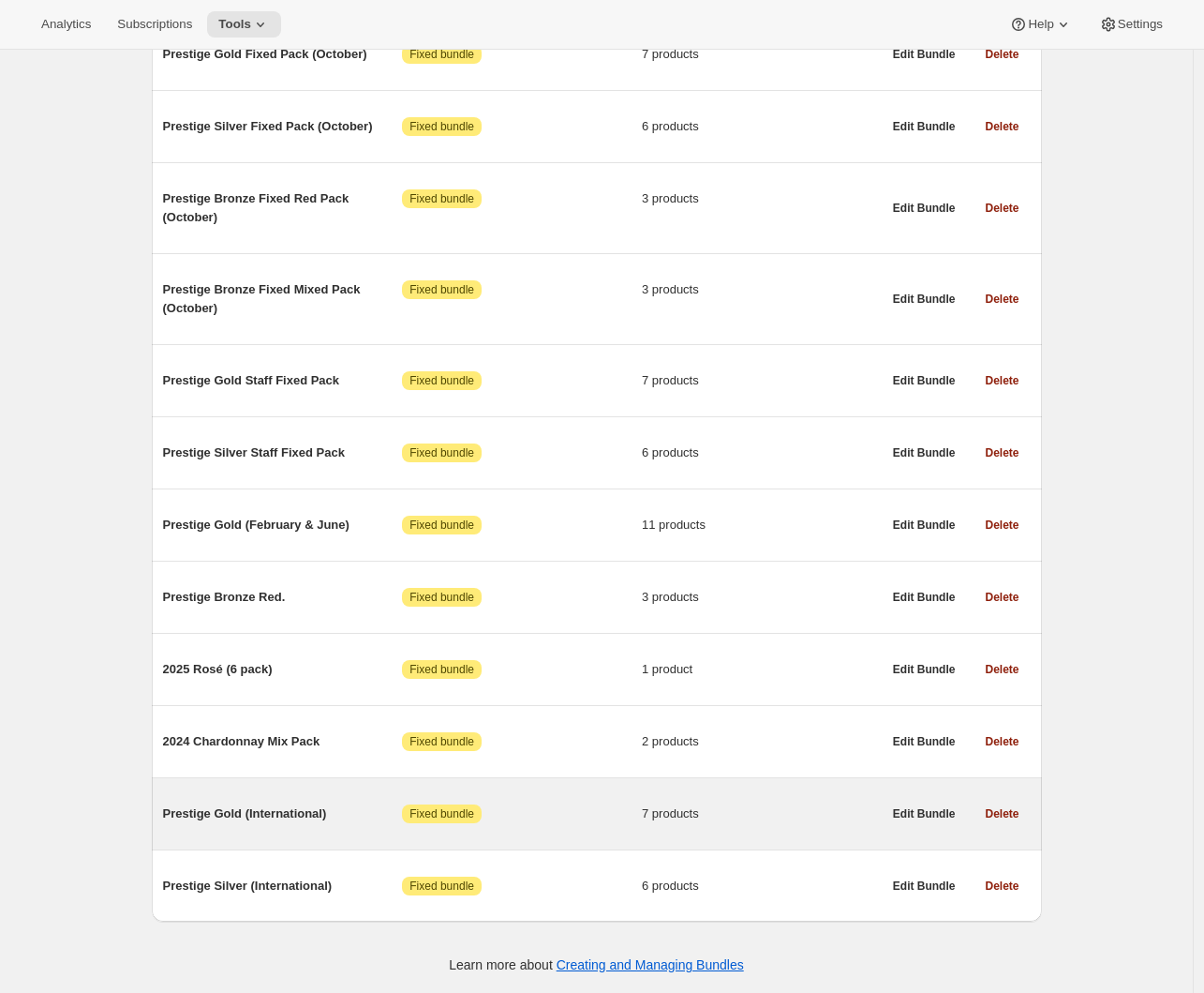
click at [250, 810] on span "Prestige Gold (International)" at bounding box center [282, 813] width 240 height 19
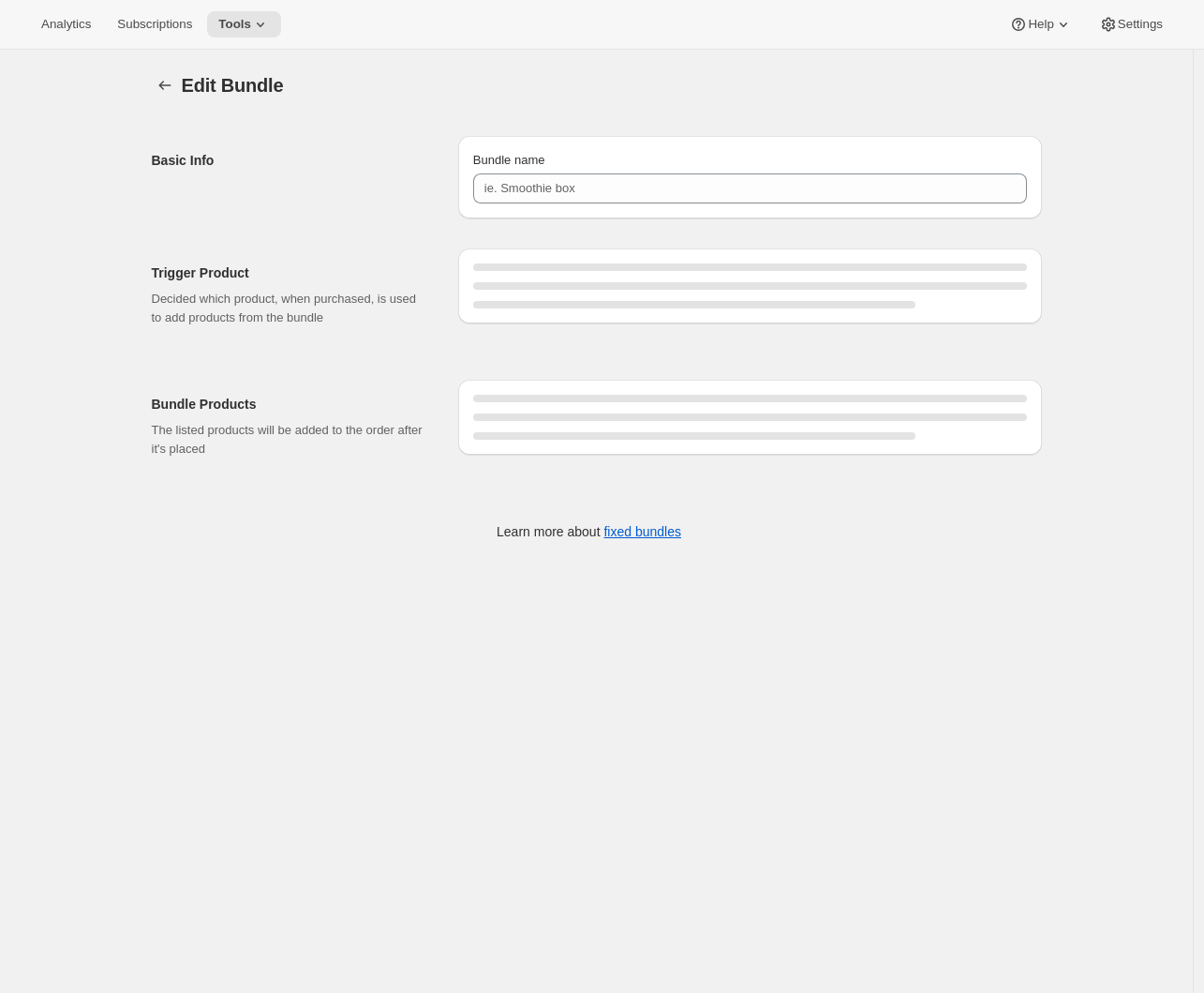
type input "Prestige Gold (International)"
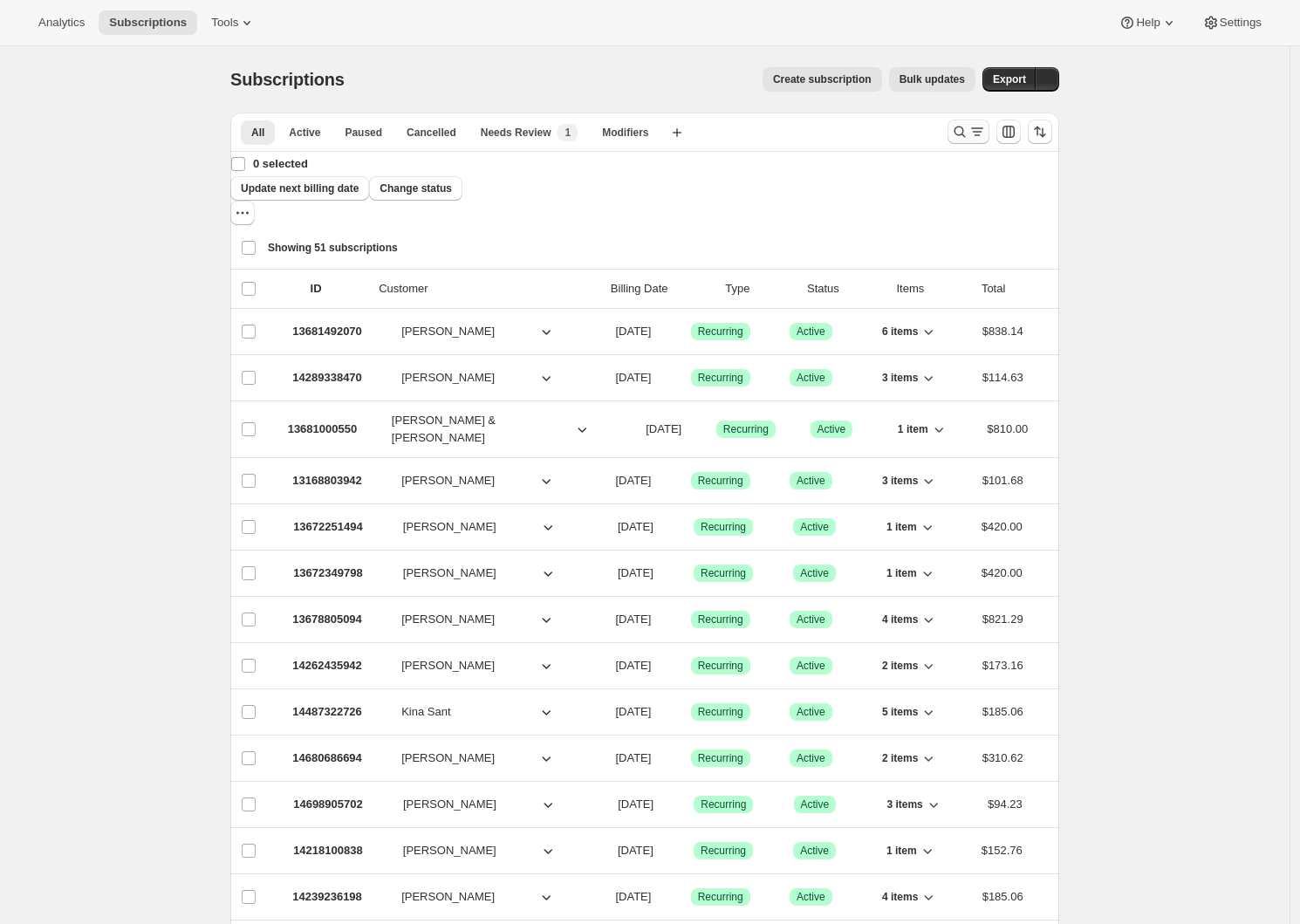
click at [969, 132] on icon "Search and filter results" at bounding box center [960, 132] width 18 height 18
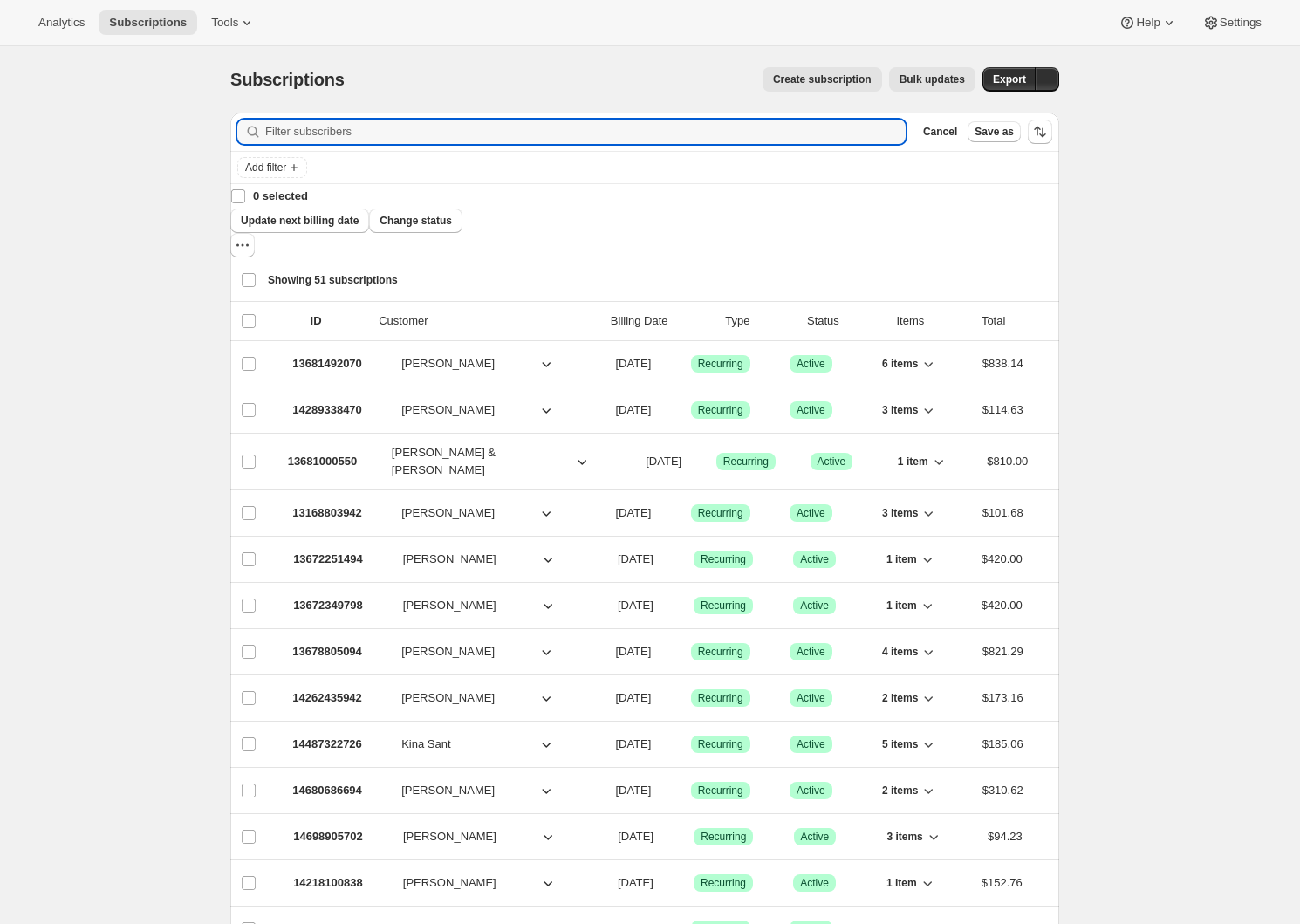
paste input "Jennifer Reston"
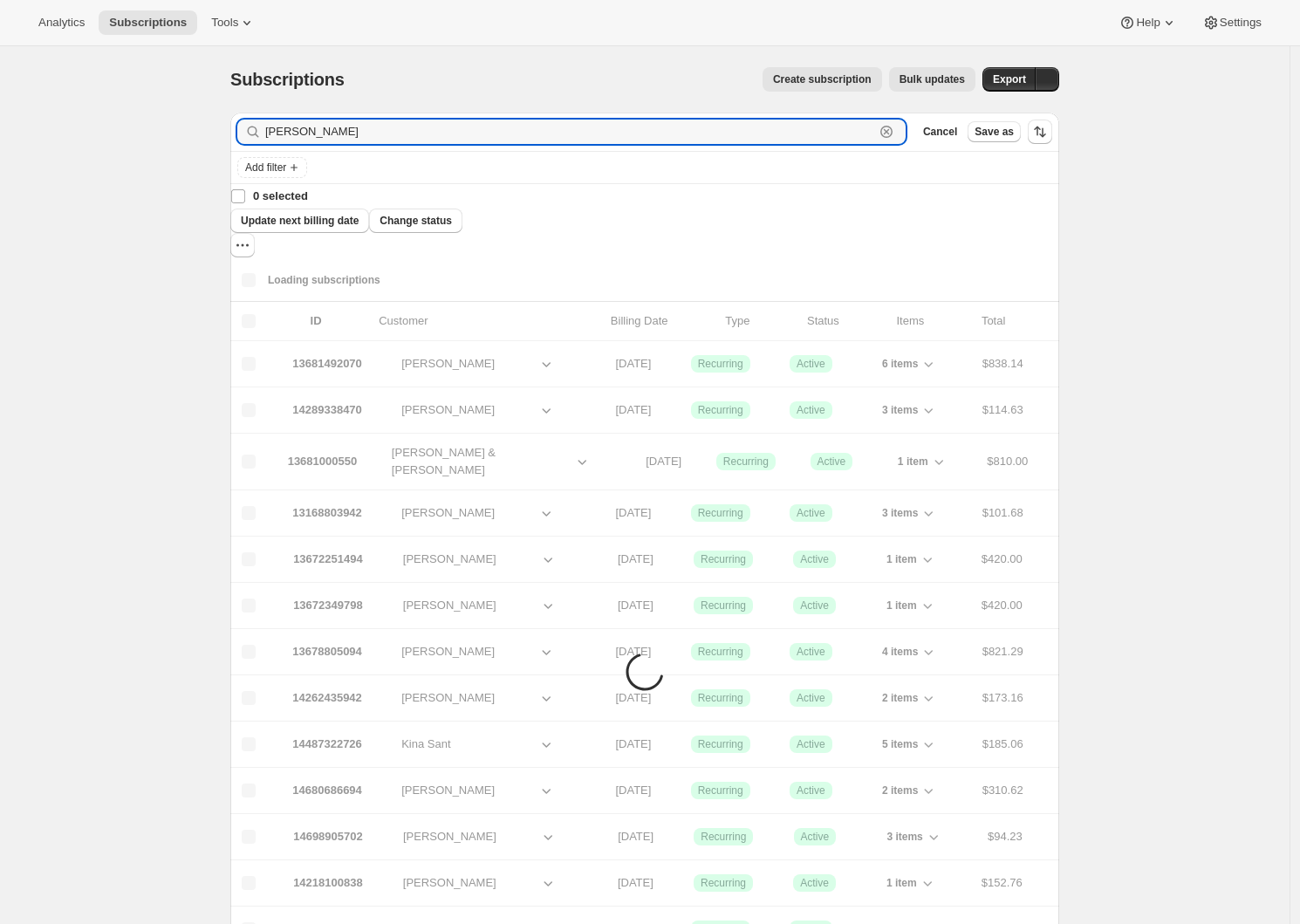
type input "Jennifer Reston"
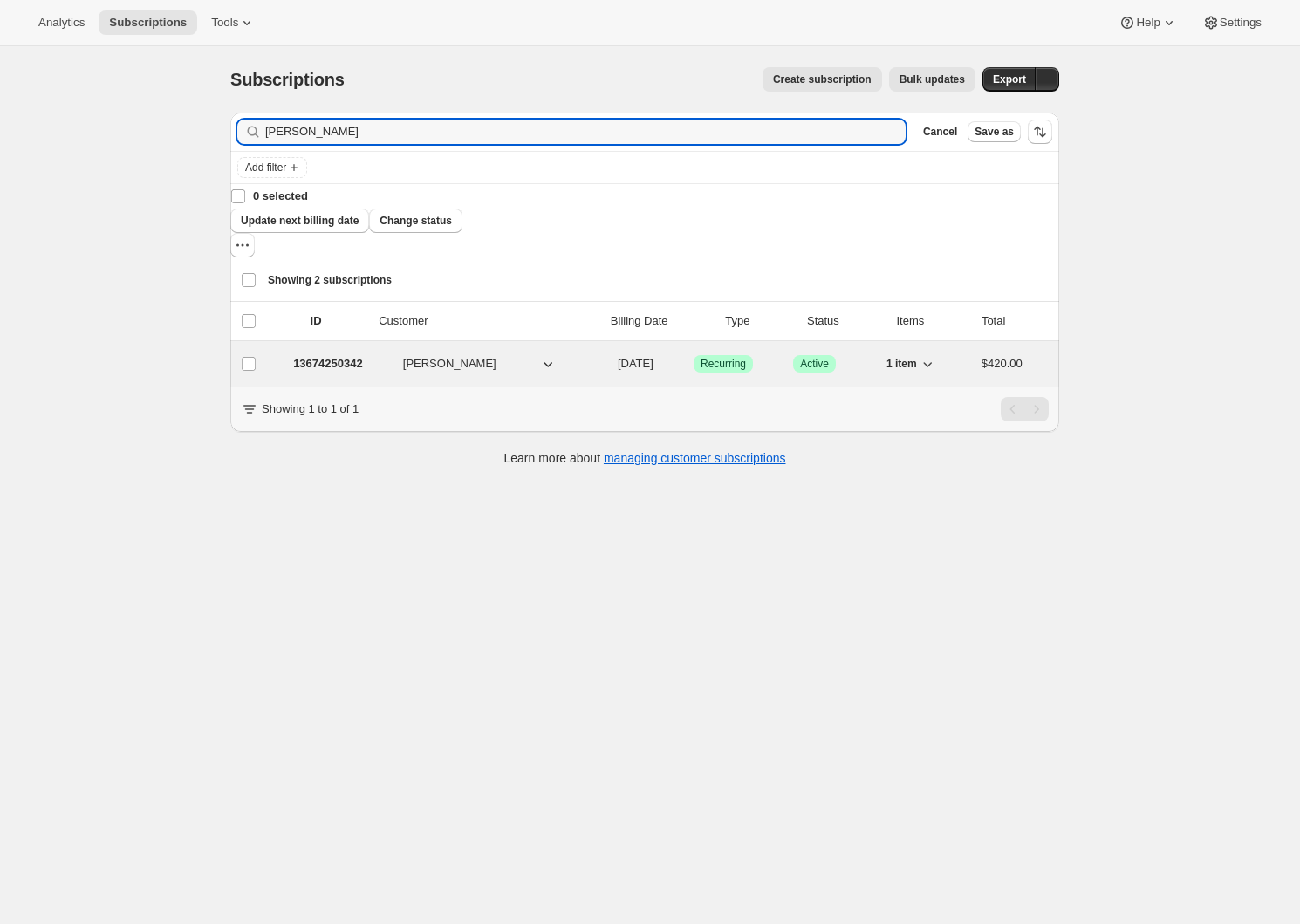
click at [307, 352] on div "13674250342 Jennifer Reston 02/08/2026 Success Recurring Success Active 1 item …" at bounding box center [657, 364] width 782 height 24
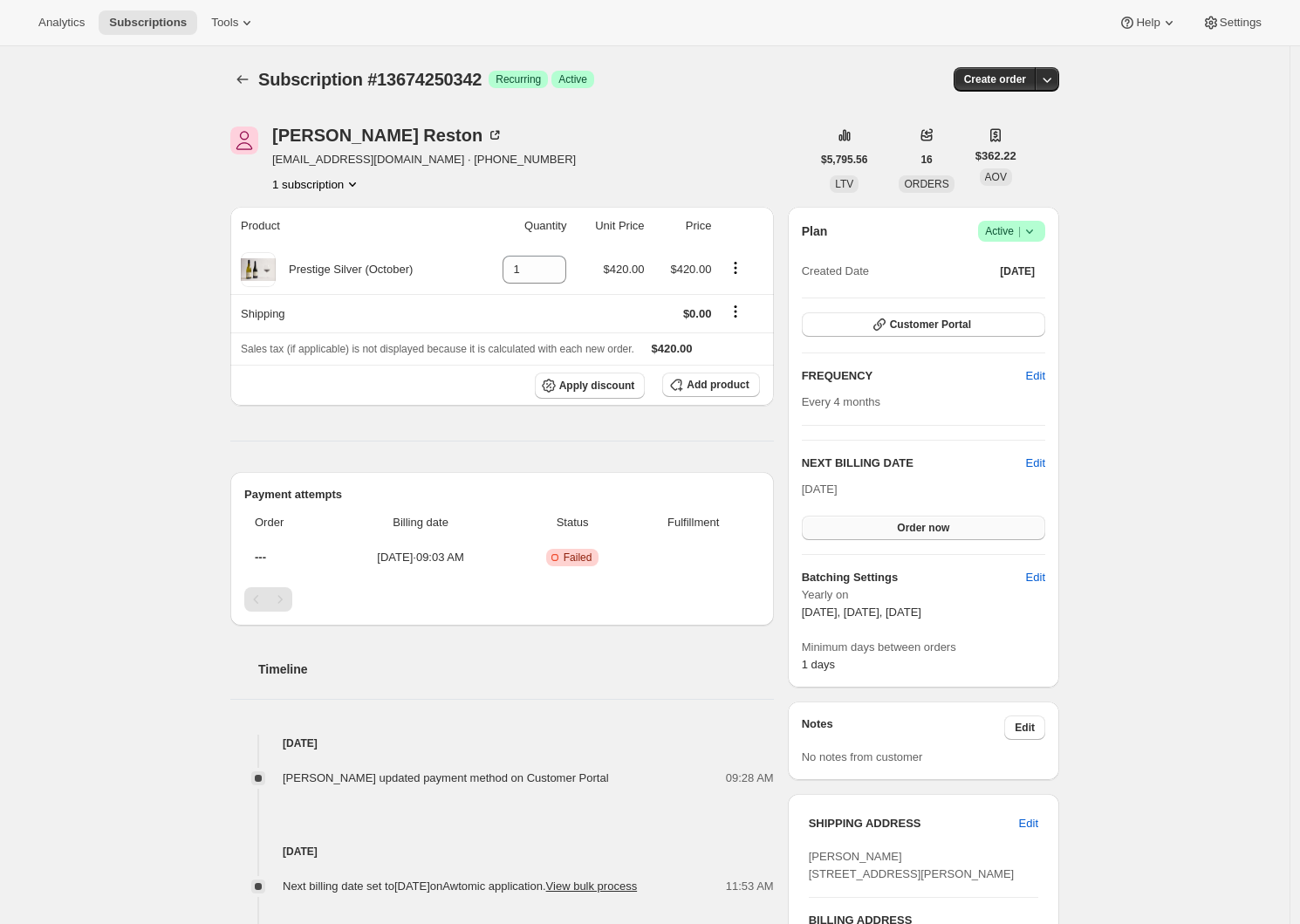
click at [916, 528] on span "Order now" at bounding box center [924, 528] width 53 height 14
click at [910, 524] on span "Click to confirm" at bounding box center [924, 528] width 80 height 14
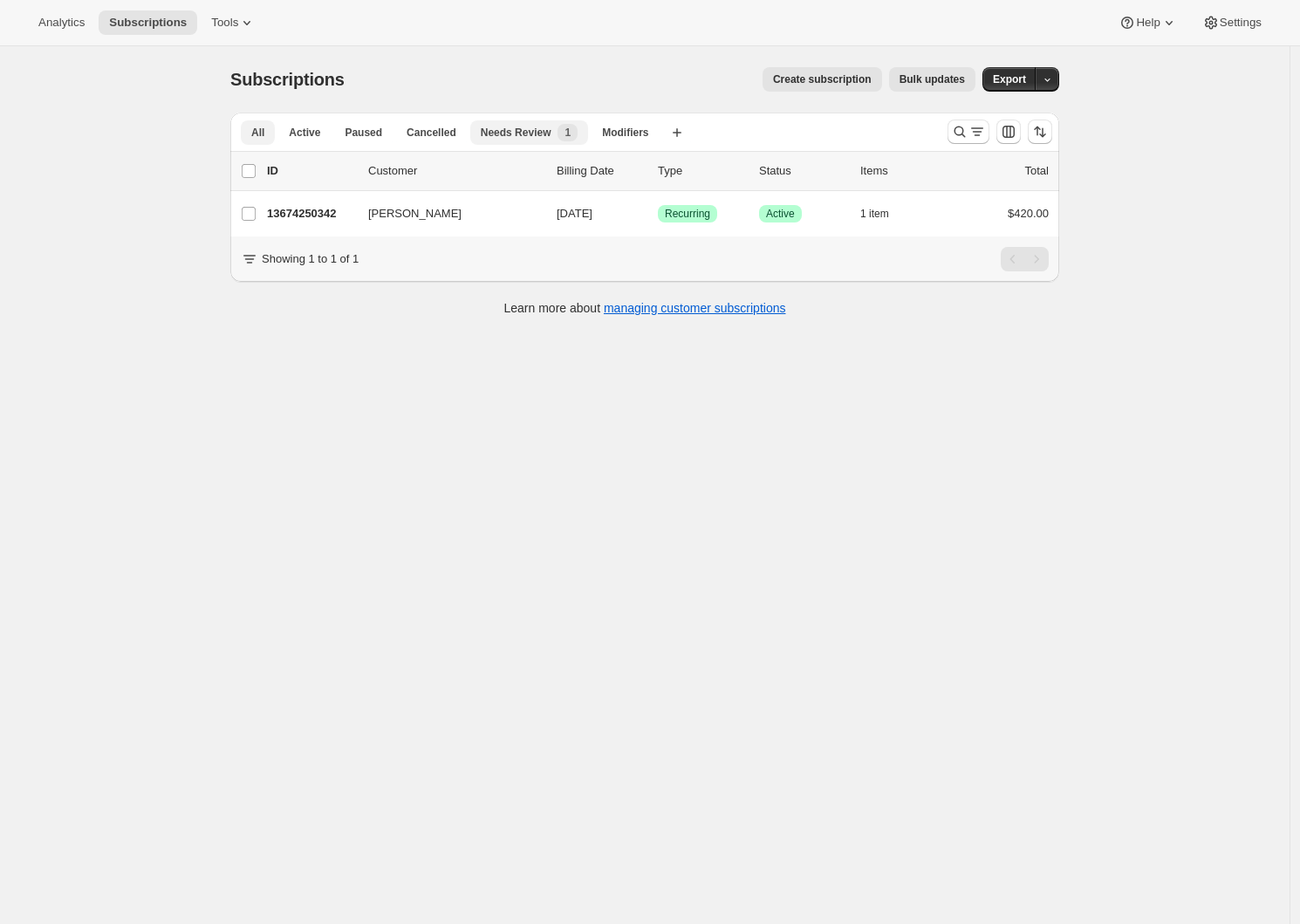
click at [507, 121] on button "Needs Review New 1" at bounding box center [529, 133] width 118 height 24
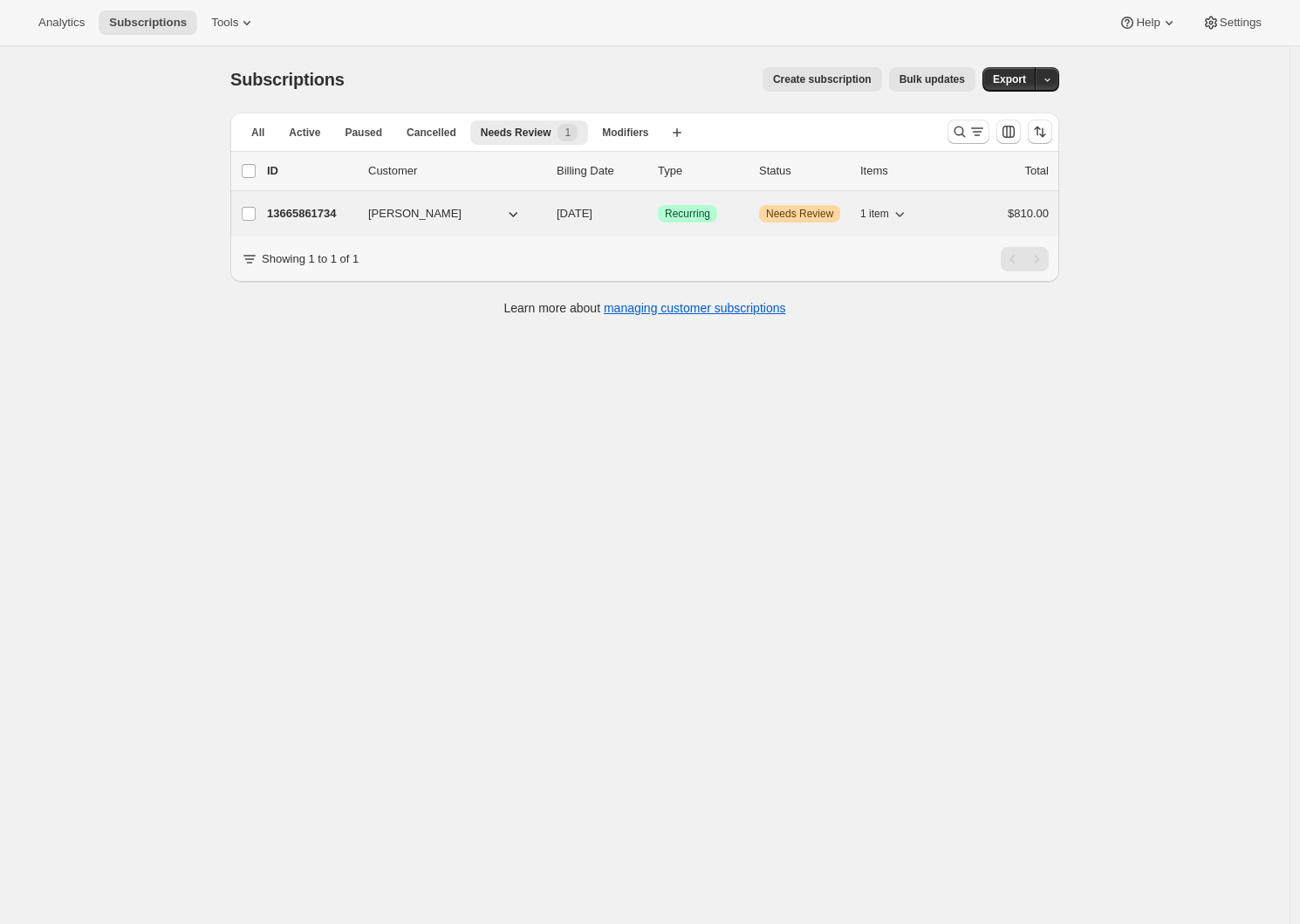
click at [377, 205] on span "Ed Thomas" at bounding box center [415, 214] width 94 height 18
click at [335, 219] on p "13665861734" at bounding box center [311, 214] width 88 height 18
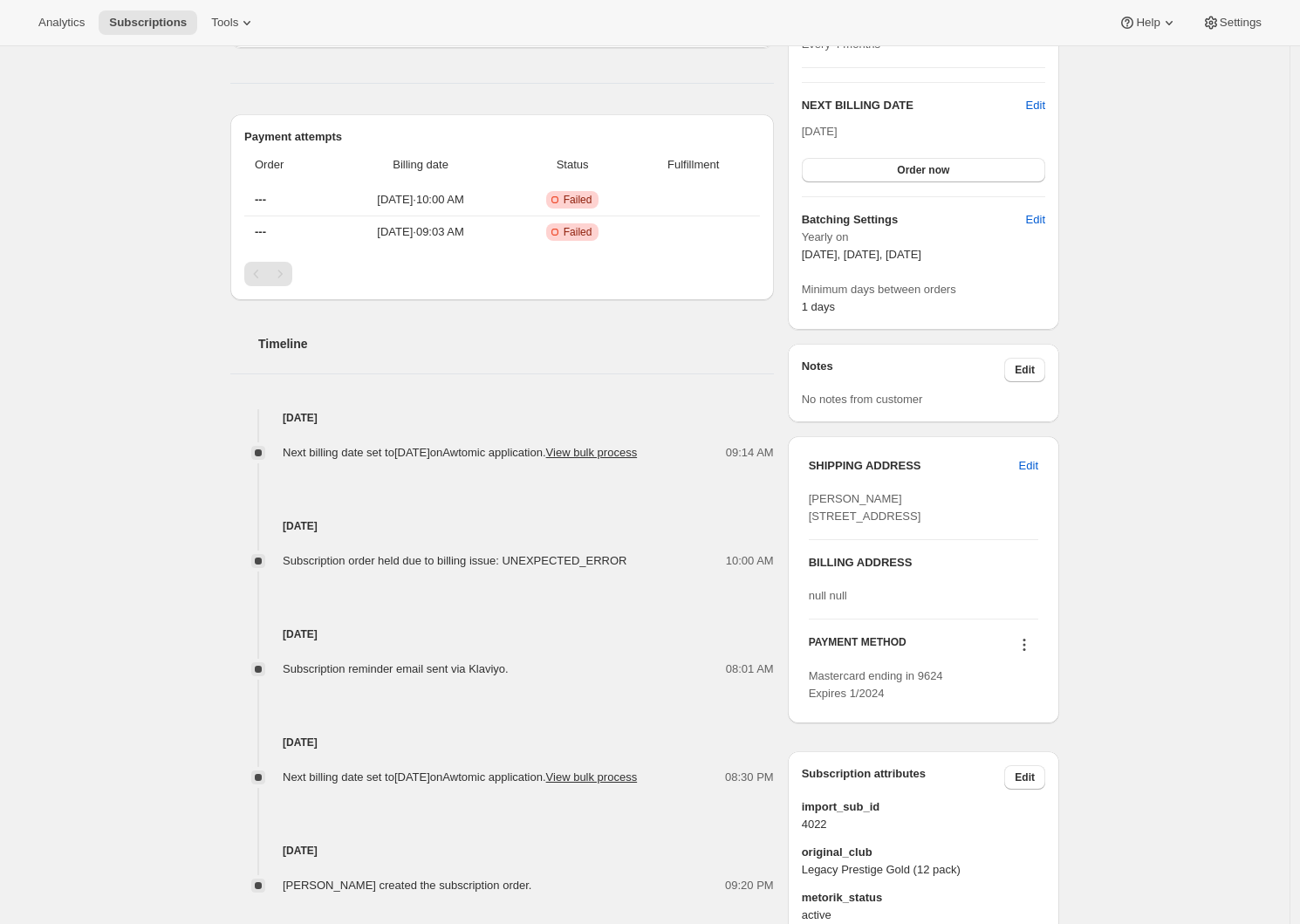
scroll to position [645, 0]
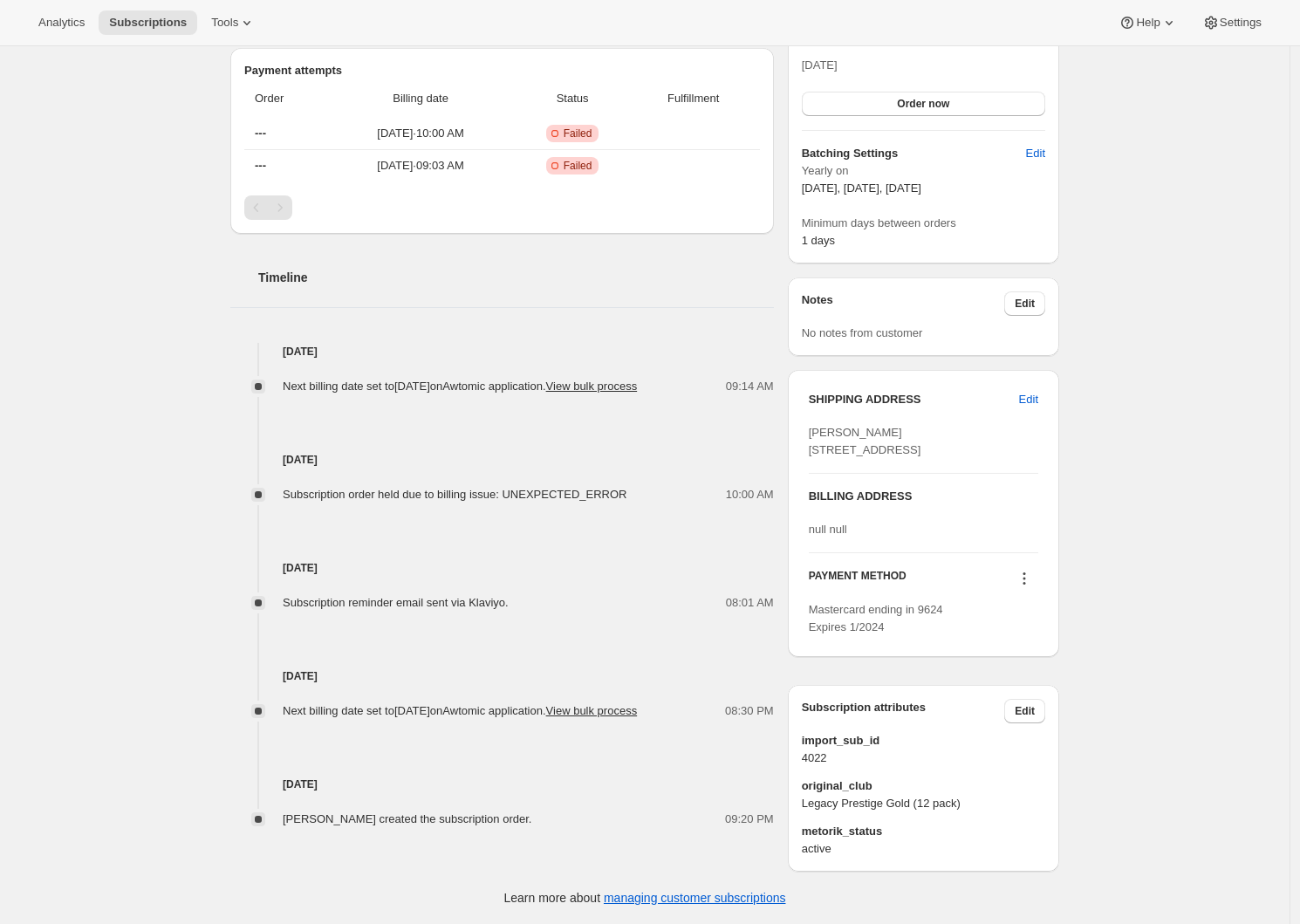
click at [1022, 579] on icon at bounding box center [1024, 578] width 18 height 18
click at [1026, 579] on icon at bounding box center [1024, 578] width 18 height 18
click at [1025, 736] on span "Add credit card" at bounding box center [1002, 742] width 76 height 13
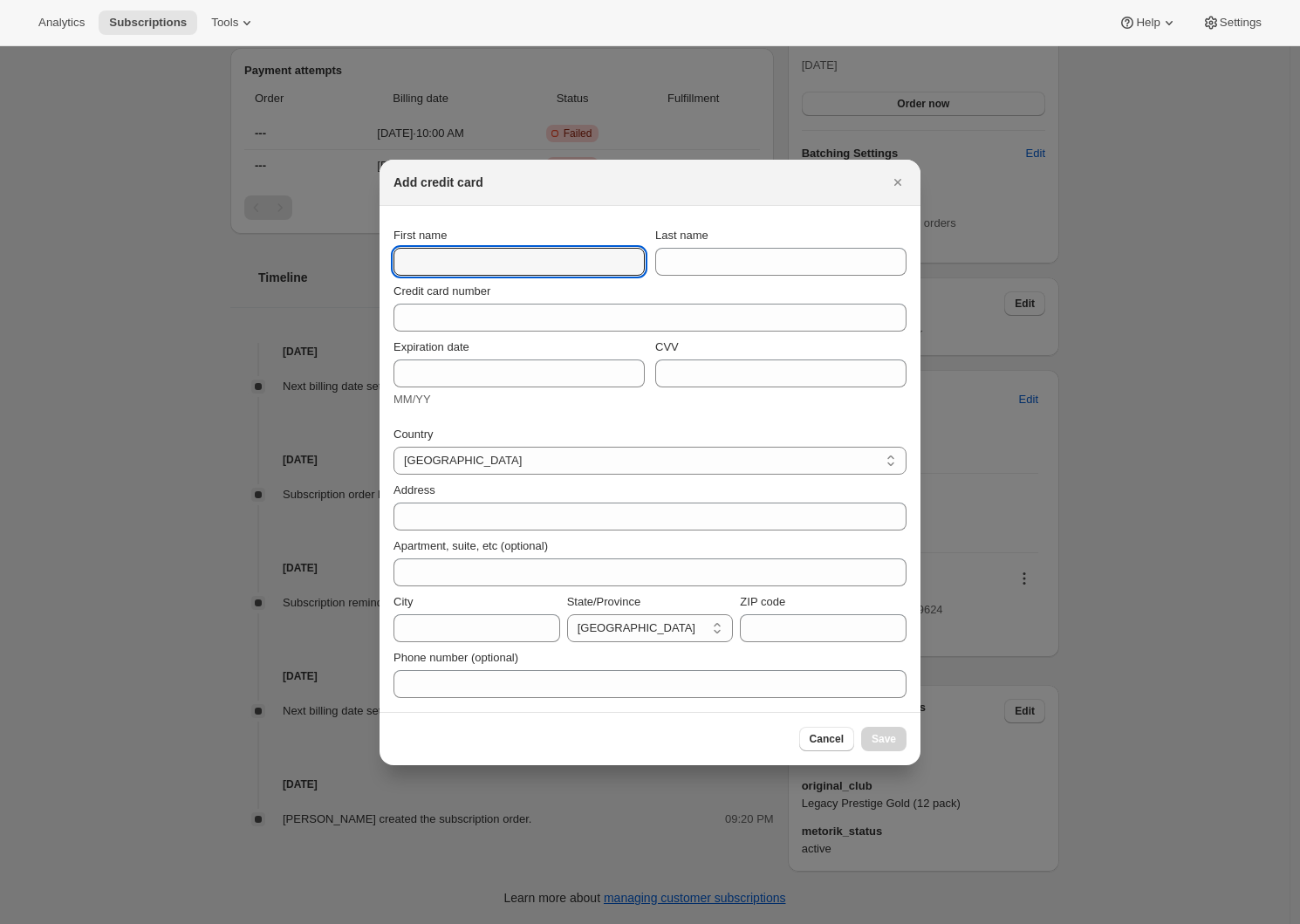
paste input "Ed"
type input "Ed"
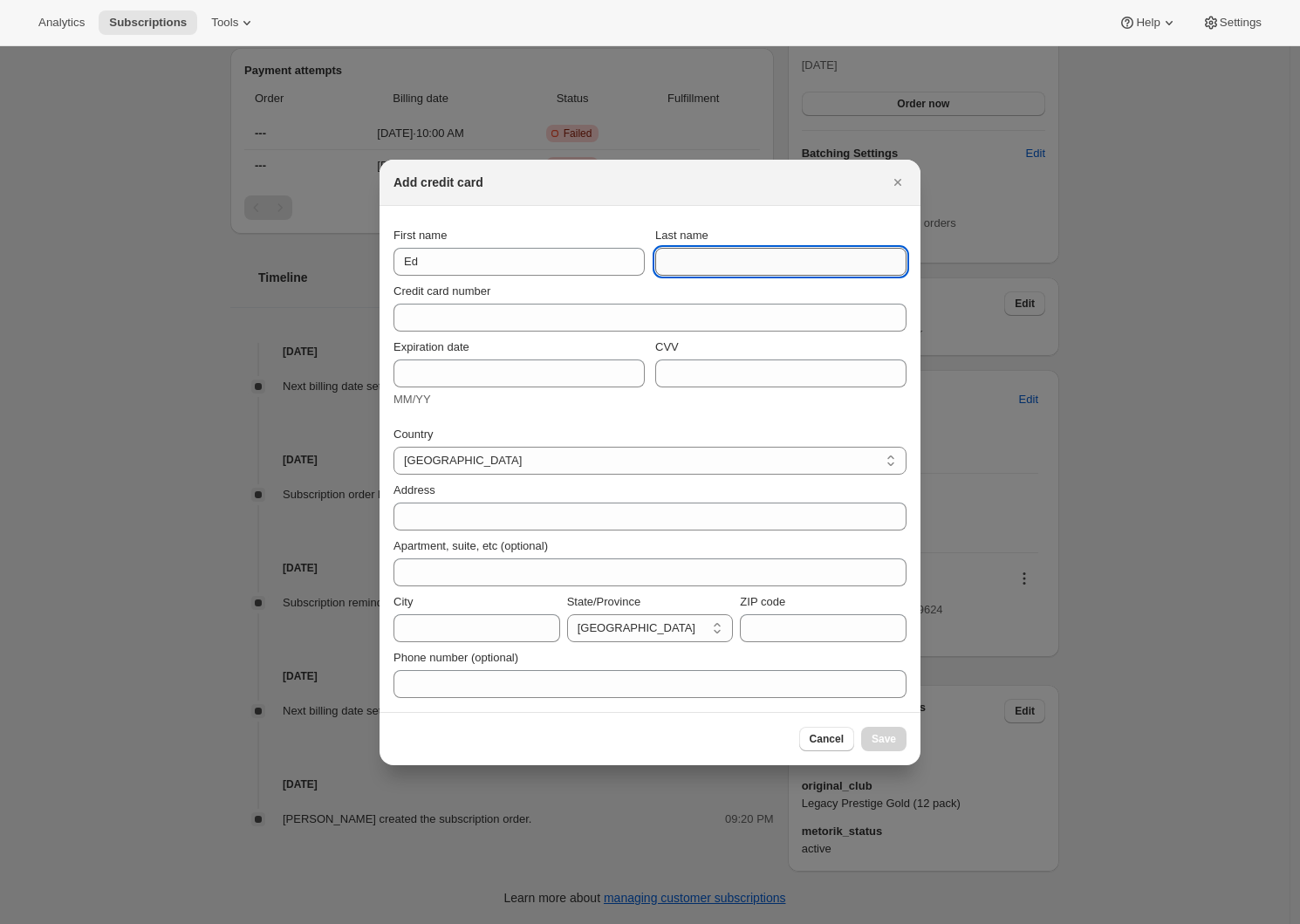
paste input "[PERSON_NAME]"
type input "[PERSON_NAME]"
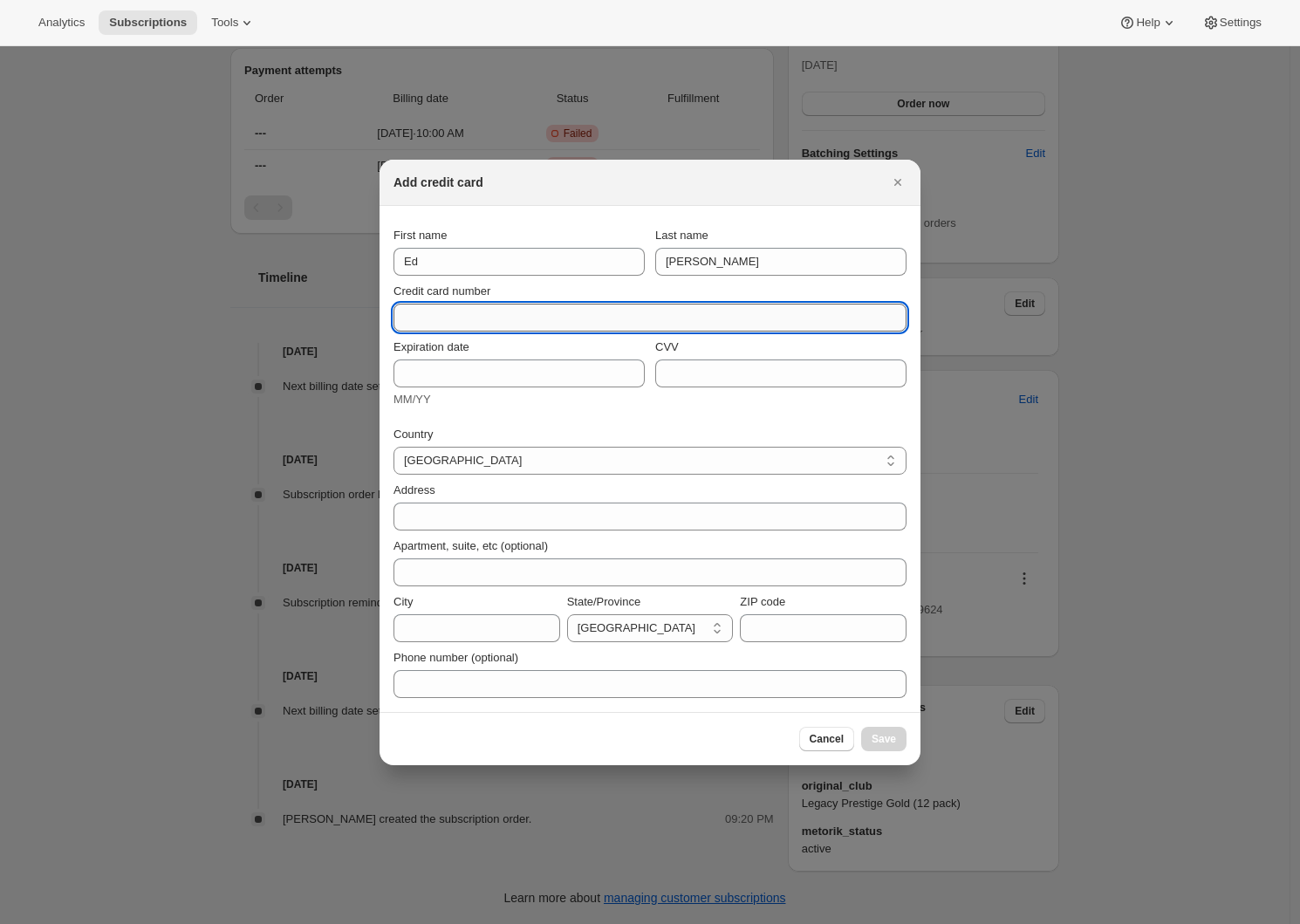
click at [548, 327] on input "Credit card number" at bounding box center [643, 318] width 499 height 28
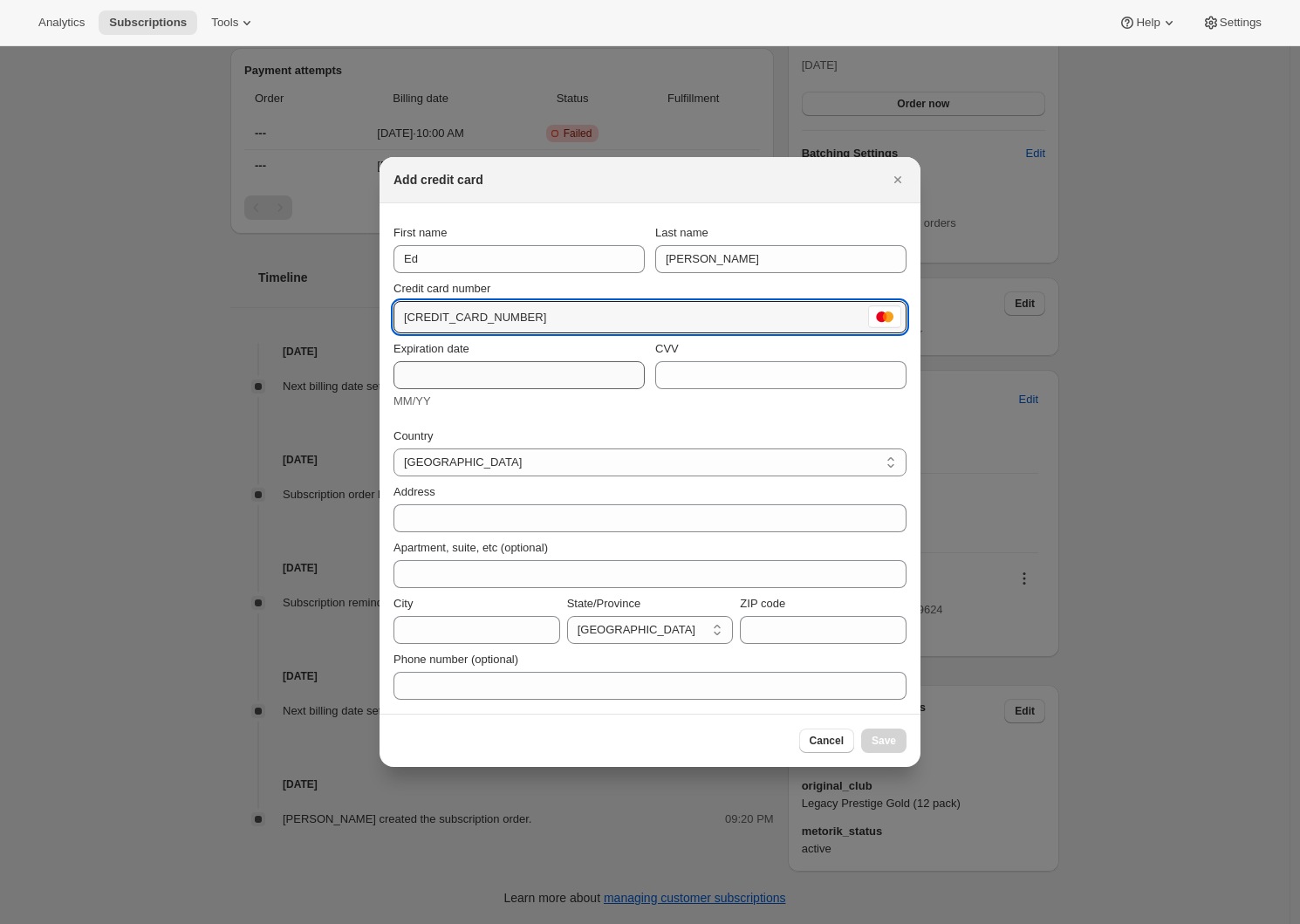
type input "5246 5175 1288 9532"
click at [452, 382] on input "Expiration date" at bounding box center [519, 375] width 251 height 28
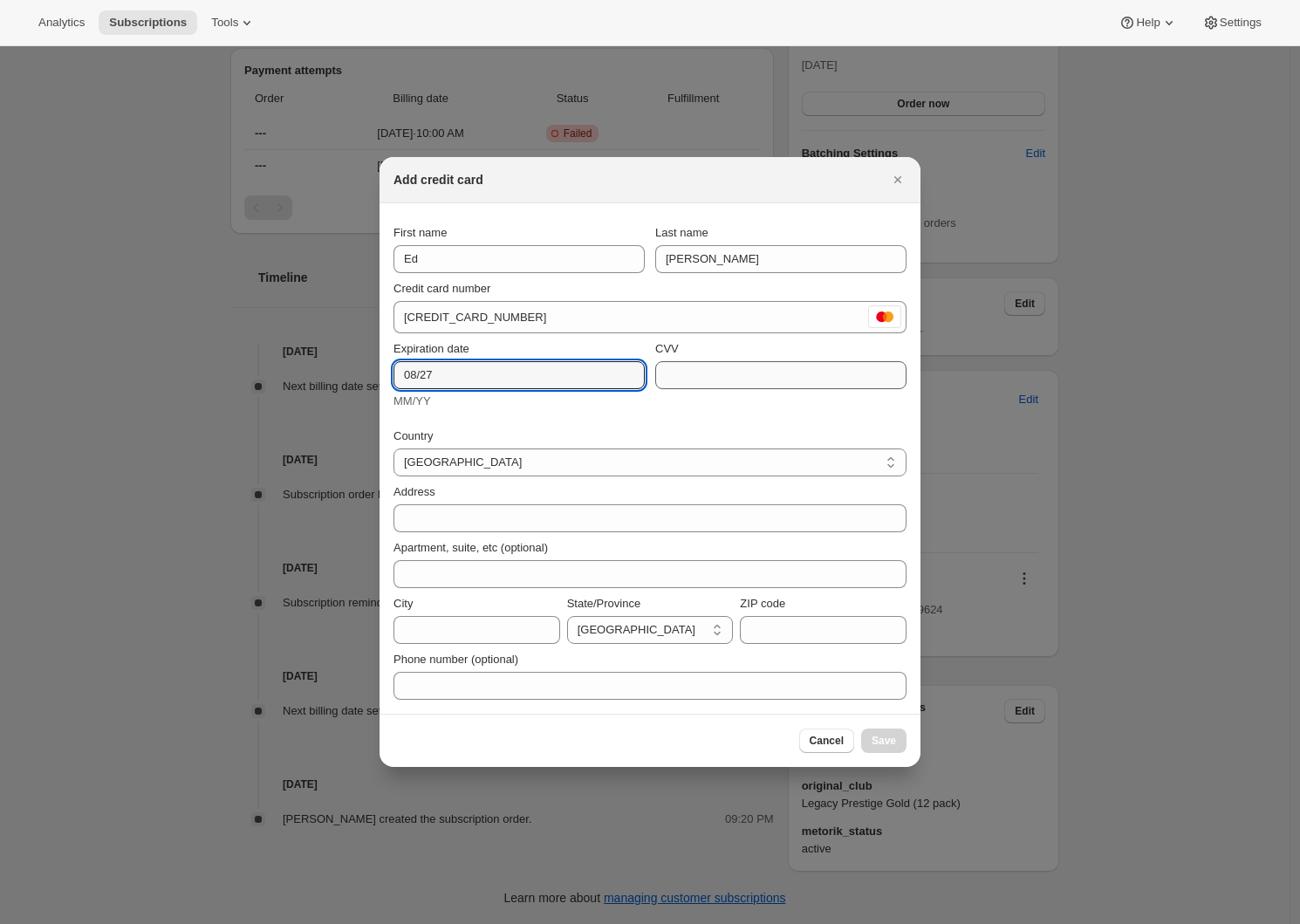
type input "08/27"
click at [690, 379] on input "CVV" at bounding box center [781, 375] width 251 height 28
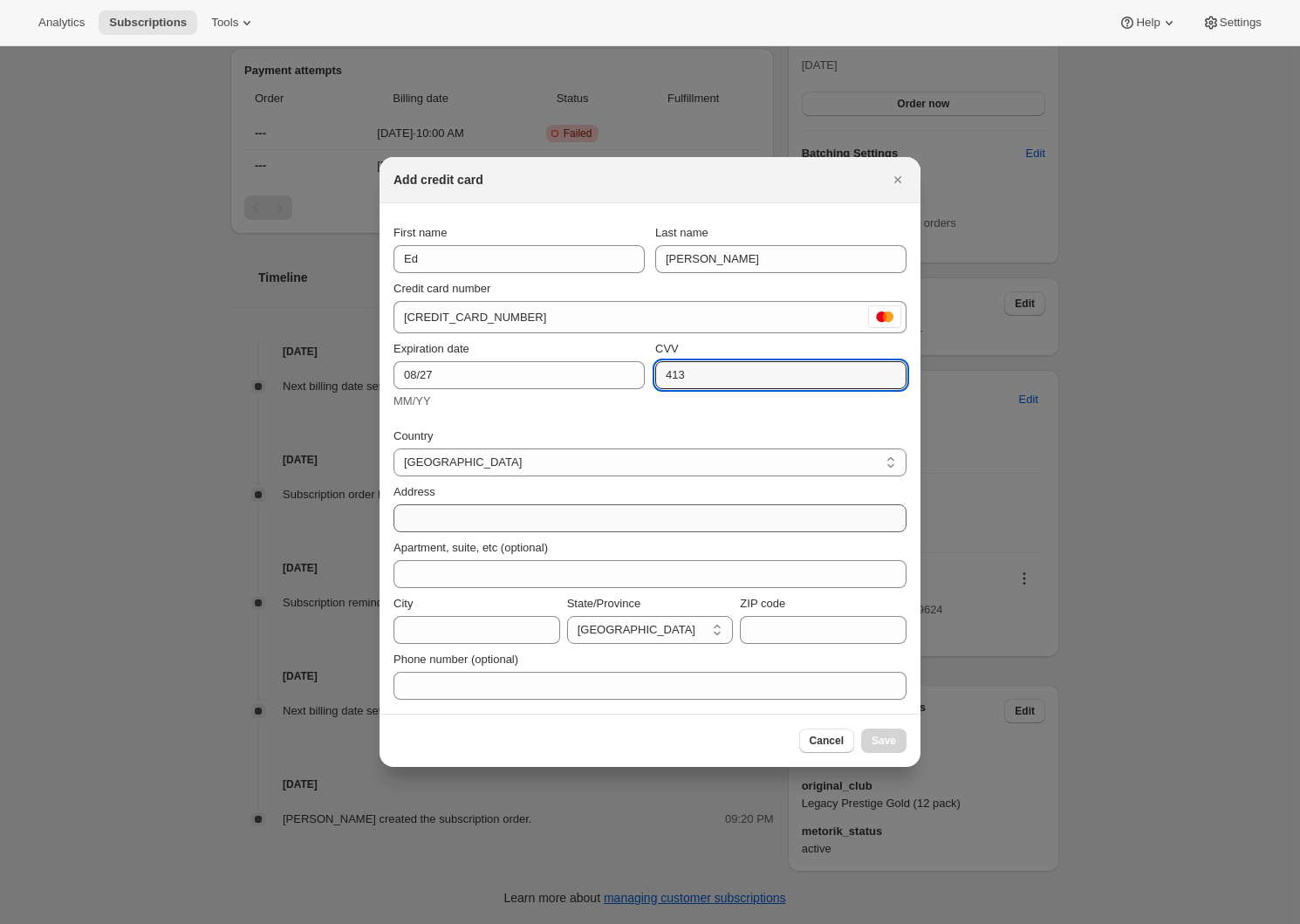
type input "413"
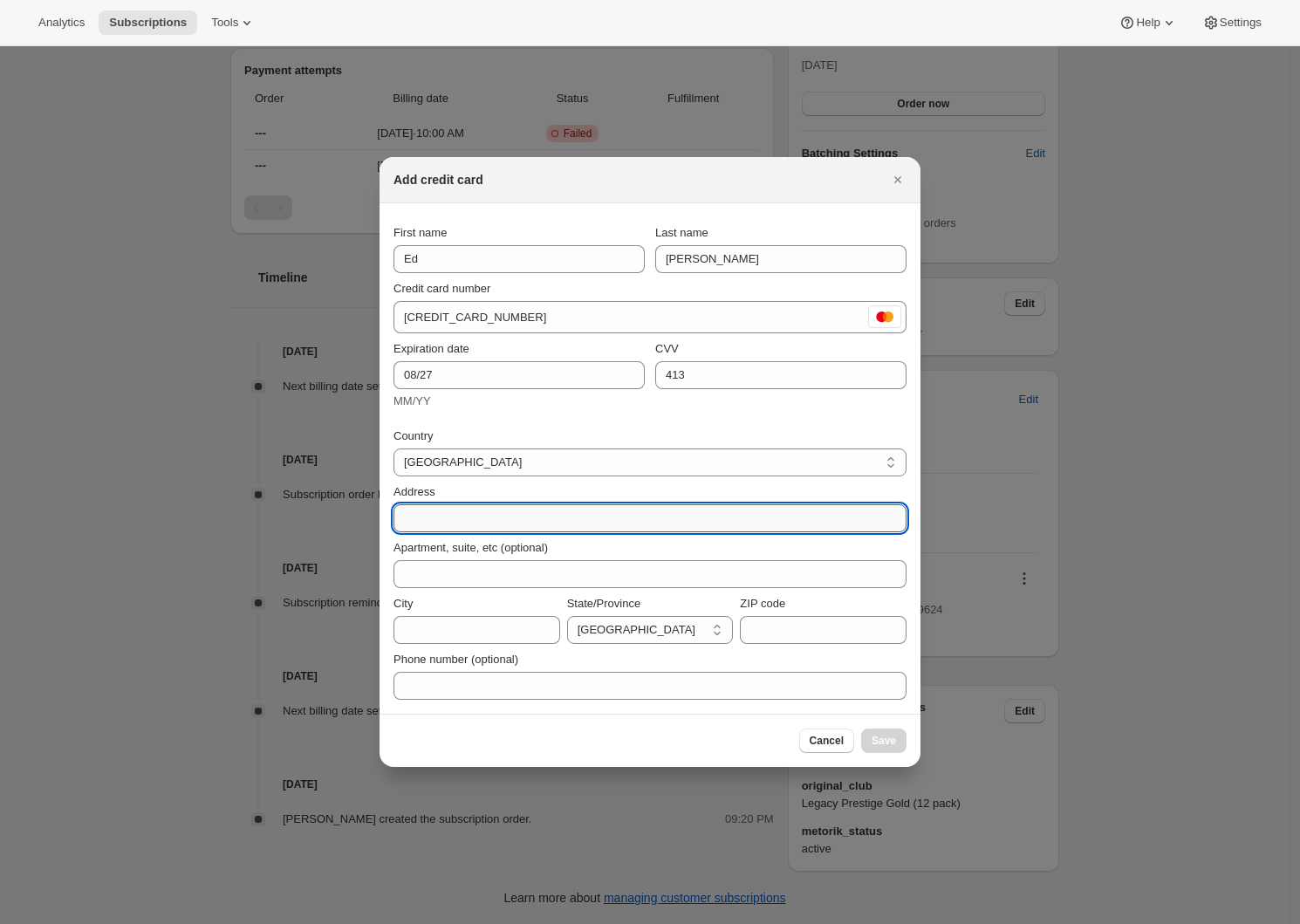
click at [624, 522] on input "Address" at bounding box center [650, 518] width 513 height 28
paste input "[STREET_ADDRESS]"
type input "[STREET_ADDRESS]"
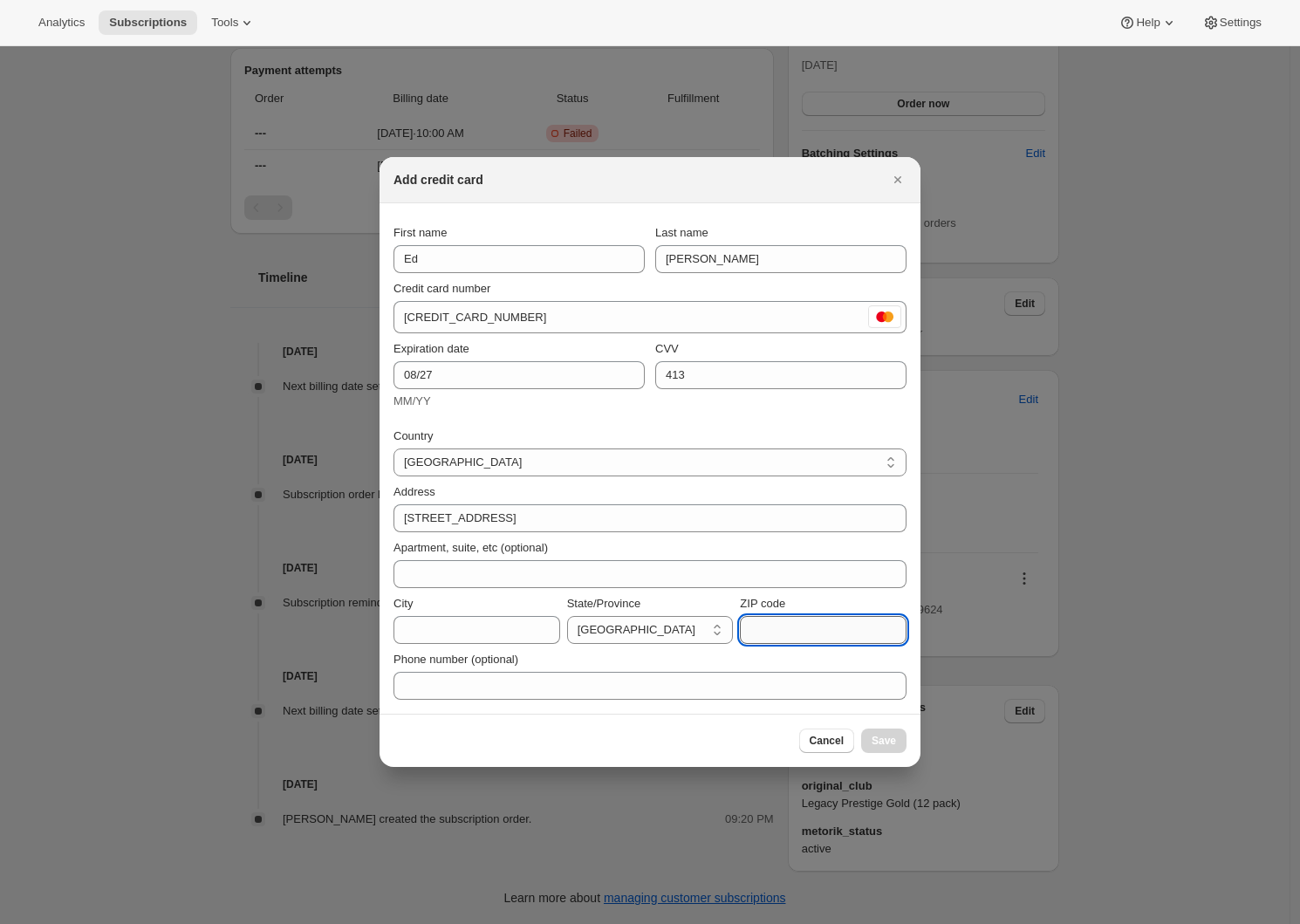
drag, startPoint x: 1227, startPoint y: 403, endPoint x: 771, endPoint y: 638, distance: 513.0
click at [774, 635] on input "ZIP code" at bounding box center [823, 630] width 166 height 28
paste input "6012"
type input "6012"
select select "WGN"
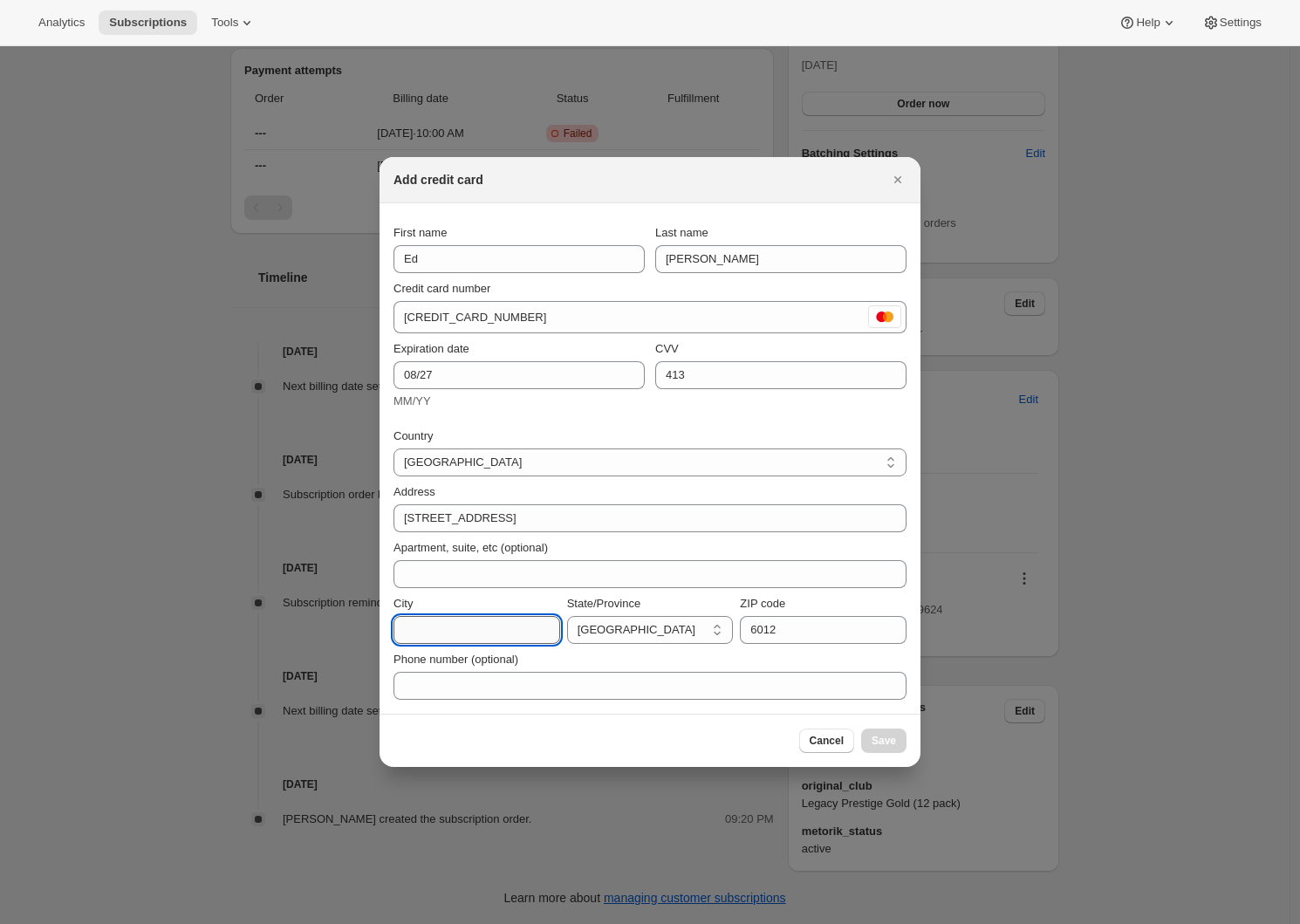
paste input "[GEOGRAPHIC_DATA]"
type input "[GEOGRAPHIC_DATA]"
click at [889, 733] on button "Save" at bounding box center [884, 740] width 46 height 24
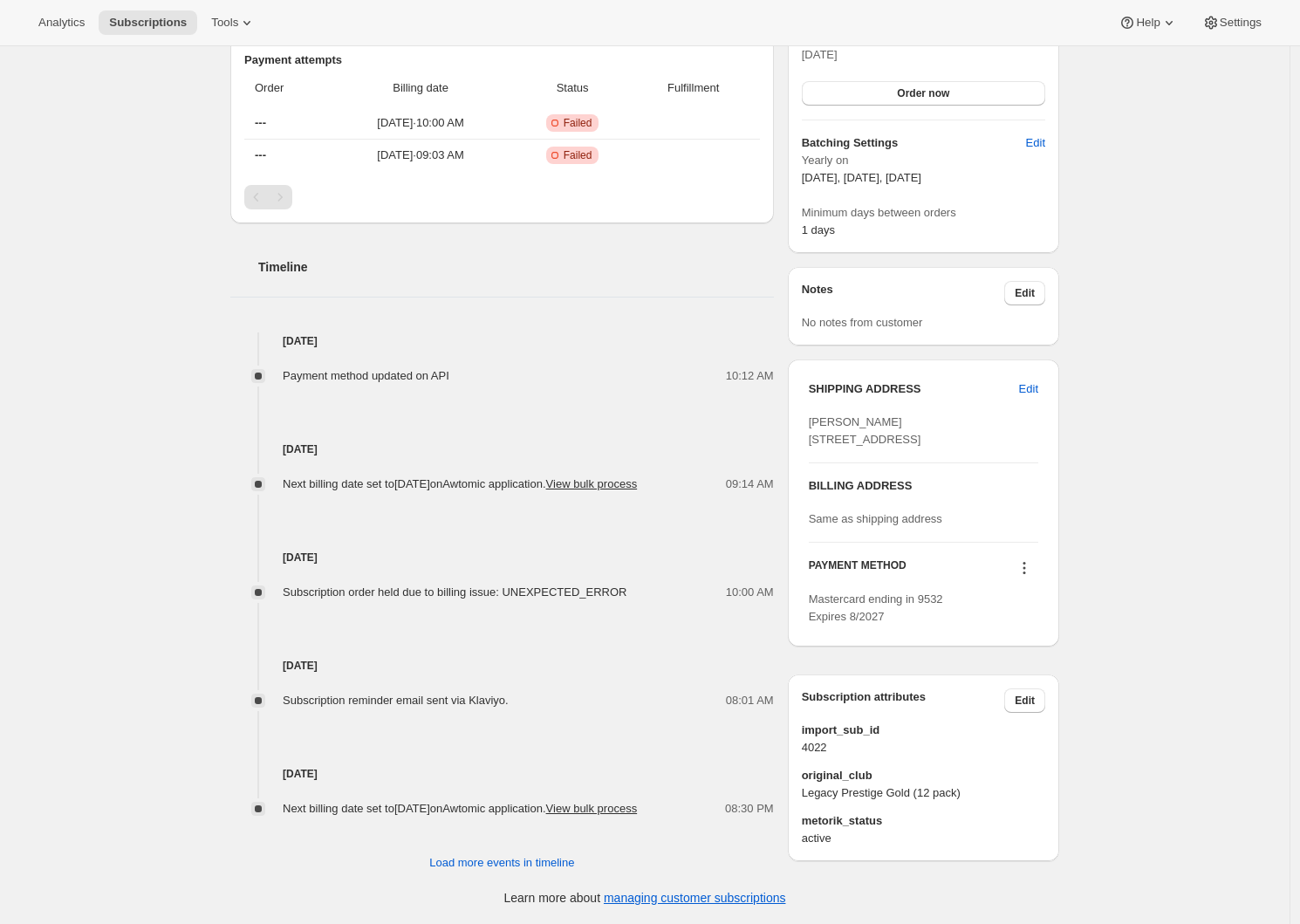
scroll to position [0, 0]
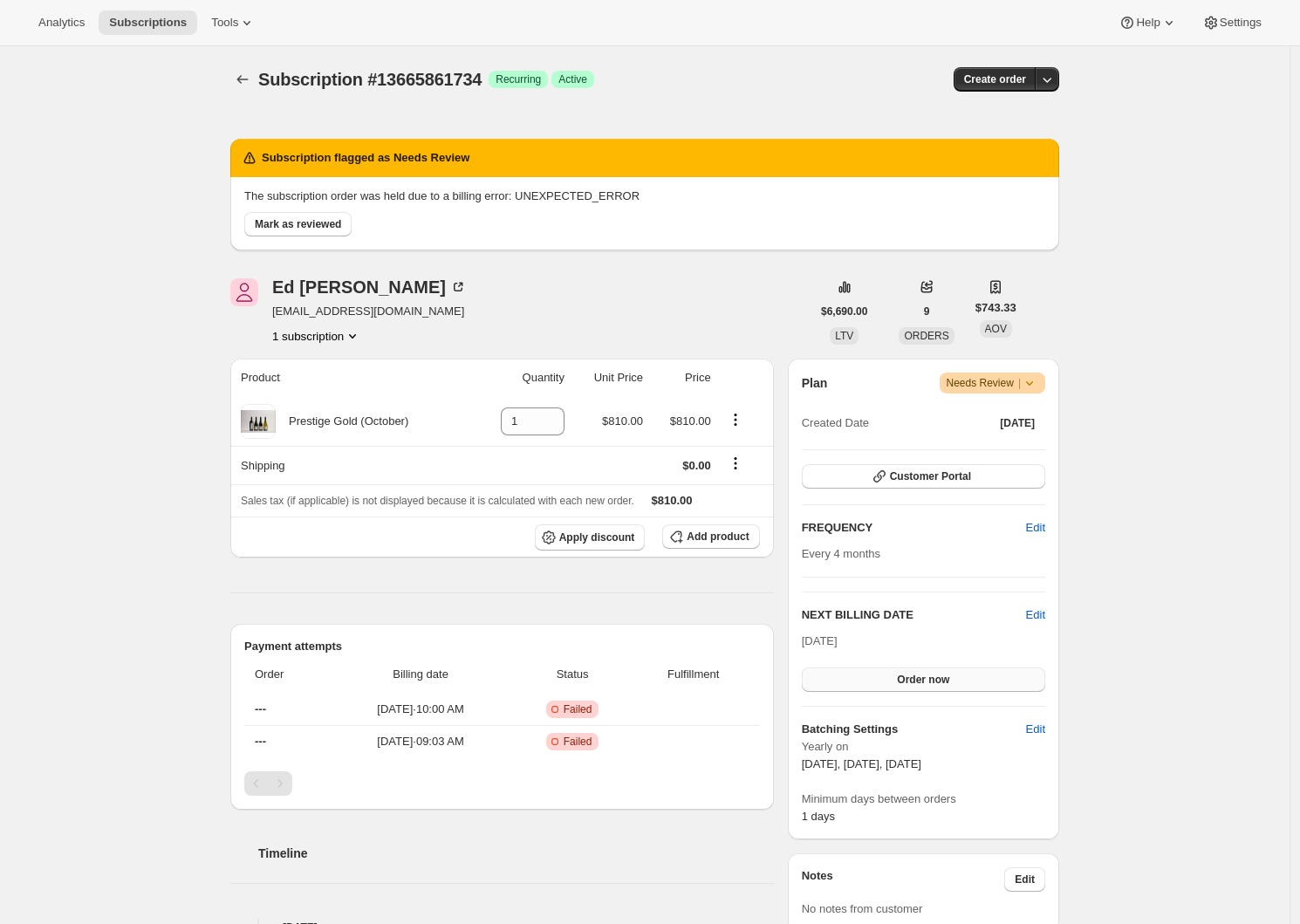
click at [892, 676] on button "Order now" at bounding box center [924, 680] width 243 height 24
click at [921, 673] on span "Click to confirm" at bounding box center [924, 680] width 80 height 14
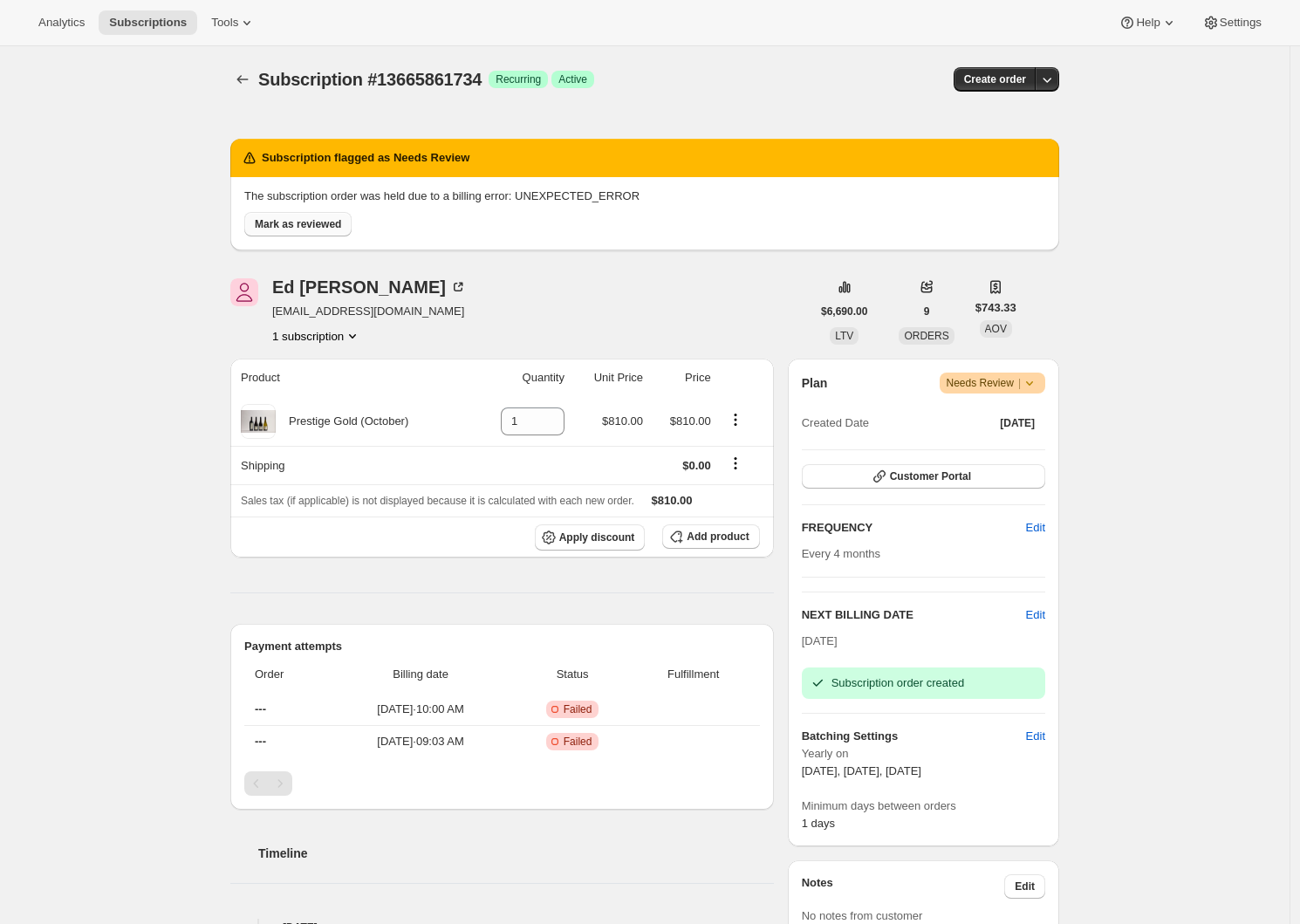
click at [307, 219] on span "Mark as reviewed" at bounding box center [298, 224] width 87 height 14
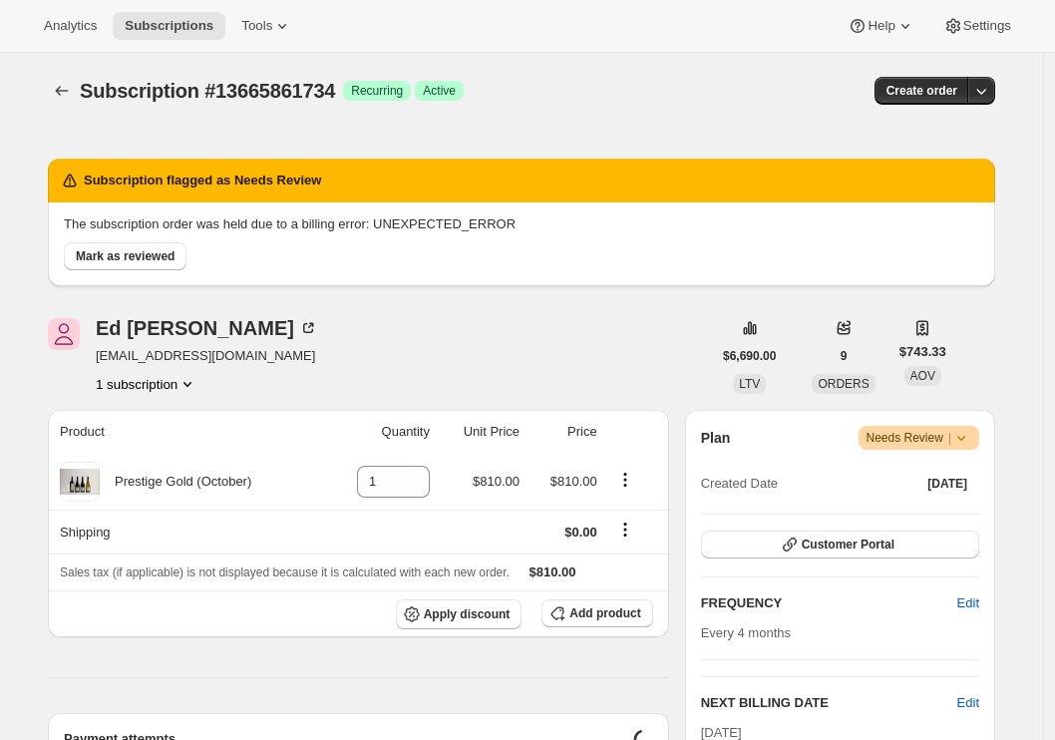
scroll to position [972, 0]
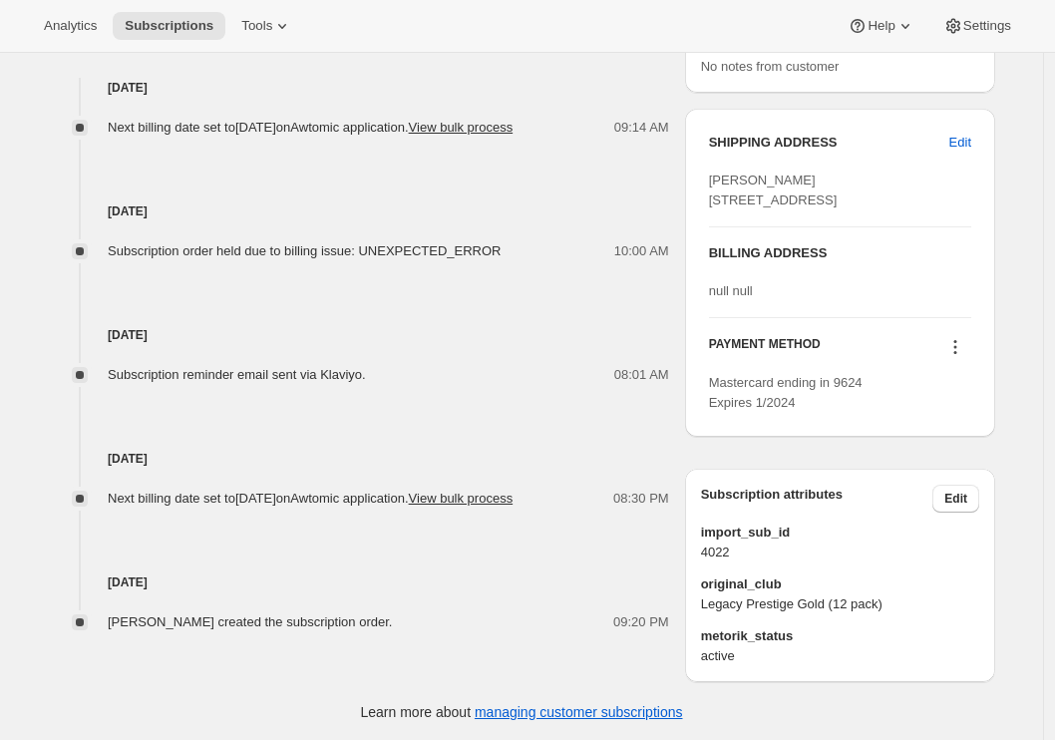
click at [726, 180] on span "[PERSON_NAME] [STREET_ADDRESS]" at bounding box center [773, 189] width 129 height 35
click at [723, 179] on span "[PERSON_NAME] [STREET_ADDRESS]" at bounding box center [773, 189] width 129 height 35
copy span "Ed"
click at [747, 175] on span "[PERSON_NAME] [STREET_ADDRESS]" at bounding box center [773, 189] width 129 height 35
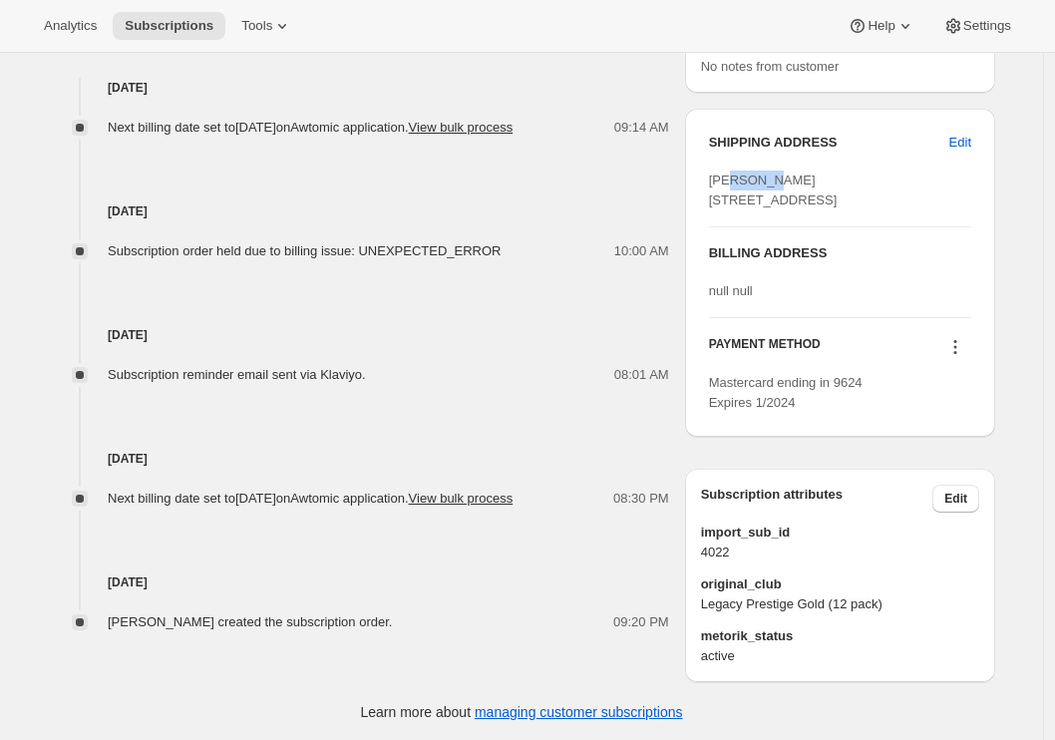
drag, startPoint x: 153, startPoint y: 157, endPoint x: 752, endPoint y: 182, distance: 599.7
click at [747, 175] on span "[PERSON_NAME] [STREET_ADDRESS]" at bounding box center [773, 189] width 129 height 35
copy span "[PERSON_NAME]"
drag, startPoint x: 819, startPoint y: 200, endPoint x: 715, endPoint y: 193, distance: 104.9
click at [715, 193] on div "[PERSON_NAME] [STREET_ADDRESS]" at bounding box center [840, 190] width 262 height 40
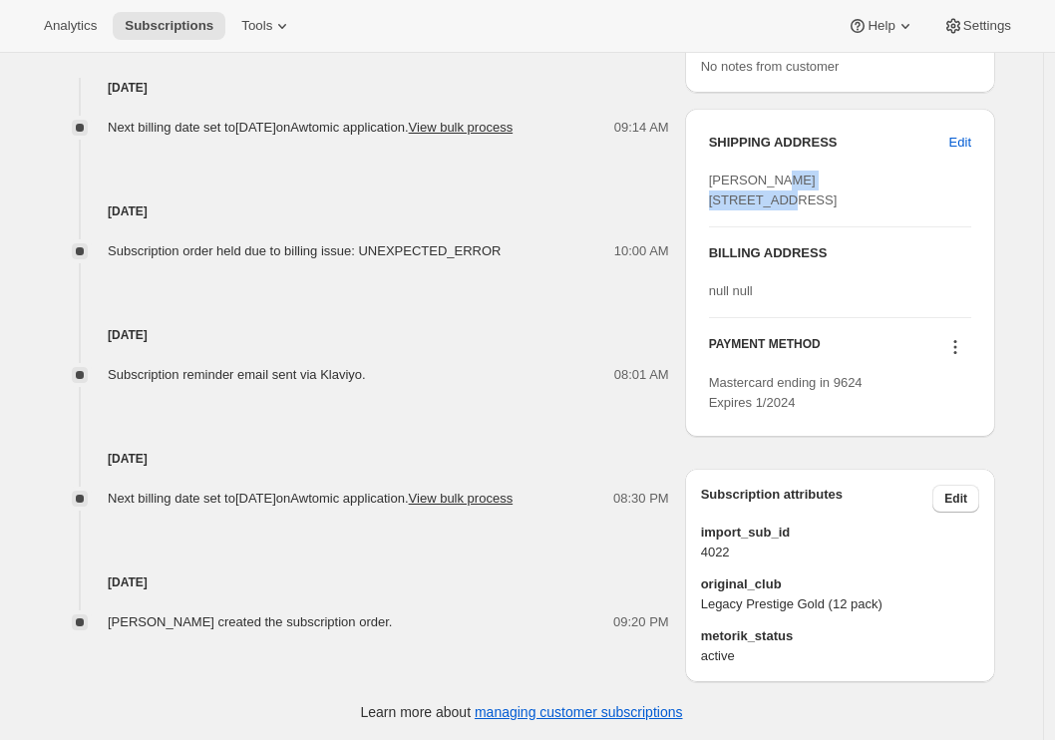
copy span "[STREET_ADDRESS]"
click at [833, 207] on span "[PERSON_NAME] [STREET_ADDRESS]" at bounding box center [773, 189] width 129 height 35
drag, startPoint x: 37, startPoint y: 277, endPoint x: 834, endPoint y: 238, distance: 798.5
click at [834, 207] on span "[PERSON_NAME] [STREET_ADDRESS]" at bounding box center [773, 189] width 129 height 35
copy span "6012"
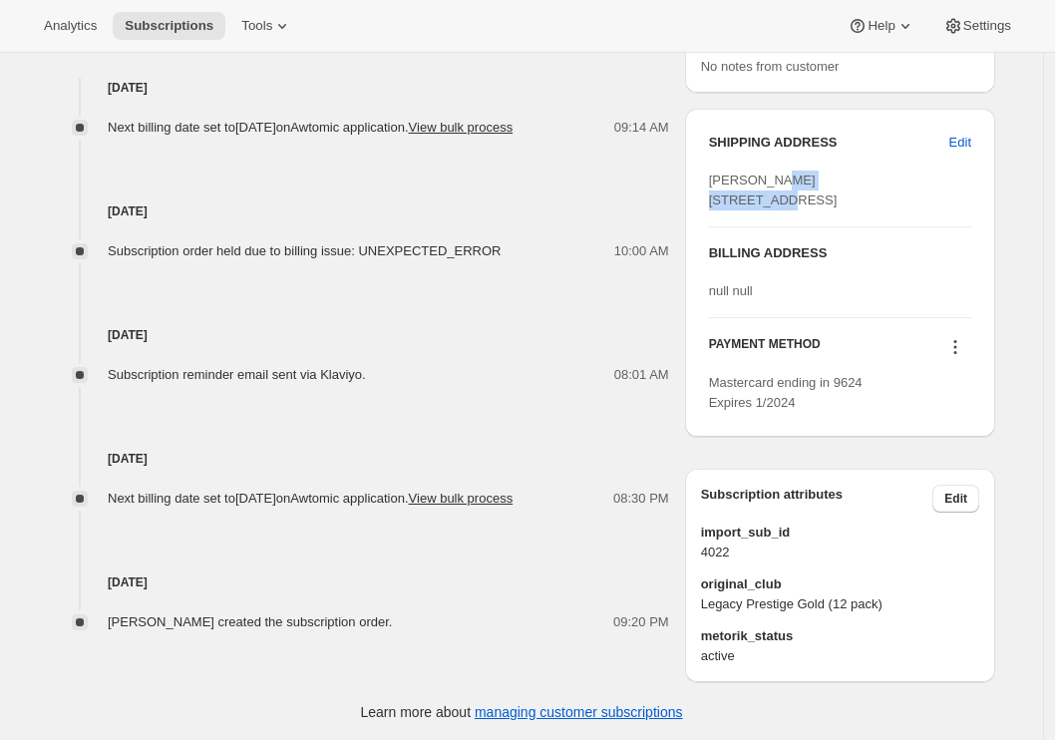
click at [759, 207] on span "[PERSON_NAME] [STREET_ADDRESS]" at bounding box center [773, 189] width 129 height 35
copy span "[GEOGRAPHIC_DATA]"
